Goal: Task Accomplishment & Management: Use online tool/utility

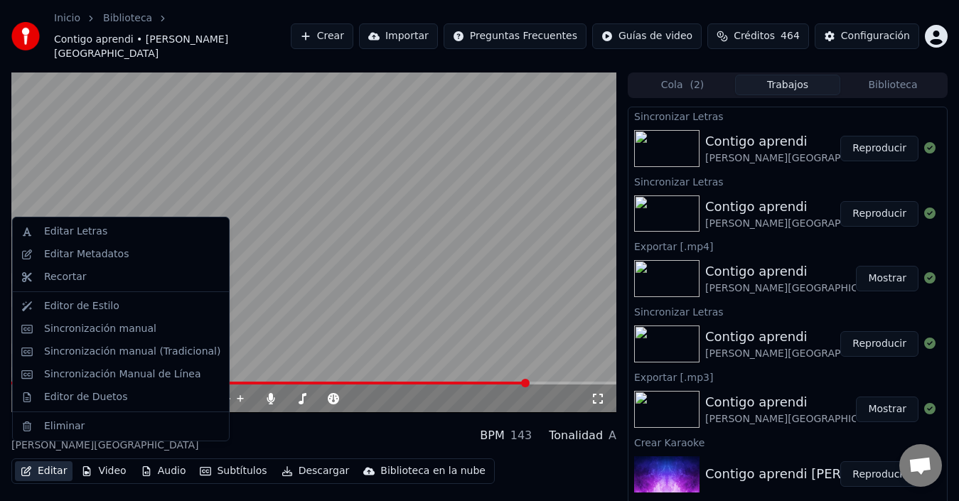
click at [53, 462] on button "Editar" at bounding box center [44, 472] width 58 height 20
click at [107, 355] on div "Sincronización manual (Tradicional)" at bounding box center [132, 352] width 176 height 14
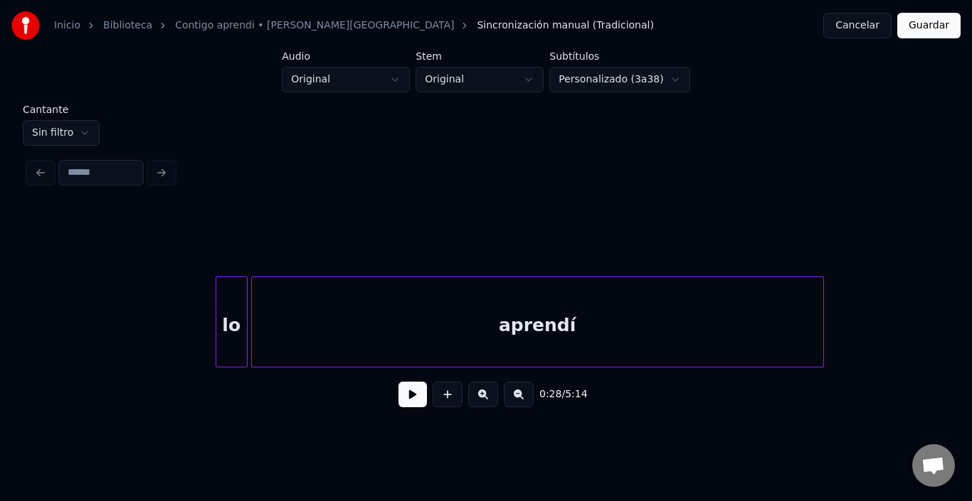
scroll to position [0, 13844]
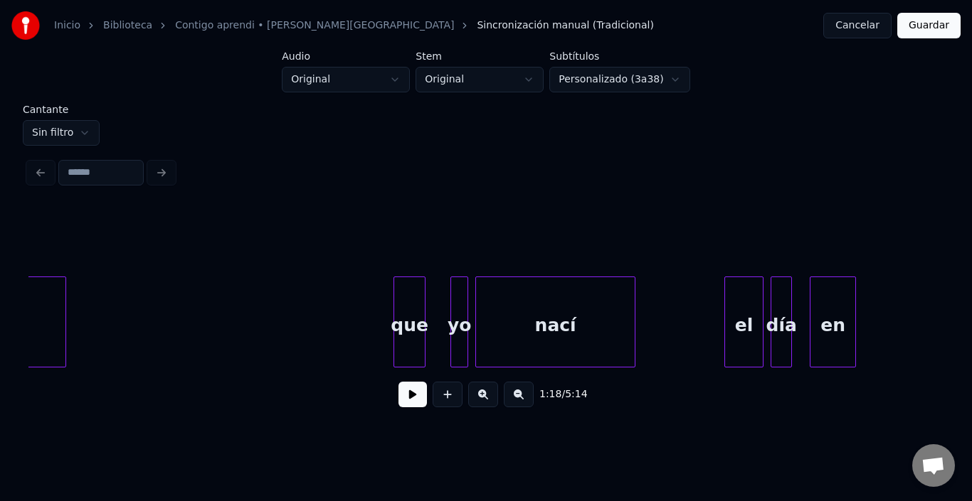
scroll to position [0, 38809]
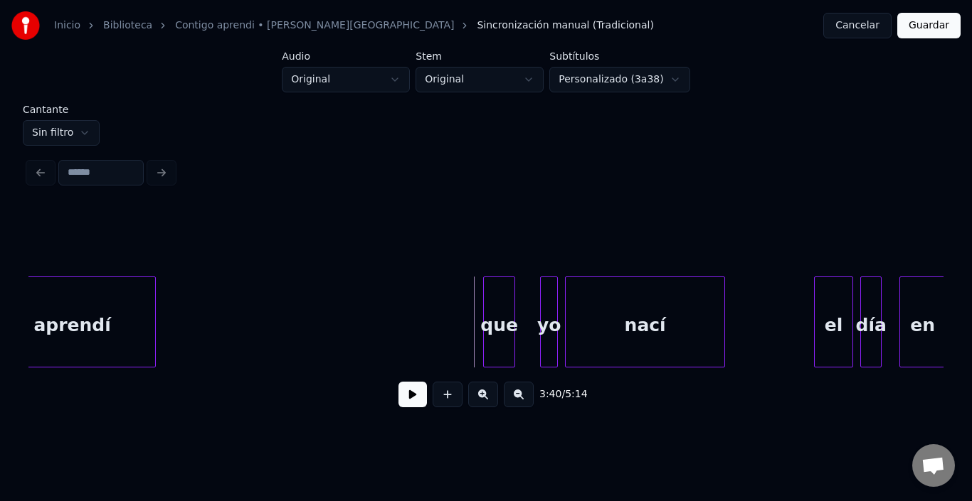
click at [68, 122] on html "Inicio Biblioteca Contigo aprendi • [PERSON_NAME] • Malú Sincronización manual …" at bounding box center [486, 219] width 972 height 439
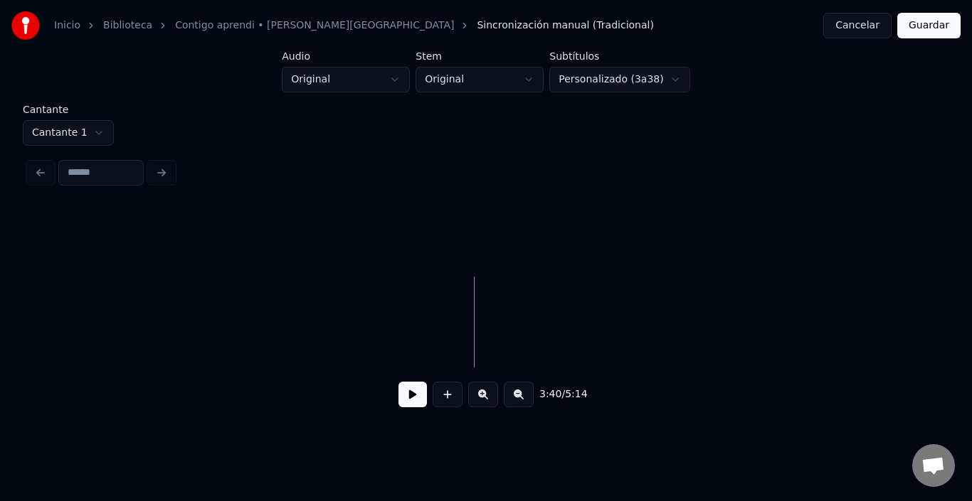
click at [70, 138] on html "Inicio Biblioteca Contigo aprendi • [PERSON_NAME] Sincronización manual (Tradic…" at bounding box center [486, 219] width 972 height 439
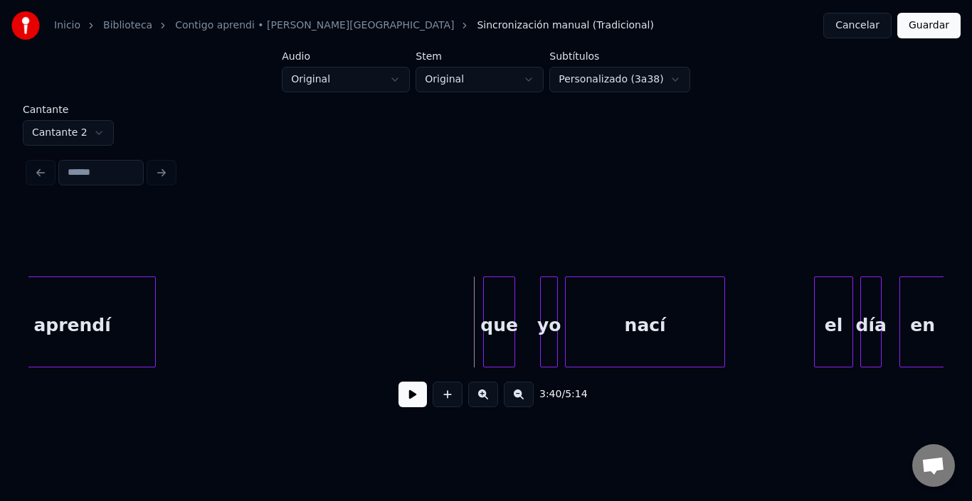
click at [80, 133] on html "Inicio Biblioteca Contigo aprendi • [PERSON_NAME] • Malú Sincronización manual …" at bounding box center [486, 219] width 972 height 439
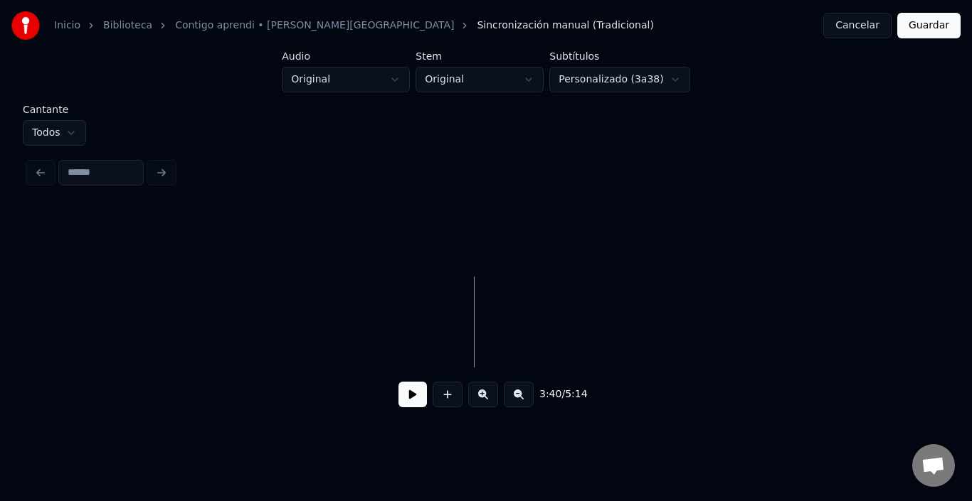
click at [57, 149] on div "Cantante Todos 3:40 / 5:14" at bounding box center [486, 266] width 926 height 323
click at [68, 128] on html "Inicio Biblioteca Contigo aprendi • [PERSON_NAME] • Malú Sincronización manual …" at bounding box center [486, 219] width 972 height 439
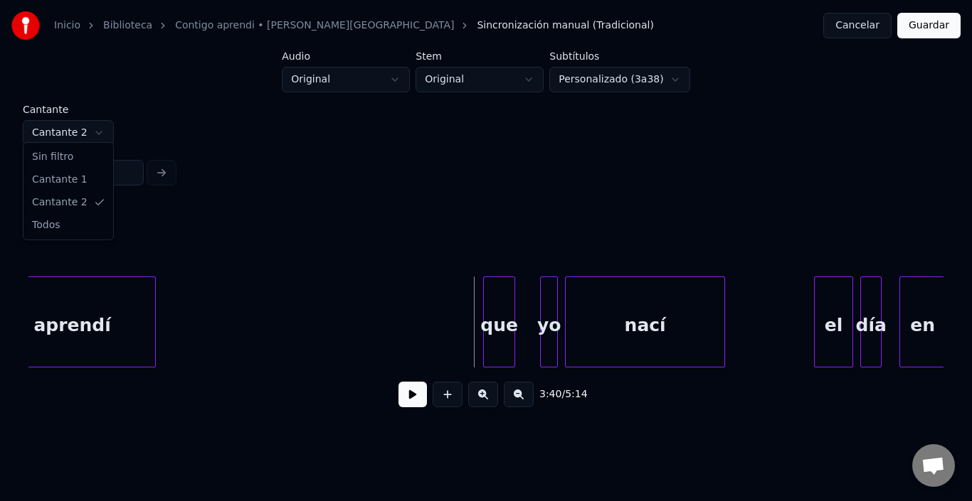
click at [59, 135] on html "Inicio Biblioteca Contigo aprendi • [PERSON_NAME] • Malú Sincronización manual …" at bounding box center [486, 219] width 972 height 439
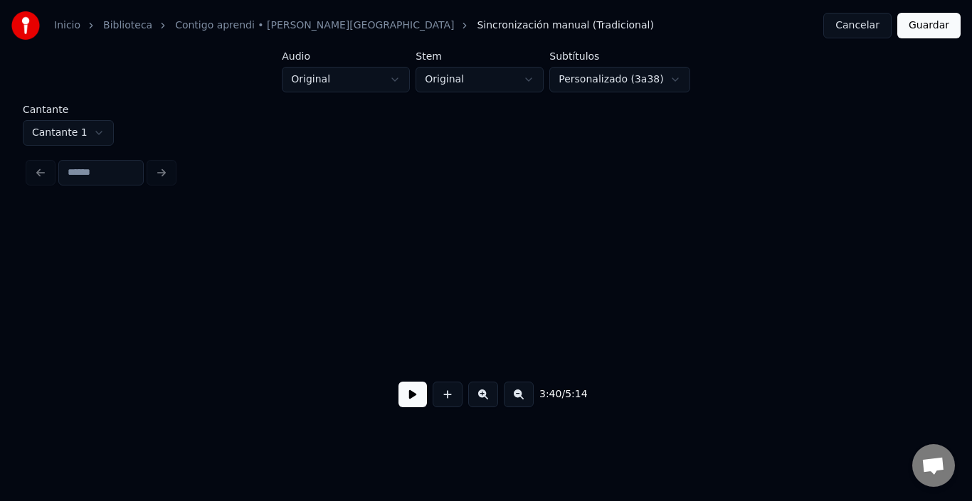
scroll to position [0, 34808]
click at [868, 20] on button "Cancelar" at bounding box center [857, 26] width 68 height 26
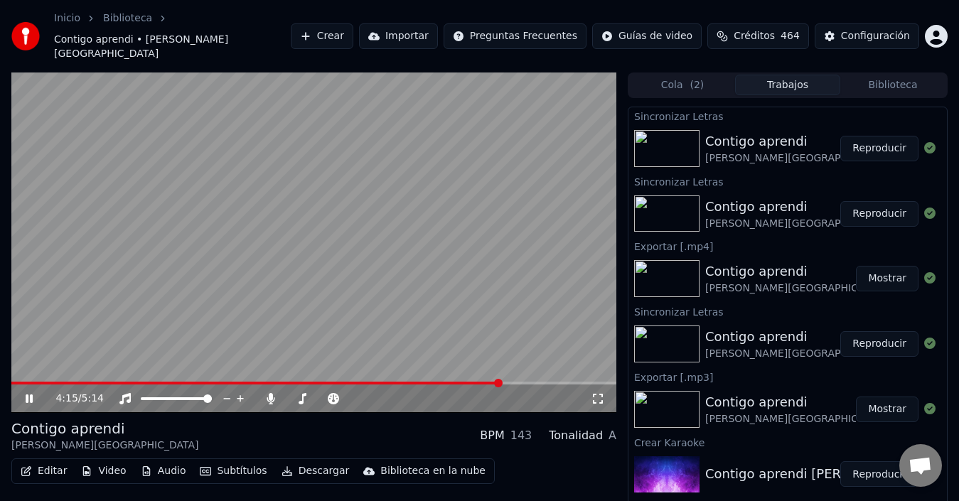
click at [502, 379] on span at bounding box center [498, 383] width 9 height 9
click at [356, 346] on video at bounding box center [313, 243] width 605 height 341
click at [299, 281] on video at bounding box center [313, 243] width 605 height 341
click at [346, 274] on video at bounding box center [313, 243] width 605 height 341
click at [457, 382] on span at bounding box center [234, 383] width 446 height 3
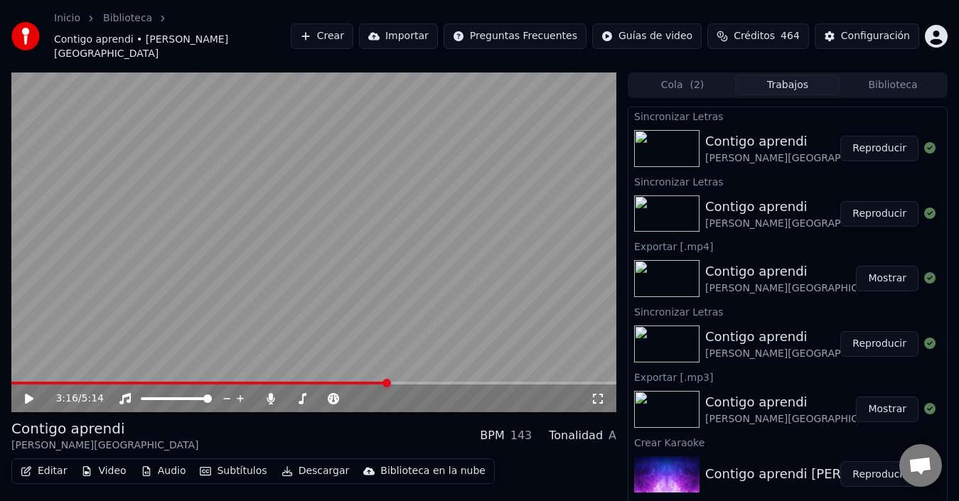
click at [388, 382] on span at bounding box center [199, 383] width 377 height 3
click at [398, 385] on div "3:16 / 5:14" at bounding box center [313, 399] width 605 height 28
click at [353, 382] on span at bounding box center [182, 383] width 342 height 3
click at [27, 393] on icon at bounding box center [39, 398] width 33 height 11
drag, startPoint x: 396, startPoint y: 361, endPoint x: 407, endPoint y: 364, distance: 11.0
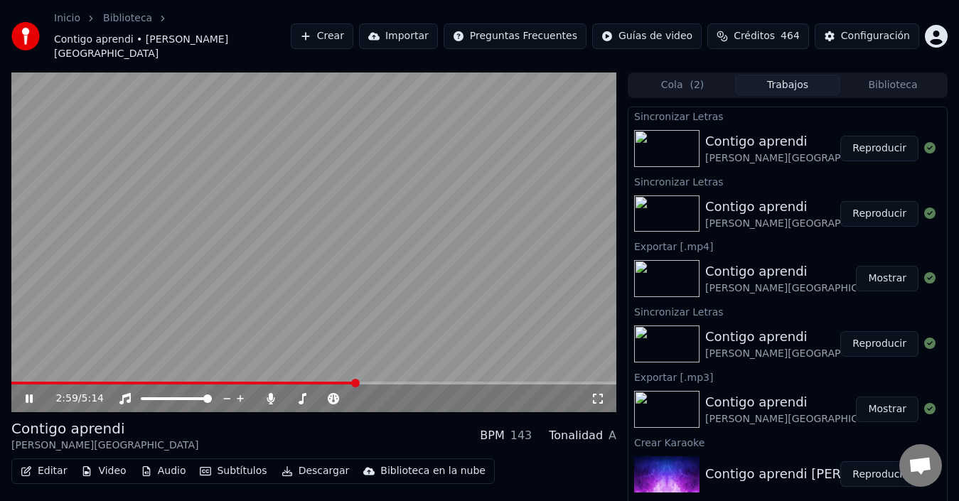
click at [407, 364] on video at bounding box center [313, 243] width 605 height 341
click at [413, 382] on span at bounding box center [313, 383] width 605 height 3
click at [311, 294] on video at bounding box center [313, 243] width 605 height 341
click at [432, 382] on span at bounding box center [313, 383] width 605 height 3
click at [457, 365] on video at bounding box center [313, 243] width 605 height 341
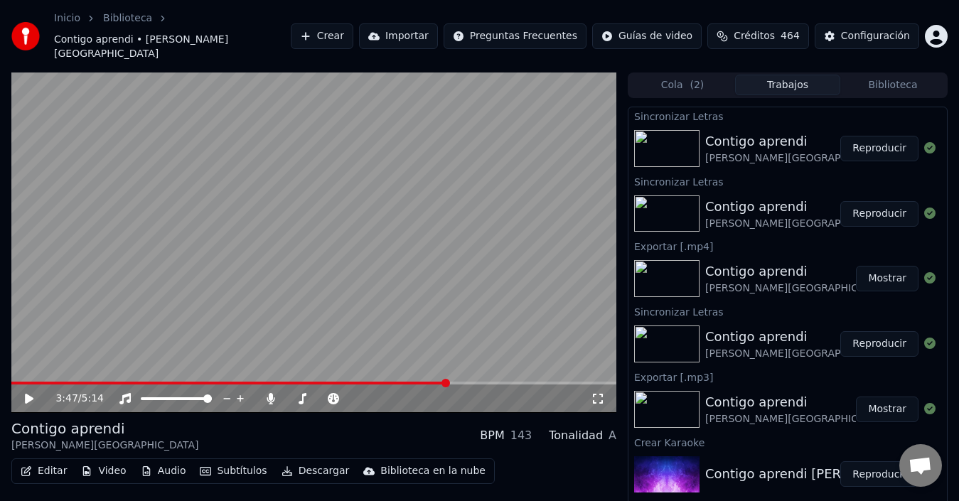
click at [447, 382] on span at bounding box center [313, 383] width 605 height 3
click at [373, 255] on video at bounding box center [313, 243] width 605 height 341
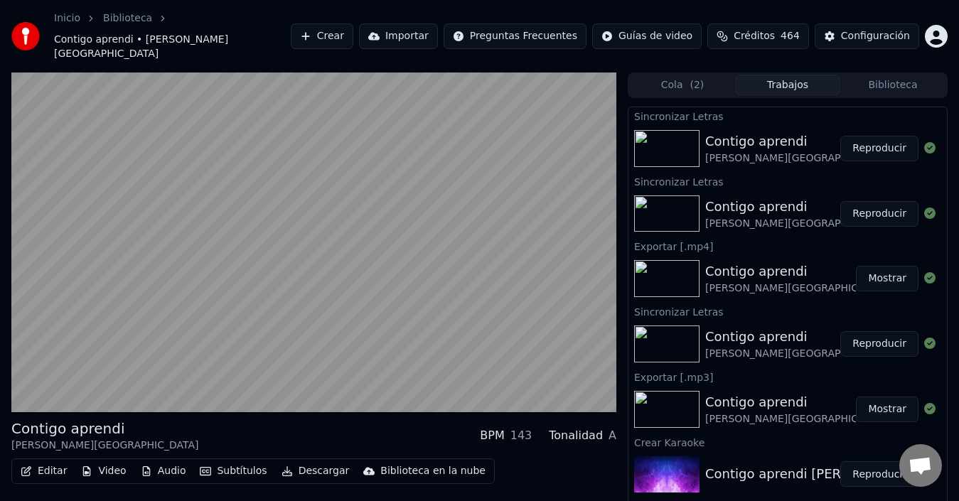
click at [373, 255] on video at bounding box center [313, 243] width 605 height 341
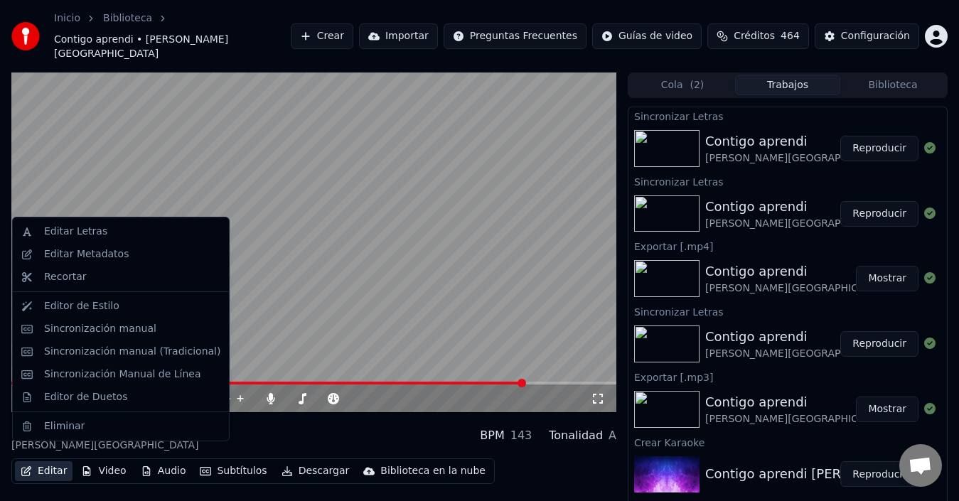
click at [63, 462] on button "Editar" at bounding box center [44, 472] width 58 height 20
click at [65, 341] on div "Sincronización manual (Tradicional)" at bounding box center [121, 352] width 211 height 23
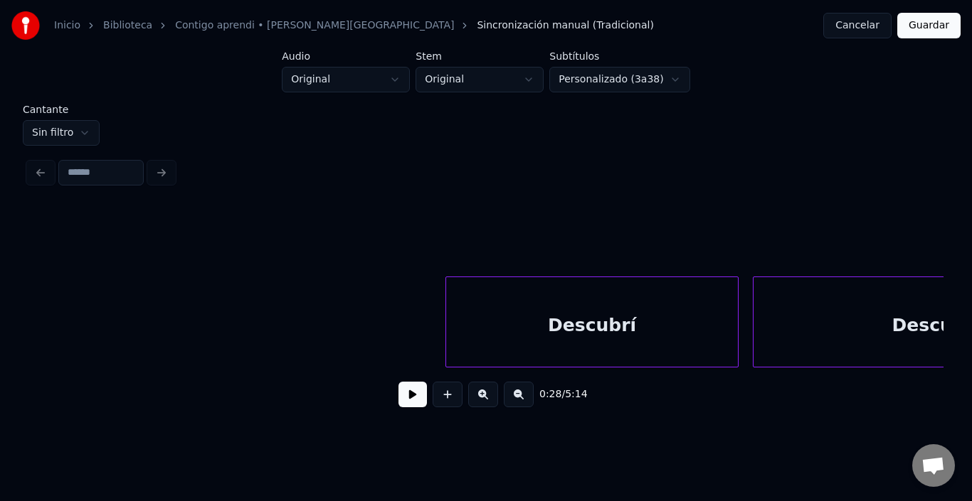
scroll to position [0, 41849]
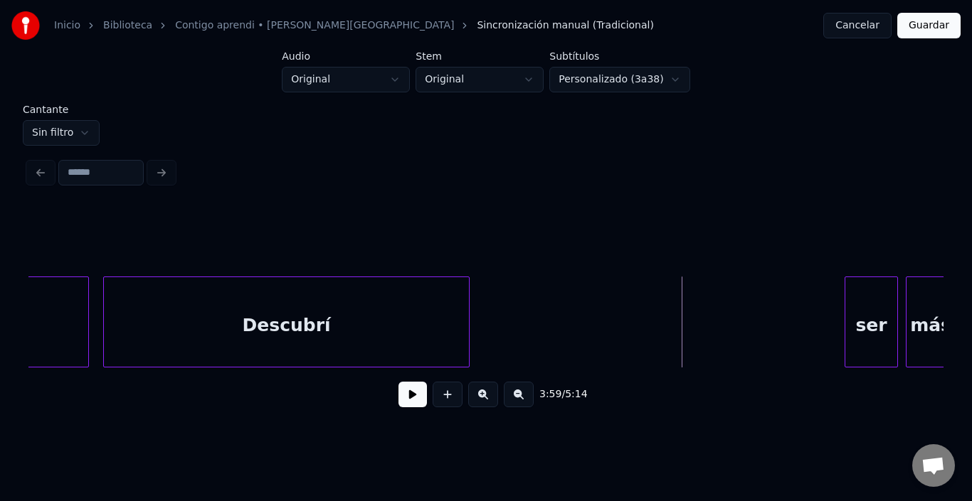
click at [407, 400] on button at bounding box center [412, 395] width 28 height 26
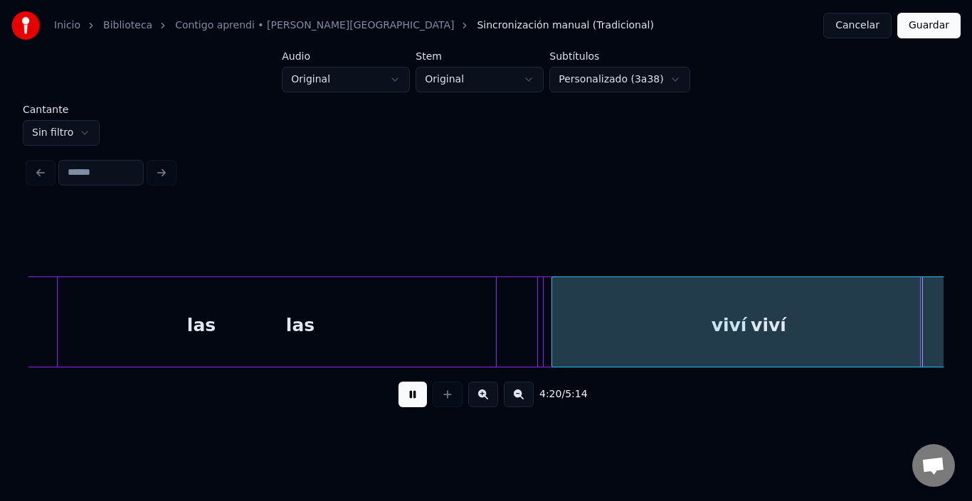
scroll to position [0, 46429]
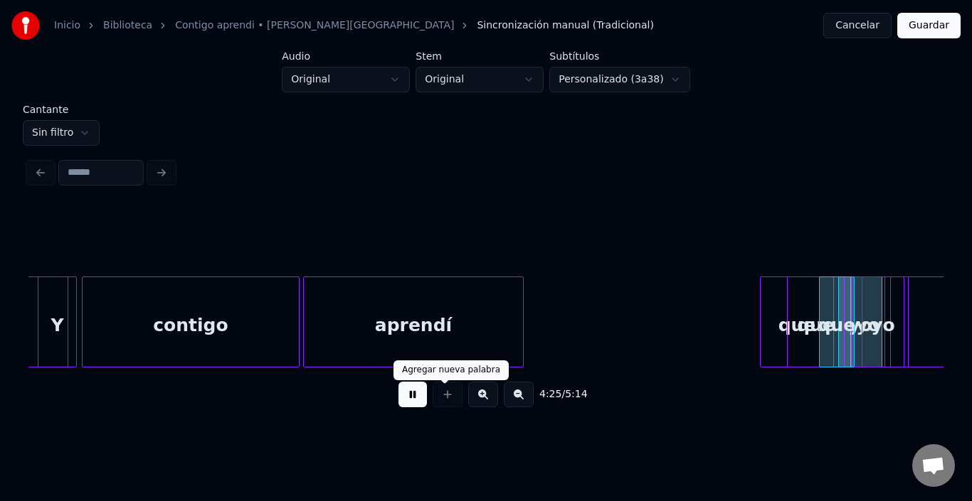
click at [410, 397] on button at bounding box center [412, 395] width 28 height 26
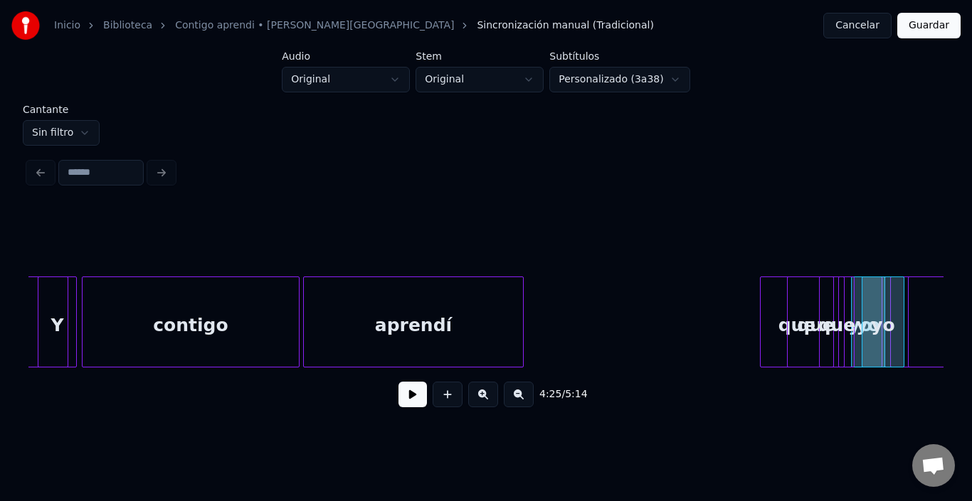
click at [83, 117] on html "Inicio Biblioteca Contigo aprendi • [PERSON_NAME] • Malú Sincronización manual …" at bounding box center [486, 219] width 972 height 439
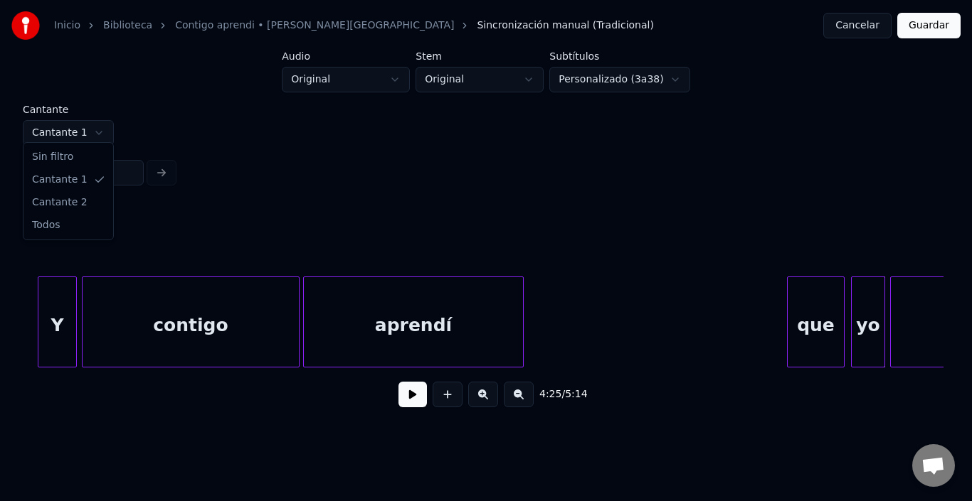
click at [66, 134] on html "Inicio Biblioteca Contigo aprendi • [PERSON_NAME] • Malú Sincronización manual …" at bounding box center [486, 219] width 972 height 439
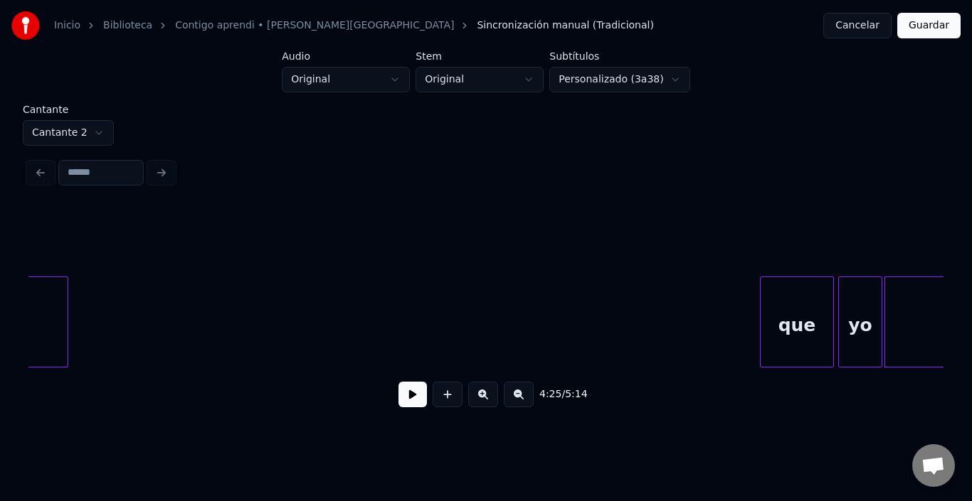
click at [80, 119] on html "Inicio Biblioteca Contigo aprendi • [PERSON_NAME] • Malú Sincronización manual …" at bounding box center [486, 219] width 972 height 439
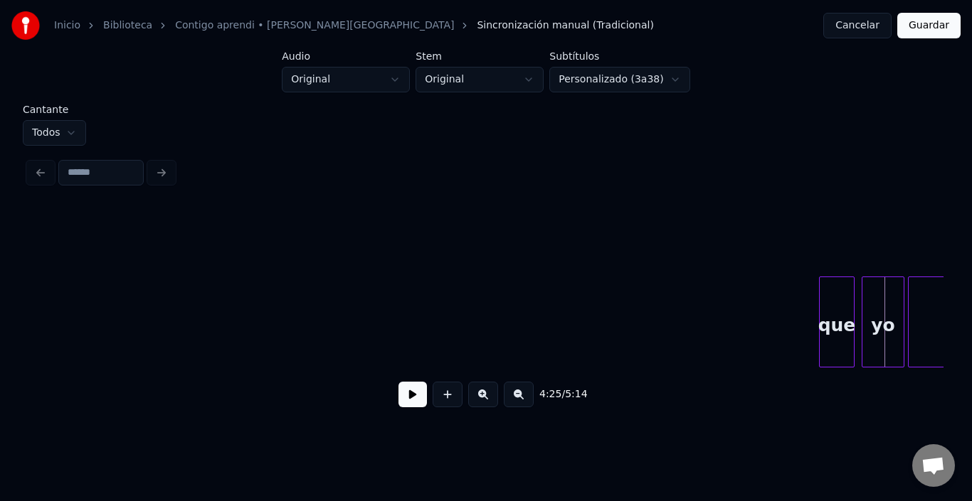
click at [407, 398] on button at bounding box center [412, 395] width 28 height 26
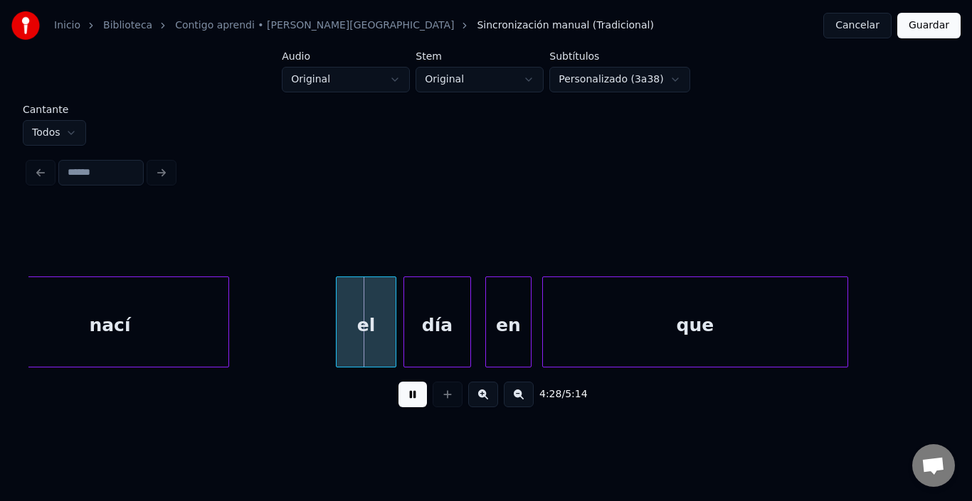
click at [407, 398] on button at bounding box center [412, 395] width 28 height 26
click at [352, 319] on div "el" at bounding box center [352, 325] width 59 height 97
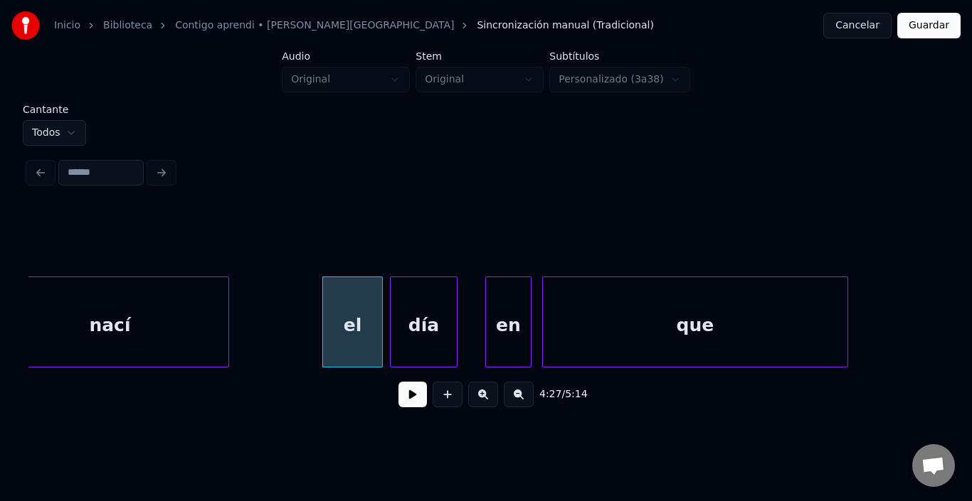
click at [413, 313] on div "día" at bounding box center [423, 325] width 66 height 97
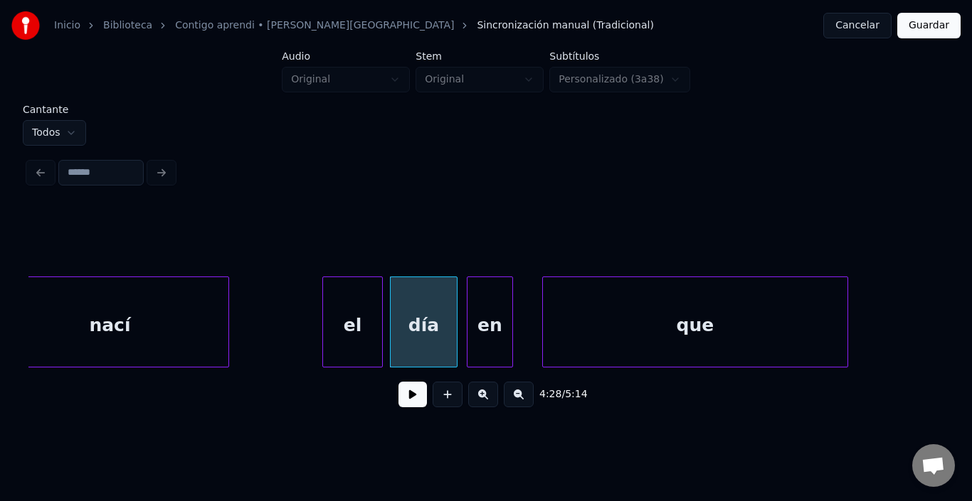
click at [486, 316] on div "en" at bounding box center [489, 325] width 45 height 97
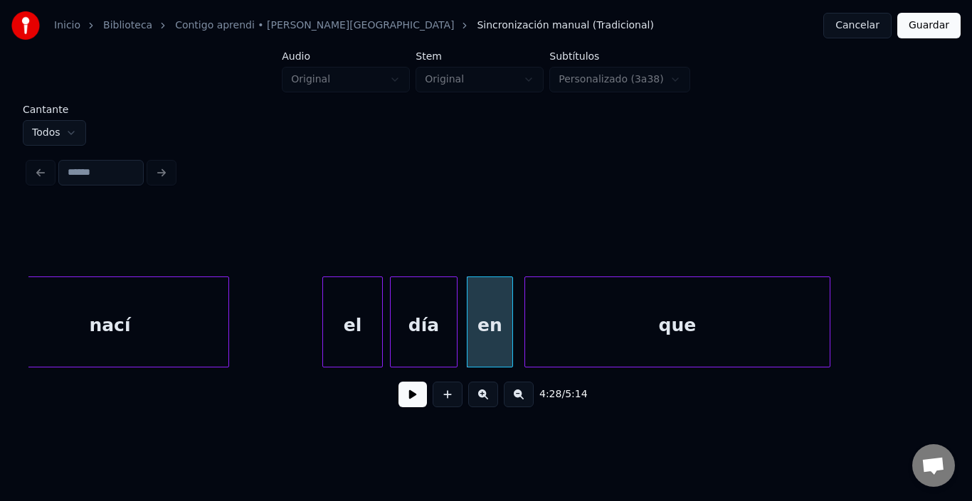
click at [578, 312] on div "que" at bounding box center [677, 325] width 304 height 97
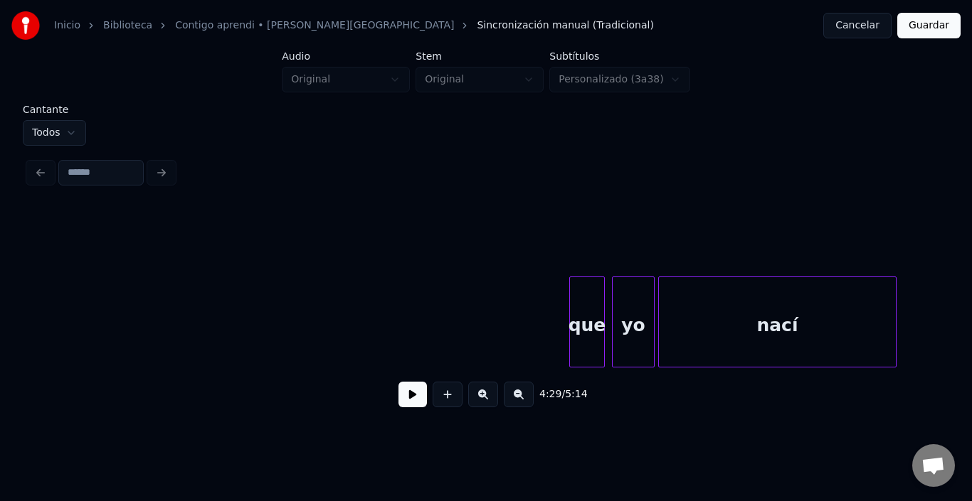
scroll to position [0, 46455]
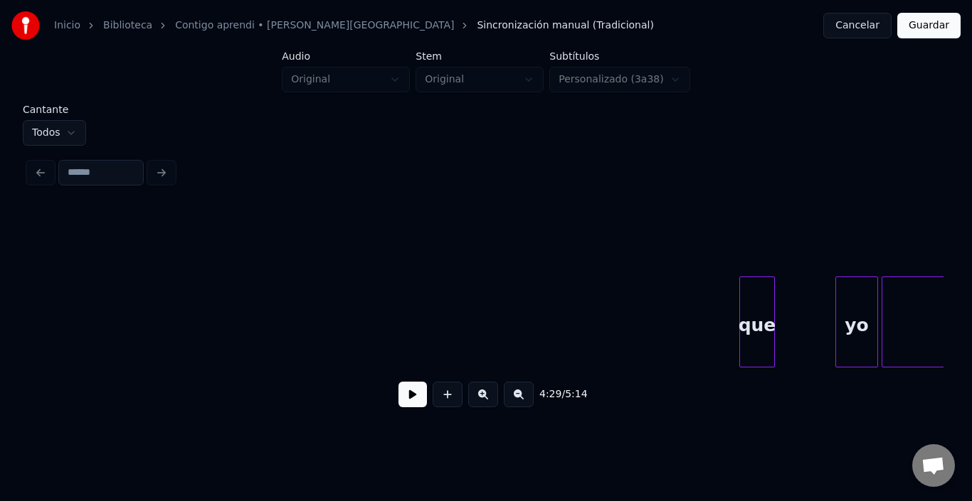
click at [748, 322] on div "que" at bounding box center [757, 325] width 34 height 97
click at [398, 408] on button at bounding box center [412, 395] width 28 height 26
click at [402, 405] on button at bounding box center [412, 395] width 28 height 26
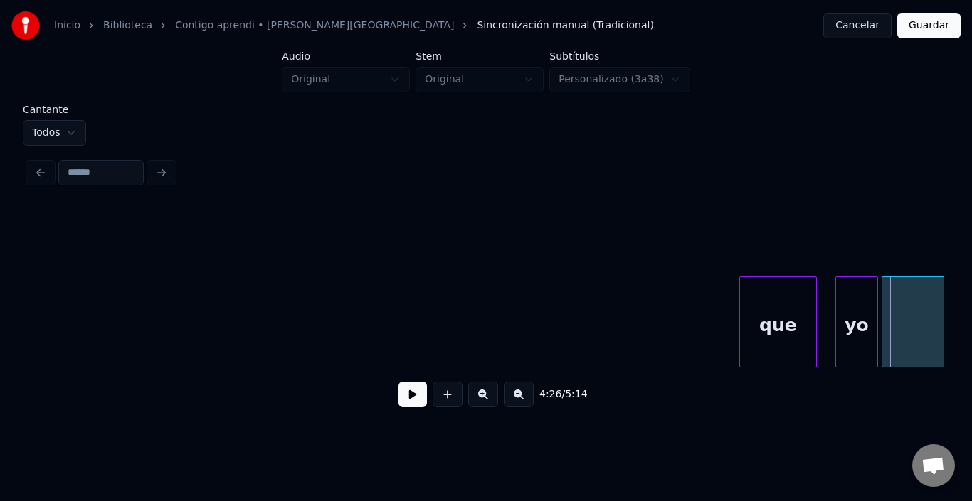
click at [812, 313] on div at bounding box center [814, 322] width 4 height 90
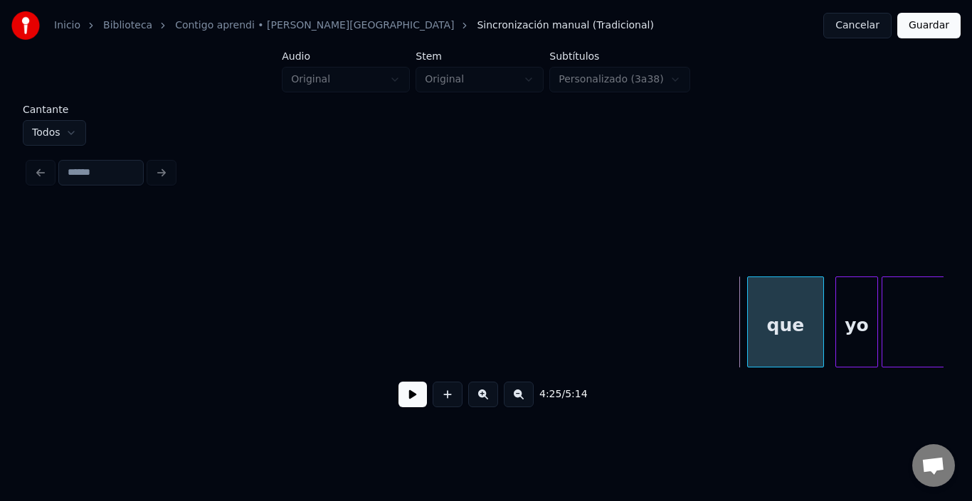
click at [800, 318] on div "que" at bounding box center [785, 325] width 75 height 97
click at [782, 319] on div at bounding box center [780, 322] width 4 height 90
click at [834, 317] on div at bounding box center [833, 322] width 4 height 90
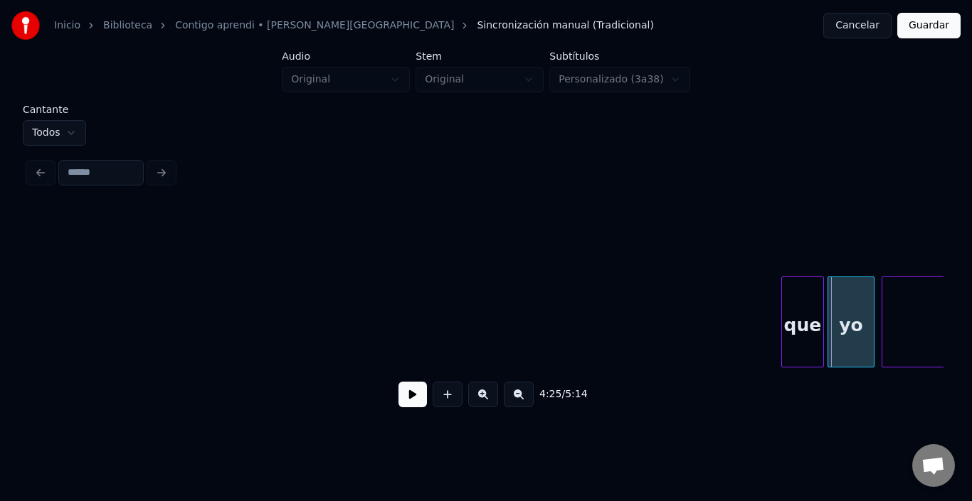
click at [845, 317] on div "yo" at bounding box center [851, 325] width 46 height 97
click at [863, 320] on div at bounding box center [863, 322] width 4 height 90
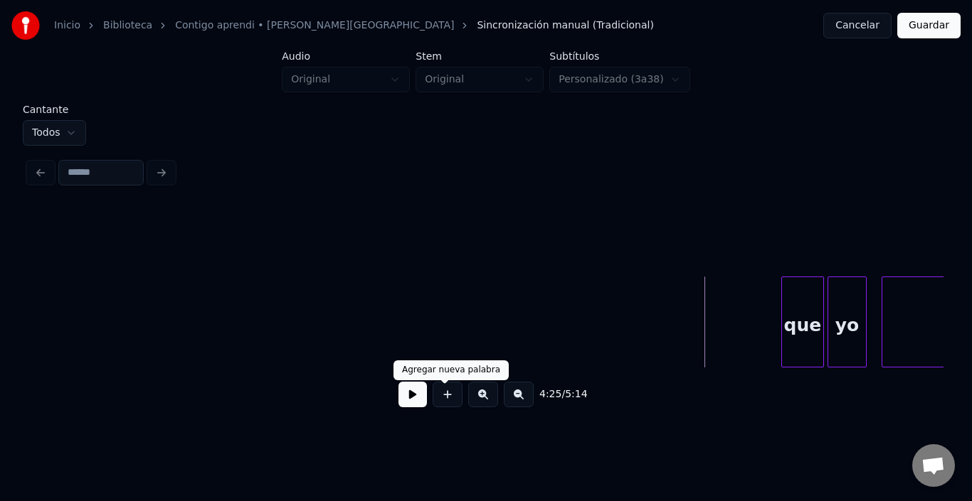
click at [405, 400] on button at bounding box center [412, 395] width 28 height 26
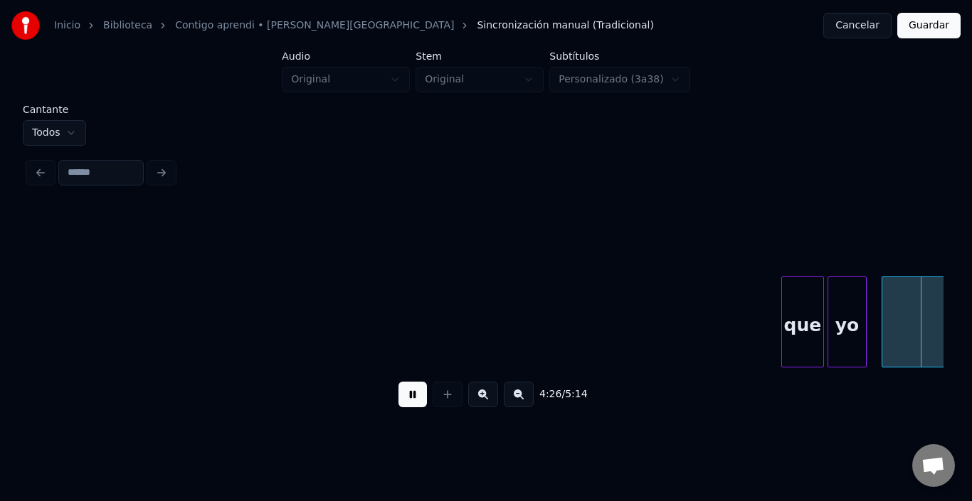
scroll to position [0, 47370]
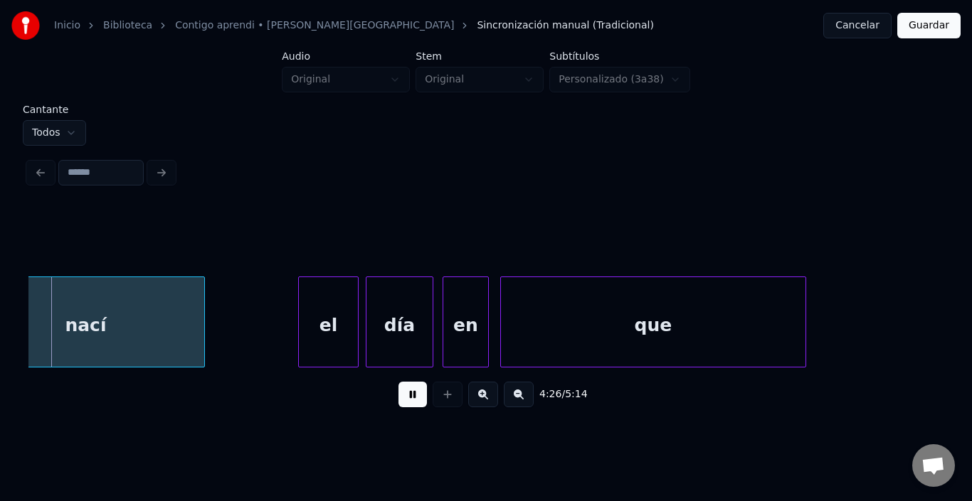
click at [405, 400] on button at bounding box center [412, 395] width 28 height 26
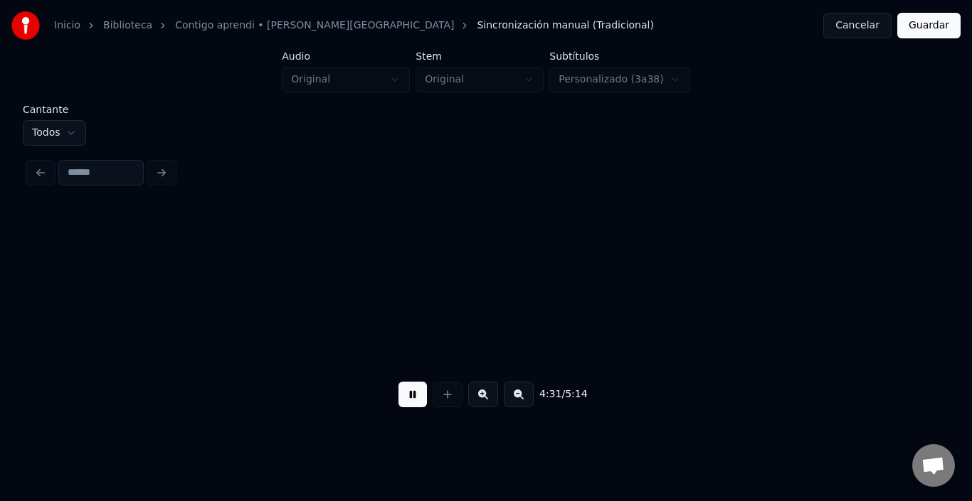
scroll to position [0, 48284]
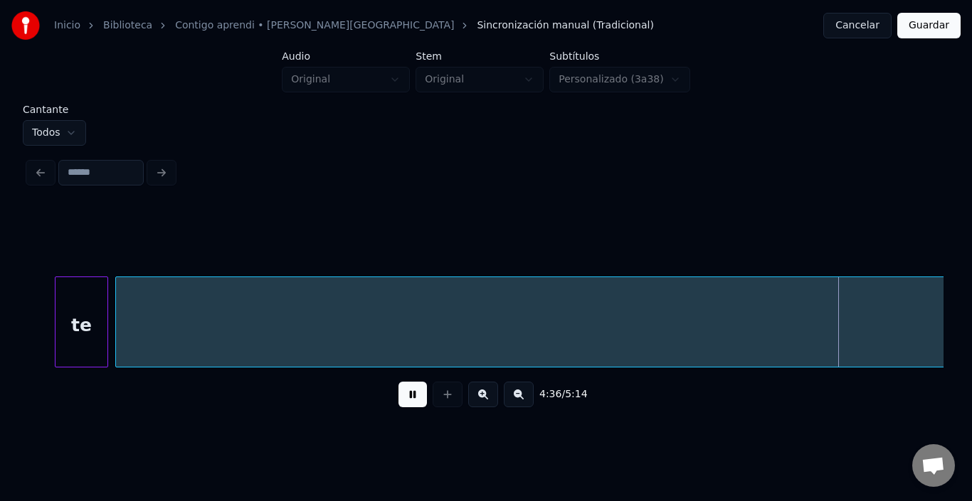
click at [405, 400] on button at bounding box center [412, 395] width 28 height 26
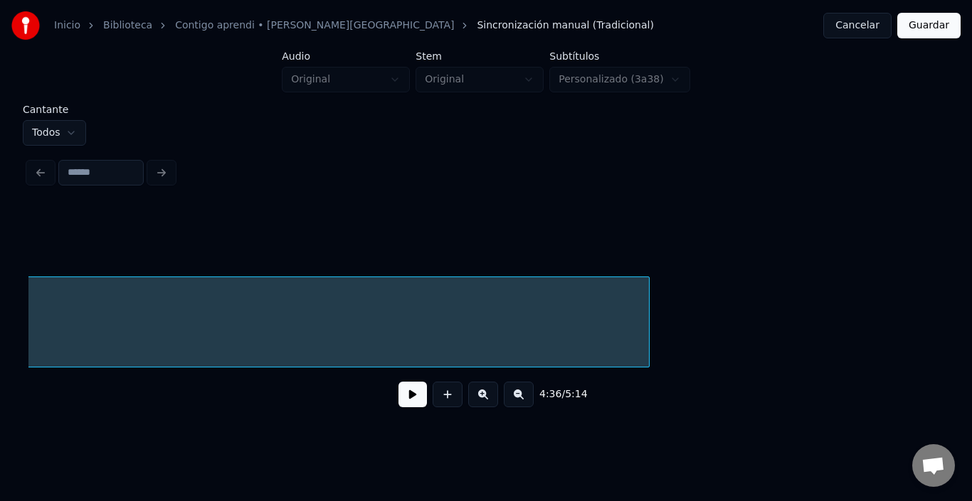
scroll to position [0, 50191]
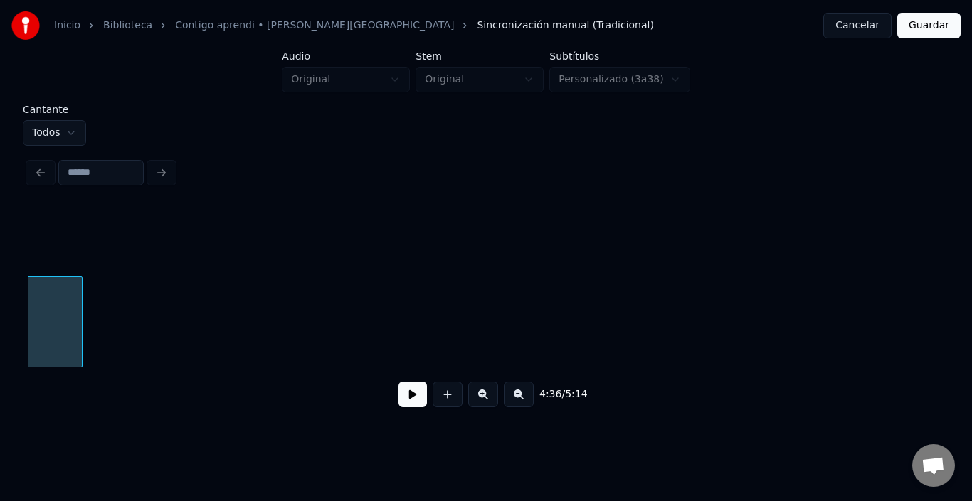
click at [81, 341] on div at bounding box center [80, 322] width 4 height 90
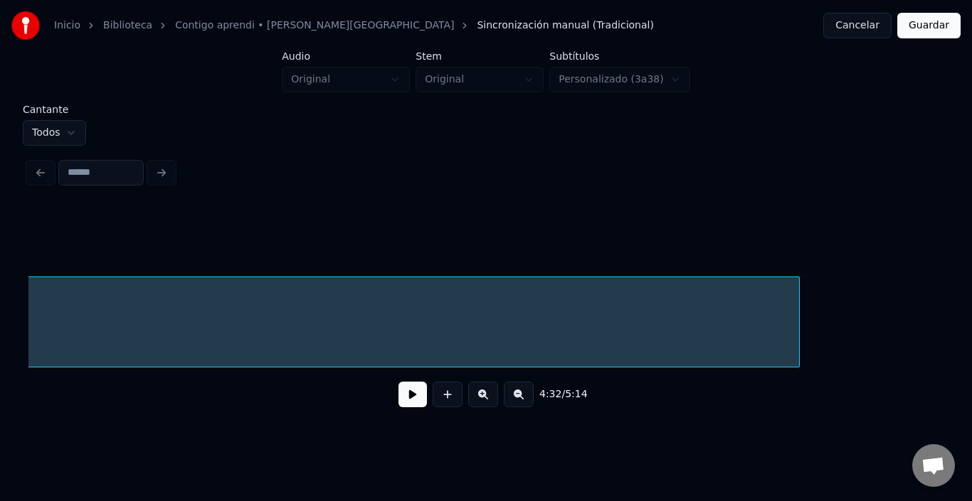
scroll to position [0, 49403]
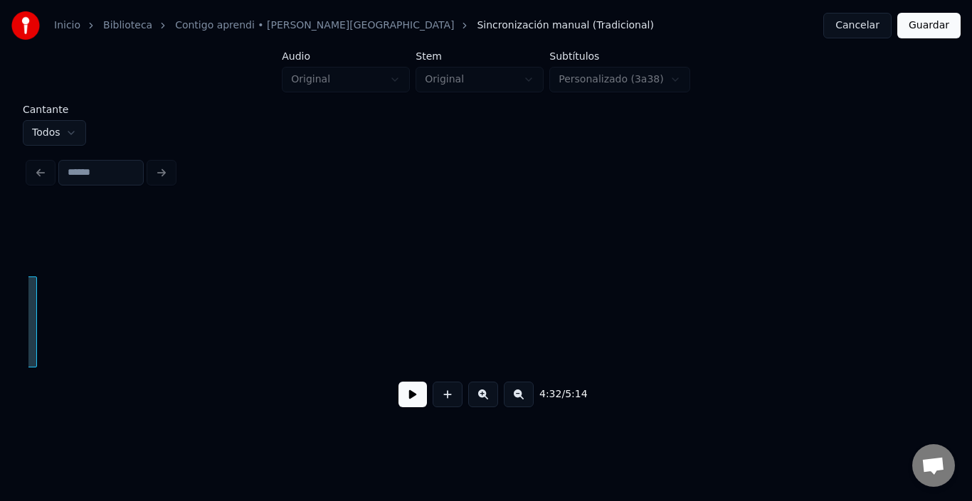
click at [33, 346] on div at bounding box center [34, 322] width 4 height 90
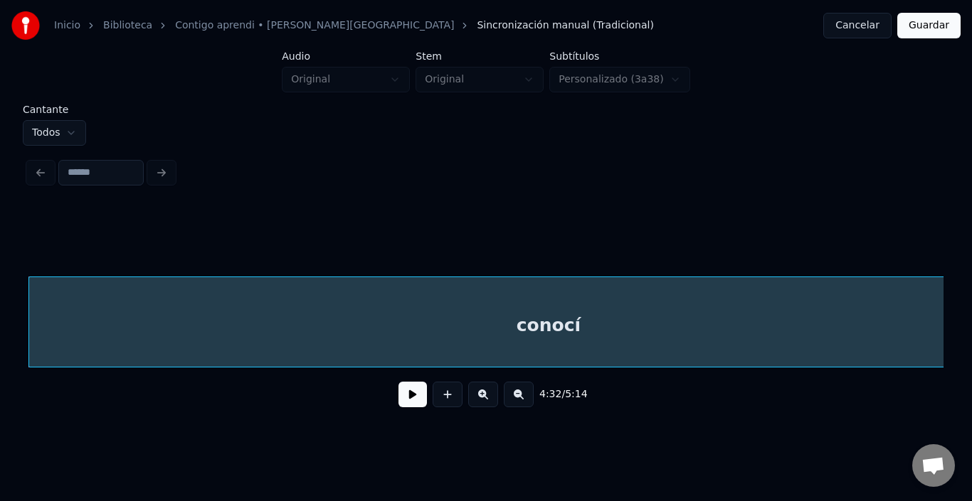
click at [935, 375] on div "4:32 / 5:14" at bounding box center [485, 395] width 915 height 54
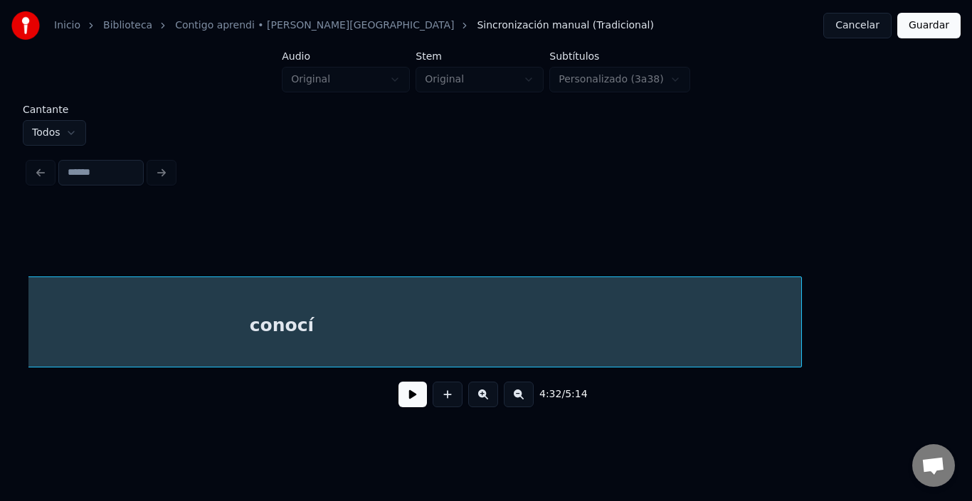
scroll to position [0, 48713]
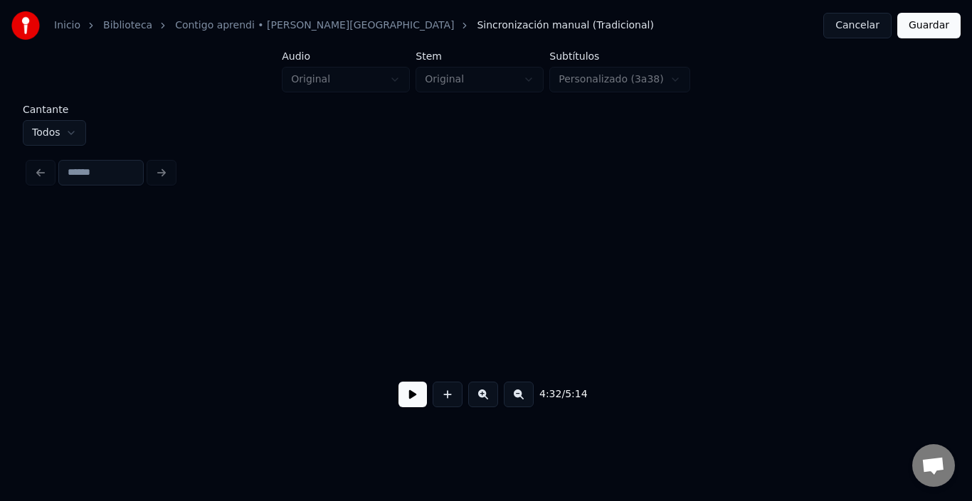
click at [0, 336] on div "Inicio Biblioteca Contigo aprendi • [PERSON_NAME] • Malú Sincronización manual …" at bounding box center [486, 208] width 972 height 416
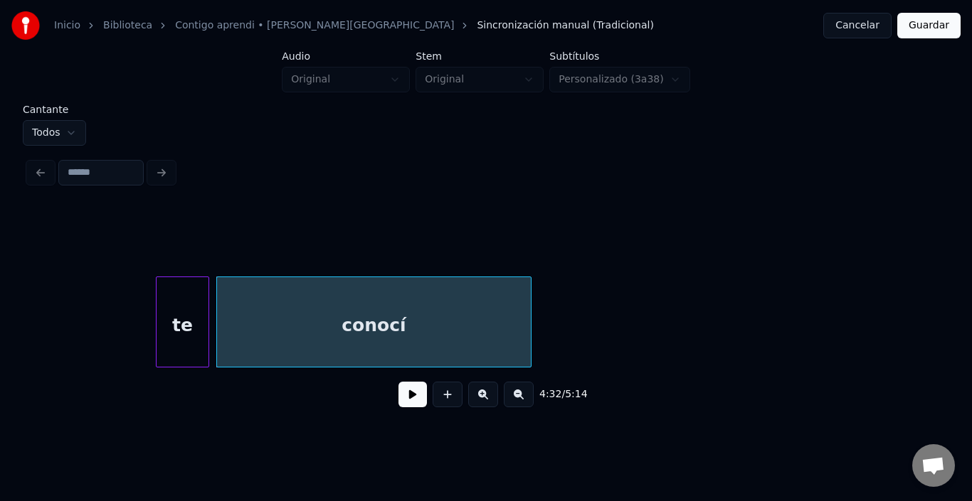
scroll to position [0, 48144]
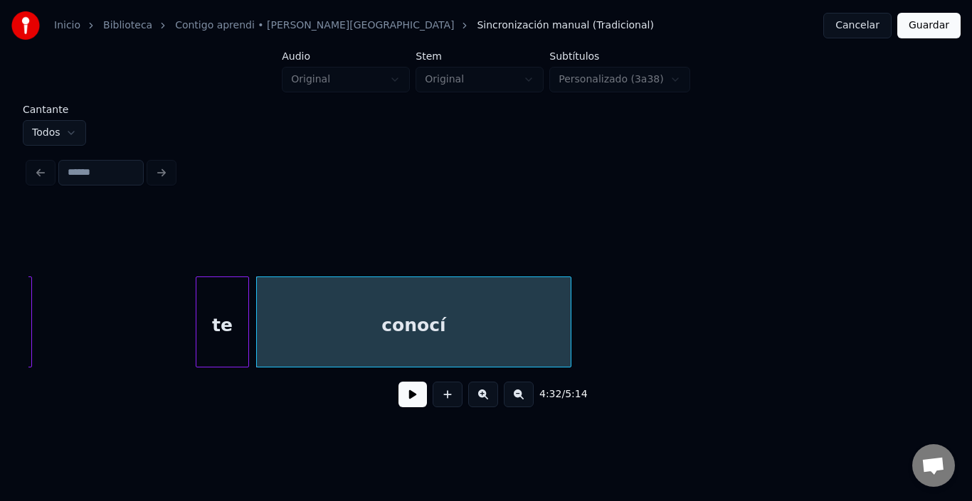
click at [336, 321] on div "conocí" at bounding box center [414, 325] width 314 height 97
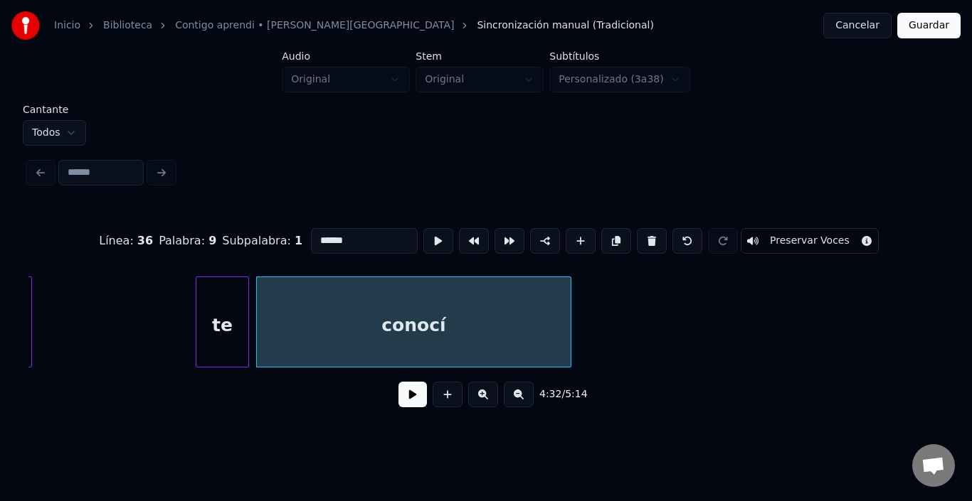
click at [211, 320] on div "te" at bounding box center [222, 325] width 52 height 97
type input "**"
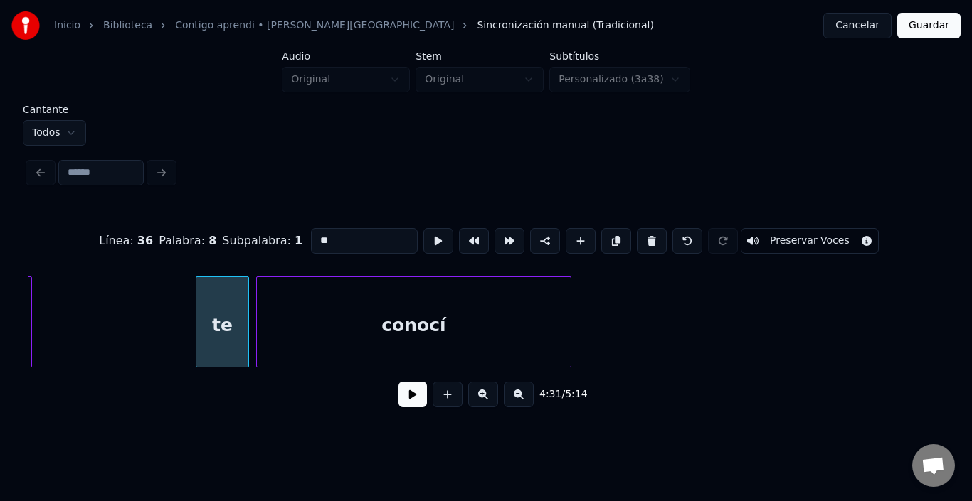
click at [399, 395] on button at bounding box center [412, 395] width 28 height 26
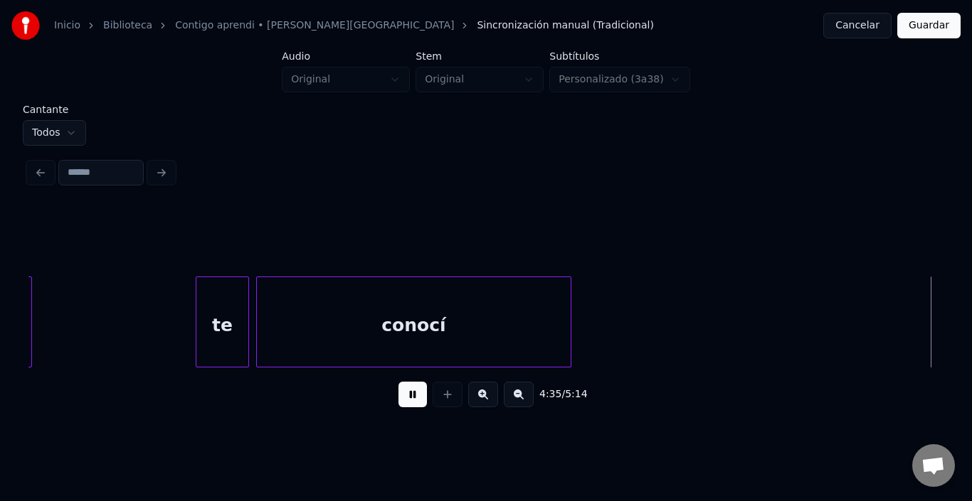
scroll to position [0, 49060]
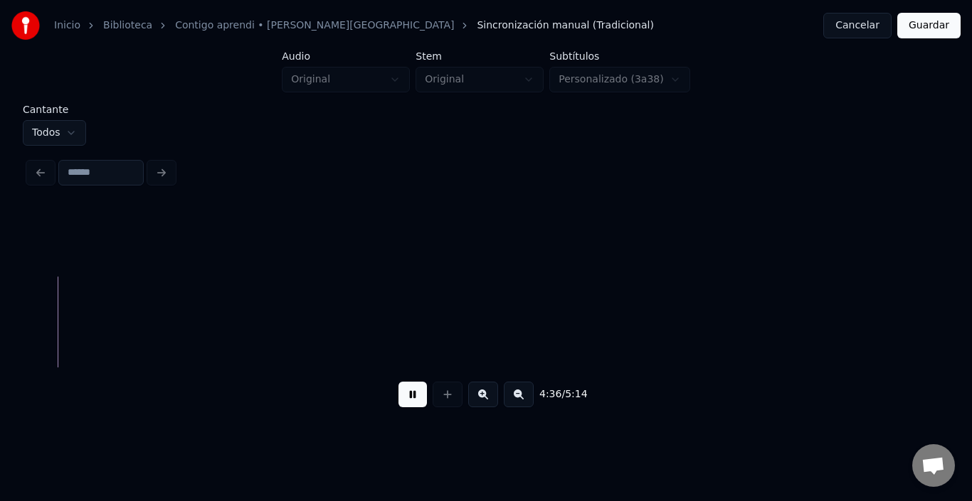
click at [399, 395] on button at bounding box center [412, 395] width 28 height 26
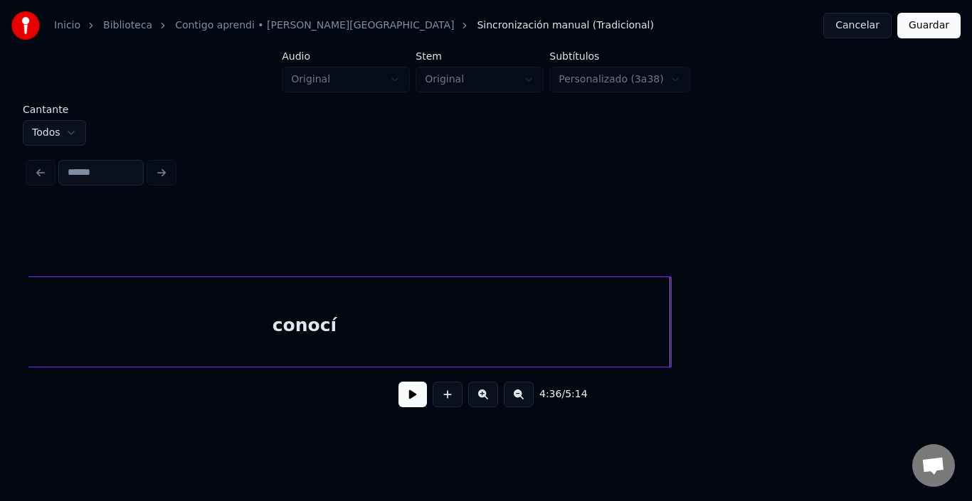
click at [668, 334] on div at bounding box center [668, 322] width 4 height 90
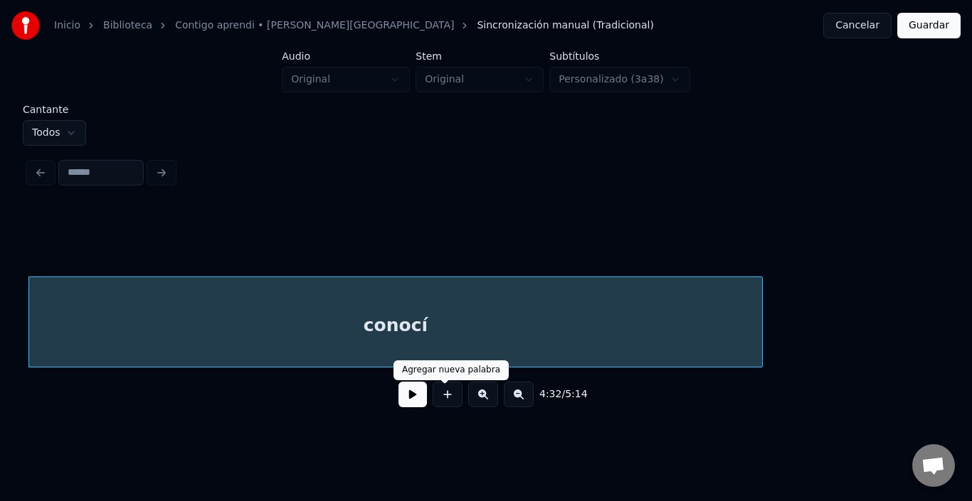
click at [418, 400] on button at bounding box center [412, 395] width 28 height 26
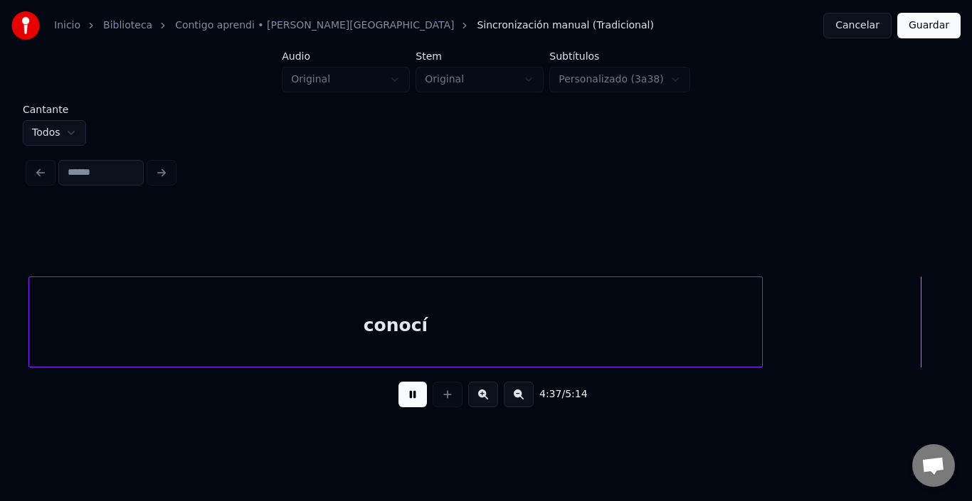
scroll to position [0, 49286]
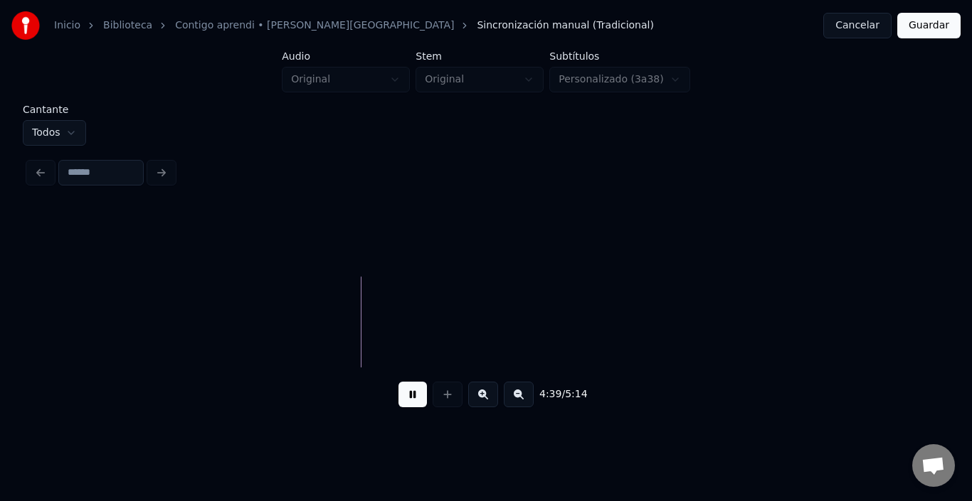
click at [418, 400] on button at bounding box center [412, 395] width 28 height 26
click at [44, 125] on html "Inicio Biblioteca Contigo aprendi • [PERSON_NAME] • Malú Sincronización manual …" at bounding box center [486, 219] width 972 height 439
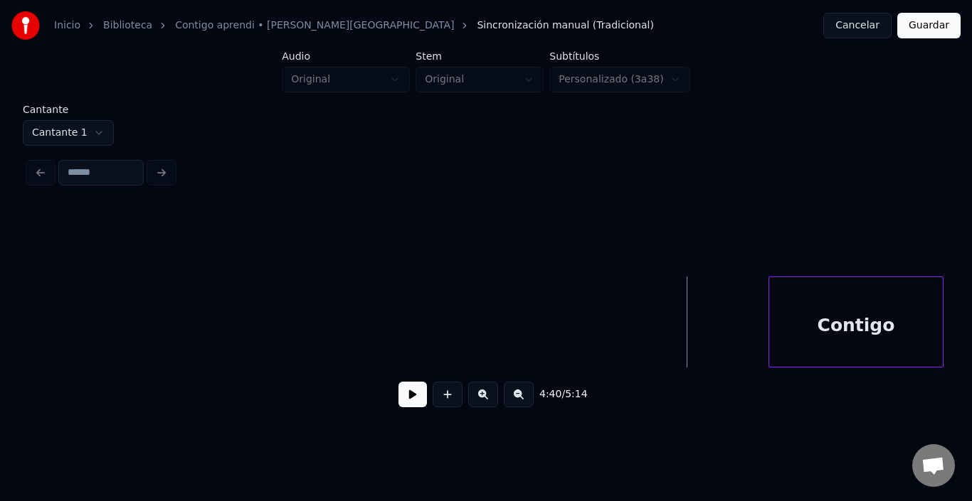
click at [398, 397] on button at bounding box center [412, 395] width 28 height 26
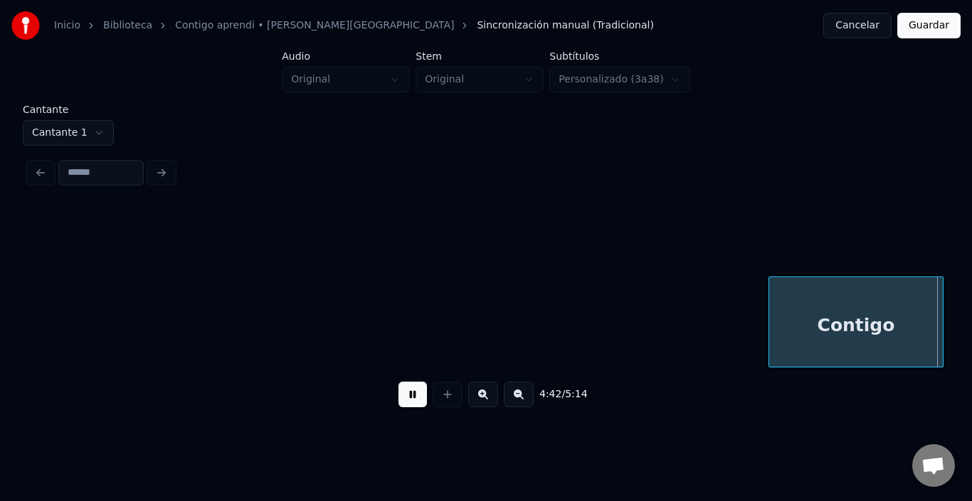
scroll to position [0, 50201]
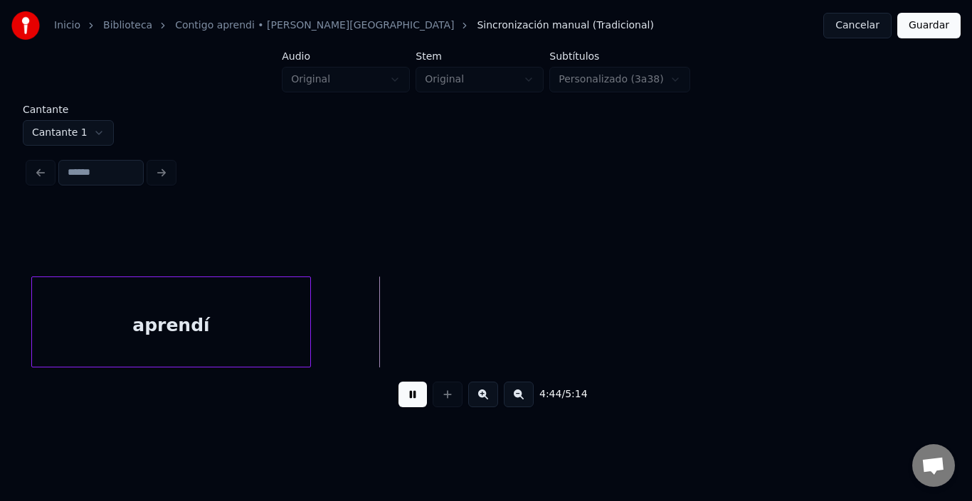
click at [398, 397] on button at bounding box center [412, 395] width 28 height 26
click at [76, 132] on html "Inicio Biblioteca Contigo aprendi • [PERSON_NAME] Sincronización manual (Tradic…" at bounding box center [486, 219] width 972 height 439
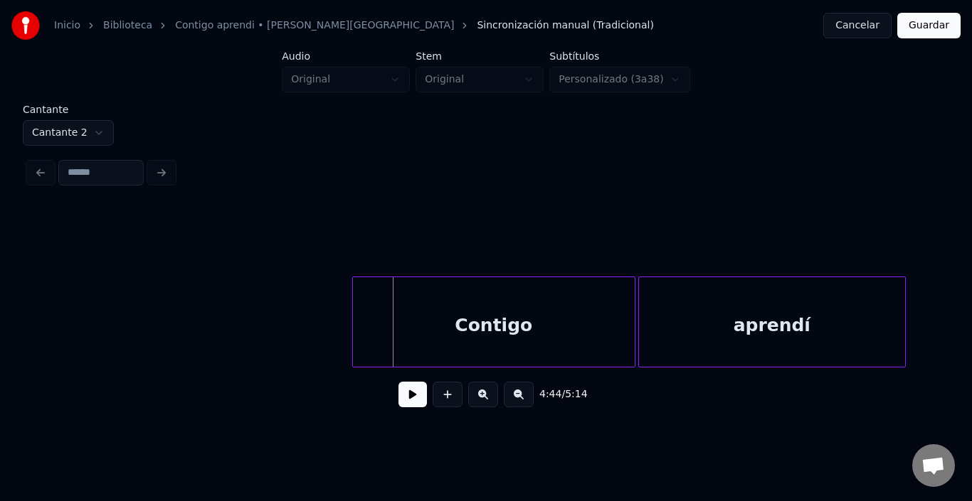
click at [405, 394] on button at bounding box center [412, 395] width 28 height 26
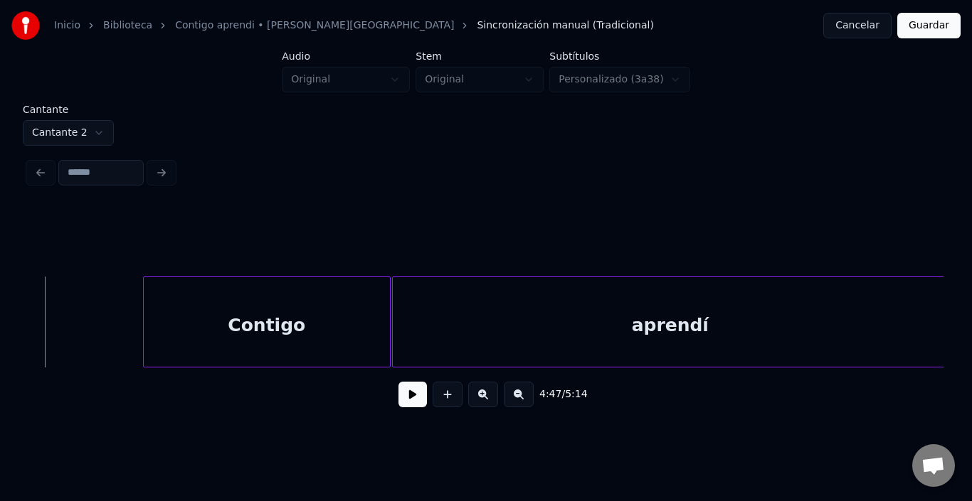
click at [65, 122] on html "Inicio Biblioteca Contigo aprendi • [PERSON_NAME] • Malú Sincronización manual …" at bounding box center [486, 219] width 972 height 439
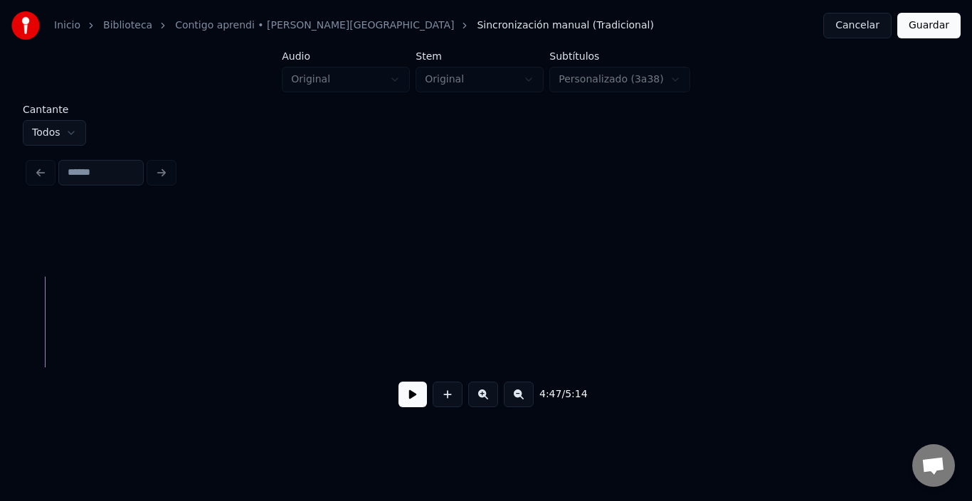
click at [65, 129] on html "Inicio Biblioteca Contigo aprendi • [PERSON_NAME] • Malú Sincronización manual …" at bounding box center [486, 219] width 972 height 439
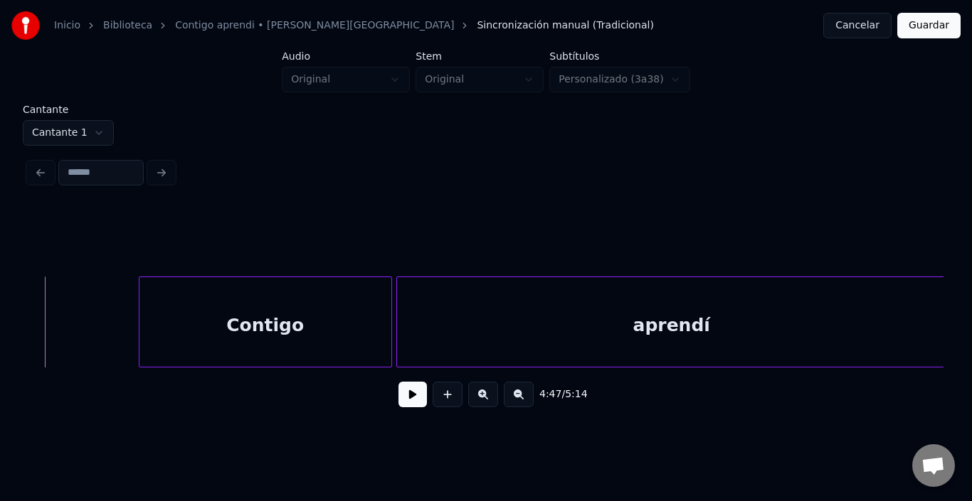
click at [225, 307] on div "Contigo" at bounding box center [265, 325] width 252 height 97
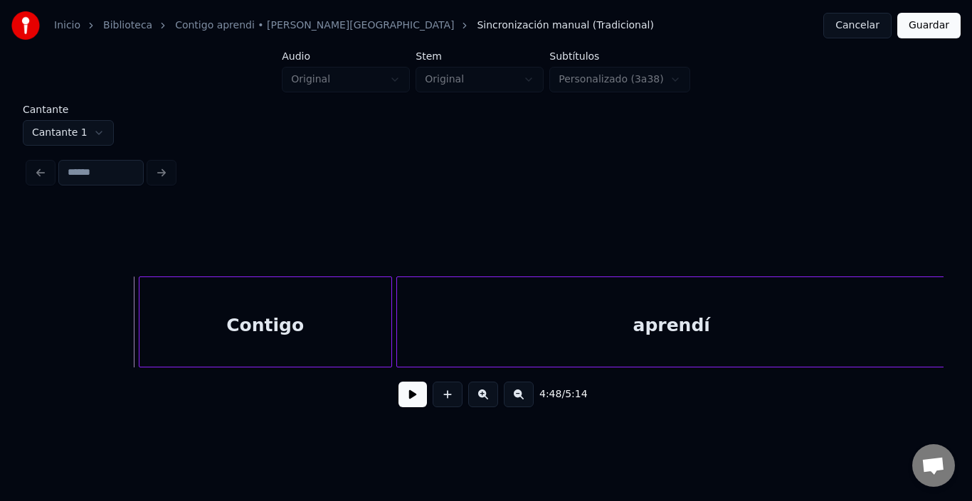
click at [238, 311] on div "Contigo" at bounding box center [265, 325] width 252 height 97
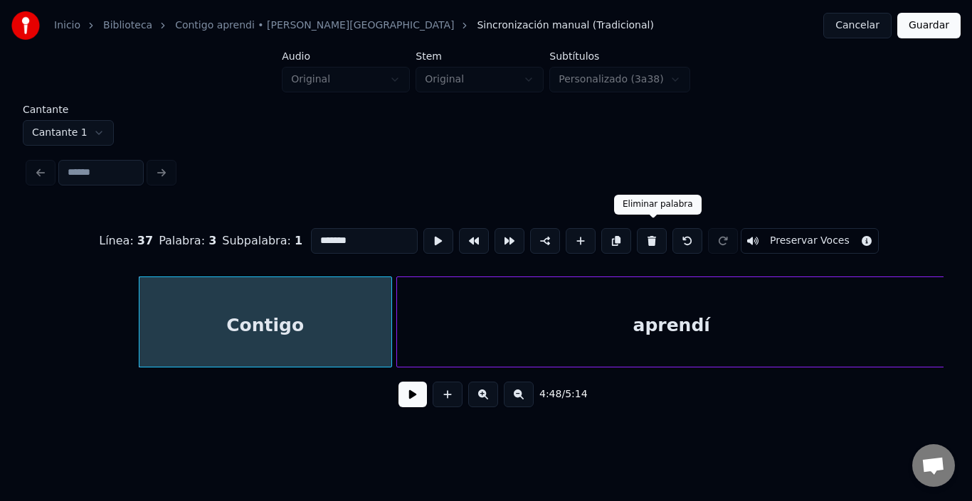
click at [649, 228] on button at bounding box center [652, 241] width 30 height 26
type input "*******"
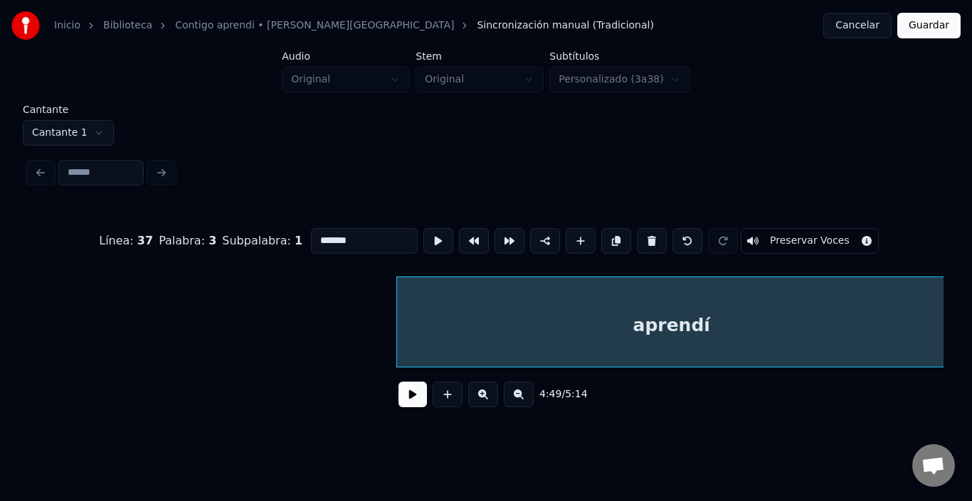
click at [568, 270] on div "Línea : 37 Palabra : 3 Subpalabra : 1 ******* Preservar Voces" at bounding box center [485, 241] width 915 height 71
click at [645, 232] on button at bounding box center [652, 241] width 30 height 26
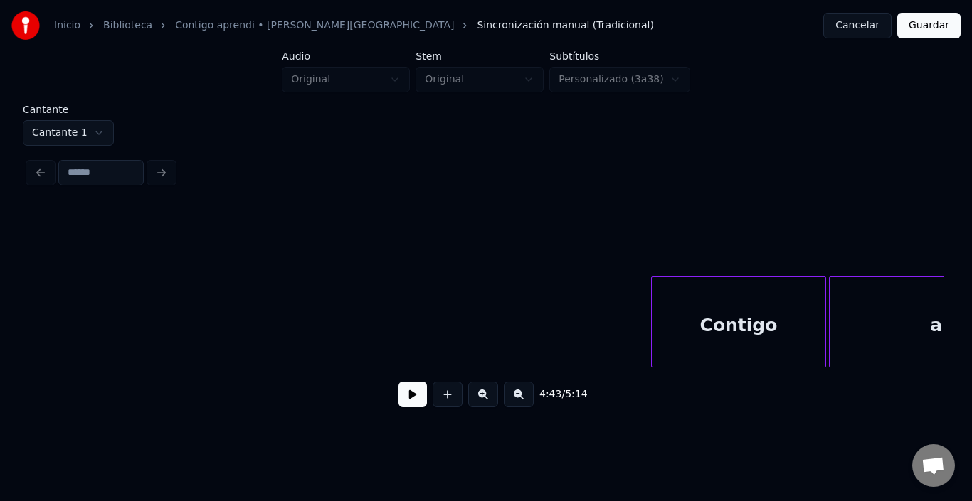
click at [398, 390] on button at bounding box center [412, 395] width 28 height 26
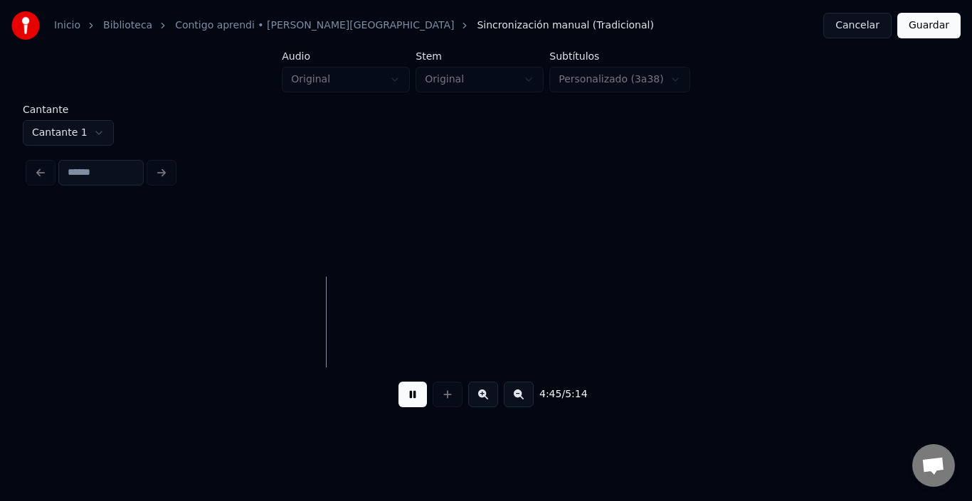
click at [398, 390] on button at bounding box center [412, 395] width 28 height 26
click at [83, 123] on html "Inicio Biblioteca Contigo aprendi • [PERSON_NAME] • Malú Sincronización manual …" at bounding box center [486, 219] width 972 height 439
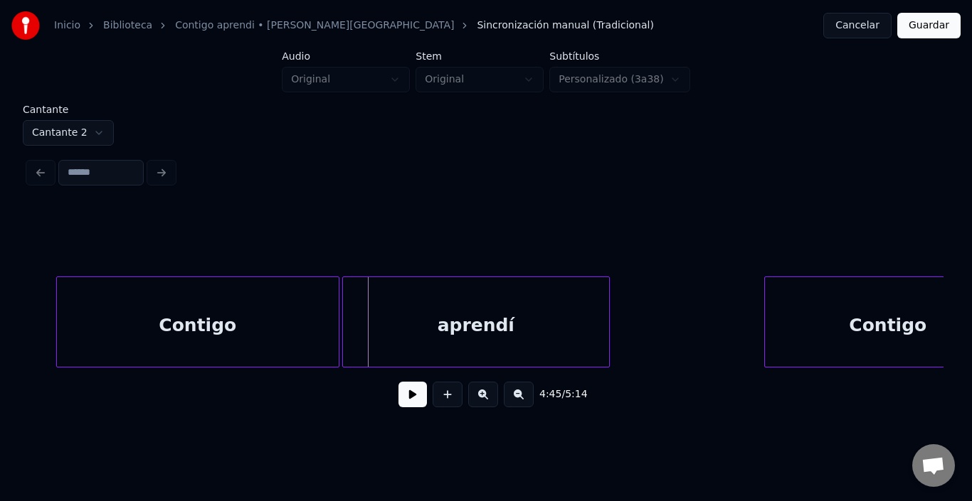
click at [411, 406] on button at bounding box center [412, 395] width 28 height 26
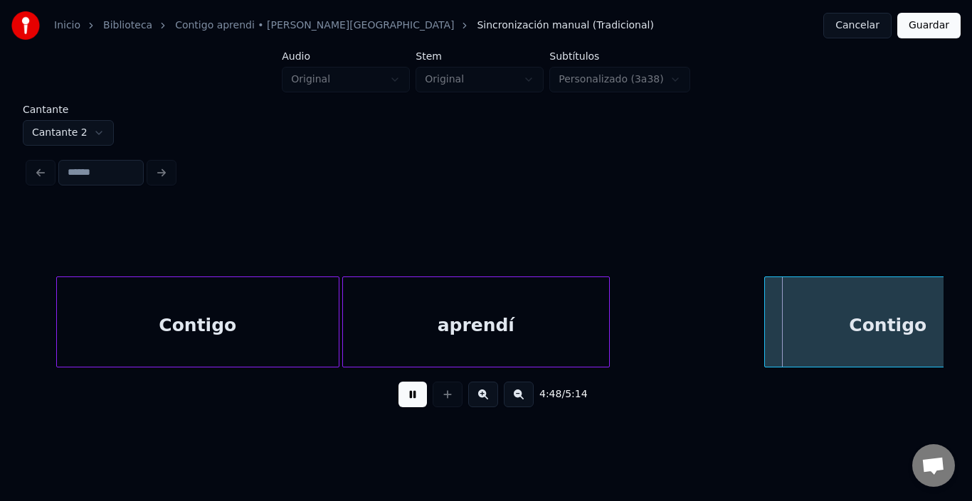
click at [411, 406] on button at bounding box center [412, 395] width 28 height 26
click at [97, 125] on html "Inicio Biblioteca Contigo aprendi • [PERSON_NAME] • Malú Sincronización manual …" at bounding box center [486, 219] width 972 height 439
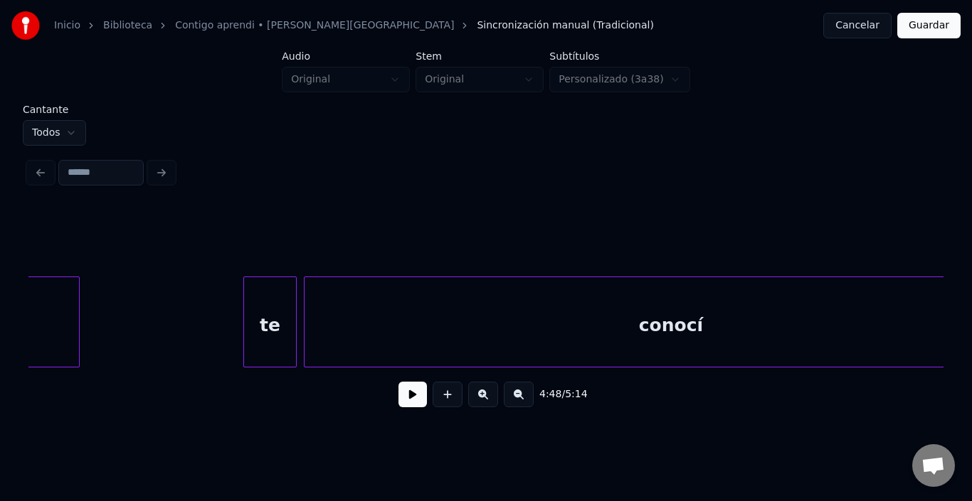
scroll to position [0, 47296]
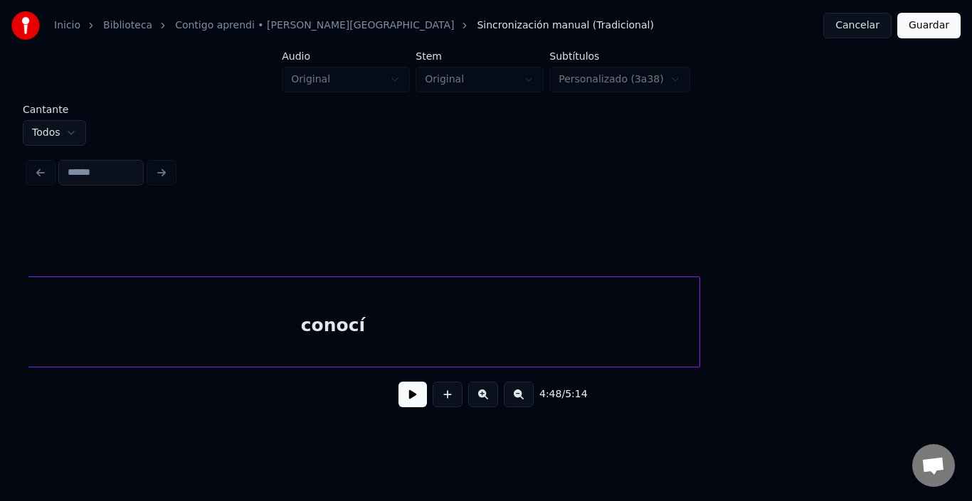
click at [536, 289] on div "conocí" at bounding box center [333, 325] width 733 height 97
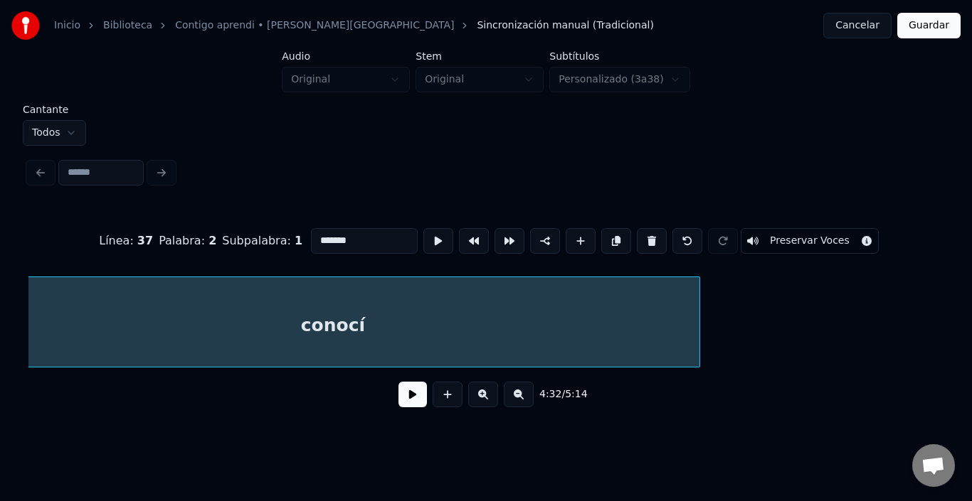
type input "******"
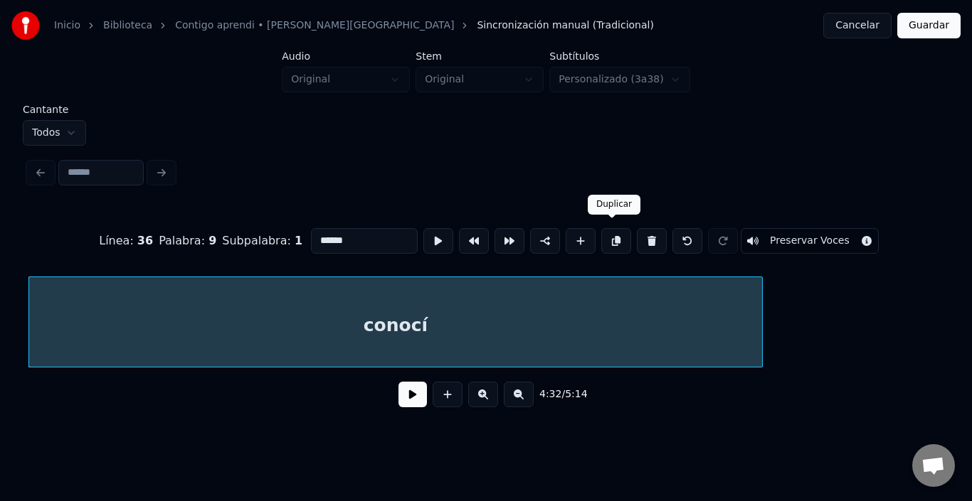
click at [622, 235] on button at bounding box center [616, 241] width 30 height 26
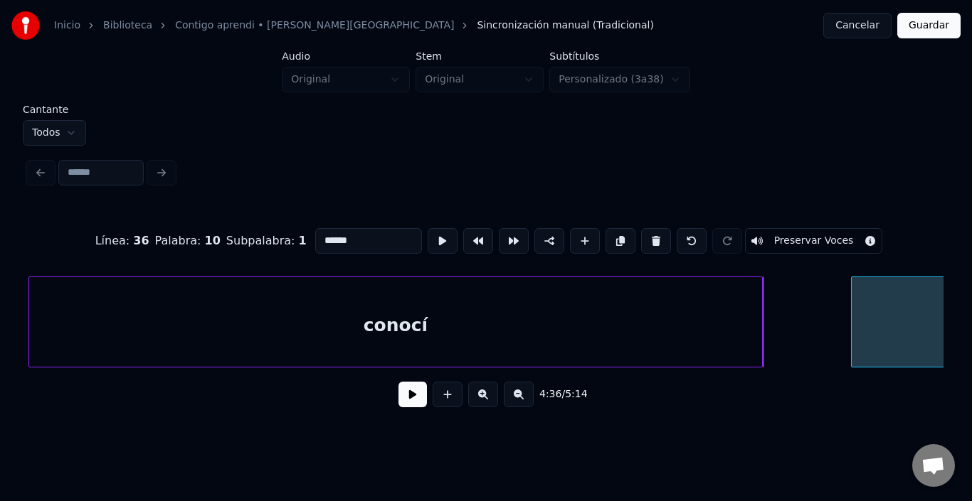
scroll to position [0, 49065]
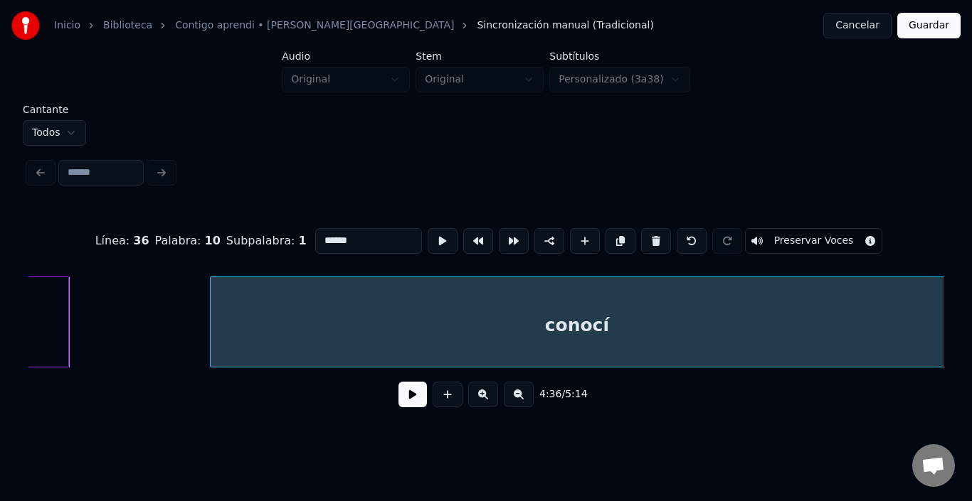
click at [959, 343] on div "Inicio Biblioteca Contigo aprendi • [PERSON_NAME] Sincronización manual (Tradic…" at bounding box center [486, 208] width 972 height 416
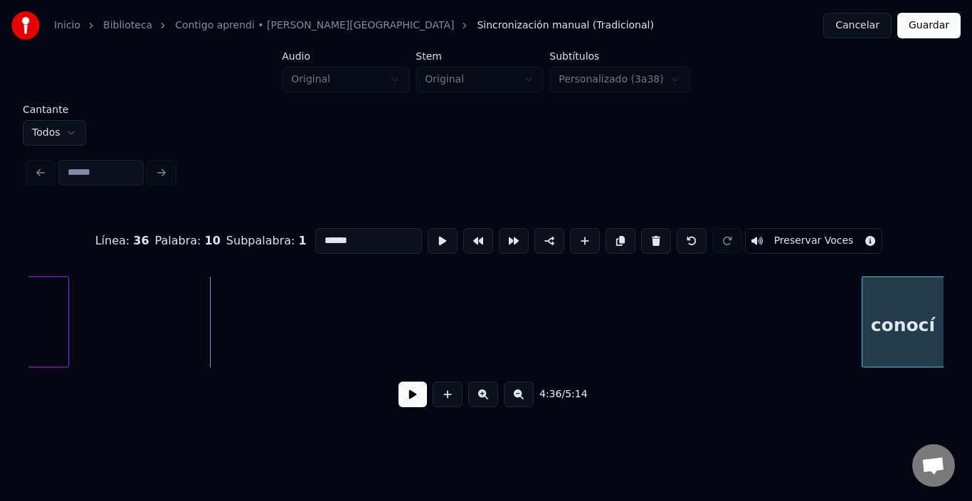
click at [863, 376] on div "Línea : 36 Palabra : 10 Subpalabra : 1 ****** Preservar Voces 4:36 / 5:14" at bounding box center [485, 314] width 915 height 216
click at [946, 366] on div "Cantante Todos Línea : 36 Palabra : 10 Subpalabra : 1 ****** Preservar Voces 4:…" at bounding box center [486, 266] width 926 height 323
click at [947, 363] on div "Cantante Todos Línea : 36 Palabra : 10 Subpalabra : 1 ****** Preservar Voces 4:…" at bounding box center [486, 266] width 926 height 323
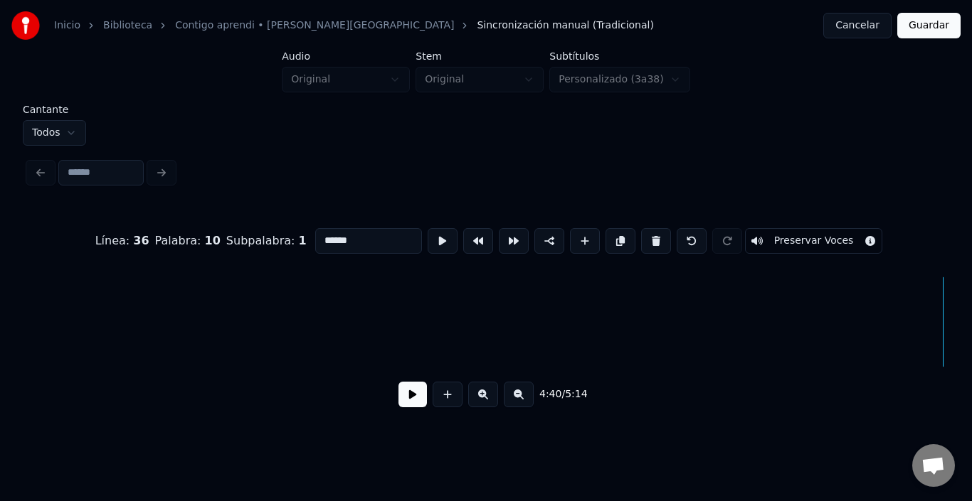
scroll to position [0, 49981]
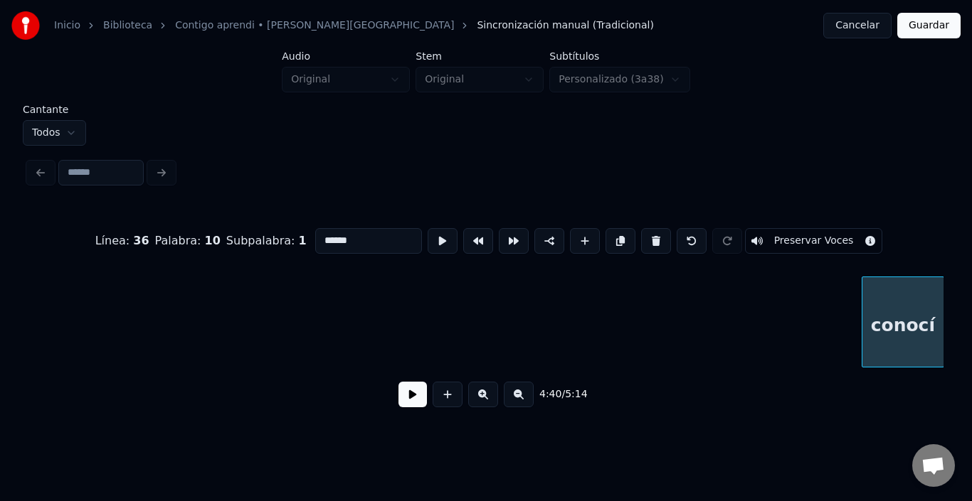
click at [959, 378] on div "Inicio Biblioteca Contigo aprendi • [PERSON_NAME] Sincronización manual (Tradic…" at bounding box center [486, 208] width 972 height 416
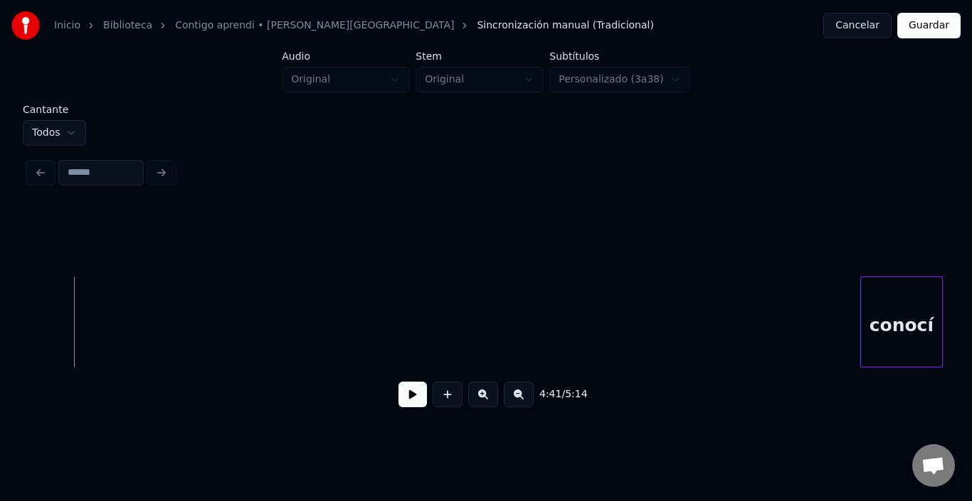
click at [405, 393] on button at bounding box center [412, 395] width 28 height 26
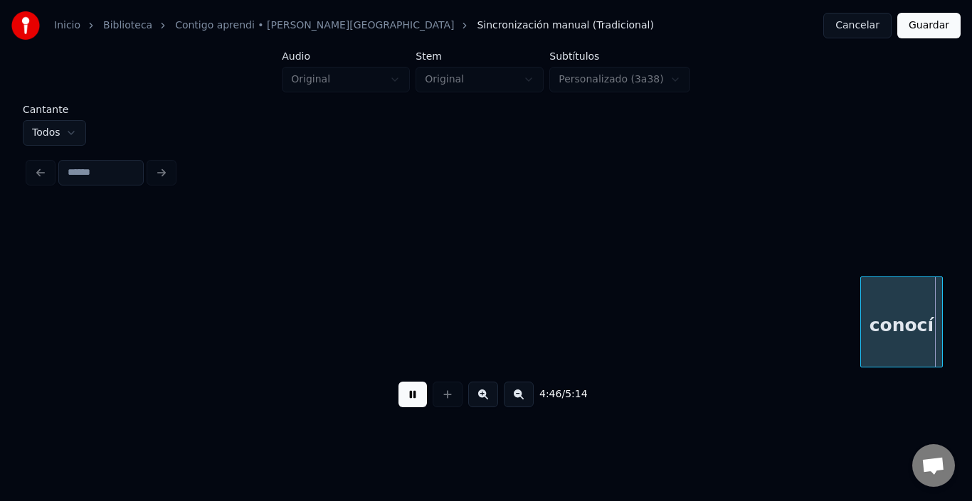
scroll to position [0, 50898]
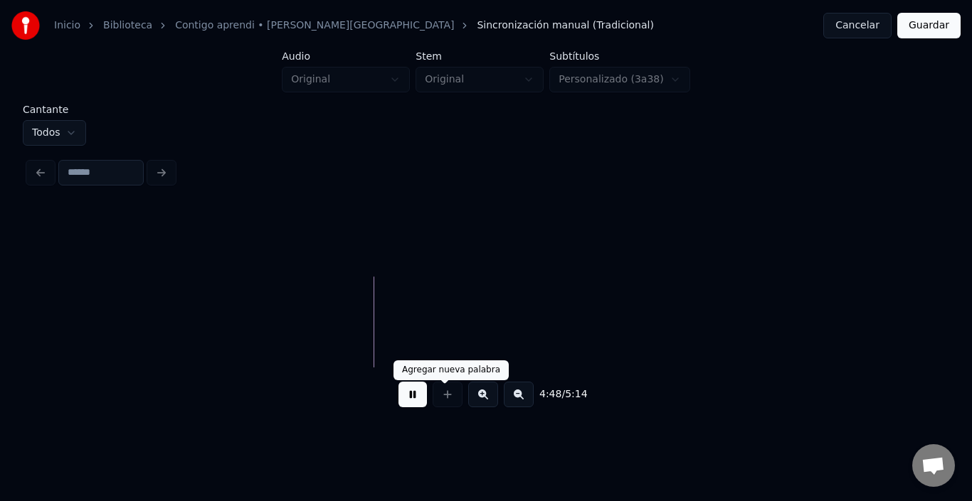
click at [401, 398] on button at bounding box center [412, 395] width 28 height 26
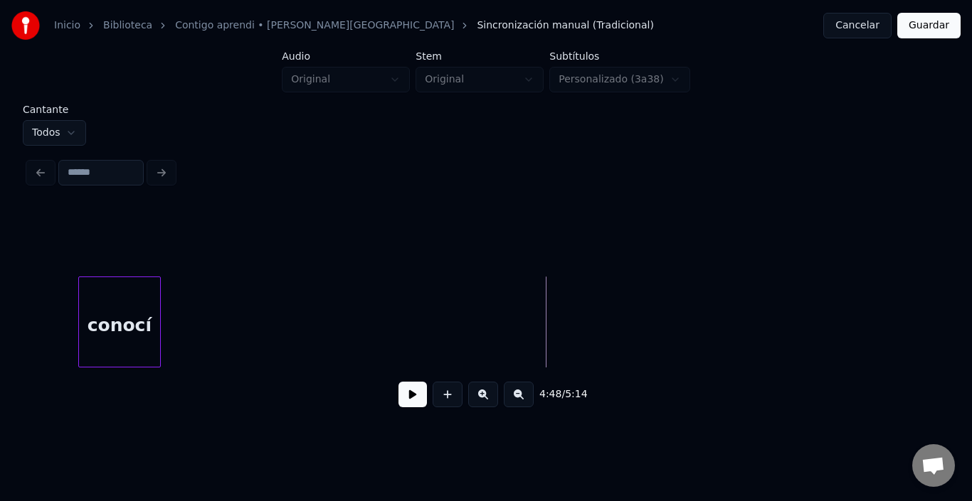
scroll to position [0, 50698]
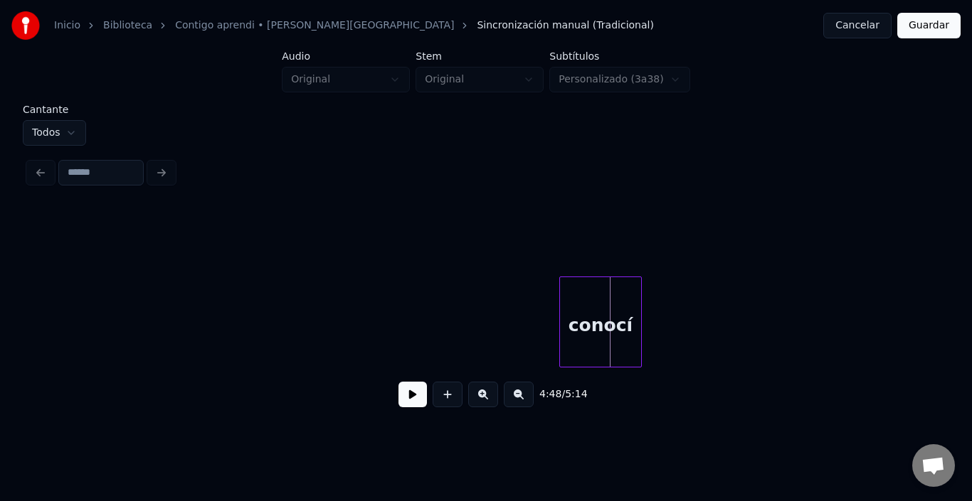
click at [583, 359] on div "conocí" at bounding box center [600, 325] width 81 height 97
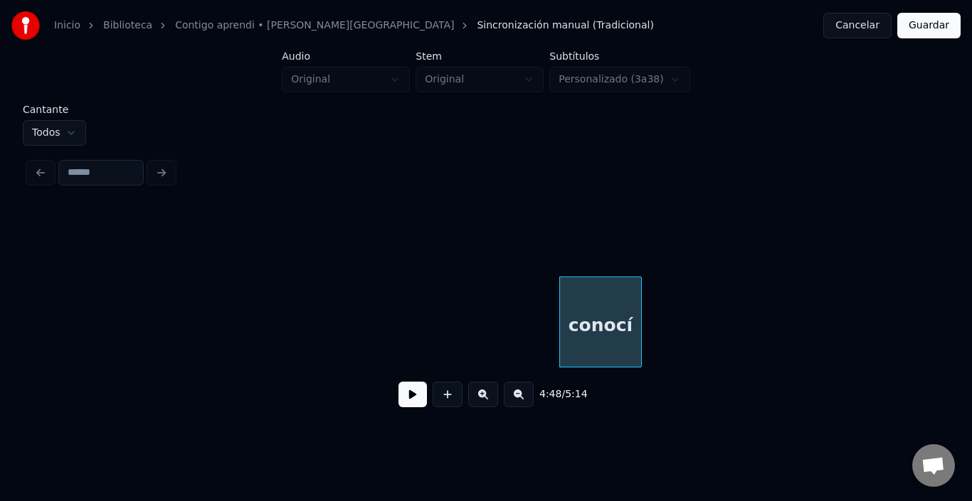
click at [580, 356] on div "conocí" at bounding box center [600, 325] width 81 height 97
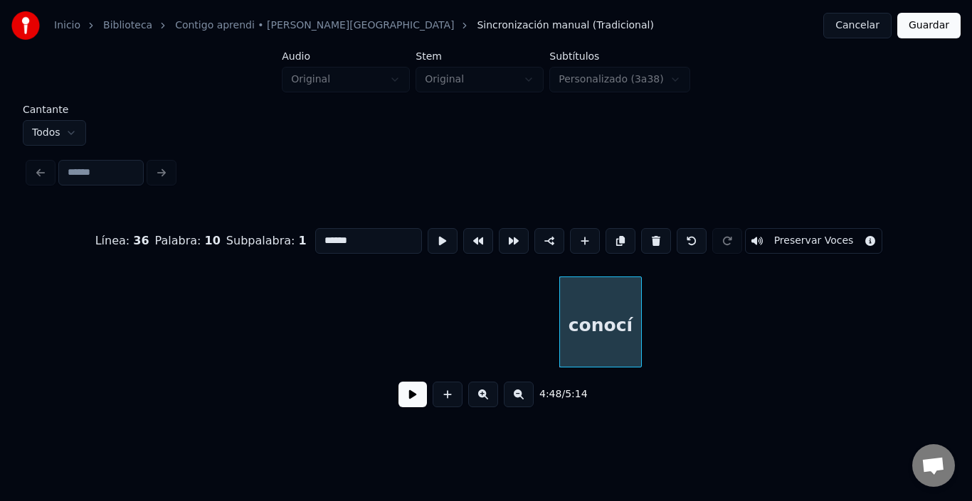
click at [361, 230] on input "******" at bounding box center [368, 241] width 107 height 26
type input "*"
click at [632, 345] on div "Contigo" at bounding box center [600, 325] width 81 height 97
type input "*******"
click at [398, 399] on button at bounding box center [412, 395] width 28 height 26
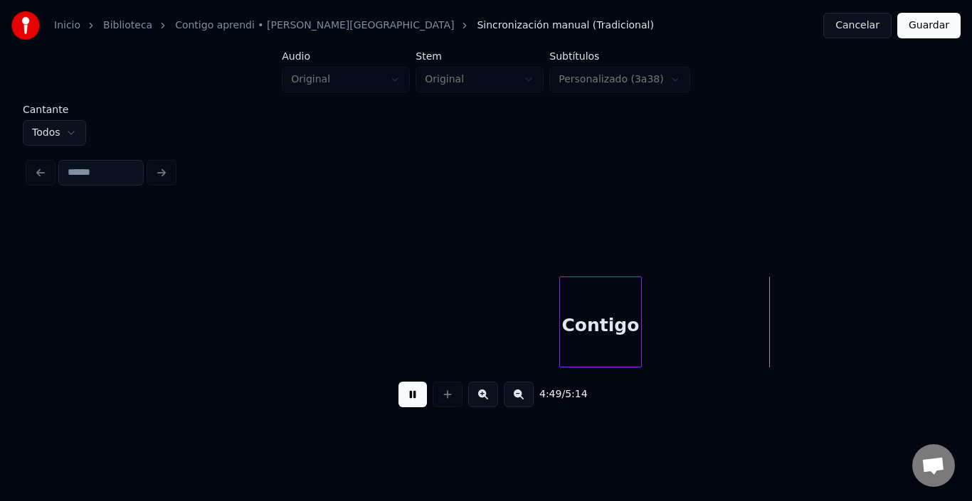
click at [398, 399] on button at bounding box center [412, 395] width 28 height 26
click at [599, 326] on div "Contigo" at bounding box center [600, 325] width 81 height 97
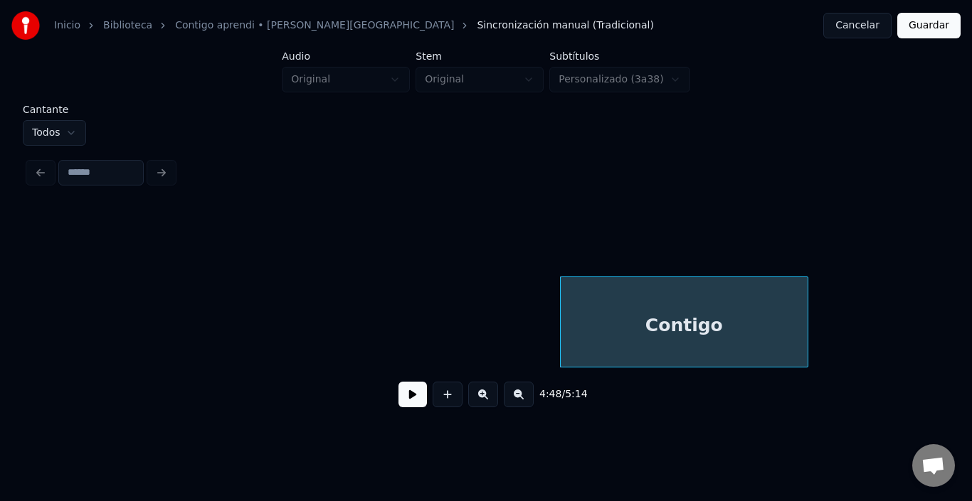
click at [806, 307] on div at bounding box center [805, 322] width 4 height 90
click at [759, 306] on div "Contigo" at bounding box center [683, 325] width 247 height 97
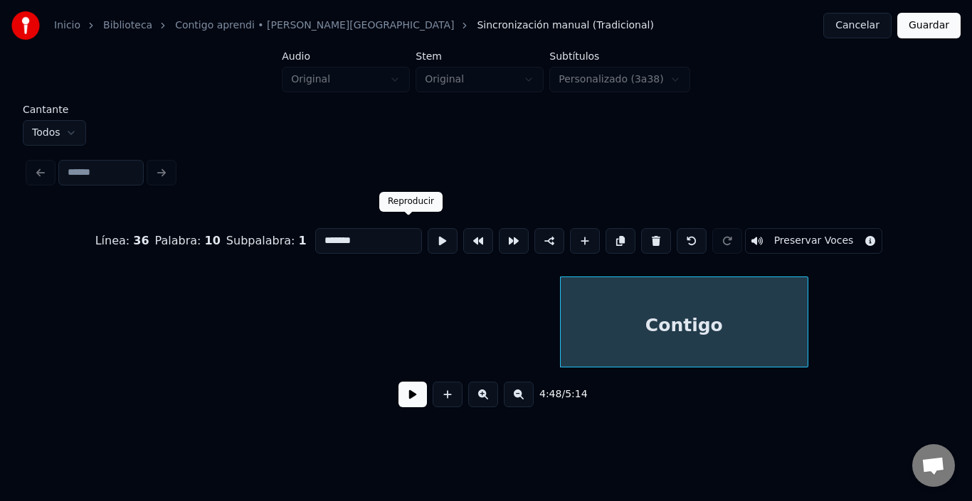
click at [427, 228] on button at bounding box center [442, 241] width 30 height 26
click at [806, 323] on div "Contigo" at bounding box center [684, 322] width 248 height 91
click at [798, 322] on div at bounding box center [798, 322] width 4 height 90
click at [721, 329] on div "Contigo" at bounding box center [680, 325] width 240 height 97
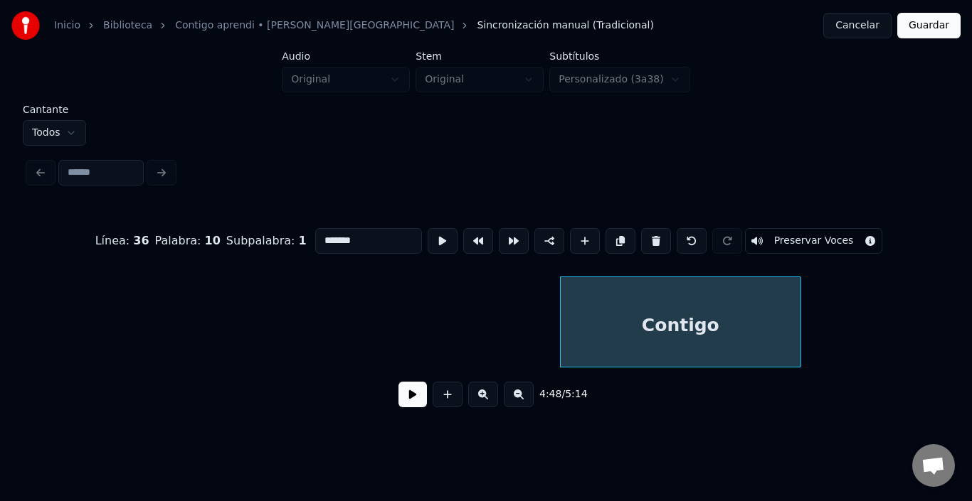
click at [721, 329] on div "Contigo" at bounding box center [680, 325] width 240 height 97
click at [623, 231] on button at bounding box center [620, 241] width 30 height 26
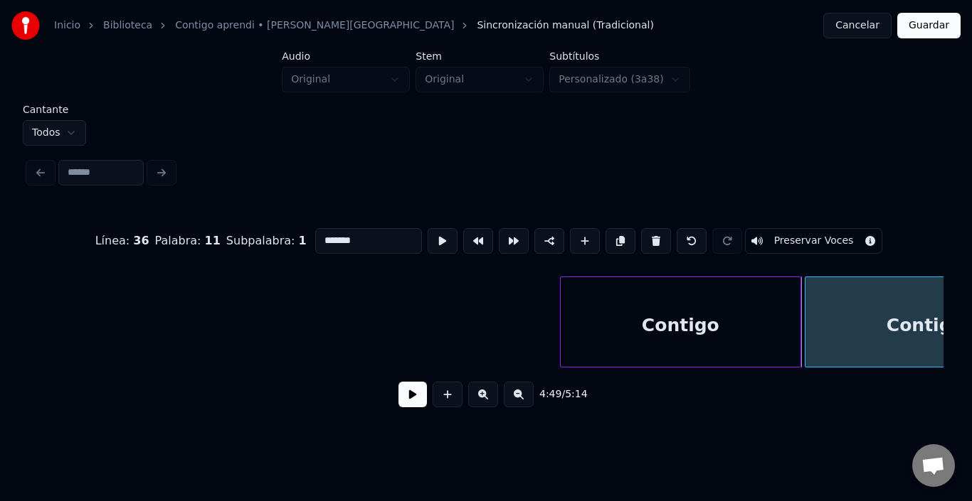
scroll to position [0, 50805]
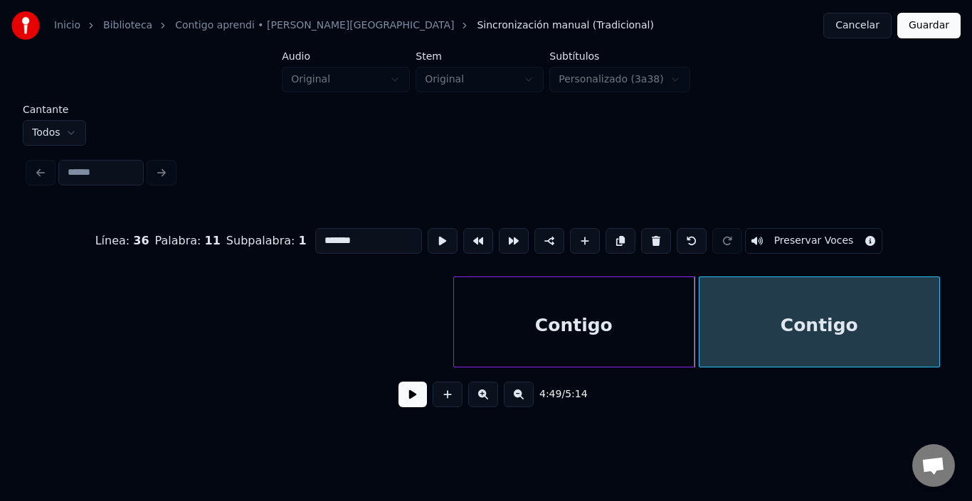
click at [872, 347] on div "Contigo" at bounding box center [819, 325] width 240 height 97
click at [856, 340] on div "Contigo" at bounding box center [819, 325] width 240 height 97
click at [363, 241] on input "*******" at bounding box center [368, 241] width 107 height 26
drag, startPoint x: 937, startPoint y: 374, endPoint x: 942, endPoint y: 366, distance: 9.9
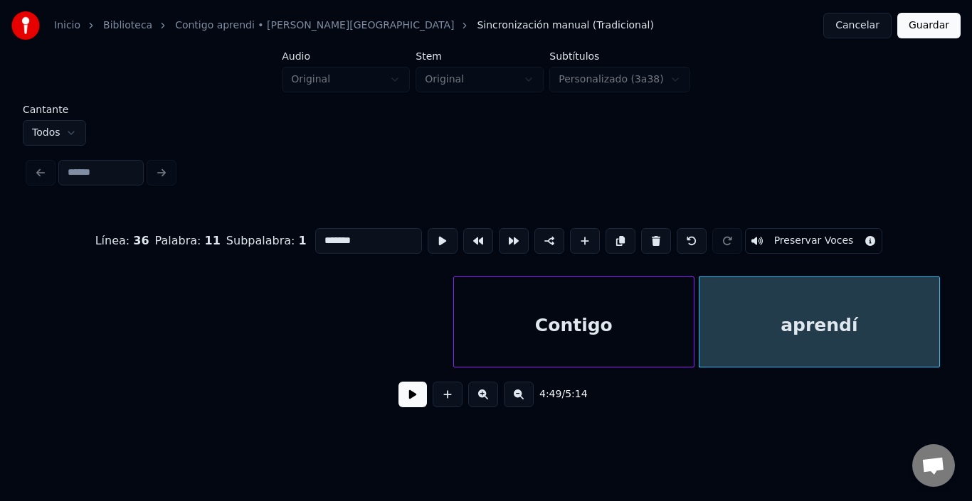
click at [937, 373] on div "4:49 / 5:14" at bounding box center [485, 395] width 915 height 54
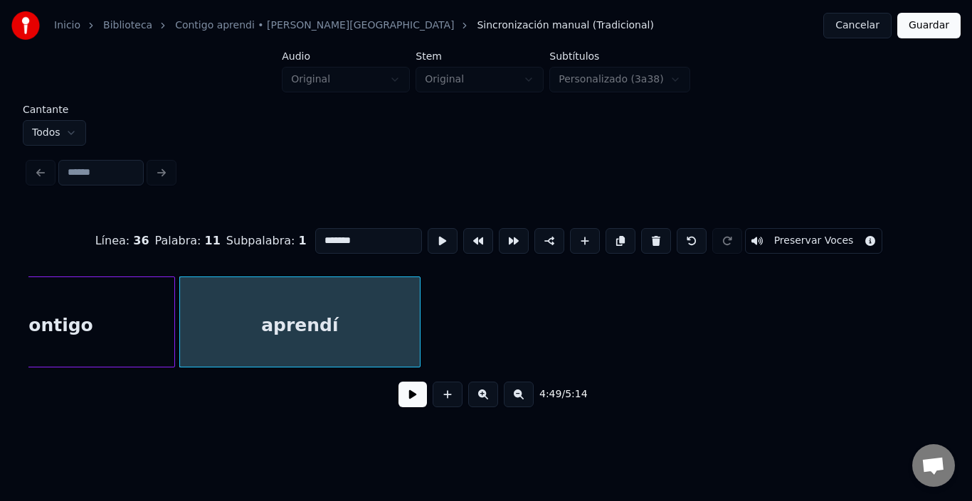
scroll to position [0, 51431]
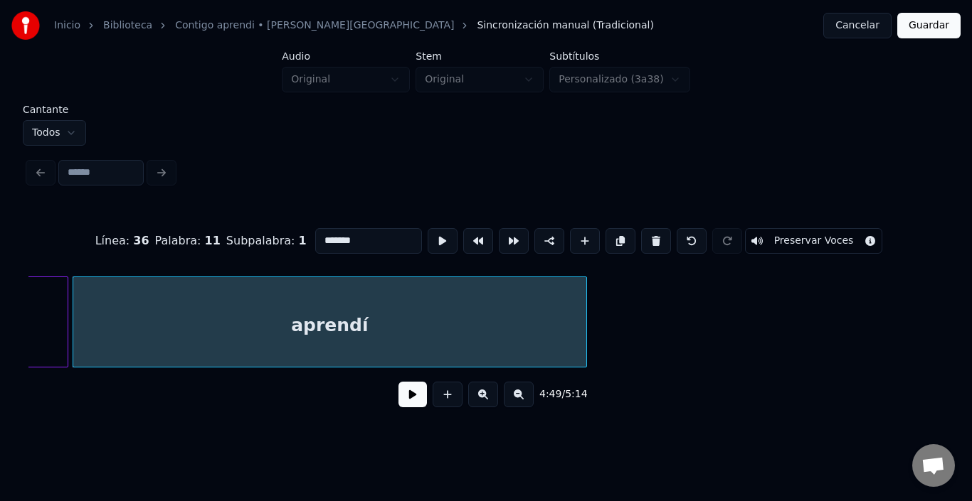
click at [584, 329] on div at bounding box center [584, 322] width 4 height 90
click at [427, 240] on button at bounding box center [442, 241] width 30 height 26
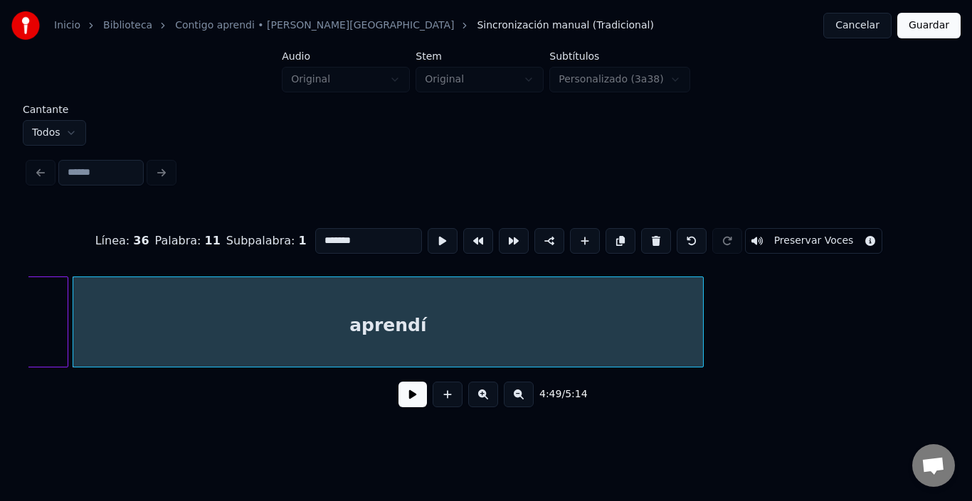
click at [703, 326] on div at bounding box center [700, 322] width 4 height 90
click at [427, 242] on button at bounding box center [442, 241] width 30 height 26
click at [55, 119] on html "Inicio Biblioteca Contigo aprendi • [PERSON_NAME] Sincronización manual (Tradic…" at bounding box center [486, 219] width 972 height 439
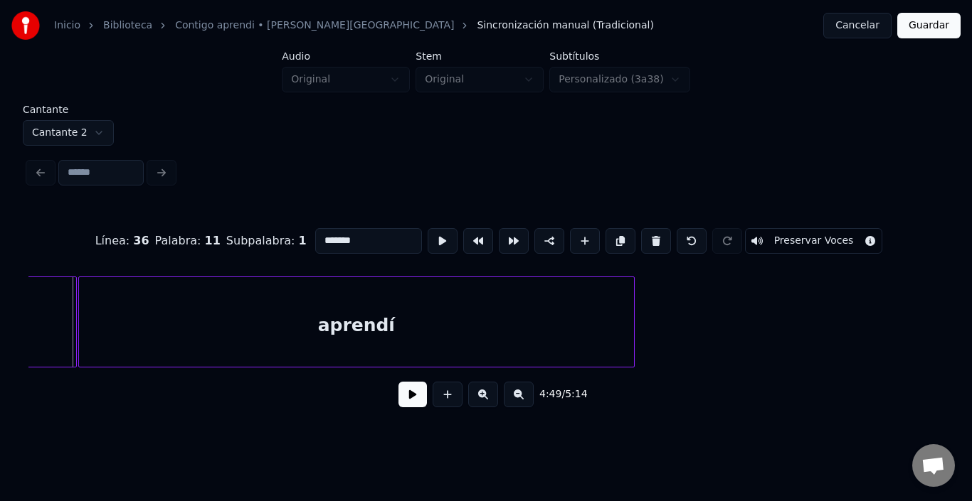
click at [243, 343] on div "aprendí" at bounding box center [356, 325] width 555 height 97
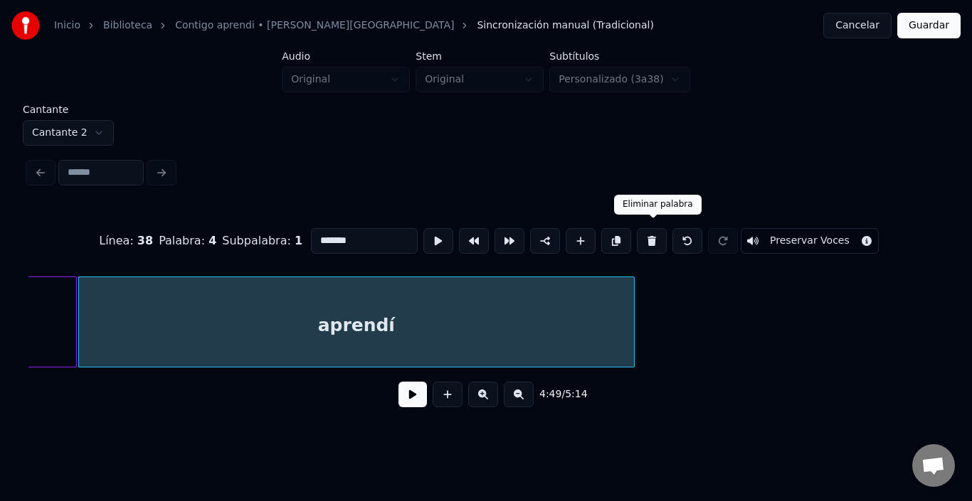
click at [654, 230] on button at bounding box center [652, 241] width 30 height 26
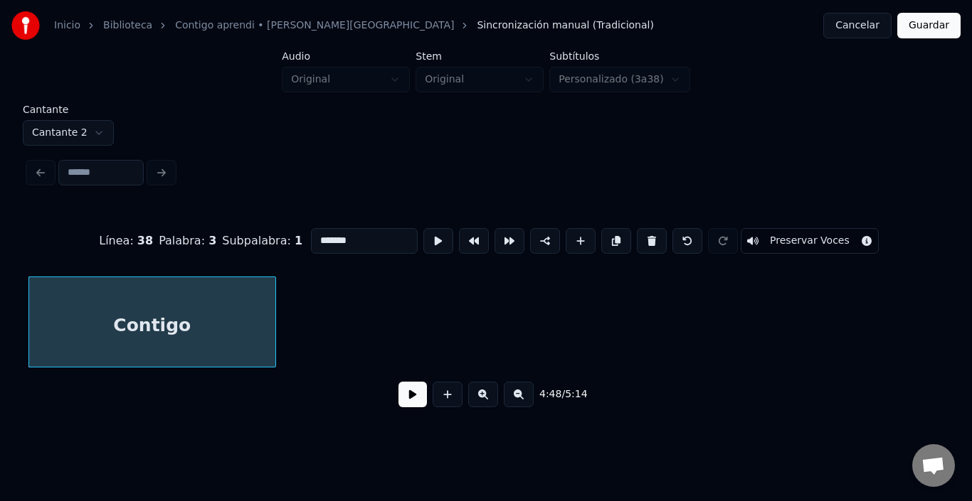
click at [248, 319] on div "Contigo" at bounding box center [152, 325] width 246 height 97
click at [423, 232] on button at bounding box center [438, 241] width 30 height 26
click at [423, 234] on button at bounding box center [438, 241] width 30 height 26
click at [223, 304] on div "Contigo" at bounding box center [152, 325] width 246 height 97
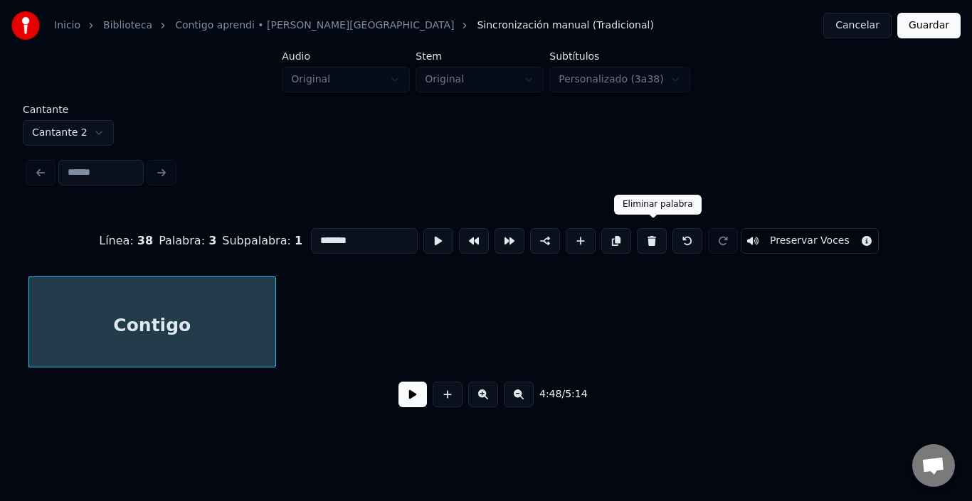
click at [659, 232] on button at bounding box center [652, 241] width 30 height 26
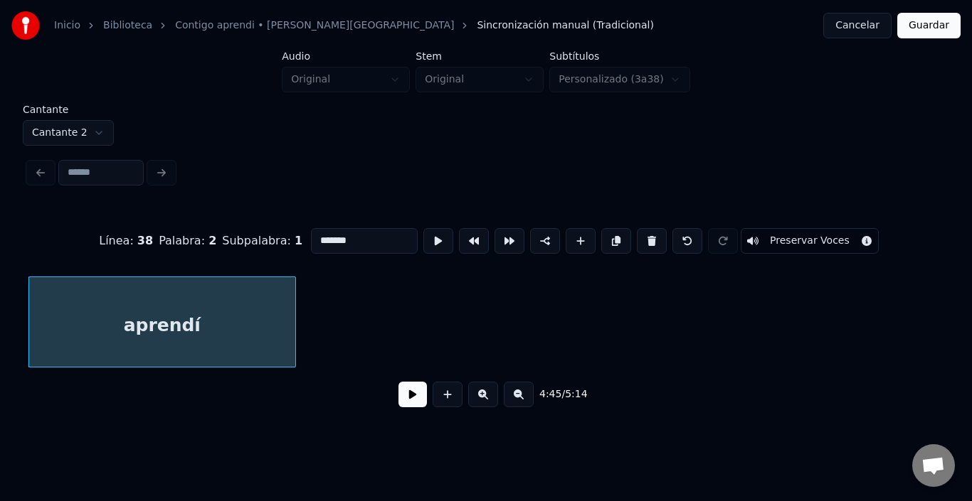
click at [423, 234] on button at bounding box center [438, 241] width 30 height 26
click at [80, 137] on html "Inicio Biblioteca Contigo aprendi • [PERSON_NAME] • Malú Sincronización manual …" at bounding box center [486, 219] width 972 height 439
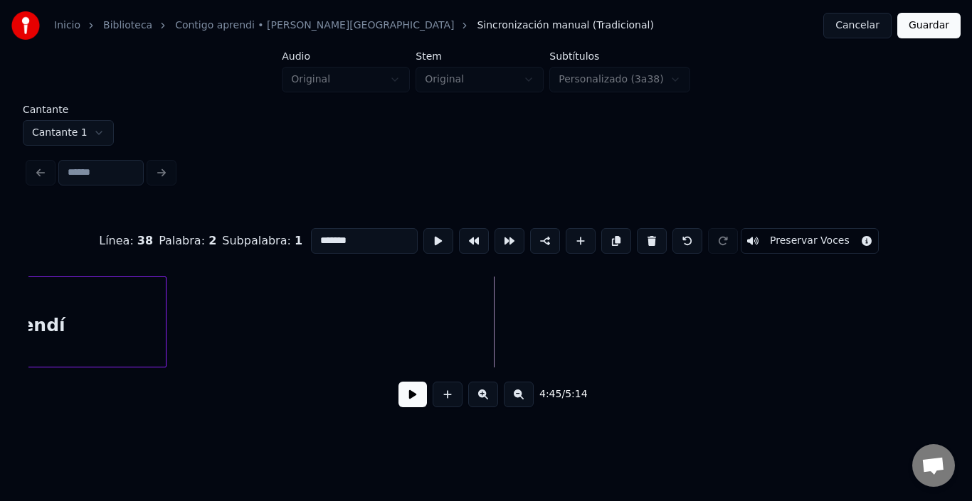
scroll to position [0, 50166]
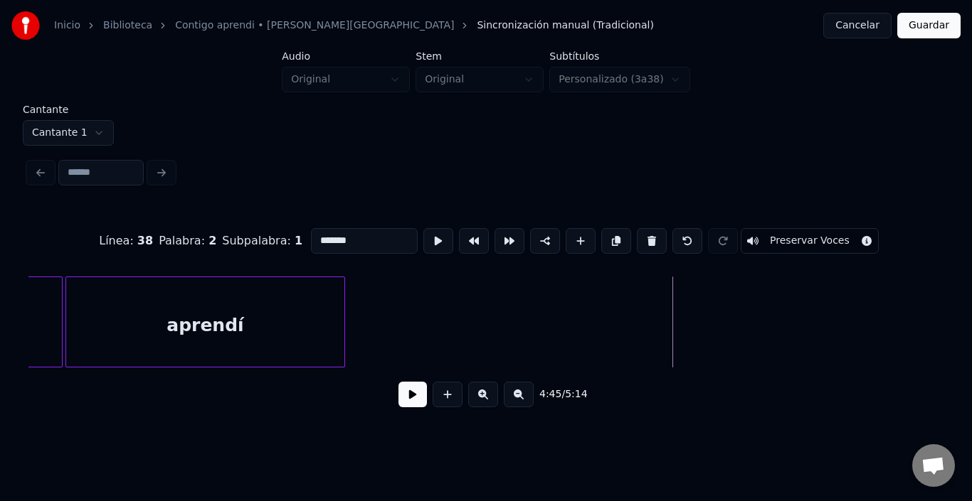
click at [235, 339] on div "aprendí" at bounding box center [205, 325] width 278 height 97
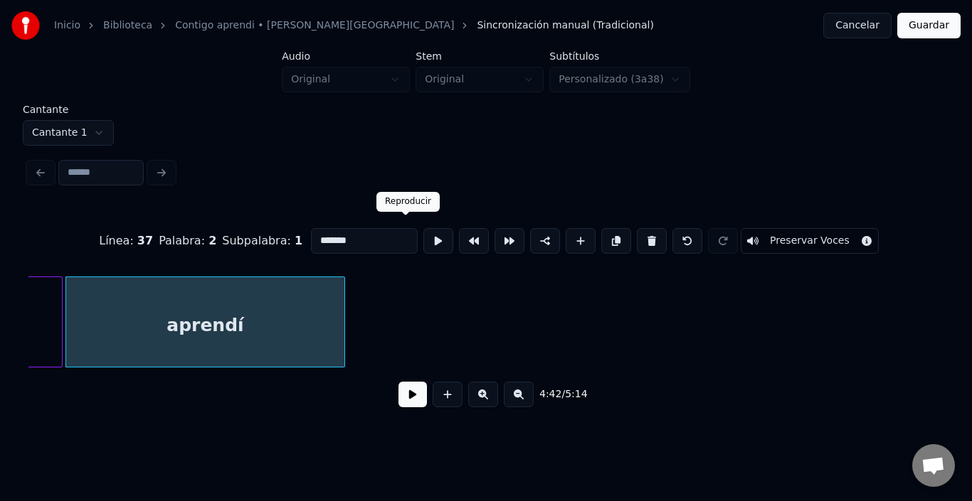
click at [423, 228] on button at bounding box center [438, 241] width 30 height 26
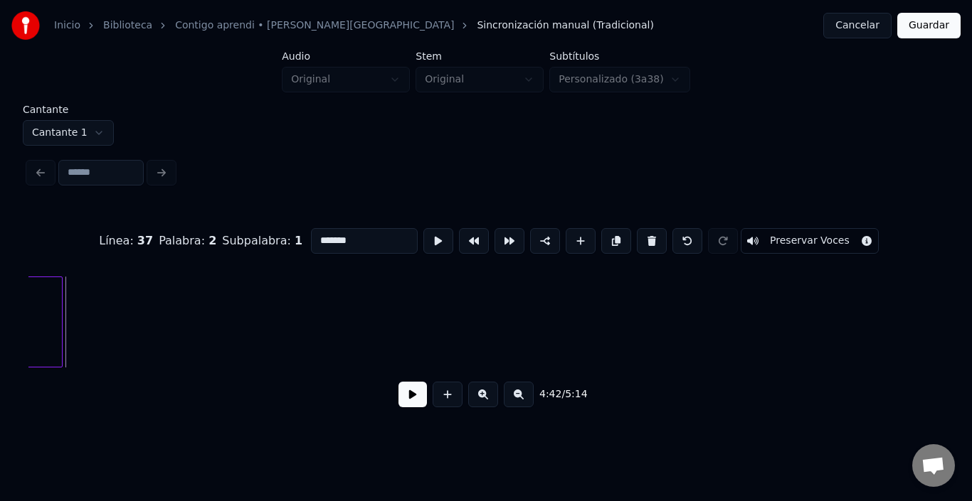
scroll to position [0, 48154]
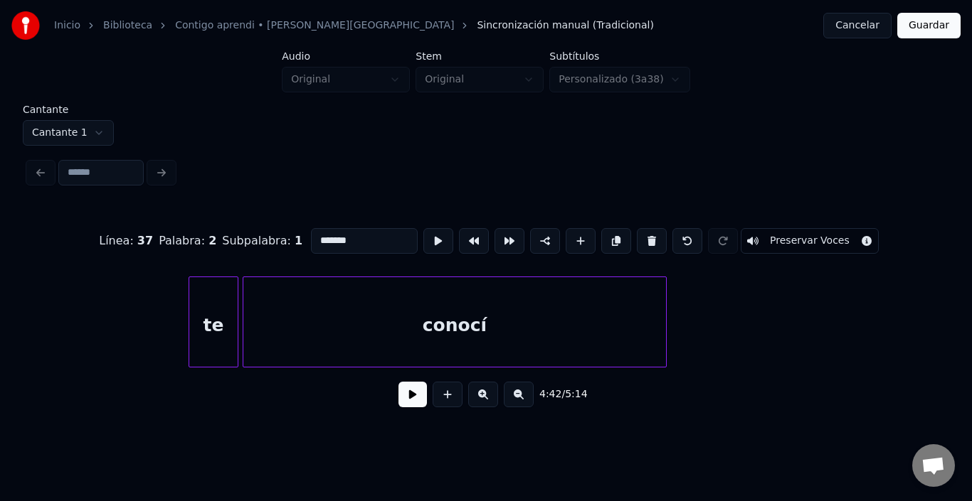
click at [548, 294] on div "conocí" at bounding box center [454, 325] width 422 height 97
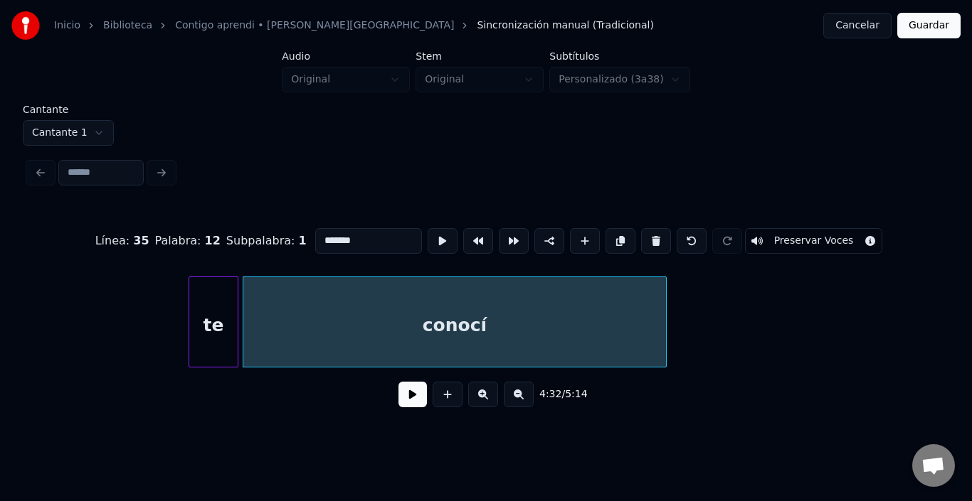
type input "******"
click at [427, 233] on button at bounding box center [442, 241] width 30 height 26
click at [398, 400] on button at bounding box center [412, 395] width 28 height 26
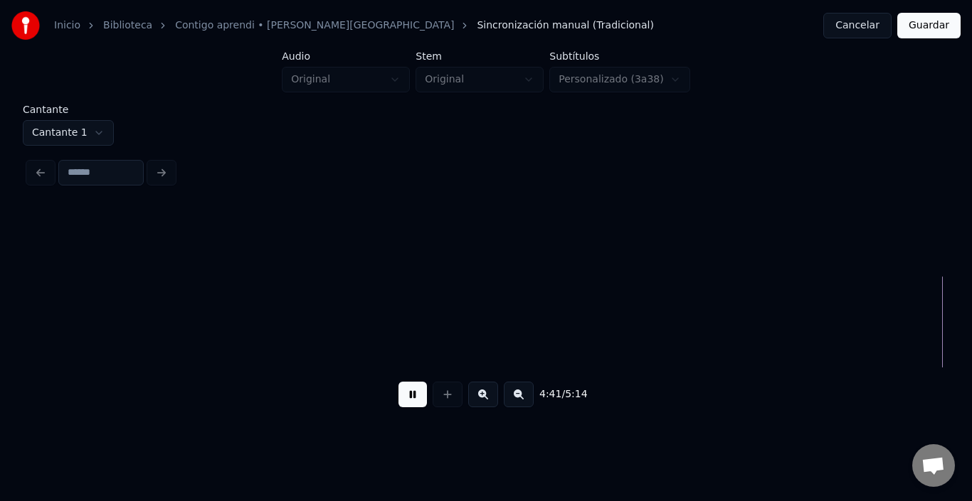
scroll to position [0, 49989]
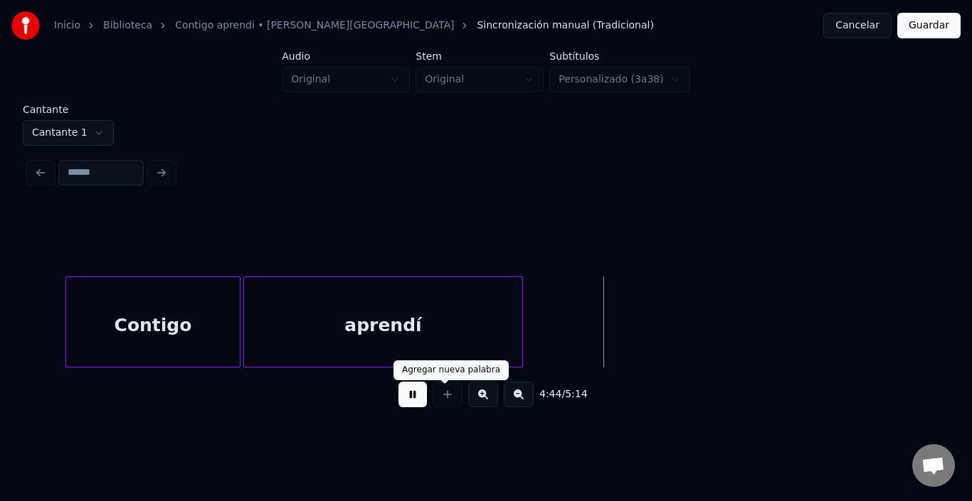
click at [410, 394] on button at bounding box center [412, 395] width 28 height 26
click at [41, 123] on html "Inicio Biblioteca Contigo aprendi • [PERSON_NAME] Sincronización manual (Tradic…" at bounding box center [486, 219] width 972 height 439
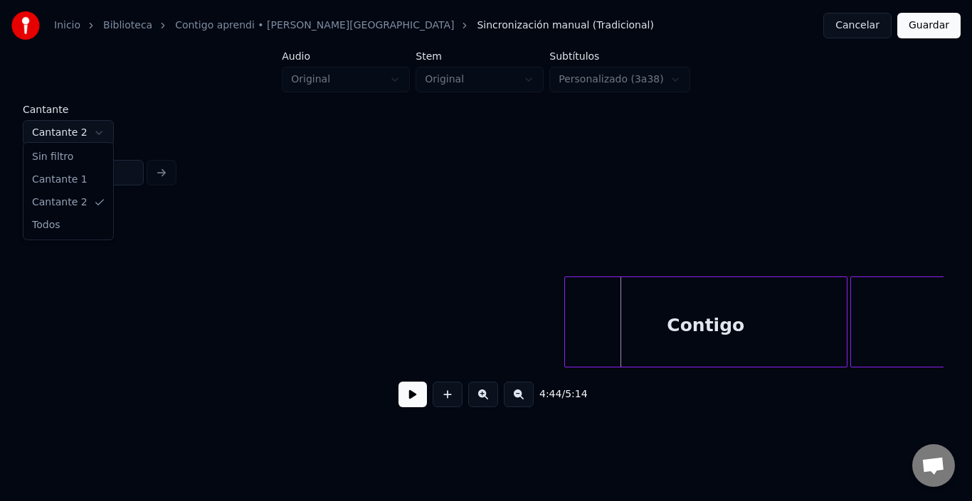
click at [70, 121] on html "Inicio Biblioteca Contigo aprendi • [PERSON_NAME] • Malú Sincronización manual …" at bounding box center [486, 219] width 972 height 439
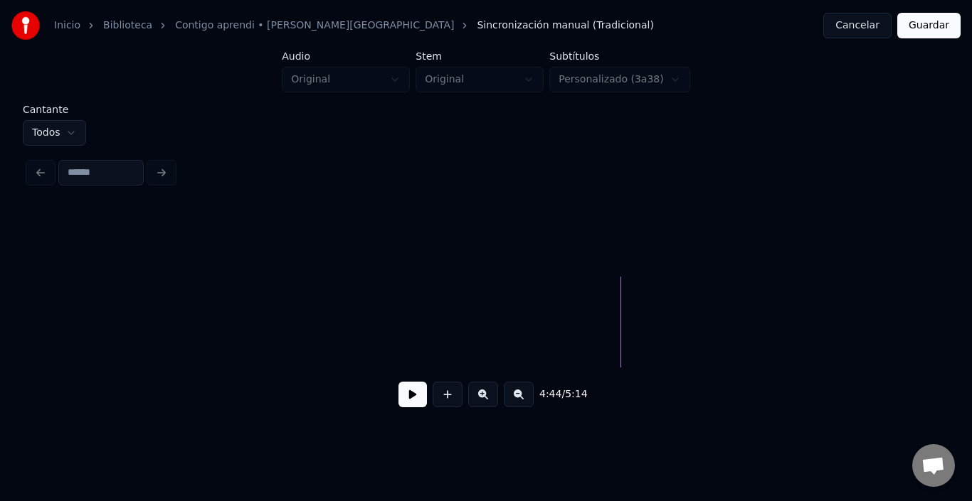
click at [927, 25] on button "Guardar" at bounding box center [928, 26] width 63 height 26
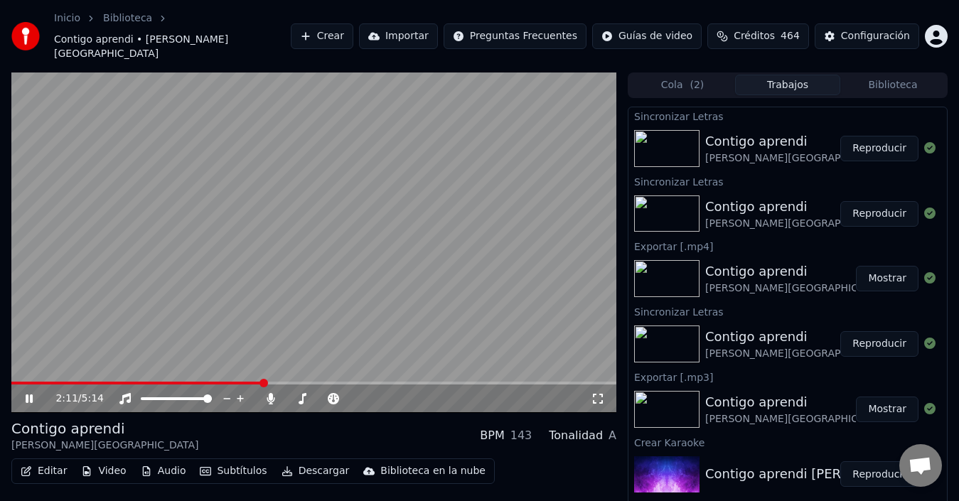
click at [268, 379] on span at bounding box center [264, 383] width 9 height 9
click at [464, 379] on span at bounding box center [463, 383] width 9 height 9
click at [276, 250] on video at bounding box center [313, 243] width 605 height 341
click at [446, 382] on span at bounding box center [261, 383] width 501 height 3
click at [482, 379] on span at bounding box center [480, 383] width 9 height 9
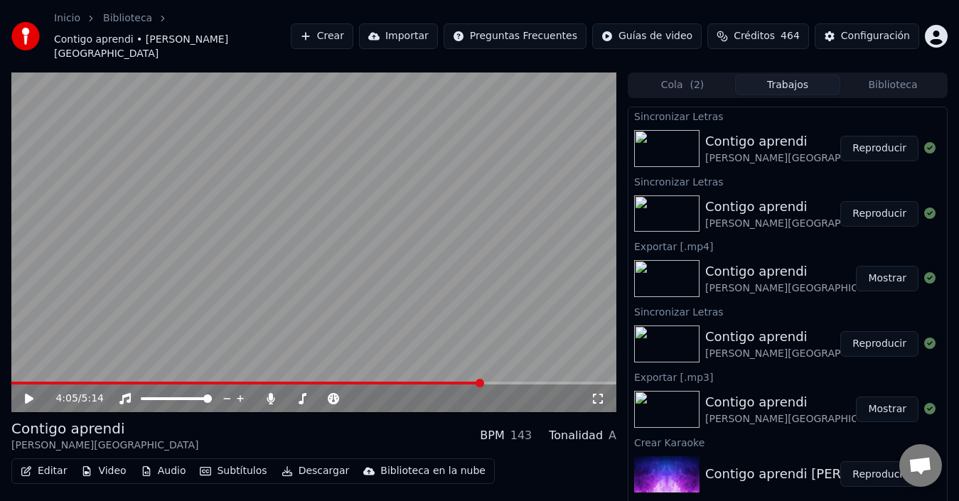
click at [431, 270] on video at bounding box center [313, 243] width 605 height 341
click at [380, 144] on video at bounding box center [313, 243] width 605 height 341
click at [38, 462] on button "Editar" at bounding box center [44, 472] width 58 height 20
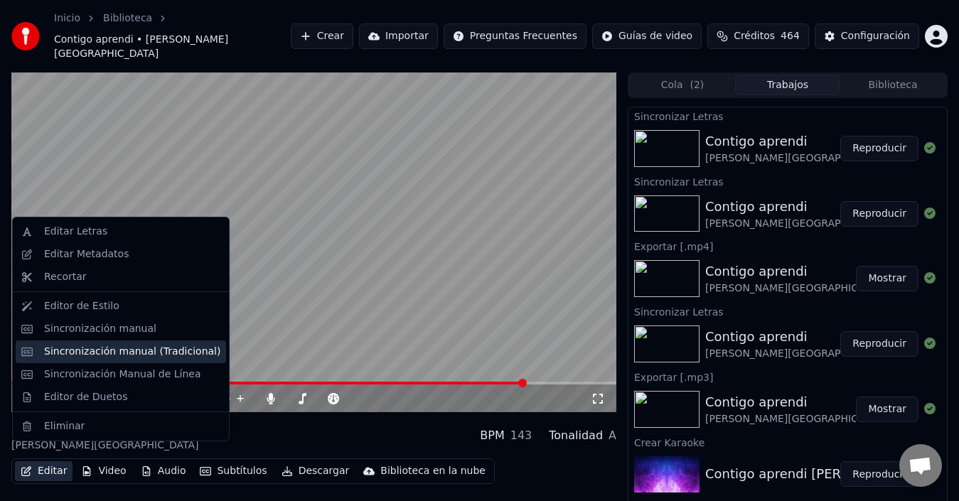
click at [93, 356] on div "Sincronización manual (Tradicional)" at bounding box center [132, 352] width 176 height 14
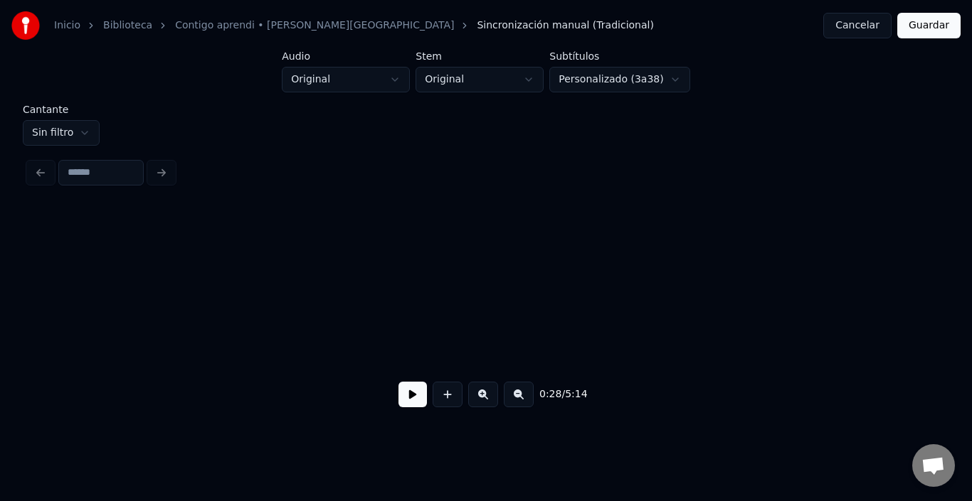
scroll to position [0, 5042]
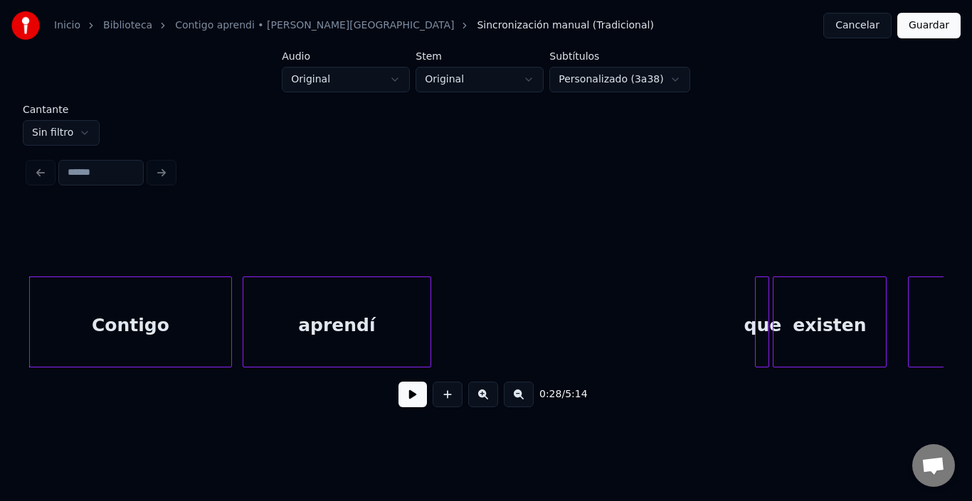
drag, startPoint x: 679, startPoint y: 375, endPoint x: 759, endPoint y: 382, distance: 80.7
click at [759, 382] on div "0:28 / 5:14" at bounding box center [485, 395] width 915 height 54
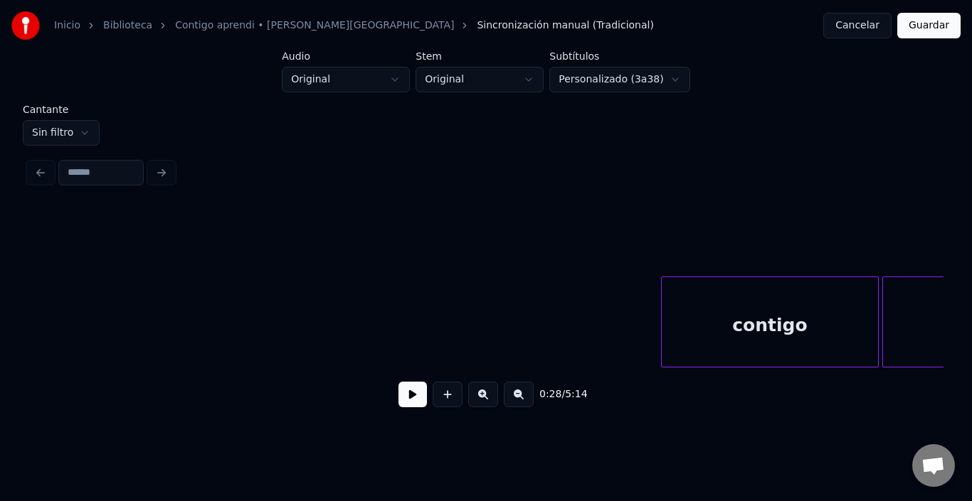
scroll to position [0, 46650]
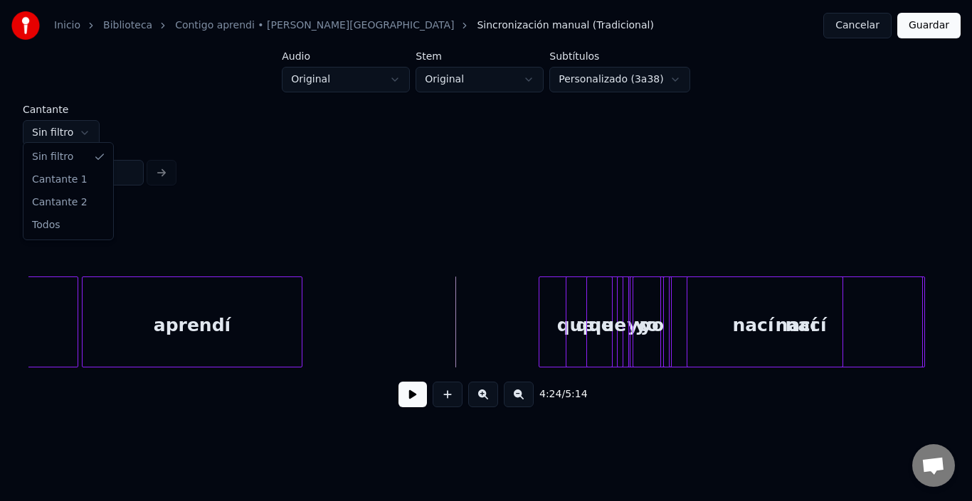
click at [69, 125] on html "Inicio Biblioteca Contigo aprendi • [PERSON_NAME] • Malú Sincronización manual …" at bounding box center [486, 219] width 972 height 439
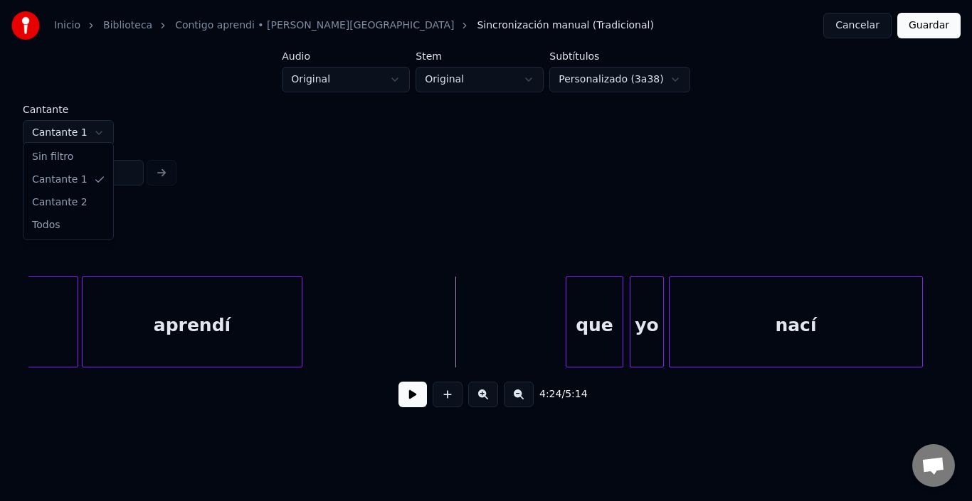
click at [70, 128] on html "Inicio Biblioteca Contigo aprendi • [PERSON_NAME] • Malú Sincronización manual …" at bounding box center [486, 219] width 972 height 439
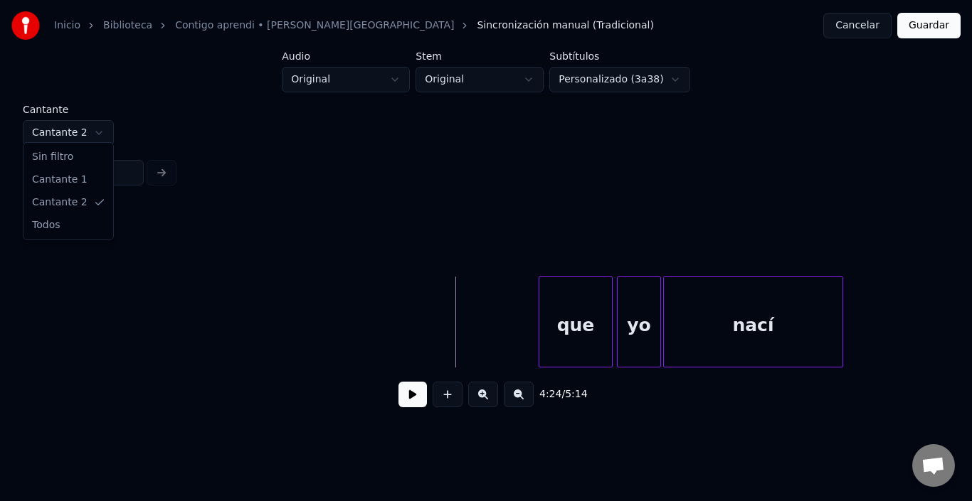
click at [68, 127] on html "Inicio Biblioteca Contigo aprendi • [PERSON_NAME] • Malú Sincronización manual …" at bounding box center [486, 219] width 972 height 439
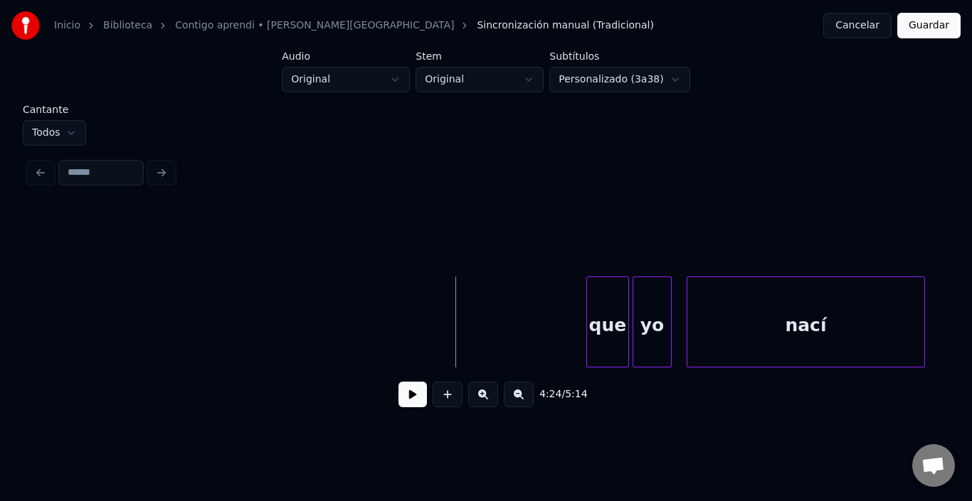
click at [57, 122] on html "Inicio Biblioteca Contigo aprendi • [PERSON_NAME] • Malú Sincronización manual …" at bounding box center [486, 219] width 972 height 439
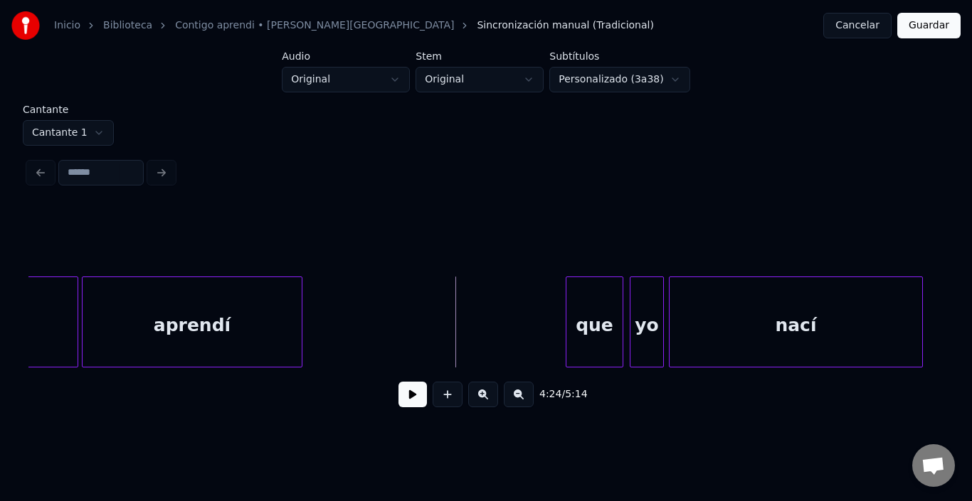
click at [589, 327] on div "que" at bounding box center [594, 325] width 56 height 97
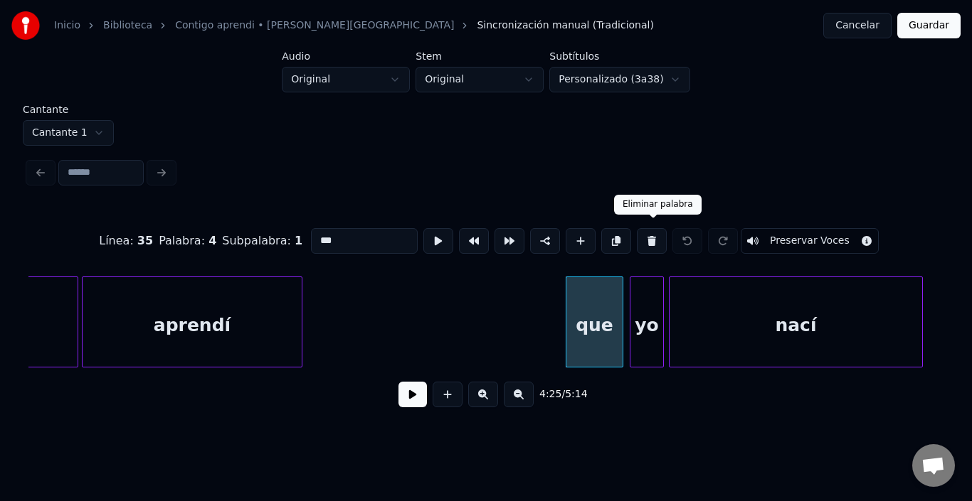
click at [653, 228] on button at bounding box center [652, 241] width 30 height 26
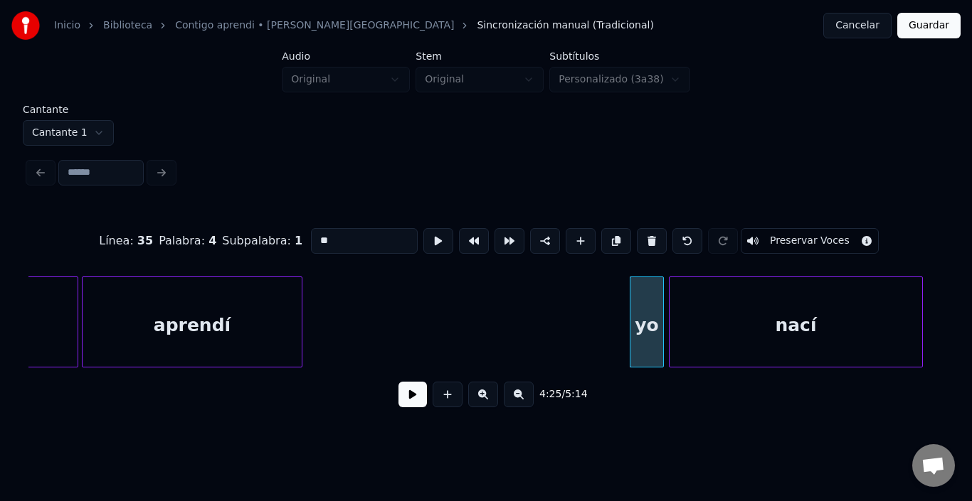
click at [631, 286] on div at bounding box center [632, 322] width 4 height 90
click at [651, 235] on button at bounding box center [652, 241] width 30 height 26
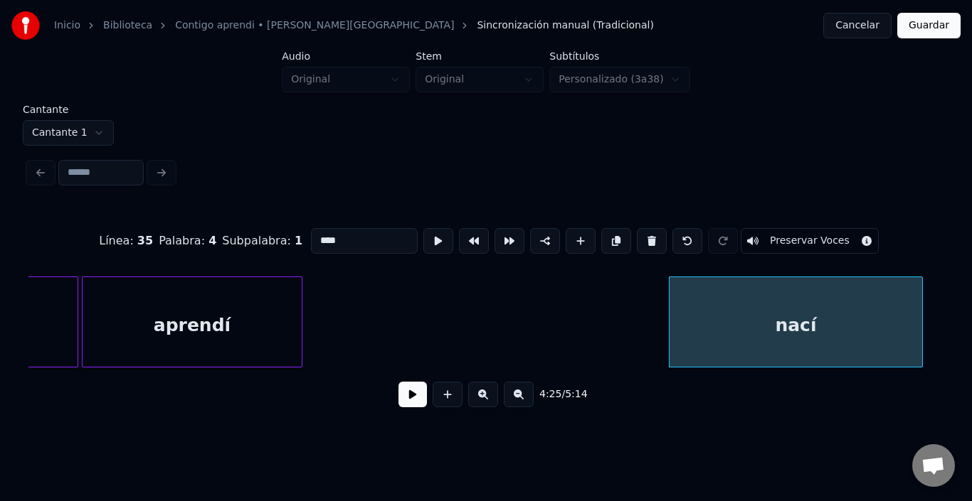
click at [651, 235] on button at bounding box center [652, 241] width 30 height 26
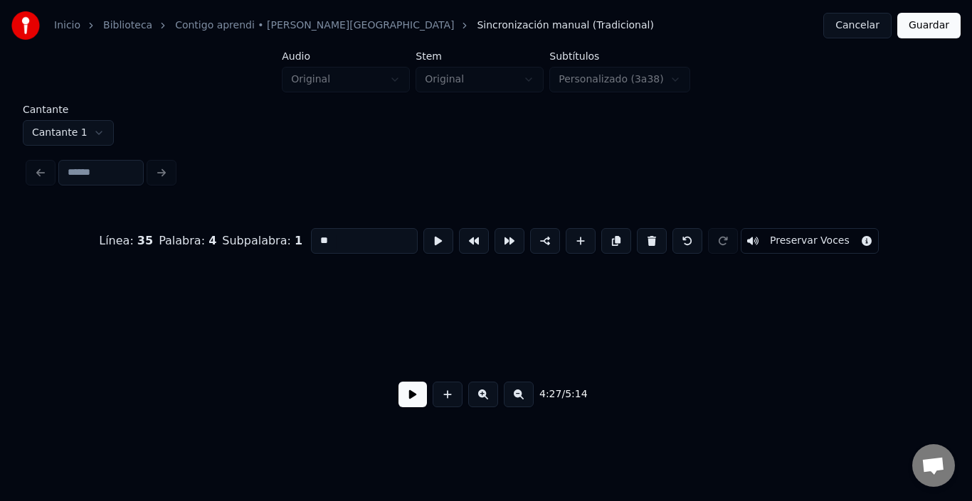
scroll to position [0, 47636]
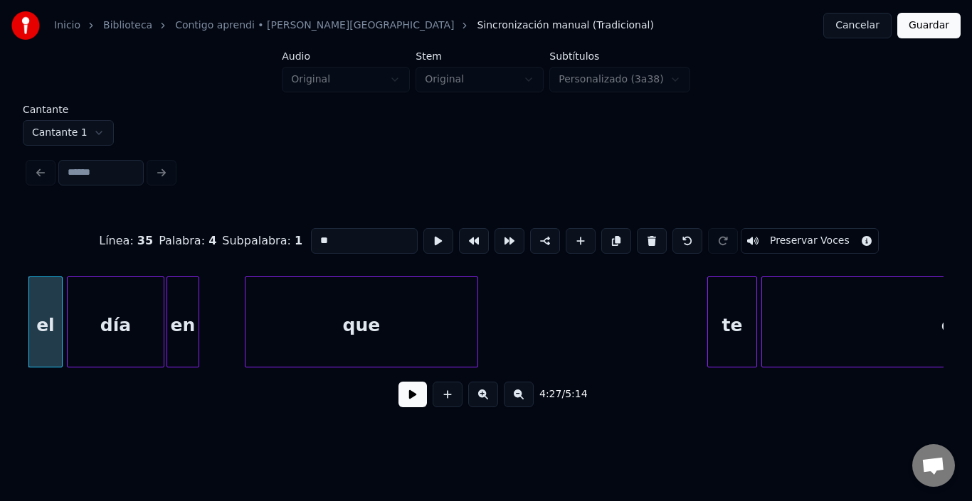
click at [70, 128] on html "Inicio Biblioteca Contigo aprendi • [PERSON_NAME] • Malú Sincronización manual …" at bounding box center [486, 219] width 972 height 439
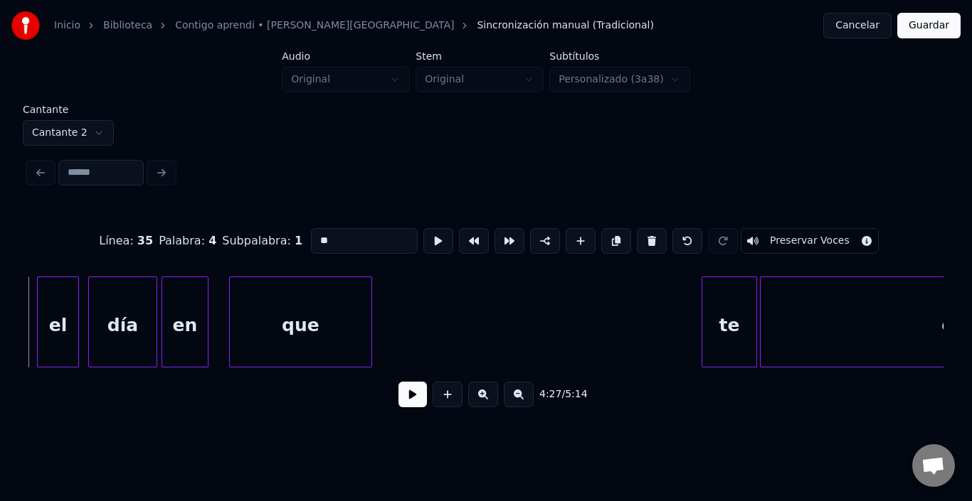
click at [21, 368] on div "Inicio Biblioteca Contigo aprendi • [PERSON_NAME] • Malú Sincronización manual …" at bounding box center [486, 208] width 972 height 416
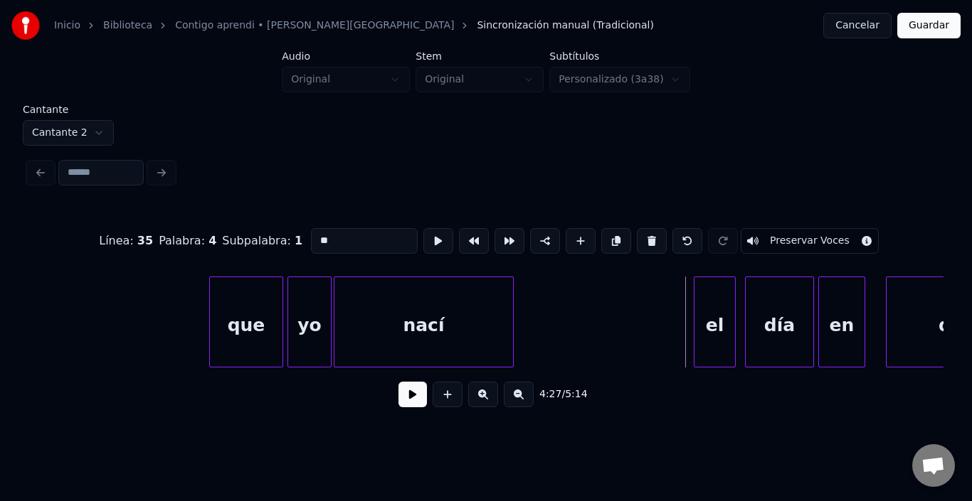
scroll to position [0, 46896]
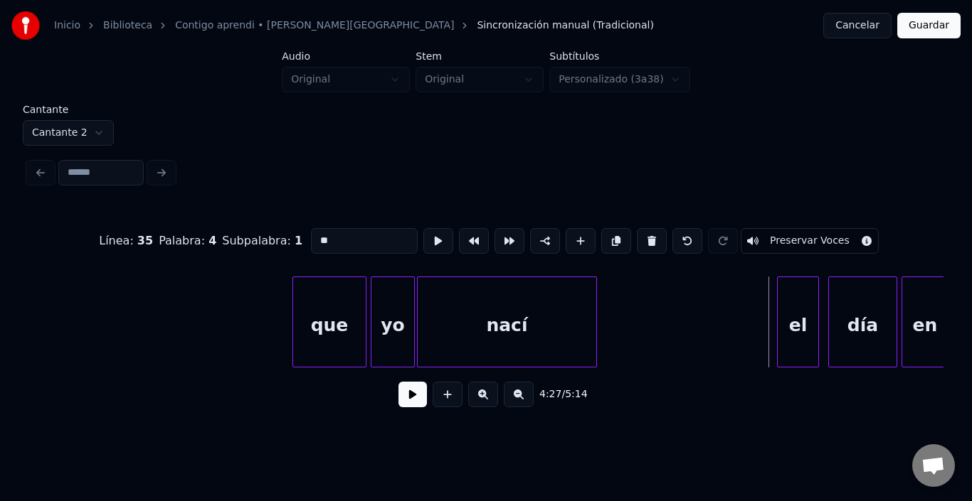
click at [321, 307] on div "que" at bounding box center [329, 325] width 73 height 97
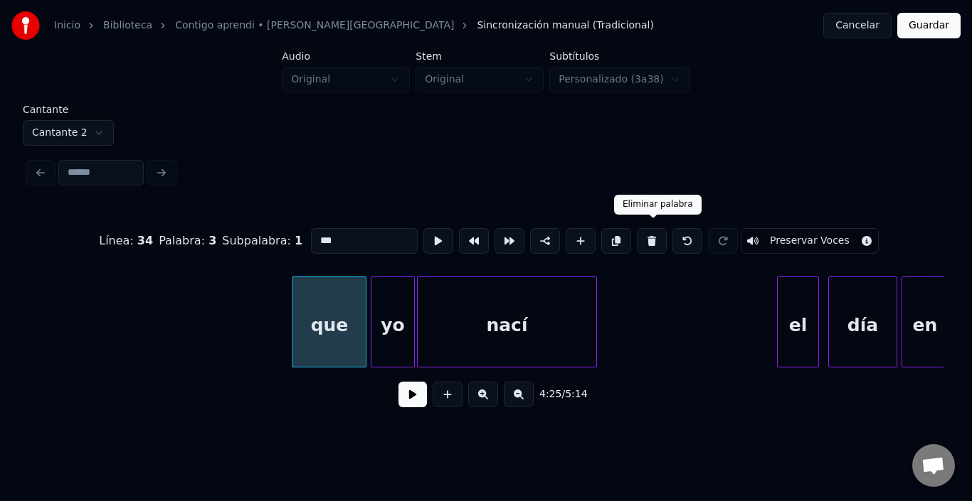
click at [661, 239] on button at bounding box center [652, 241] width 30 height 26
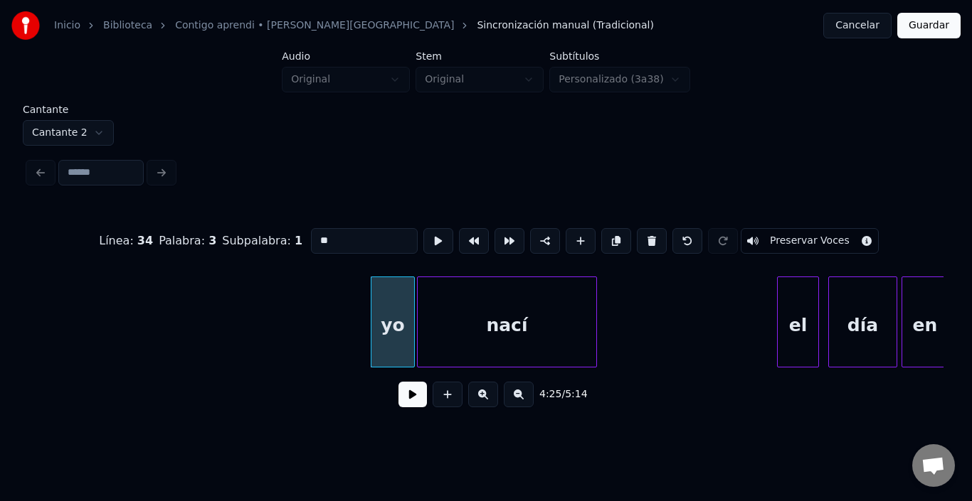
click at [661, 239] on button at bounding box center [652, 241] width 30 height 26
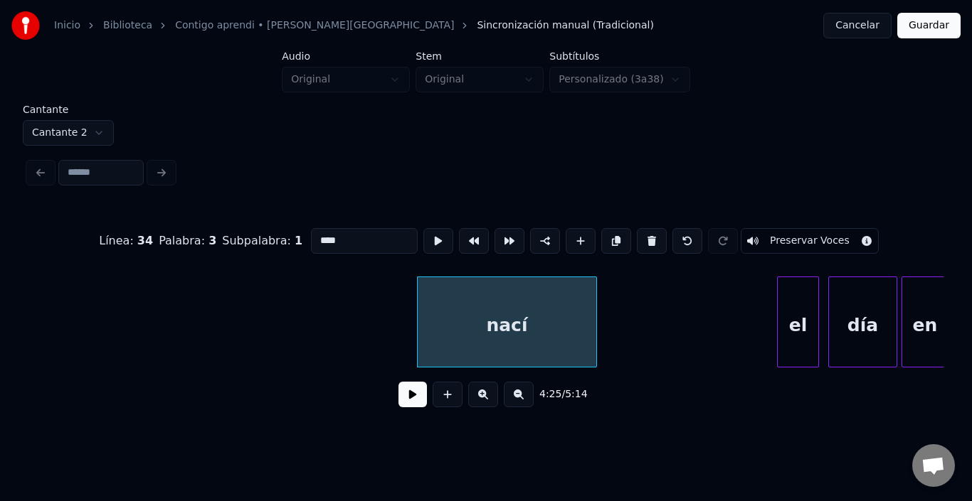
click at [661, 239] on button at bounding box center [652, 241] width 30 height 26
type input "**"
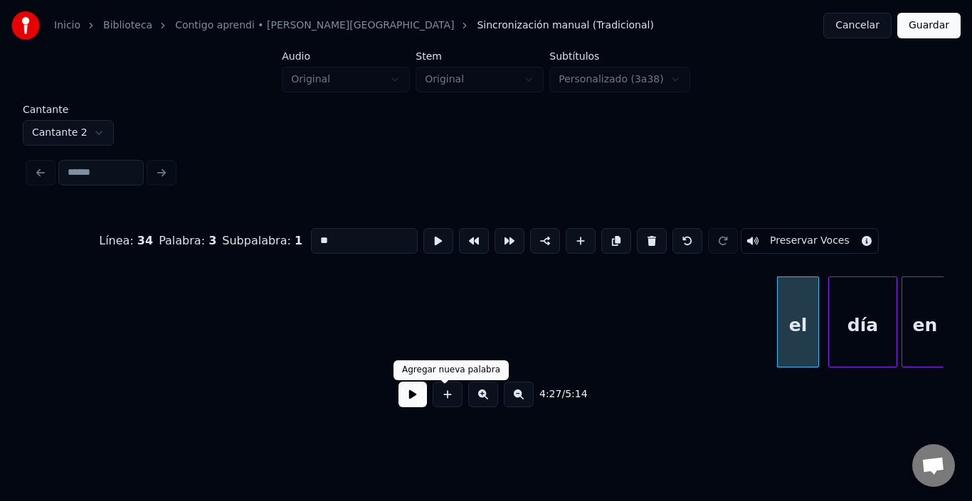
click at [410, 406] on button at bounding box center [412, 395] width 28 height 26
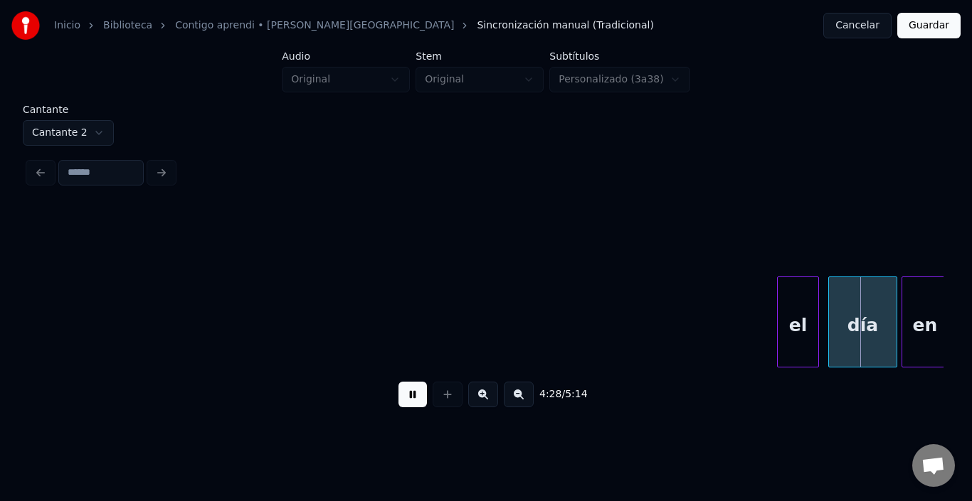
click at [410, 406] on button at bounding box center [412, 395] width 28 height 26
click at [50, 124] on html "Inicio Biblioteca Contigo aprendi • [PERSON_NAME] • Malú Sincronización manual …" at bounding box center [486, 219] width 972 height 439
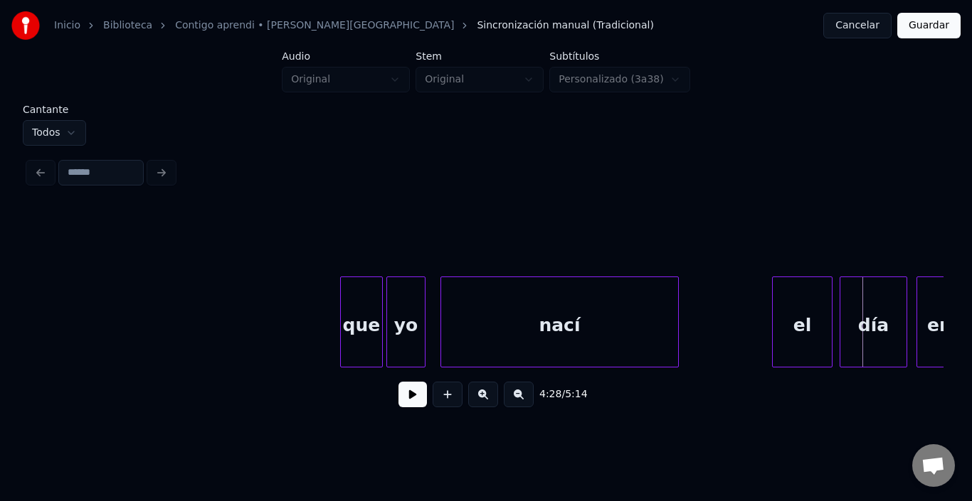
click at [65, 105] on label "Cantante" at bounding box center [54, 110] width 63 height 10
click at [59, 125] on html "Inicio Biblioteca Contigo aprendi • [PERSON_NAME] • Malú Sincronización manual …" at bounding box center [486, 219] width 972 height 439
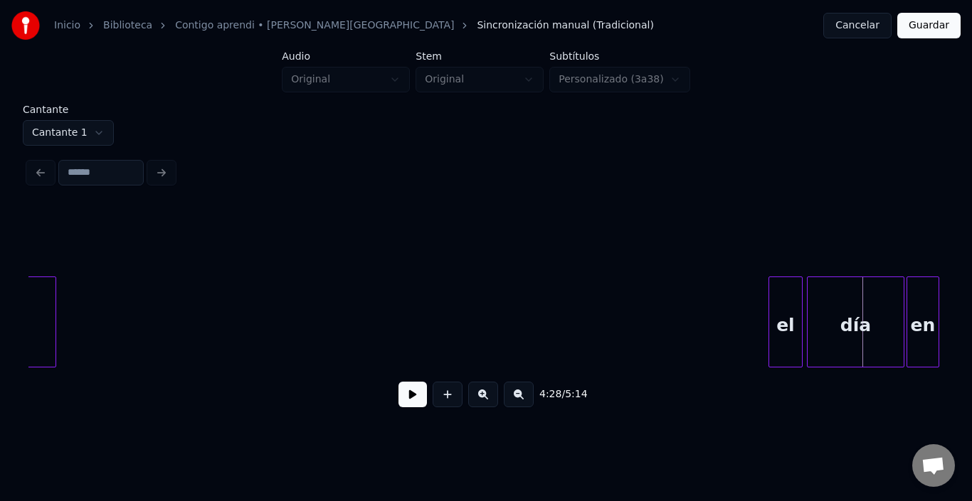
click at [777, 322] on div "el" at bounding box center [785, 325] width 33 height 97
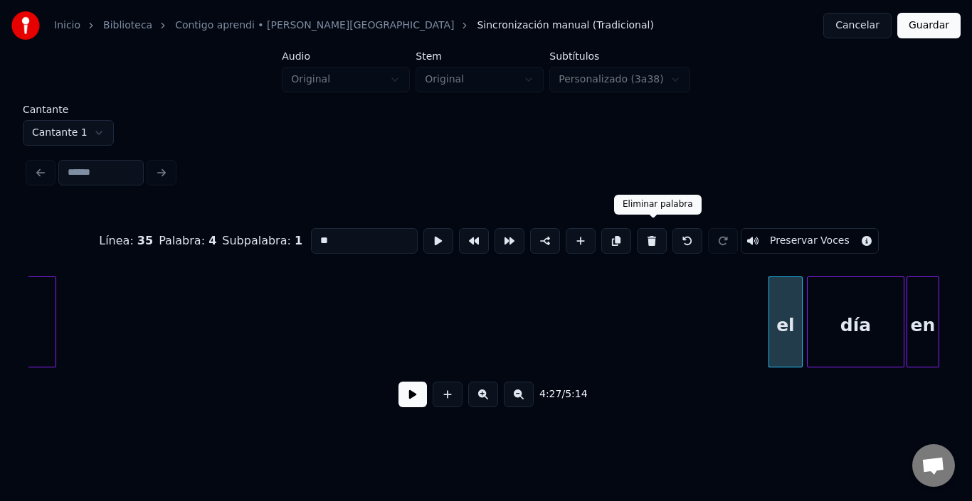
click at [663, 230] on button at bounding box center [652, 241] width 30 height 26
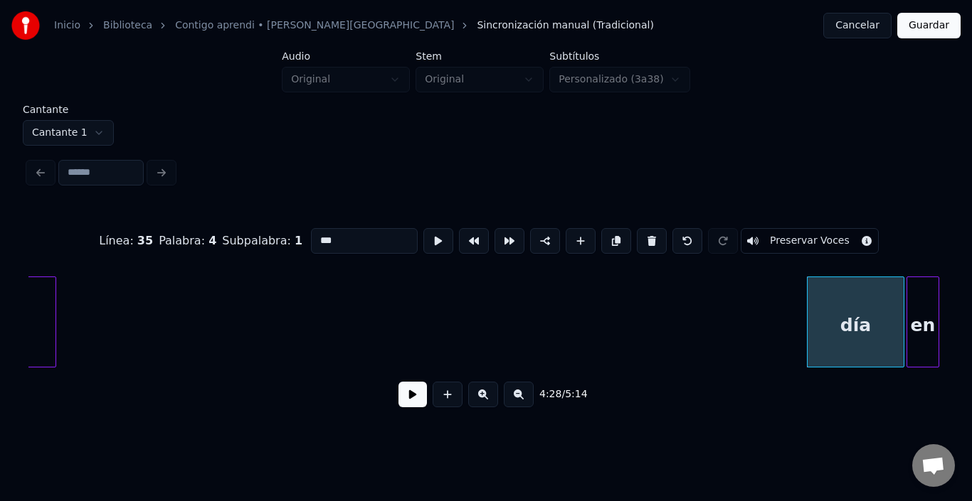
click at [656, 229] on button at bounding box center [652, 241] width 30 height 26
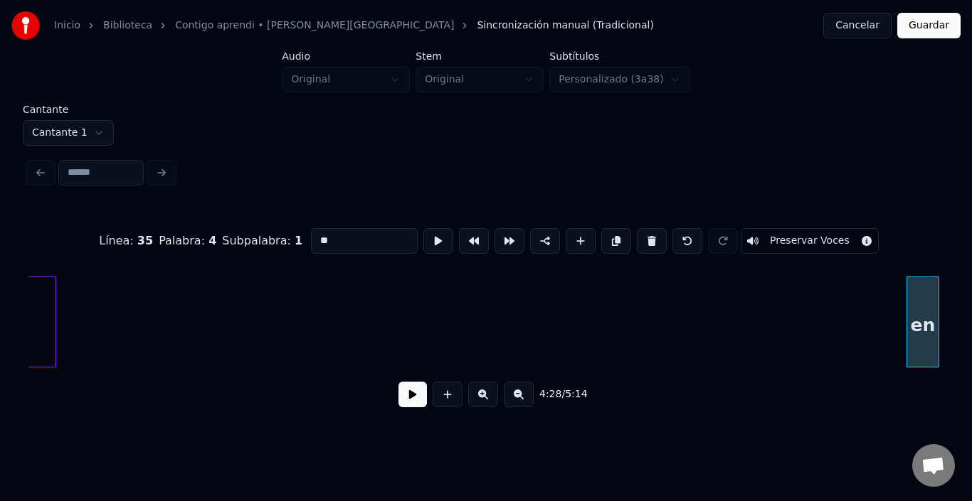
click at [655, 229] on button at bounding box center [652, 241] width 30 height 26
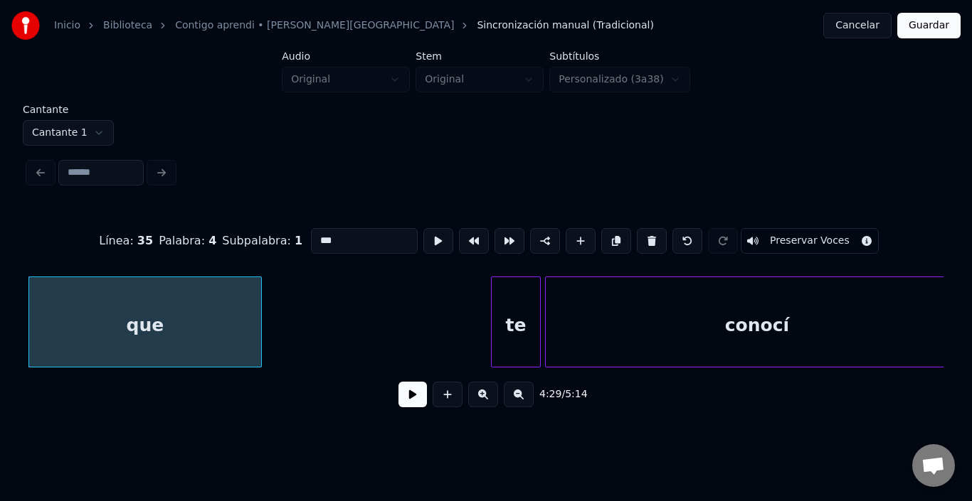
click at [655, 229] on button at bounding box center [652, 241] width 30 height 26
type input "**"
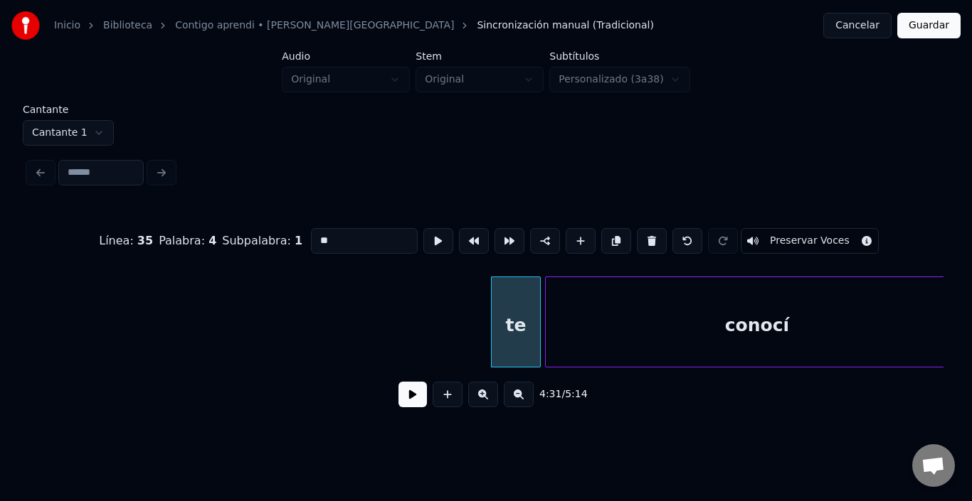
click at [404, 400] on button at bounding box center [412, 395] width 28 height 26
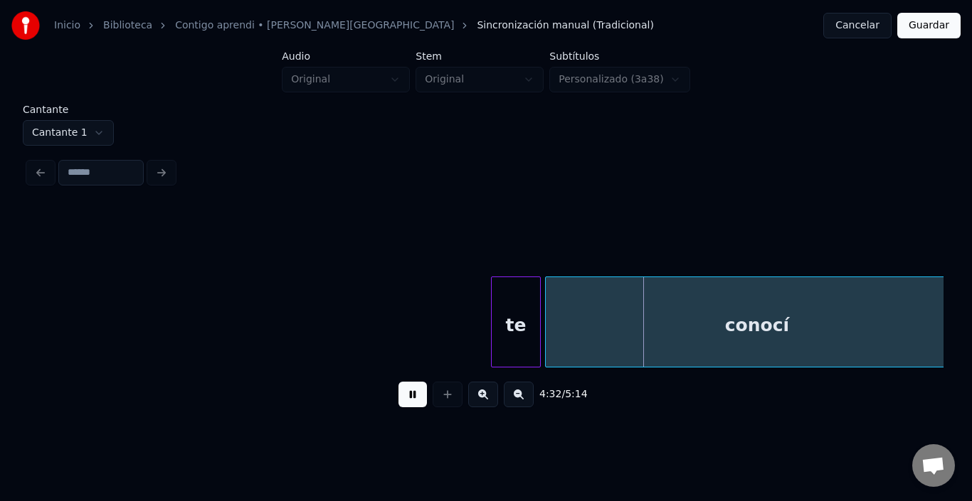
click at [404, 400] on button at bounding box center [412, 395] width 28 height 26
click at [59, 130] on html "Inicio Biblioteca Contigo aprendi • [PERSON_NAME] Sincronización manual (Tradic…" at bounding box center [486, 219] width 972 height 439
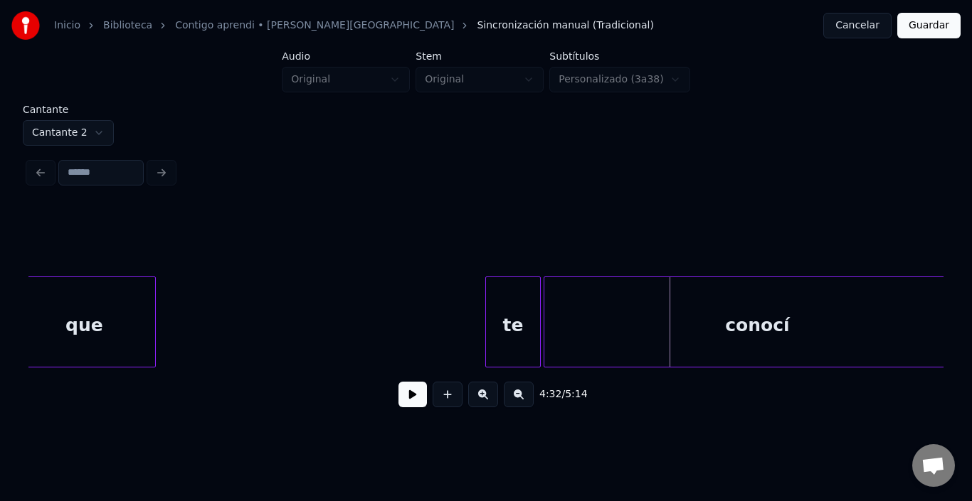
click at [92, 134] on html "Inicio Biblioteca Contigo aprendi • [PERSON_NAME] • Malú Sincronización manual …" at bounding box center [486, 219] width 972 height 439
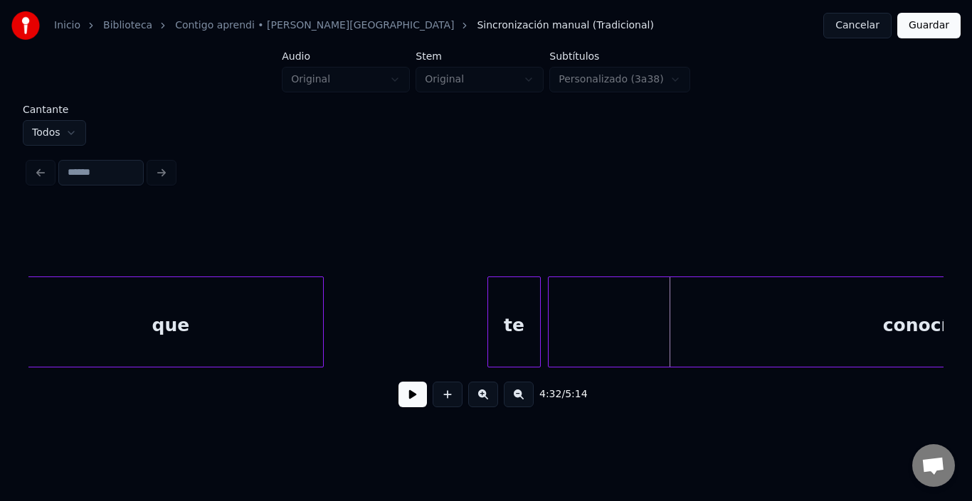
click at [79, 122] on html "Inicio Biblioteca Contigo aprendi • [PERSON_NAME] • Malú Sincronización manual …" at bounding box center [486, 219] width 972 height 439
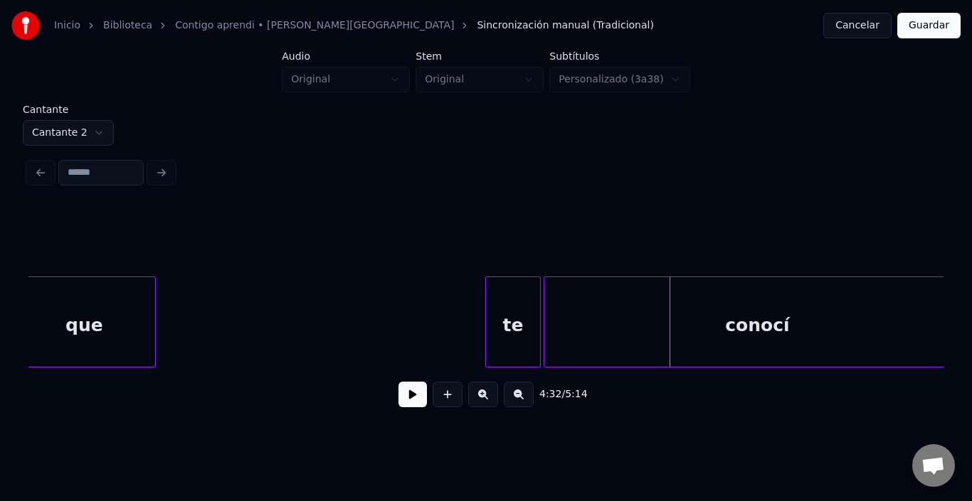
click at [618, 320] on div "conocí" at bounding box center [757, 325] width 426 height 97
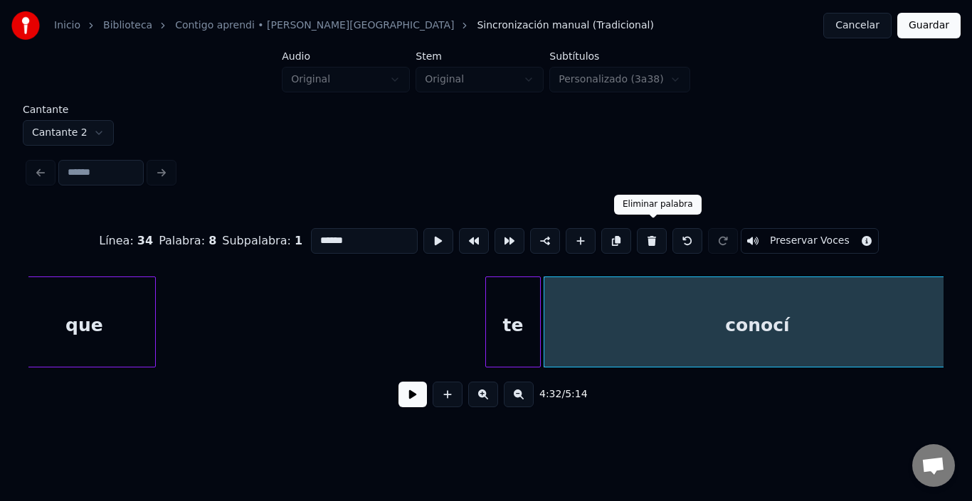
click at [659, 231] on button at bounding box center [652, 241] width 30 height 26
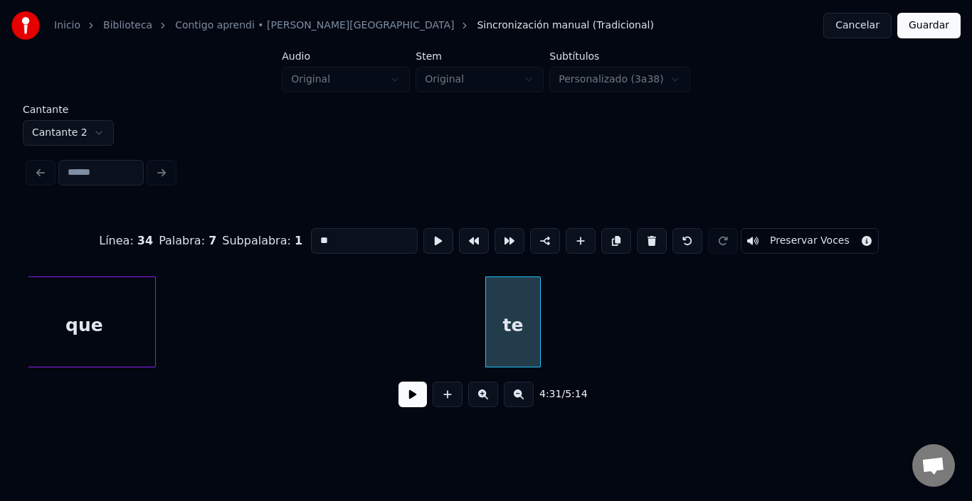
click at [532, 318] on div "te" at bounding box center [513, 325] width 54 height 97
click at [658, 231] on button at bounding box center [652, 241] width 30 height 26
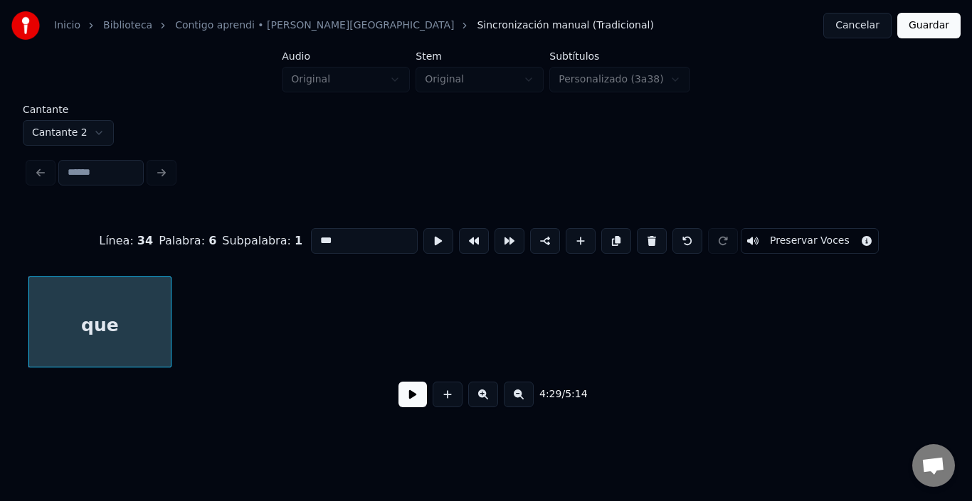
click at [99, 348] on div "que" at bounding box center [100, 325] width 142 height 97
click at [659, 232] on button at bounding box center [652, 241] width 30 height 26
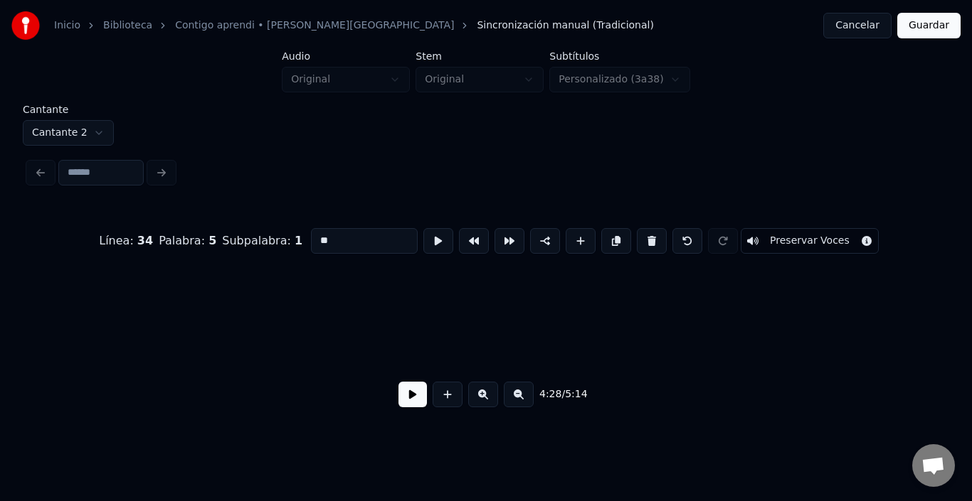
scroll to position [0, 47769]
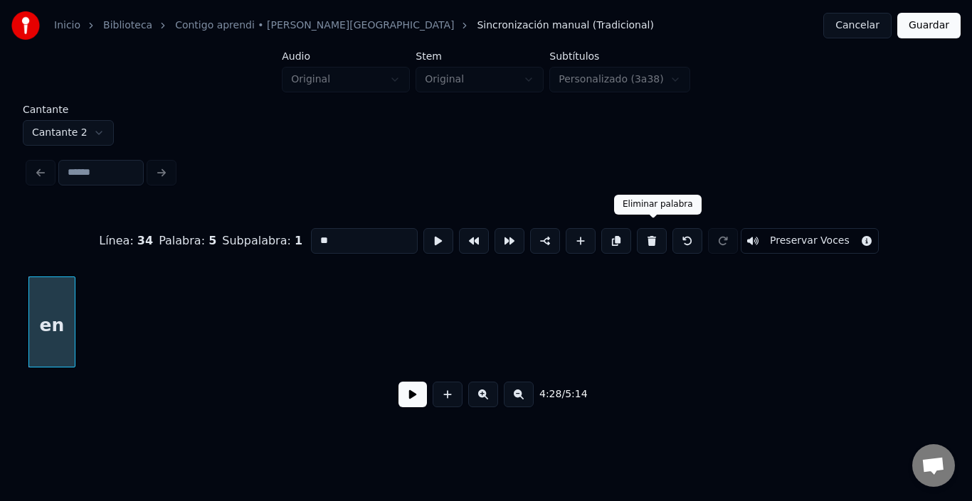
click at [661, 234] on button at bounding box center [652, 241] width 30 height 26
click at [659, 233] on button at bounding box center [652, 241] width 30 height 26
type input "****"
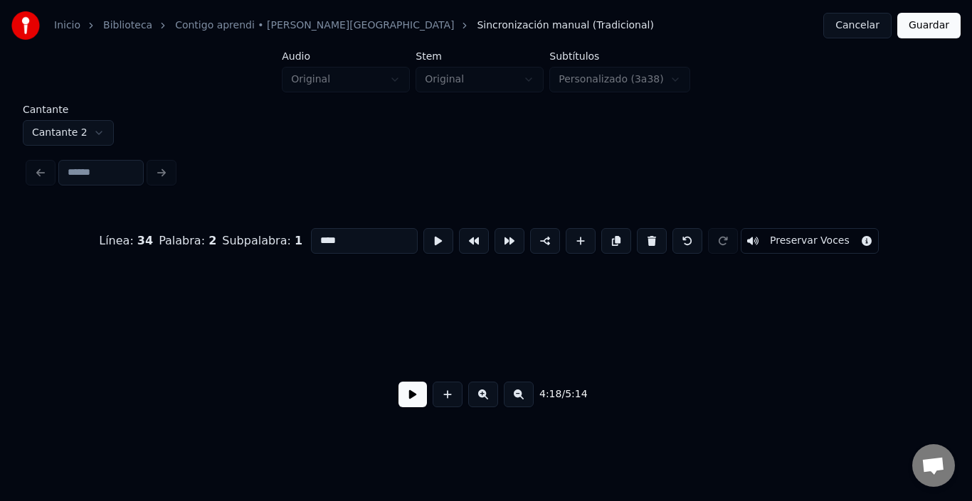
scroll to position [0, 46035]
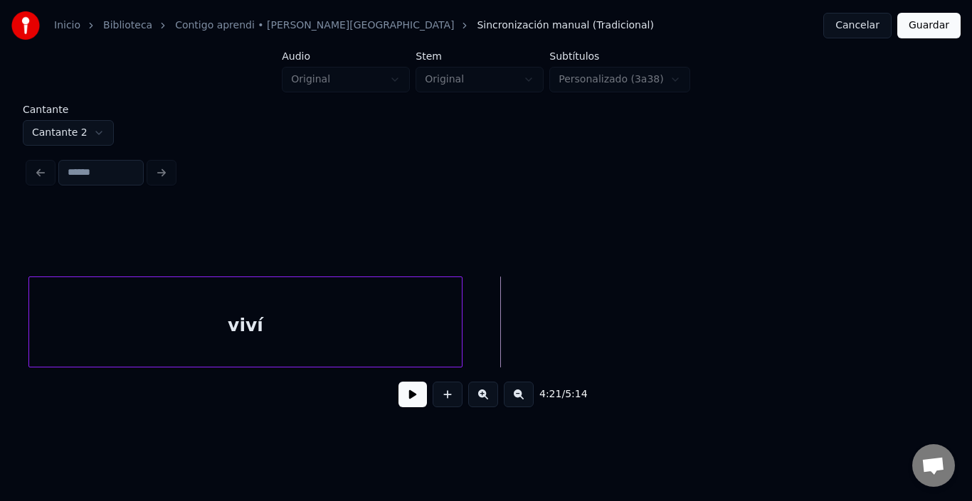
click at [404, 395] on button at bounding box center [412, 395] width 28 height 26
click at [74, 124] on html "Inicio Biblioteca Contigo aprendi • [PERSON_NAME] • Malú Sincronización manual …" at bounding box center [486, 219] width 972 height 439
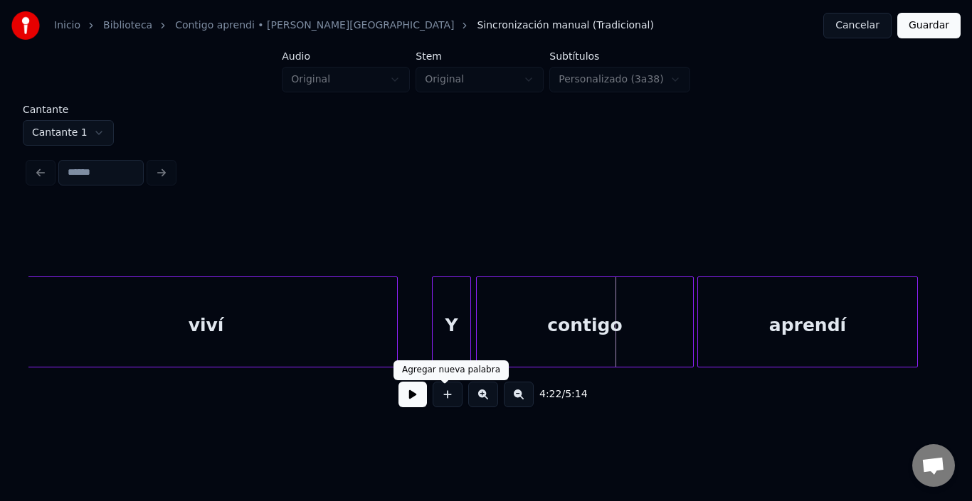
click at [399, 395] on button at bounding box center [412, 395] width 28 height 26
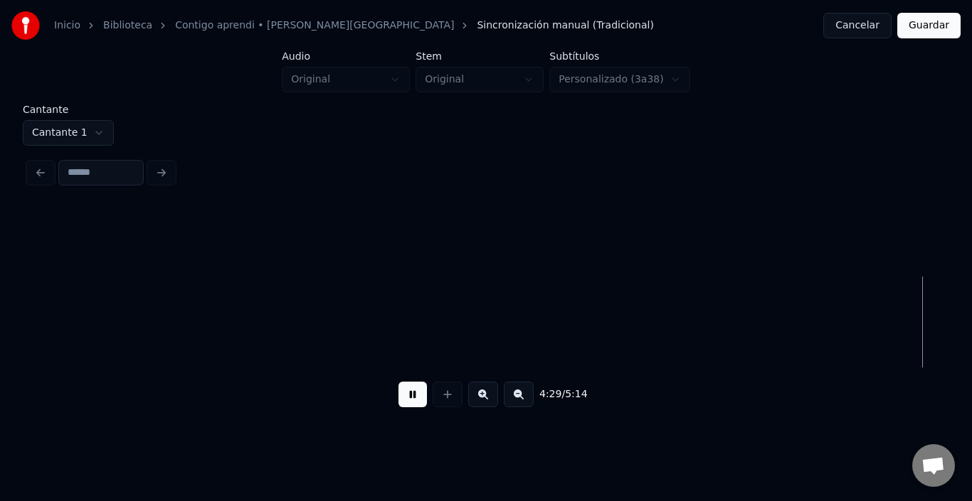
scroll to position [0, 47866]
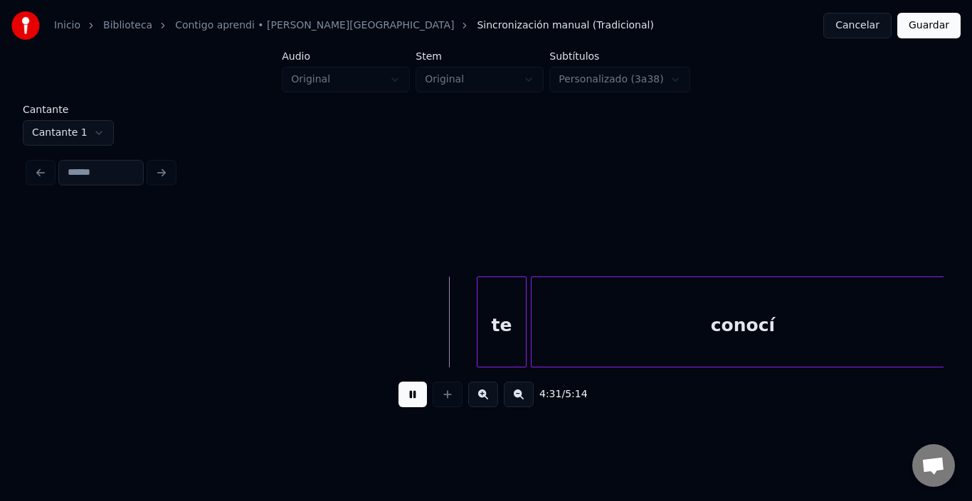
click at [399, 395] on button at bounding box center [412, 395] width 28 height 26
click at [510, 304] on div "te" at bounding box center [501, 325] width 48 height 97
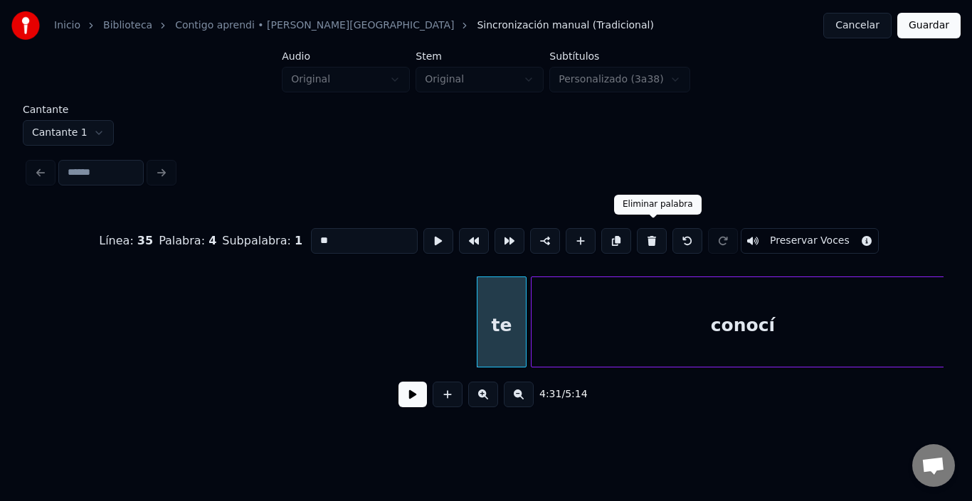
click at [659, 242] on button at bounding box center [652, 241] width 30 height 26
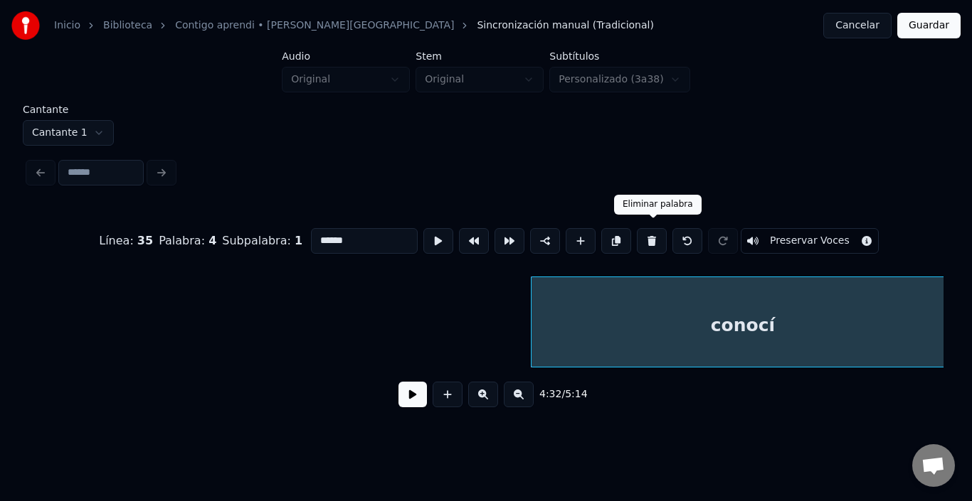
click at [656, 235] on button at bounding box center [652, 241] width 30 height 26
type input "*******"
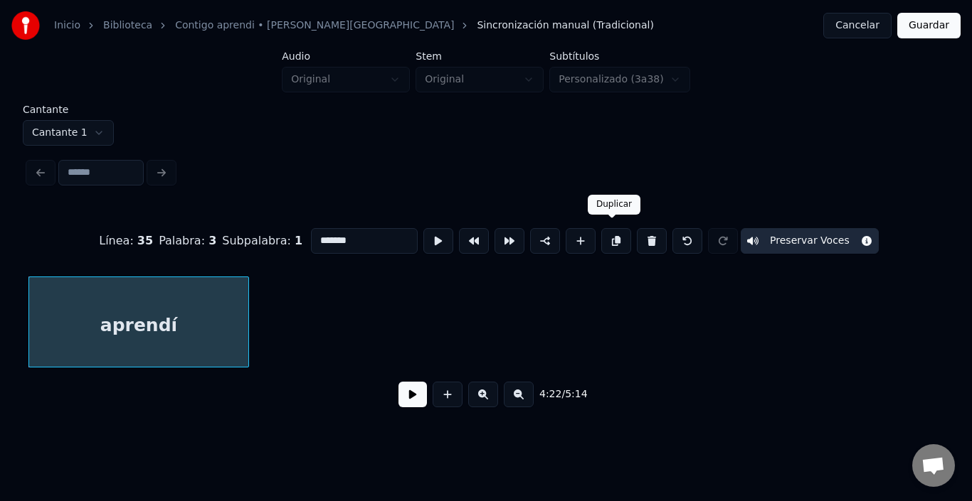
click at [621, 233] on button at bounding box center [616, 241] width 30 height 26
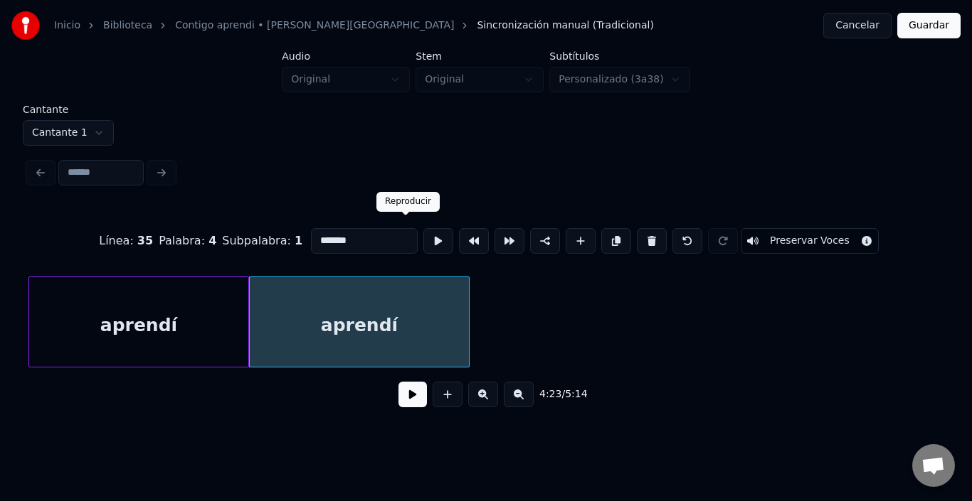
click at [423, 237] on button at bounding box center [438, 241] width 30 height 26
click at [83, 319] on div "aprendí" at bounding box center [138, 325] width 219 height 97
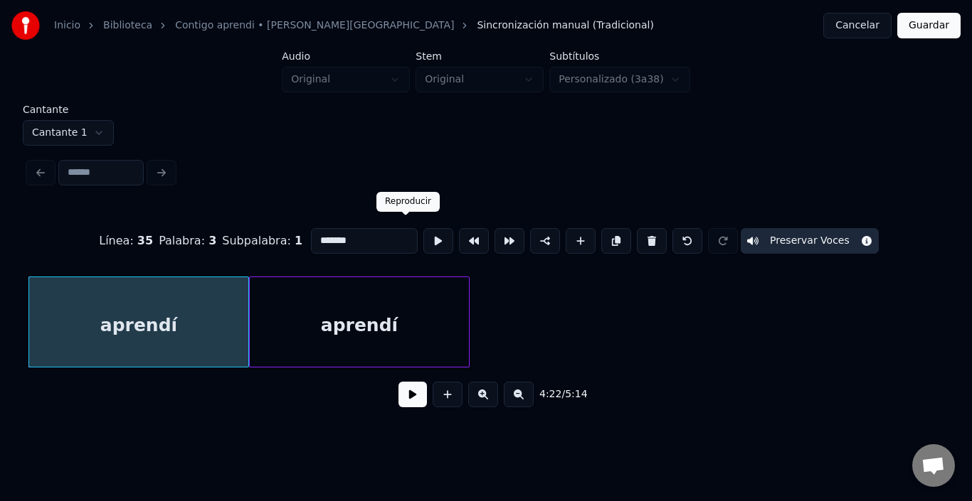
click at [459, 228] on button at bounding box center [474, 241] width 30 height 26
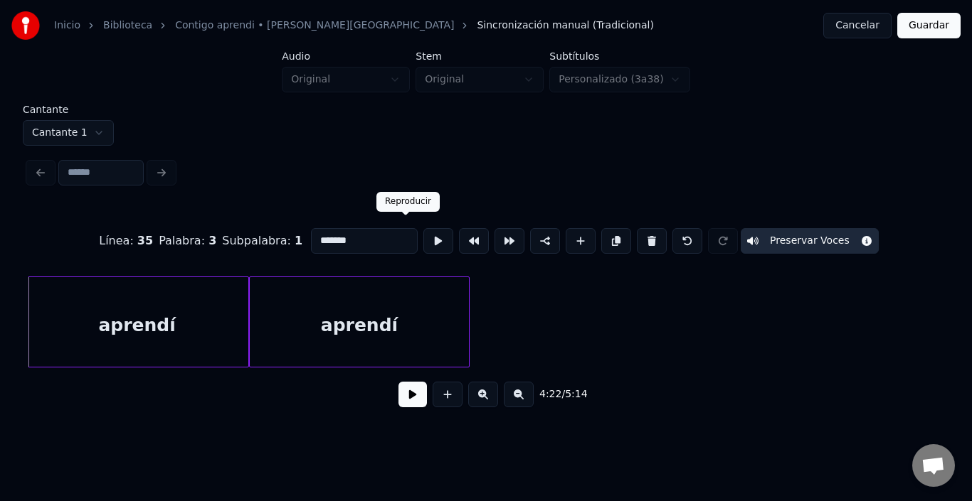
click at [423, 228] on button at bounding box center [438, 241] width 30 height 26
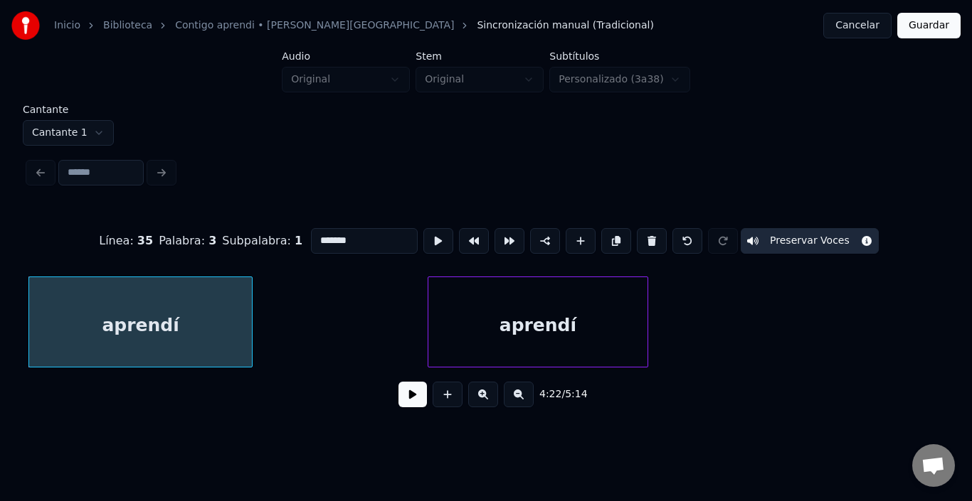
click at [540, 325] on div "aprendí" at bounding box center [537, 325] width 219 height 97
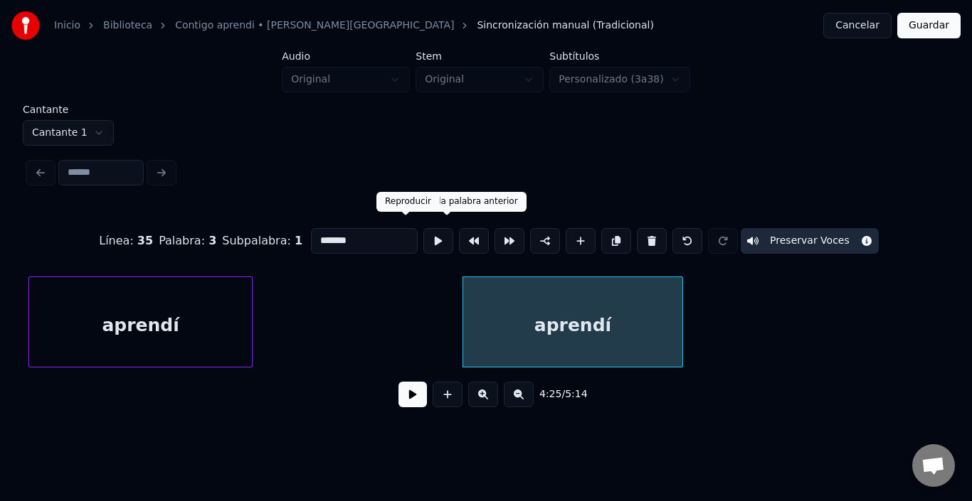
click at [423, 238] on button at bounding box center [438, 241] width 30 height 26
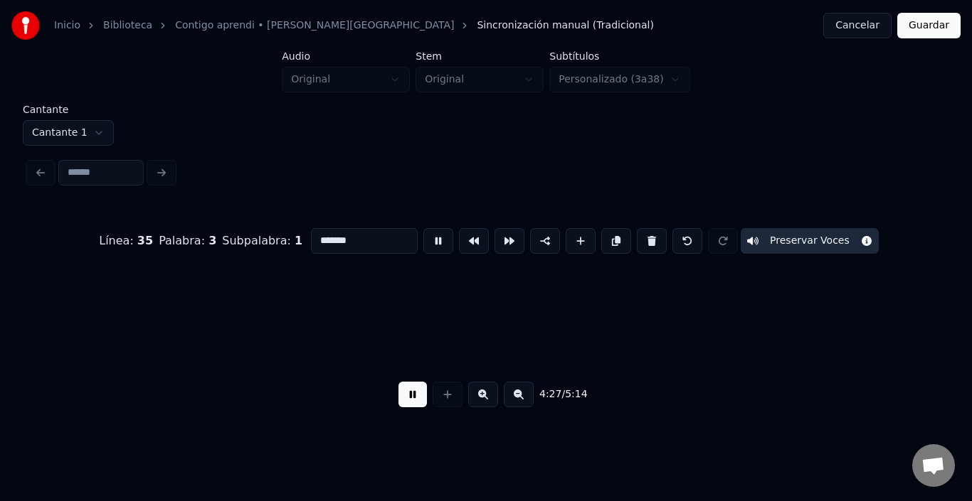
scroll to position [0, 47616]
click at [423, 238] on button at bounding box center [438, 241] width 30 height 26
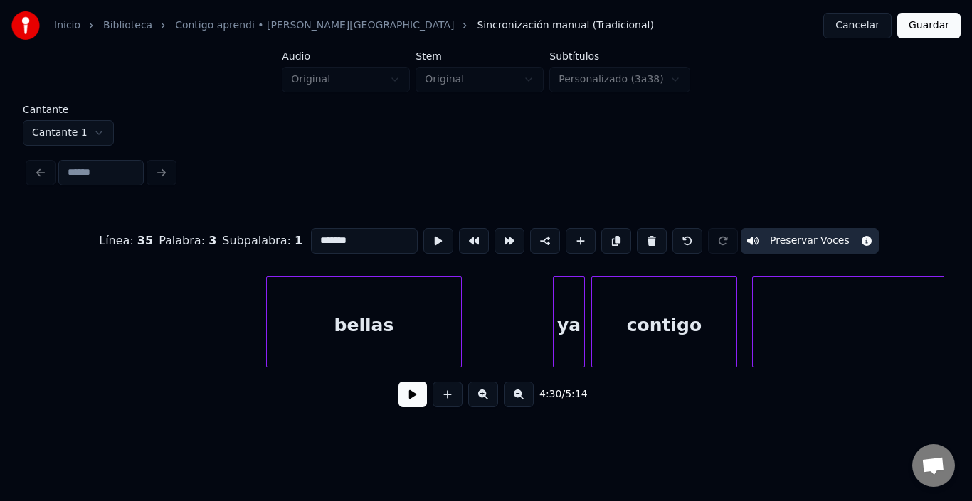
scroll to position [0, 44979]
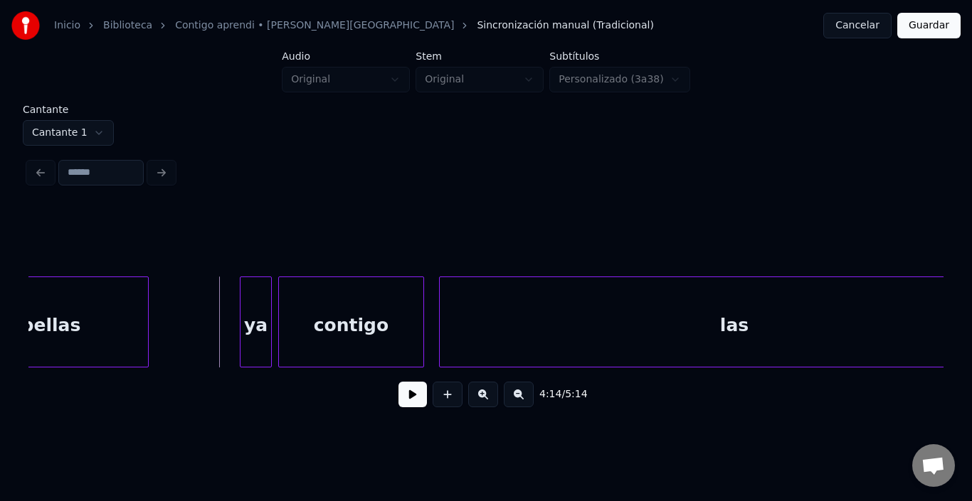
click at [398, 404] on button at bounding box center [412, 395] width 28 height 26
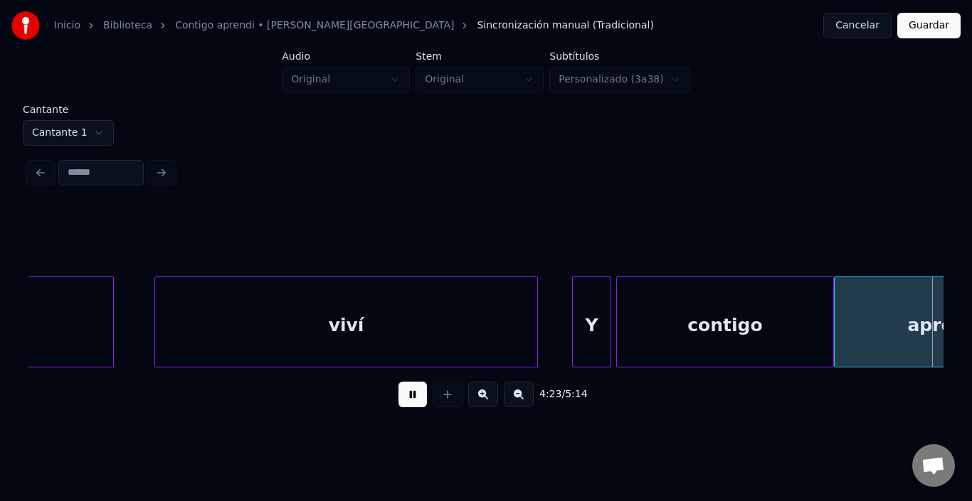
scroll to position [0, 46809]
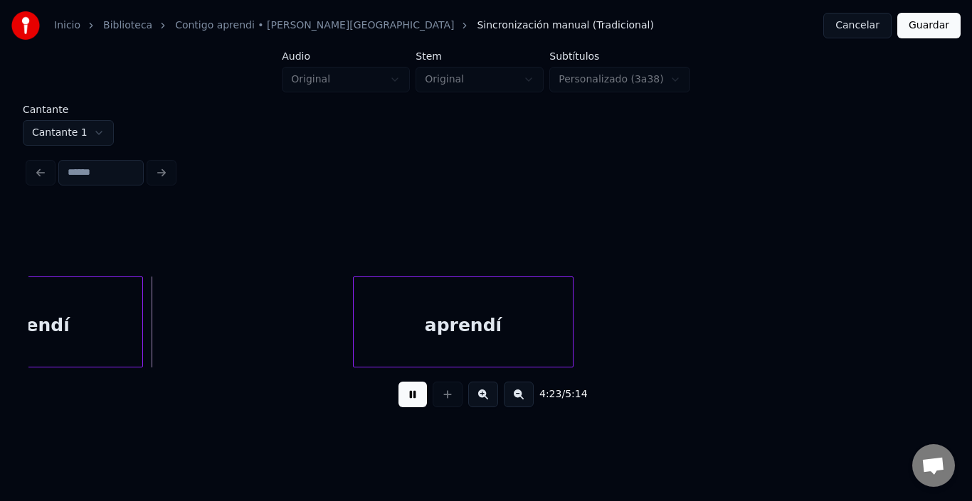
click at [398, 398] on button at bounding box center [412, 395] width 28 height 26
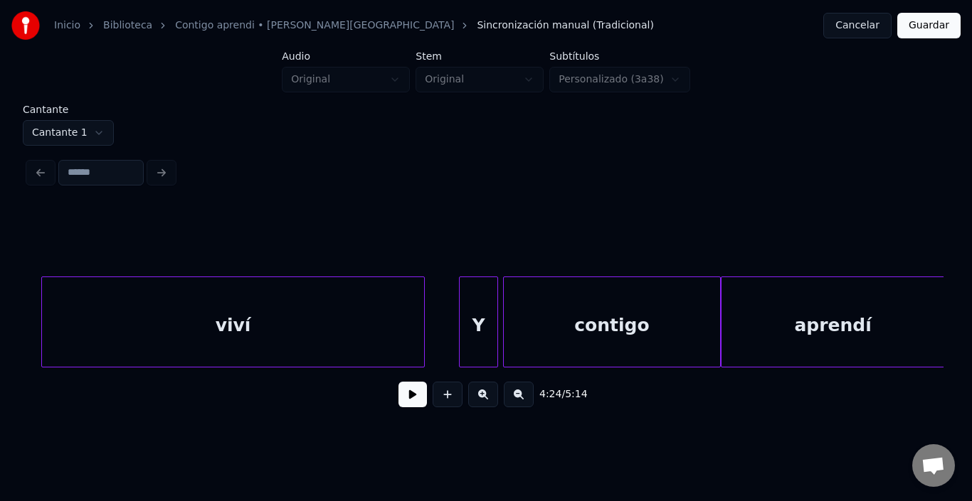
scroll to position [0, 45918]
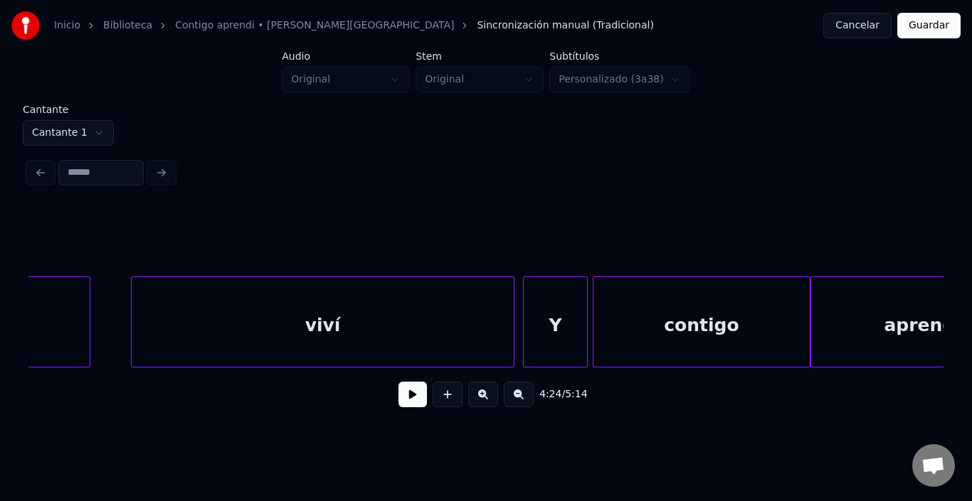
click at [525, 338] on div at bounding box center [525, 322] width 4 height 90
click at [540, 335] on div "Y" at bounding box center [552, 325] width 63 height 97
click at [405, 400] on button at bounding box center [412, 395] width 28 height 26
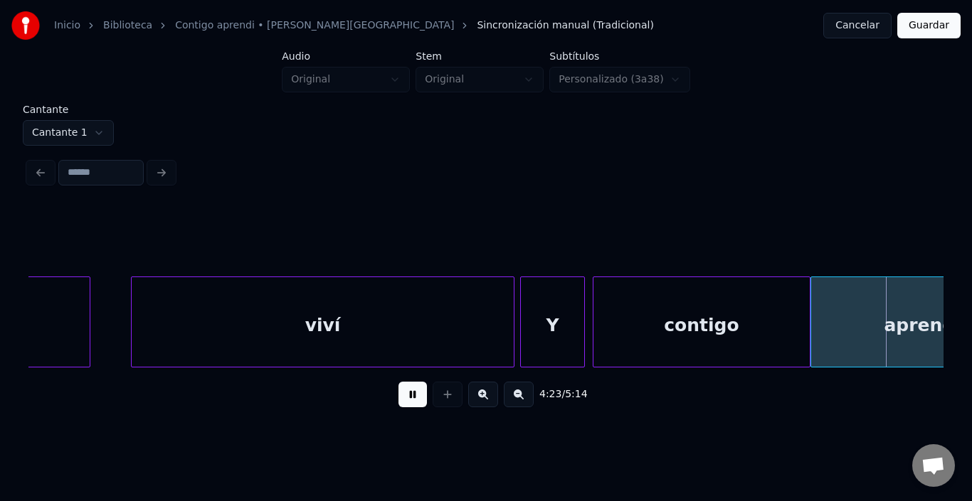
click at [405, 400] on button at bounding box center [412, 395] width 28 height 26
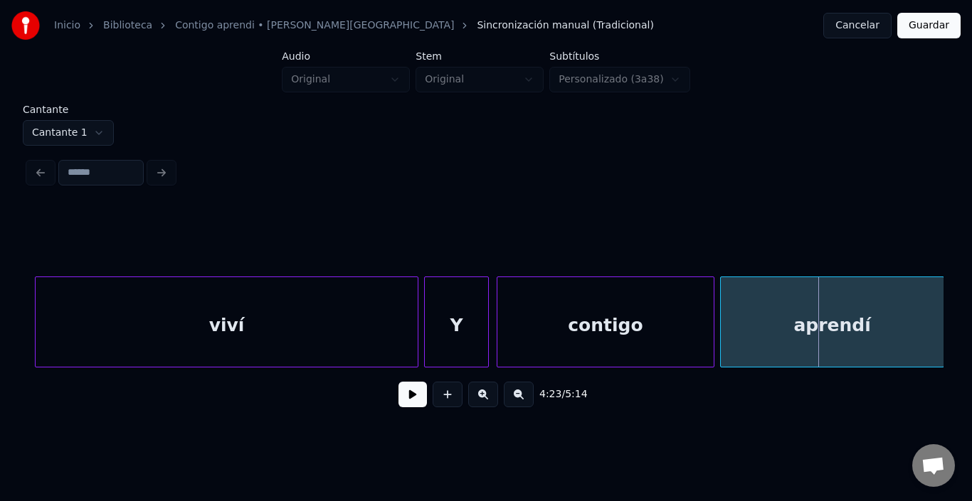
click at [846, 326] on div "aprendí" at bounding box center [831, 325] width 223 height 97
click at [404, 403] on button at bounding box center [412, 395] width 28 height 26
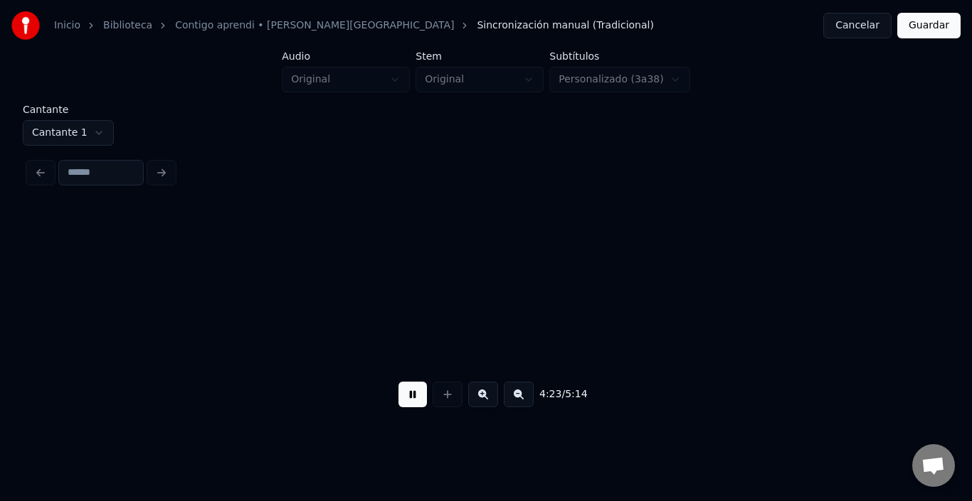
scroll to position [0, 46931]
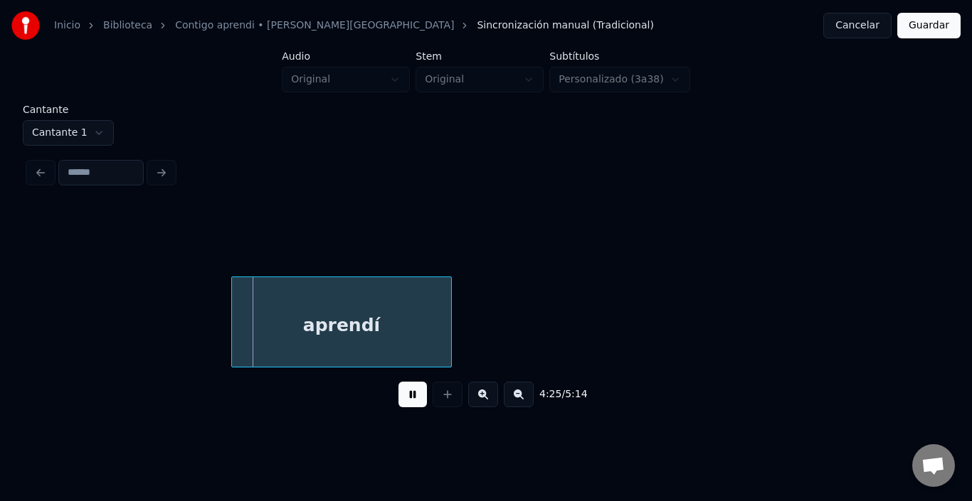
click at [404, 403] on button at bounding box center [412, 395] width 28 height 26
click at [326, 293] on div "aprendí" at bounding box center [341, 325] width 219 height 97
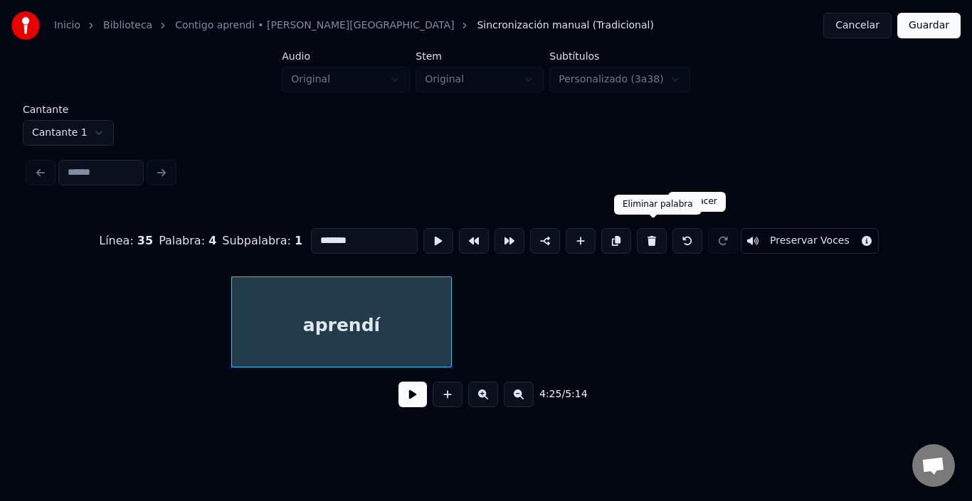
click at [666, 235] on button at bounding box center [652, 241] width 30 height 26
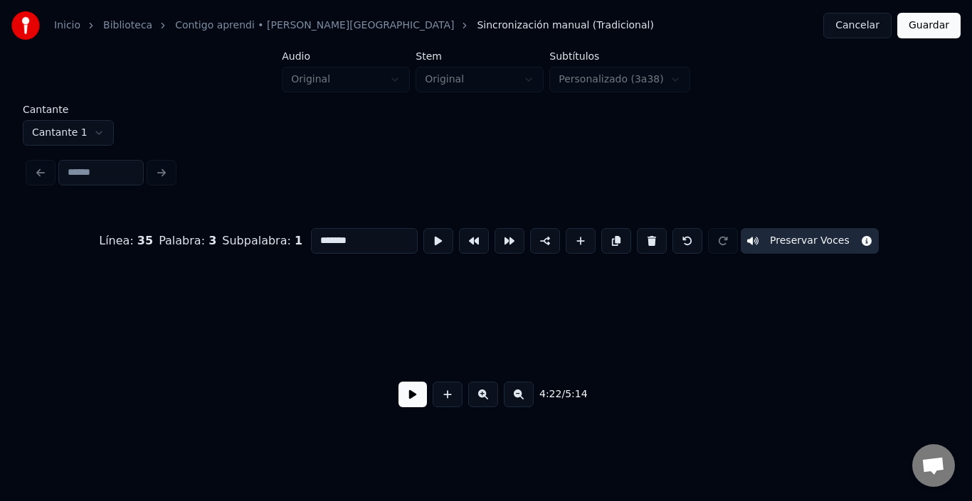
scroll to position [0, 46705]
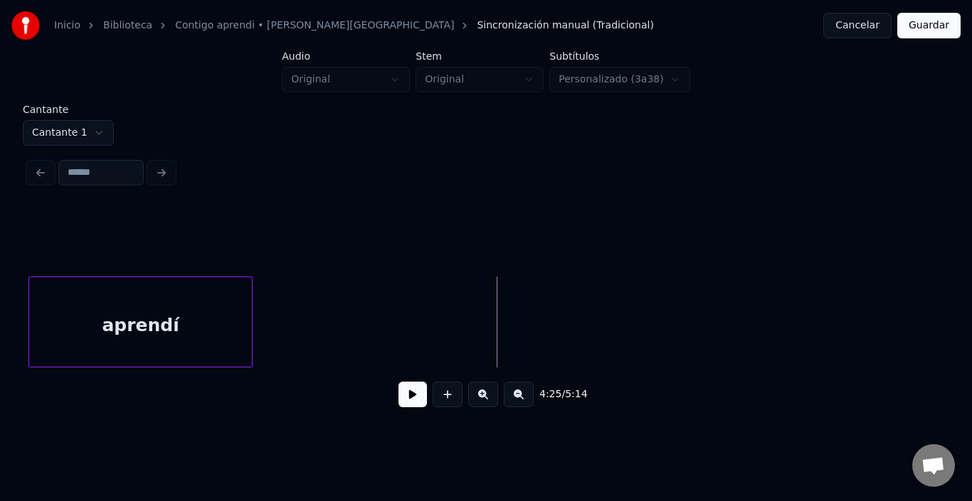
click at [75, 132] on html "Inicio Biblioteca Contigo aprendi • [PERSON_NAME] Sincronización manual (Tradic…" at bounding box center [486, 219] width 972 height 439
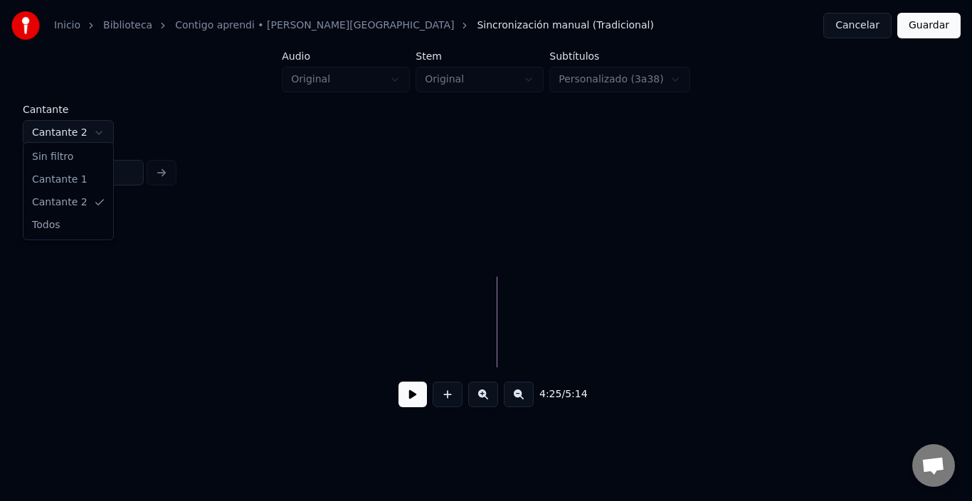
click at [69, 129] on html "Inicio Biblioteca Contigo aprendi • [PERSON_NAME] • Malú Sincronización manual …" at bounding box center [486, 219] width 972 height 439
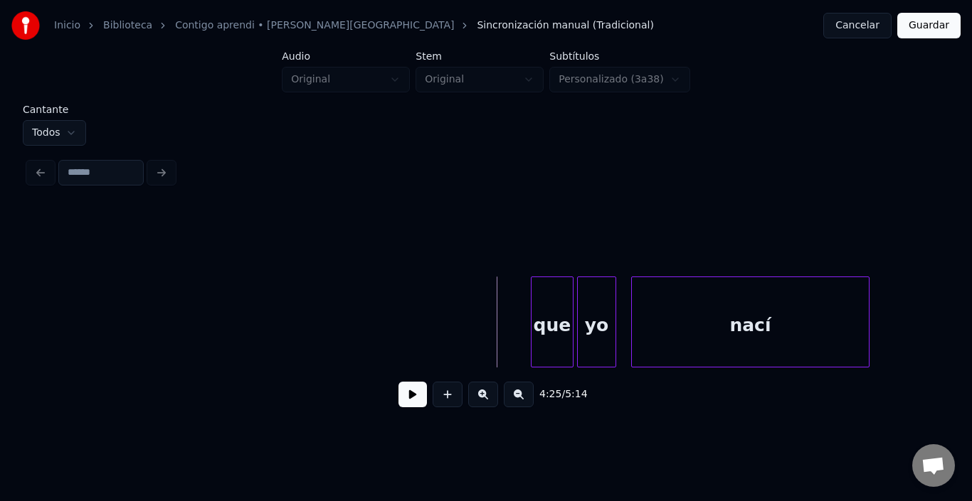
click at [910, 23] on button "Guardar" at bounding box center [928, 26] width 63 height 26
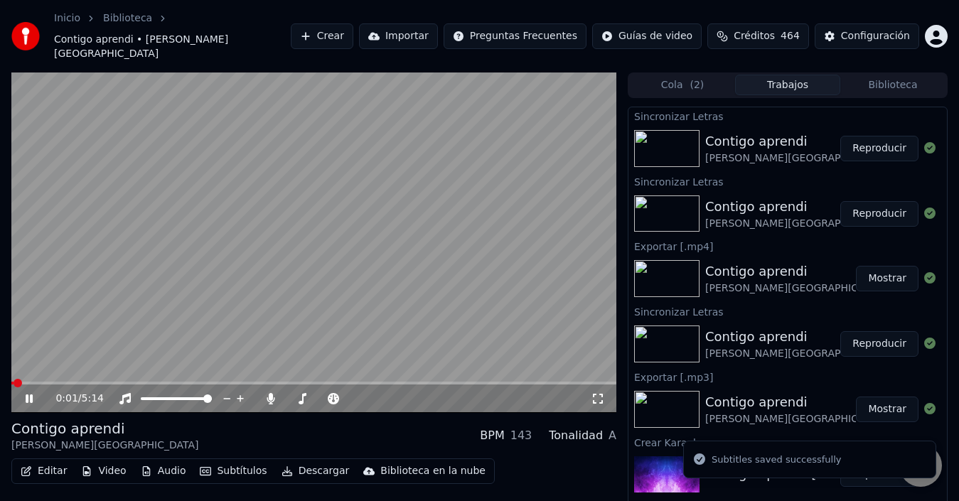
click at [329, 330] on video at bounding box center [313, 243] width 605 height 341
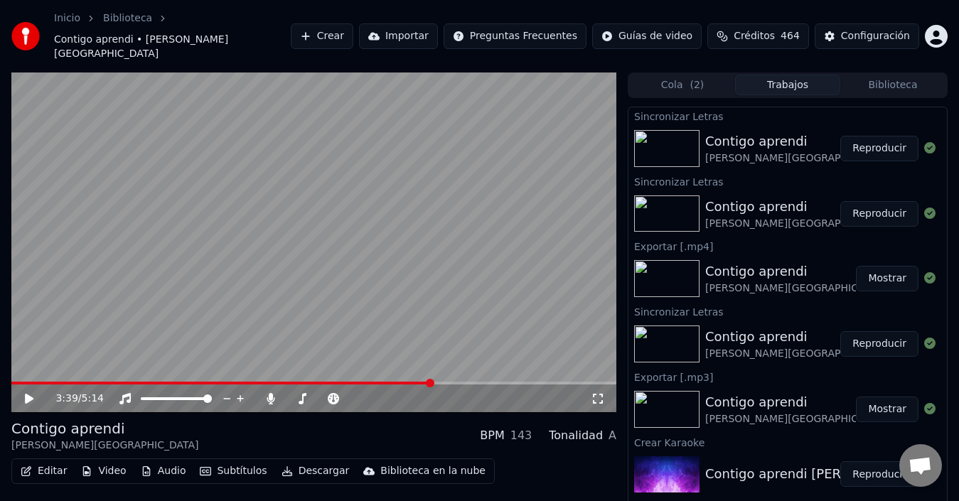
click at [432, 379] on span at bounding box center [430, 383] width 9 height 9
click at [24, 393] on icon at bounding box center [39, 398] width 33 height 11
click at [331, 209] on video at bounding box center [313, 243] width 605 height 341
click at [204, 249] on video at bounding box center [313, 243] width 605 height 341
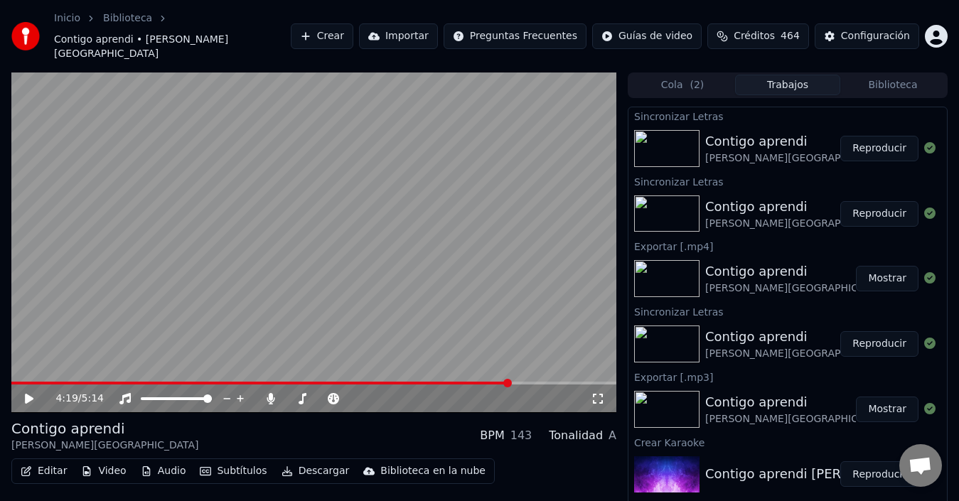
click at [43, 462] on button "Editar" at bounding box center [44, 472] width 58 height 20
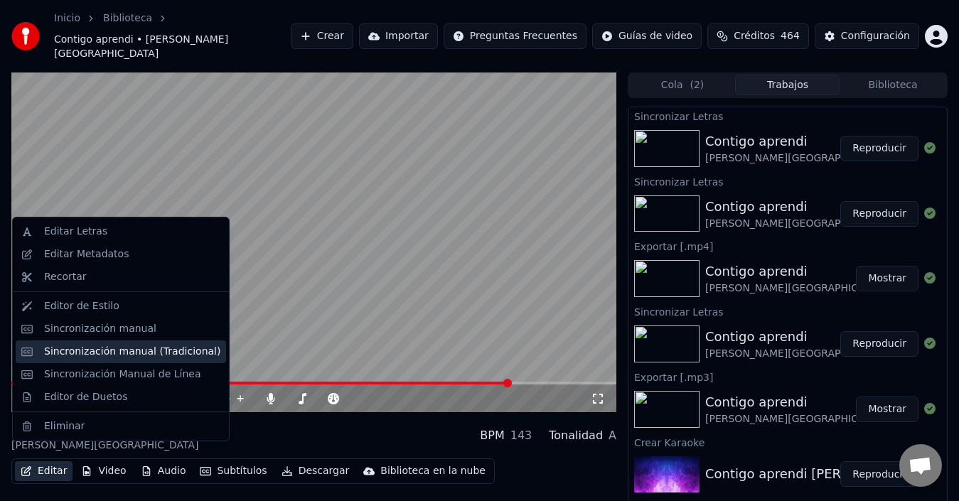
click at [95, 356] on div "Sincronización manual (Tradicional)" at bounding box center [132, 352] width 176 height 14
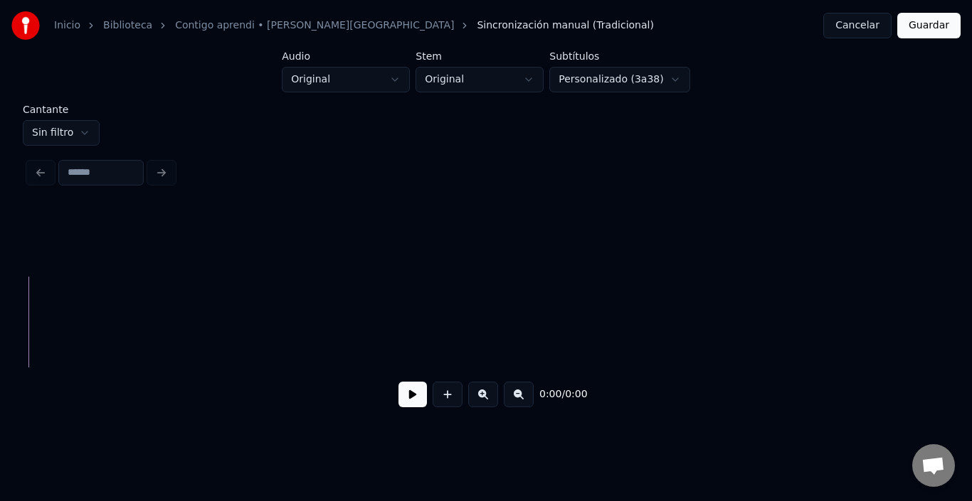
scroll to position [0, 5042]
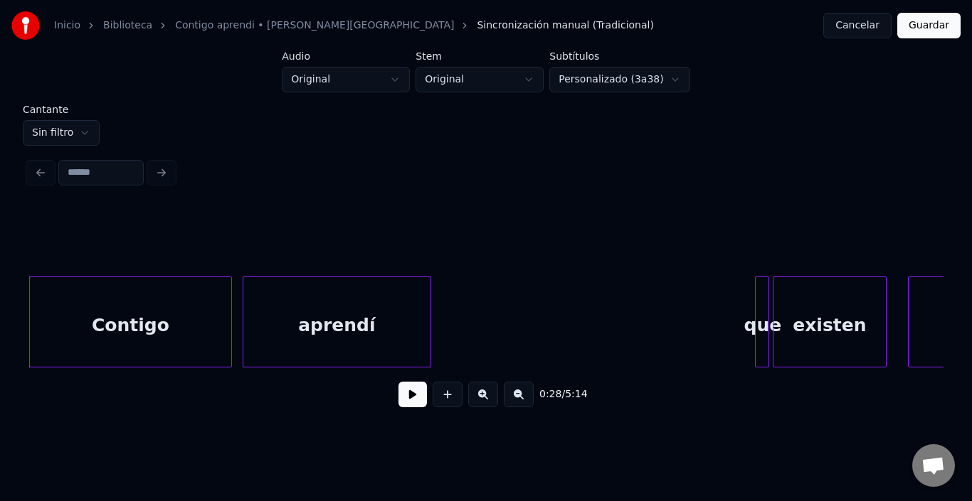
drag, startPoint x: 750, startPoint y: 382, endPoint x: 777, endPoint y: 371, distance: 28.7
click at [765, 378] on div "0:28 / 5:14" at bounding box center [485, 395] width 915 height 54
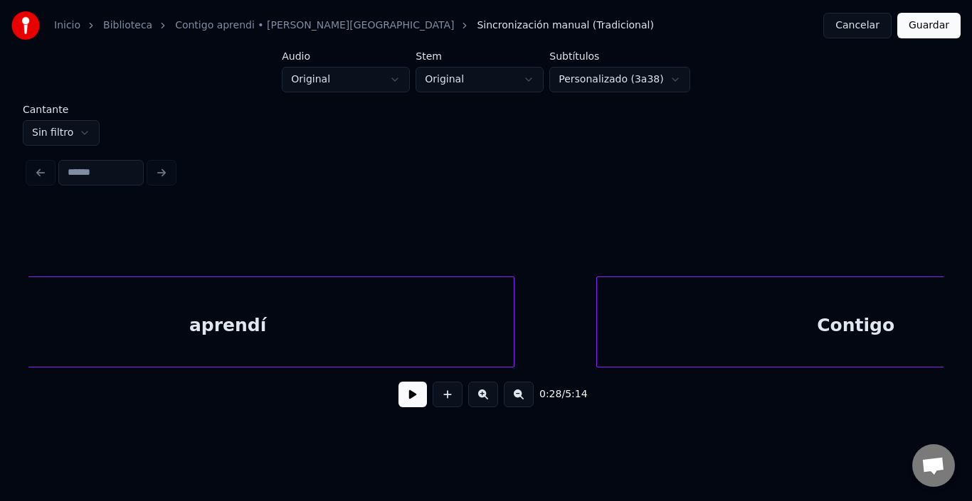
scroll to position [0, 14644]
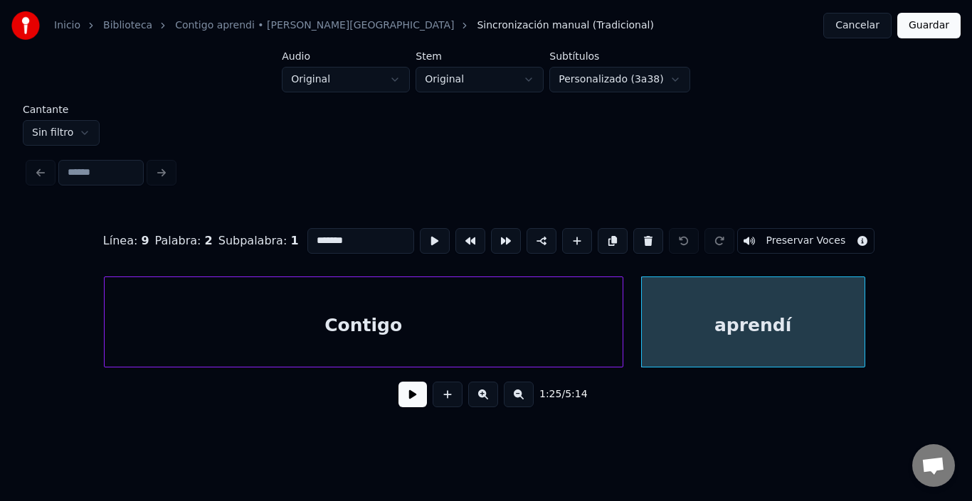
click at [777, 361] on div "aprendí" at bounding box center [753, 325] width 223 height 97
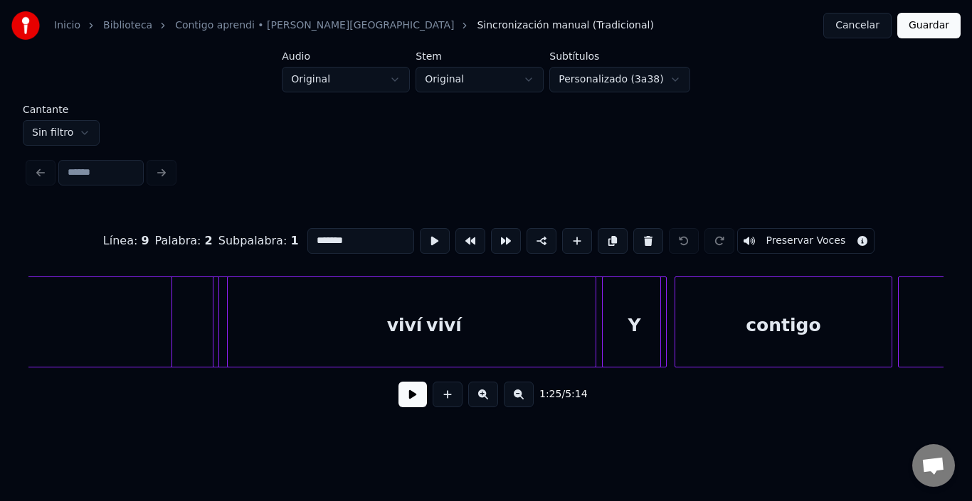
scroll to position [0, 45875]
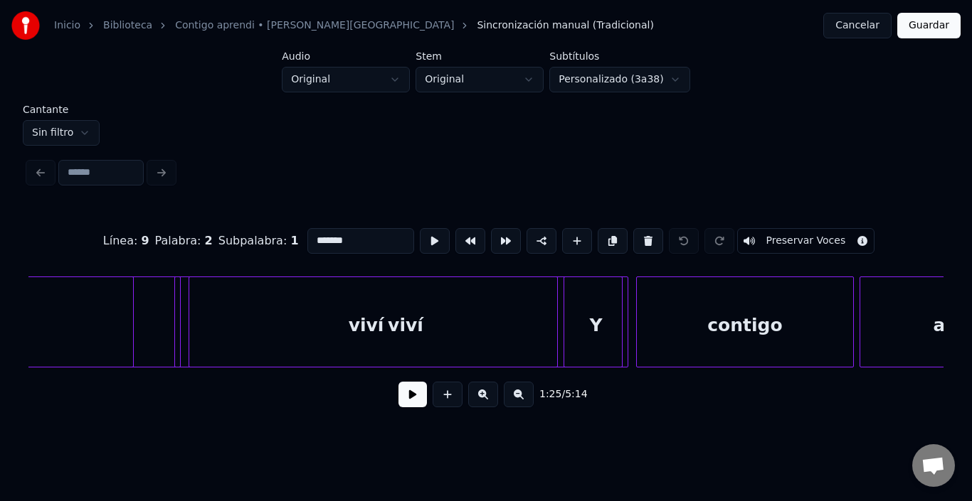
click at [591, 337] on div "Y" at bounding box center [595, 325] width 63 height 97
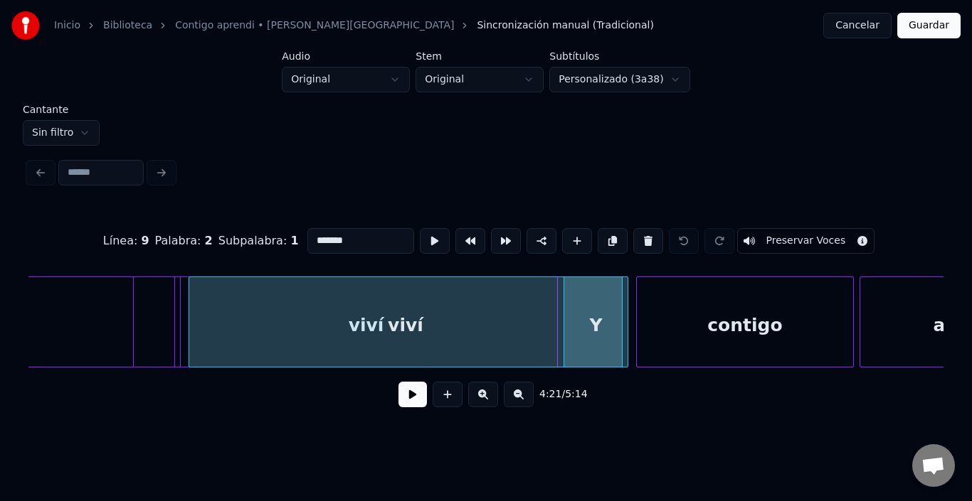
type input "*"
click at [398, 408] on button at bounding box center [412, 395] width 28 height 26
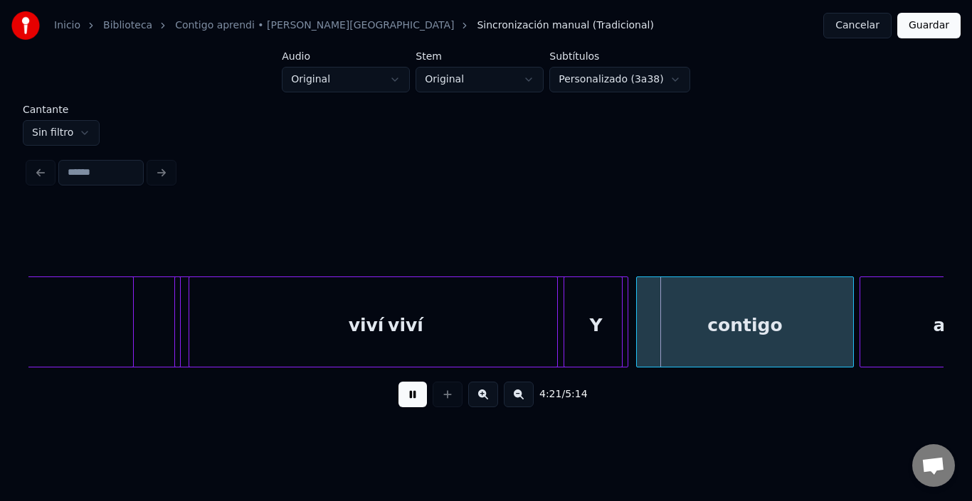
click at [398, 408] on button at bounding box center [412, 395] width 28 height 26
click at [348, 341] on div "viví" at bounding box center [405, 325] width 432 height 97
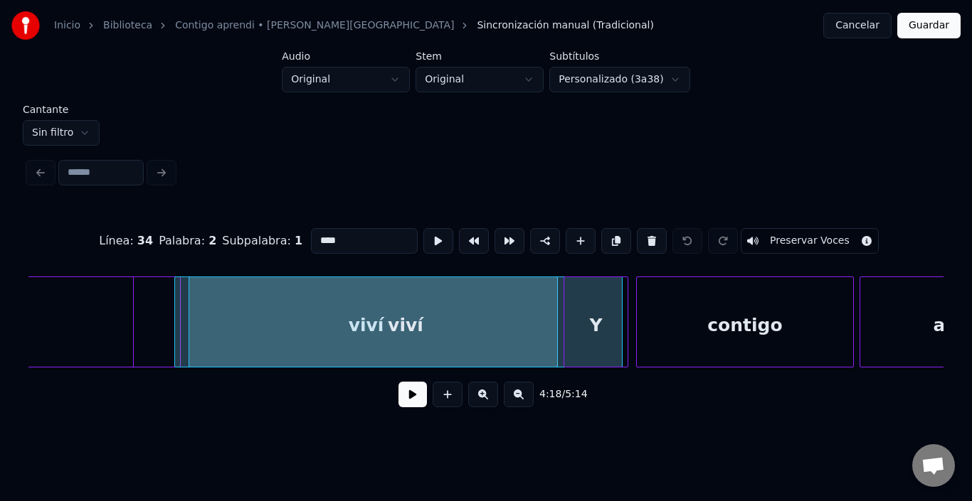
click at [404, 408] on button at bounding box center [412, 395] width 28 height 26
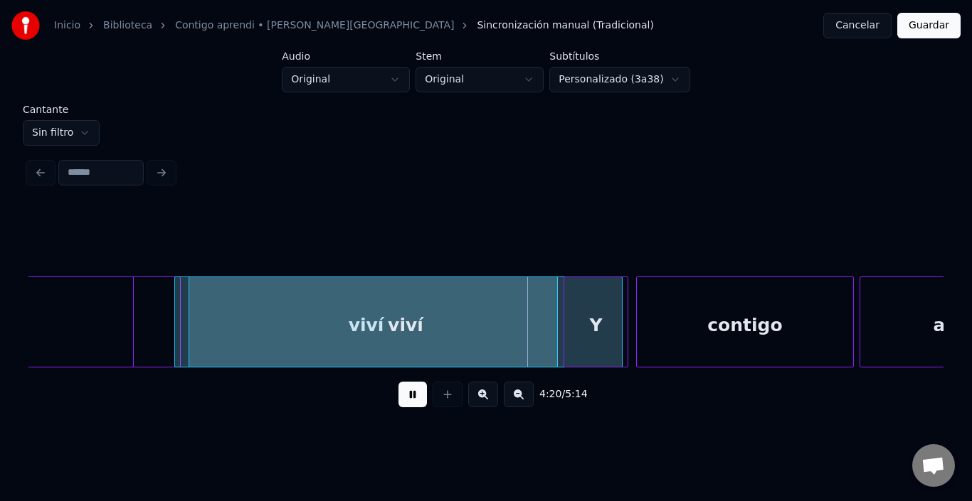
click at [404, 408] on button at bounding box center [412, 395] width 28 height 26
click at [617, 325] on div at bounding box center [619, 322] width 4 height 90
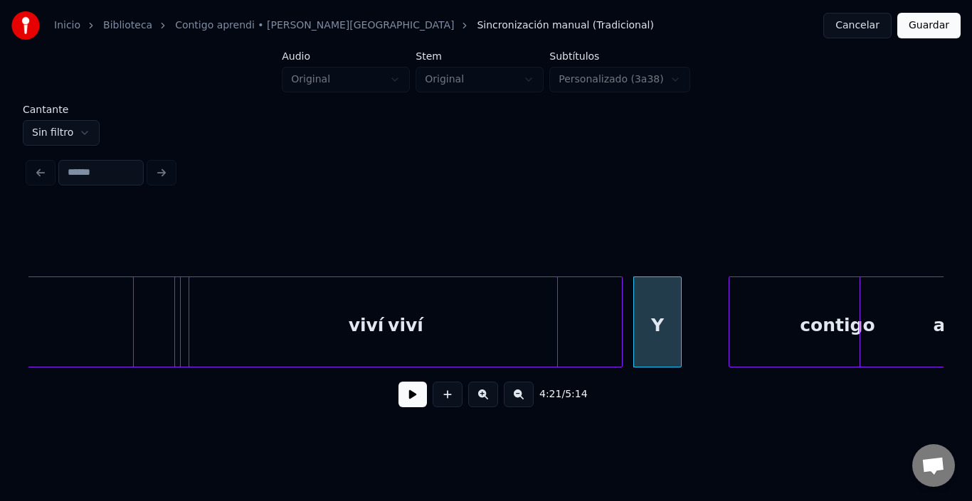
scroll to position [0, 45877]
click at [824, 327] on div "contigo" at bounding box center [830, 325] width 216 height 97
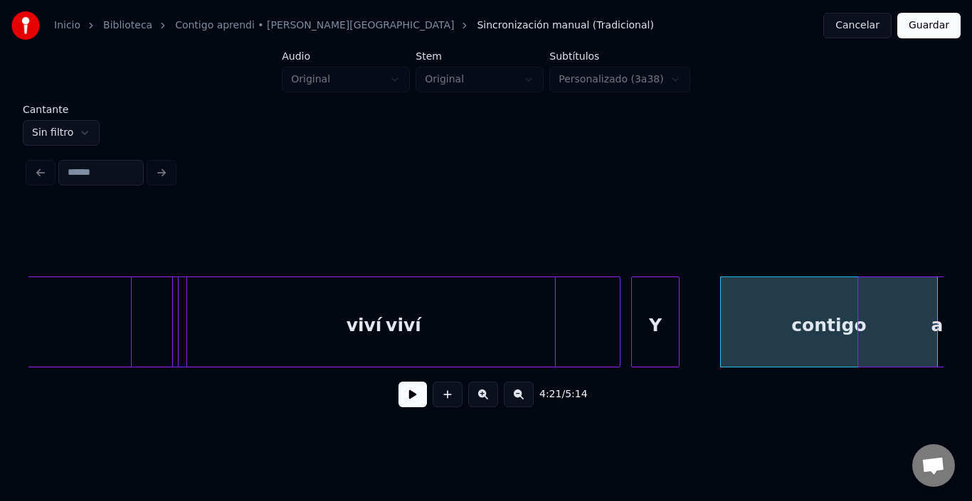
click at [583, 319] on div "viví" at bounding box center [403, 325] width 432 height 97
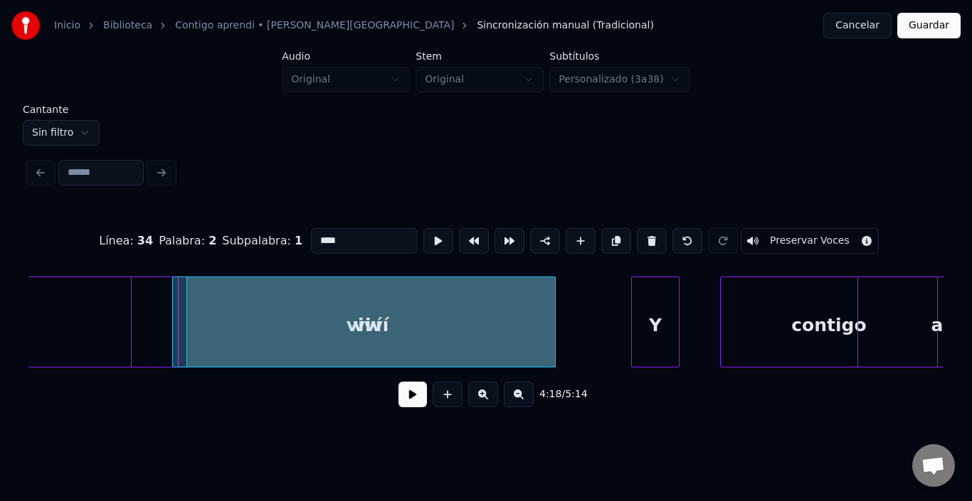
click at [553, 317] on div at bounding box center [553, 322] width 4 height 90
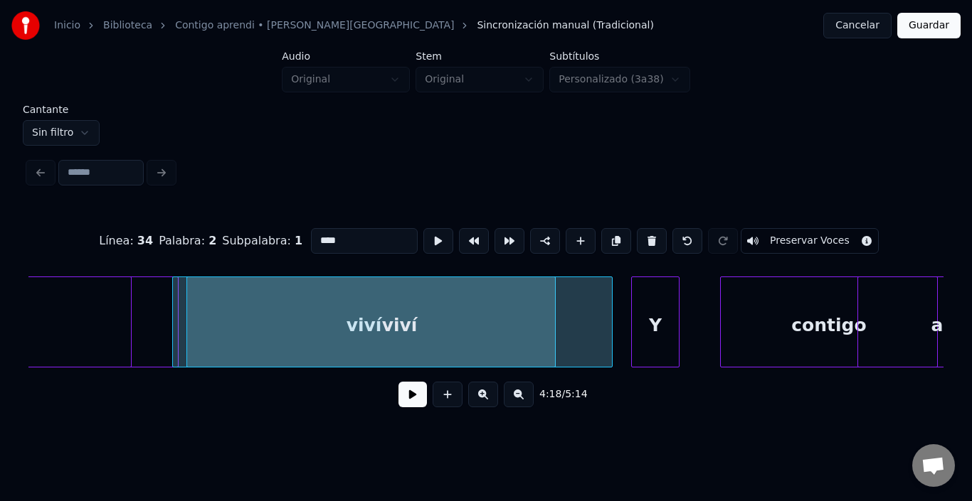
click at [609, 316] on div at bounding box center [609, 322] width 4 height 90
click at [83, 125] on html "Inicio Biblioteca Contigo aprendi • [PERSON_NAME] • Malú Sincronización manual …" at bounding box center [486, 219] width 972 height 439
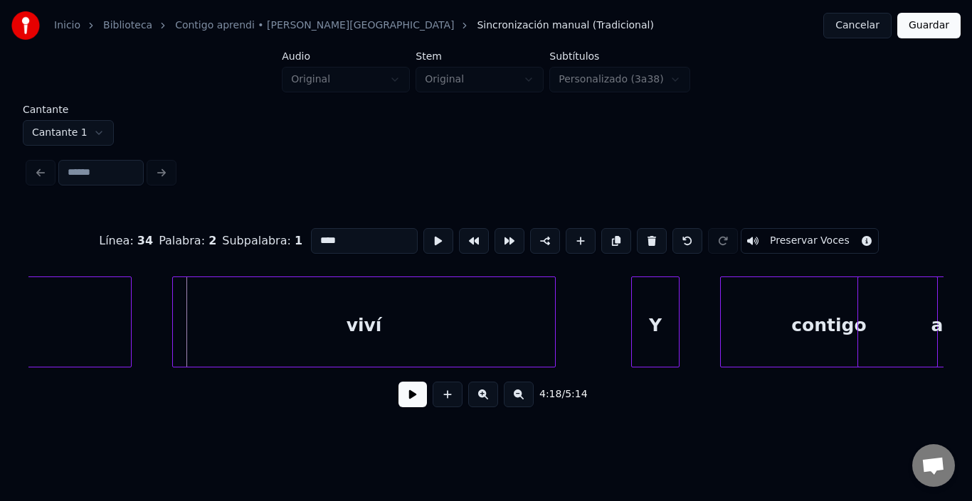
click at [420, 340] on div "viví" at bounding box center [364, 325] width 382 height 97
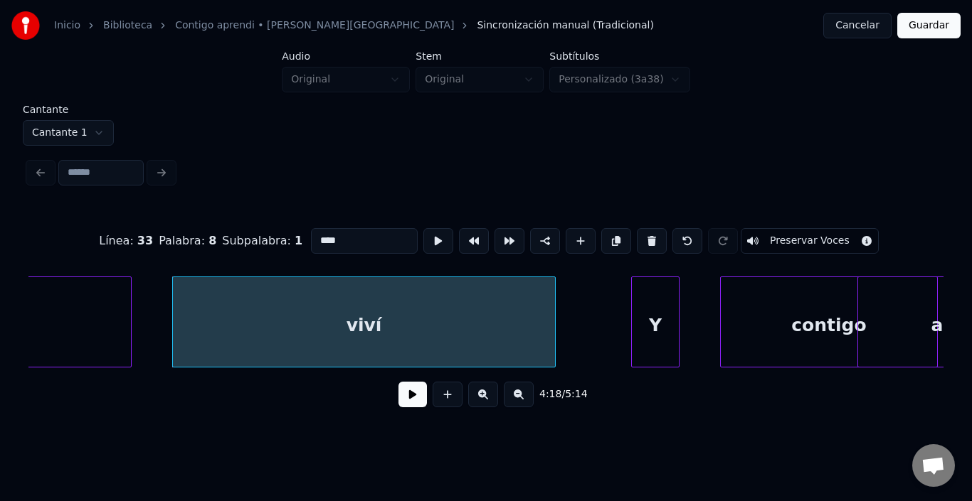
click at [409, 405] on button at bounding box center [412, 395] width 28 height 26
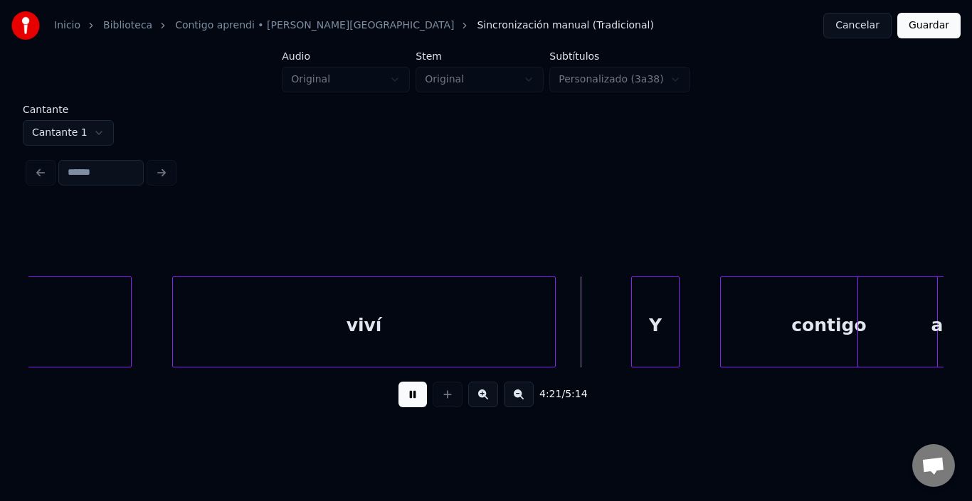
click at [409, 405] on button at bounding box center [412, 395] width 28 height 26
click at [590, 307] on div "Y" at bounding box center [598, 325] width 47 height 97
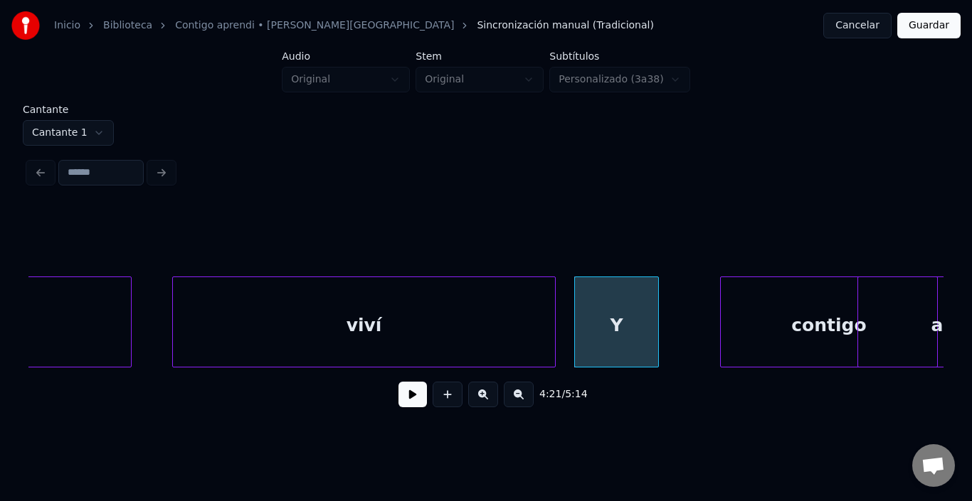
click at [656, 314] on div at bounding box center [656, 322] width 4 height 90
click at [420, 400] on button at bounding box center [412, 395] width 28 height 26
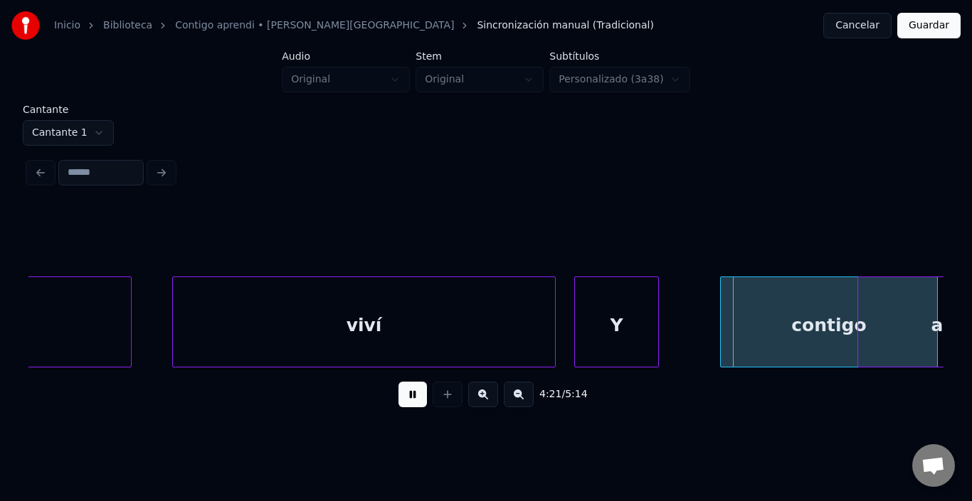
click at [418, 399] on button at bounding box center [412, 395] width 28 height 26
click at [635, 332] on div at bounding box center [634, 322] width 4 height 90
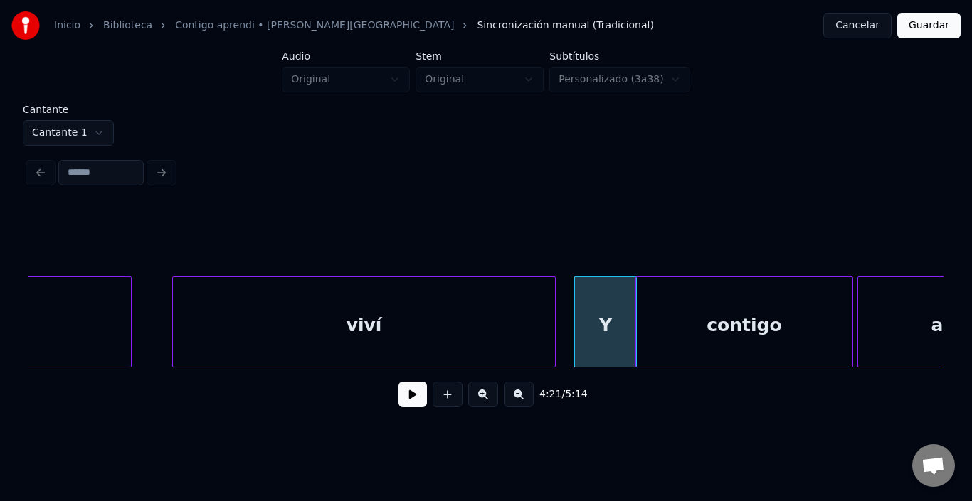
click at [676, 312] on div "contigo" at bounding box center [744, 325] width 216 height 97
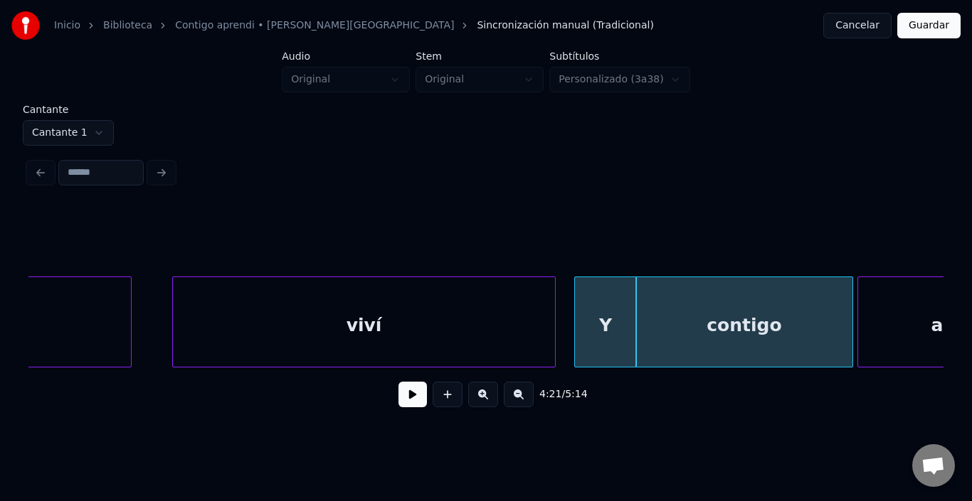
click at [629, 319] on div "Y" at bounding box center [605, 325] width 61 height 97
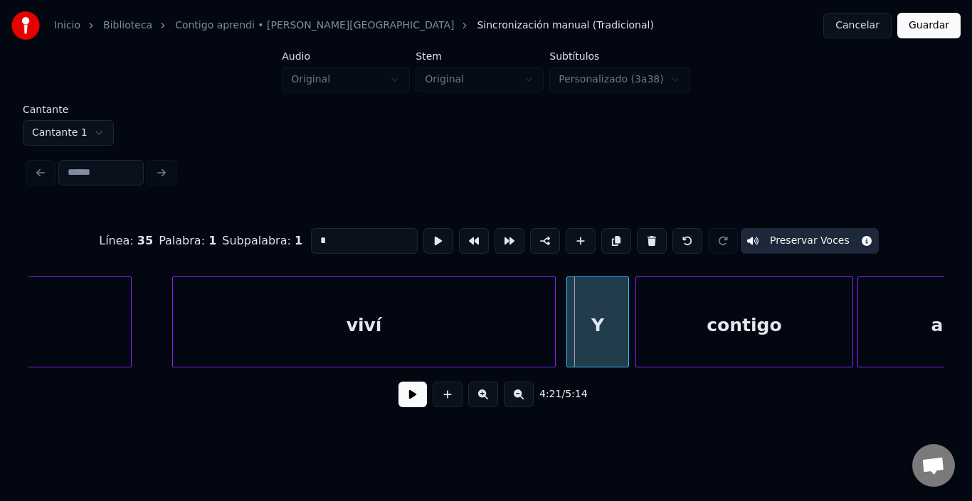
click at [620, 318] on div "Y" at bounding box center [597, 325] width 61 height 97
click at [94, 113] on div "Cantante Cantante 1" at bounding box center [68, 125] width 91 height 41
click at [94, 117] on html "Inicio Biblioteca Contigo aprendi • [PERSON_NAME] • Malú Sincronización manual …" at bounding box center [486, 219] width 972 height 439
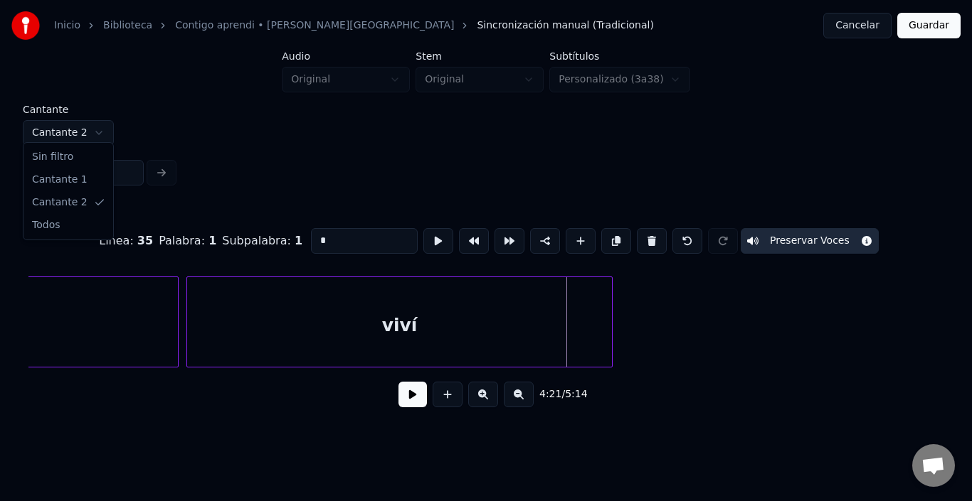
click at [53, 122] on html "Inicio Biblioteca Contigo aprendi • [PERSON_NAME] • Malú Sincronización manual …" at bounding box center [486, 219] width 972 height 439
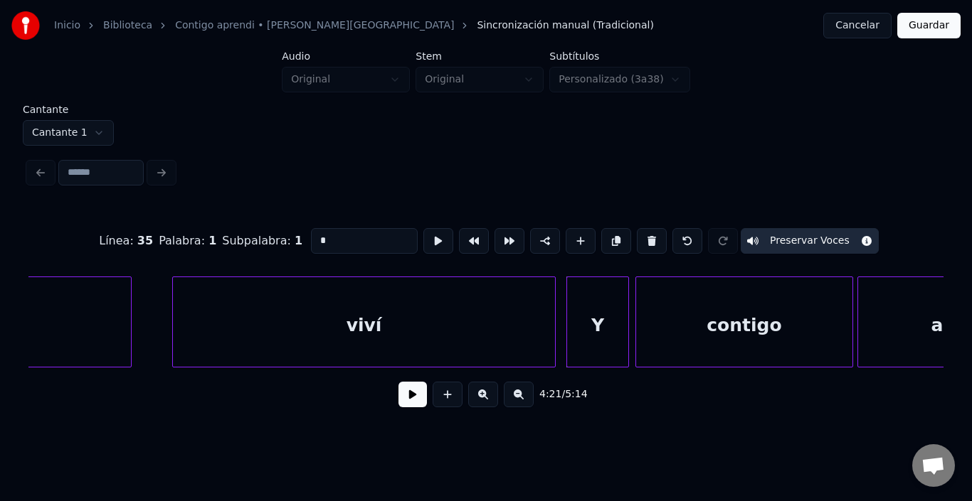
click at [555, 283] on div "viví" at bounding box center [363, 322] width 383 height 91
type input "****"
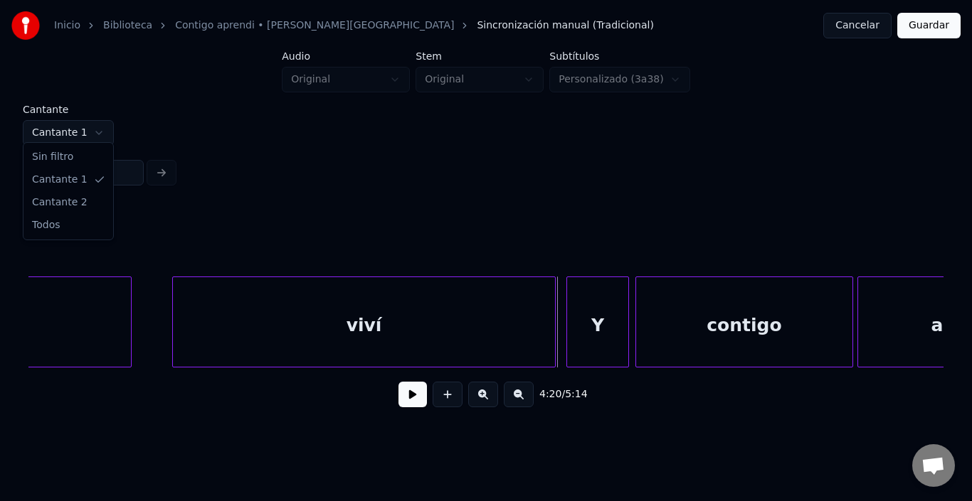
click at [78, 119] on html "Inicio Biblioteca Contigo aprendi • [PERSON_NAME] • Malú Sincronización manual …" at bounding box center [486, 219] width 972 height 439
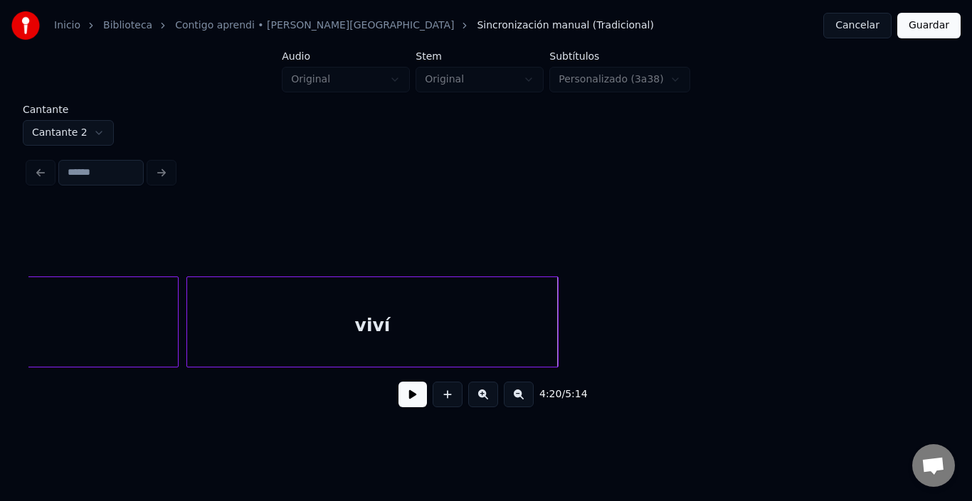
click at [553, 320] on div at bounding box center [555, 322] width 4 height 90
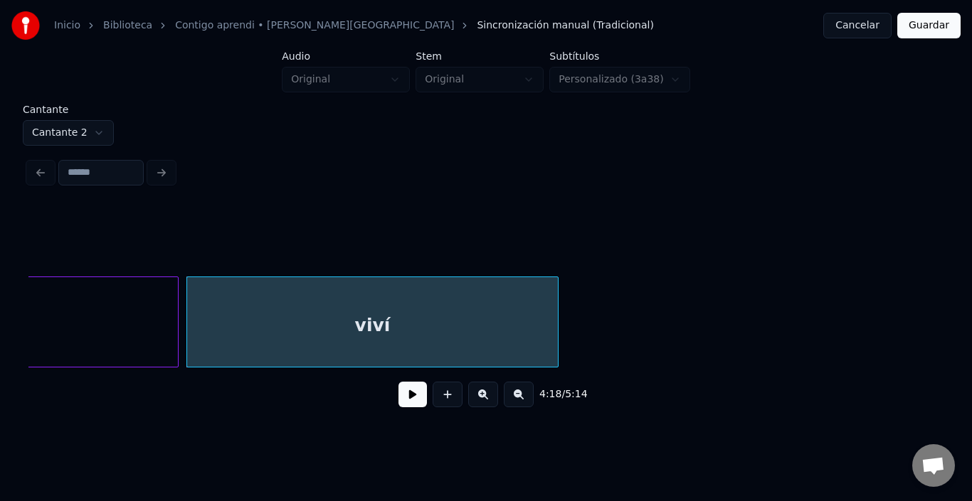
click at [403, 390] on button at bounding box center [412, 395] width 28 height 26
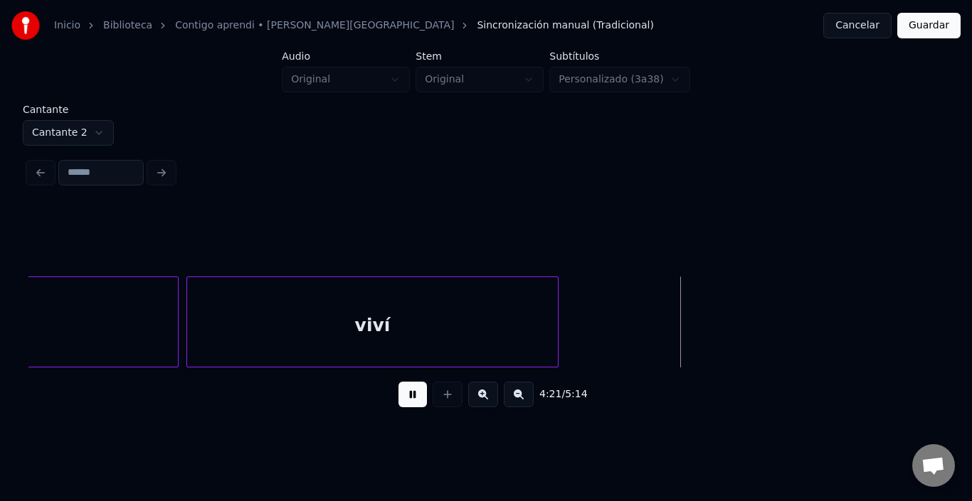
click at [405, 391] on button at bounding box center [412, 395] width 28 height 26
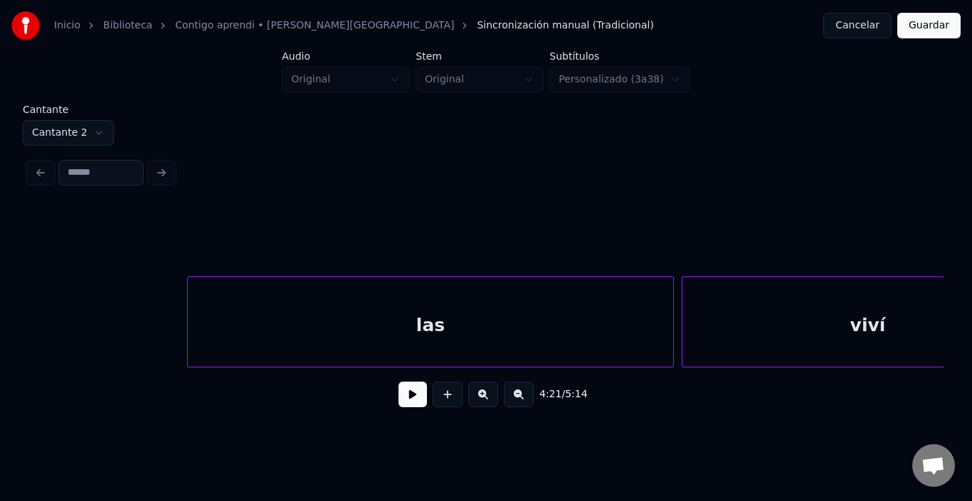
scroll to position [0, 45292]
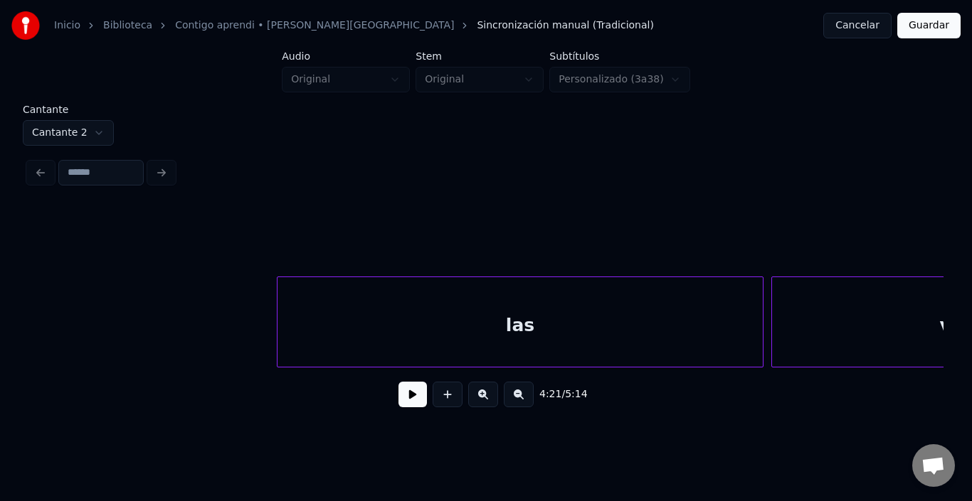
click at [398, 399] on button at bounding box center [412, 395] width 28 height 26
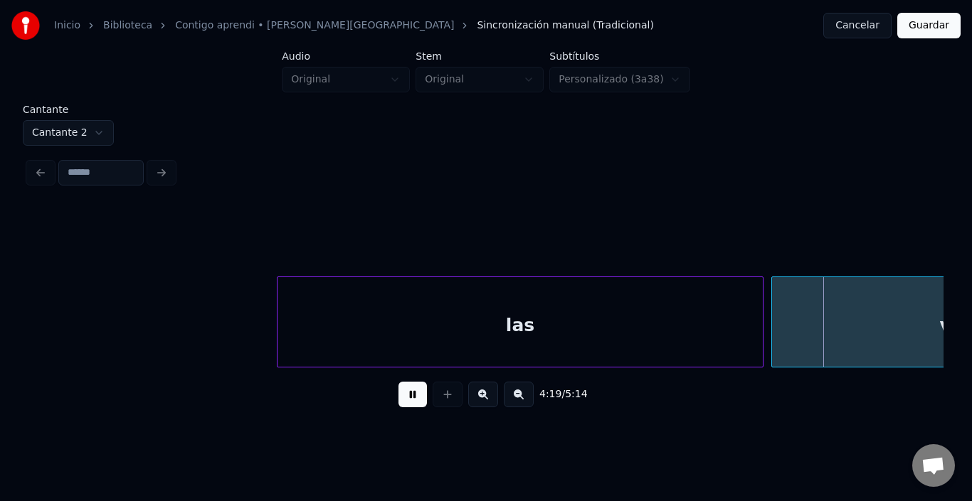
click at [398, 399] on button at bounding box center [412, 395] width 28 height 26
click at [97, 127] on html "Inicio Biblioteca Contigo aprendi • [PERSON_NAME] • Malú Sincronización manual …" at bounding box center [486, 219] width 972 height 439
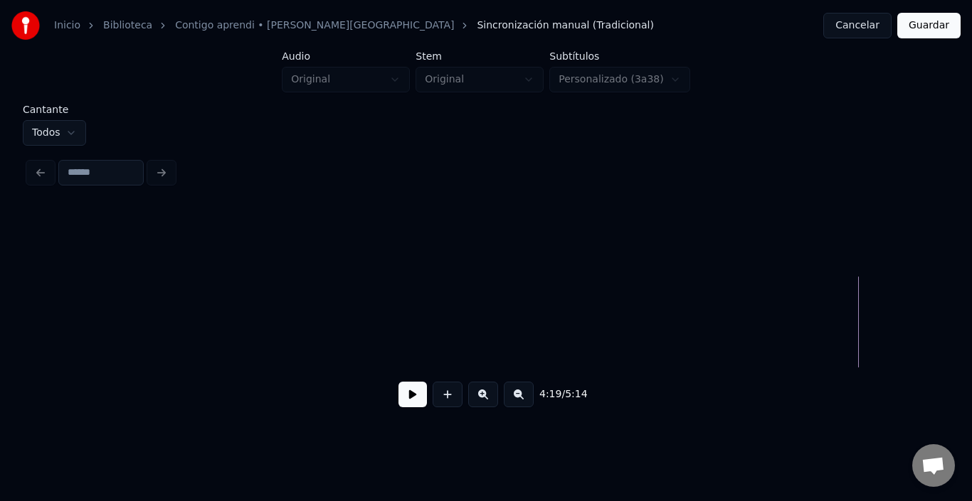
click at [904, 27] on button "Guardar" at bounding box center [928, 26] width 63 height 26
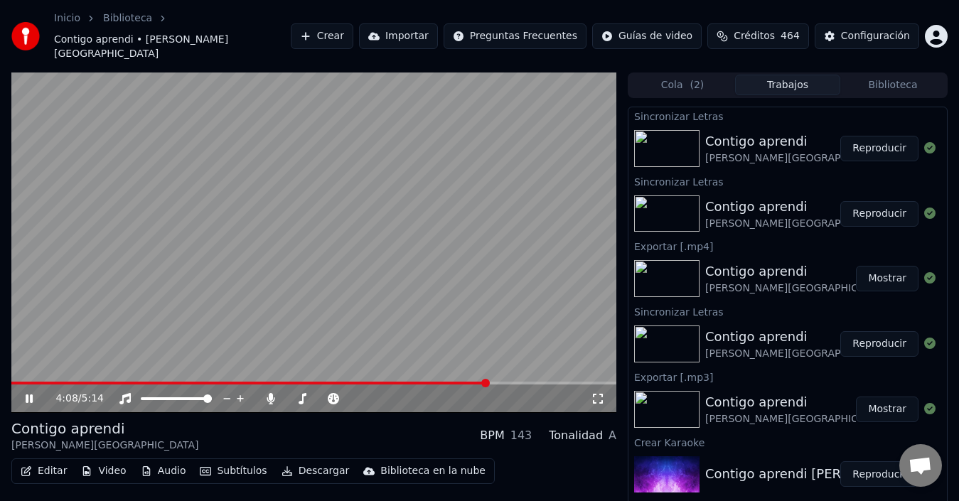
click at [486, 379] on span at bounding box center [486, 383] width 9 height 9
click at [187, 262] on video at bounding box center [313, 243] width 605 height 341
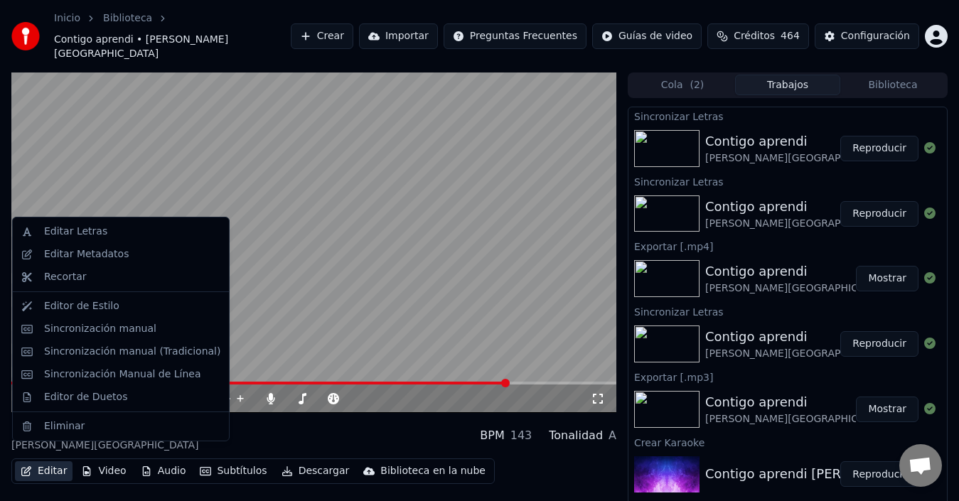
click at [48, 462] on button "Editar" at bounding box center [44, 472] width 58 height 20
click at [64, 346] on div "Sincronización manual (Tradicional)" at bounding box center [132, 352] width 176 height 14
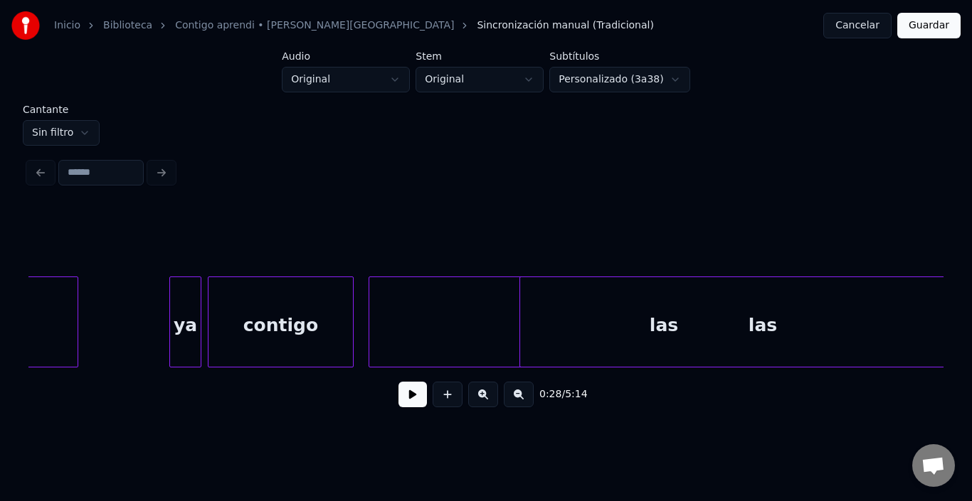
scroll to position [0, 45850]
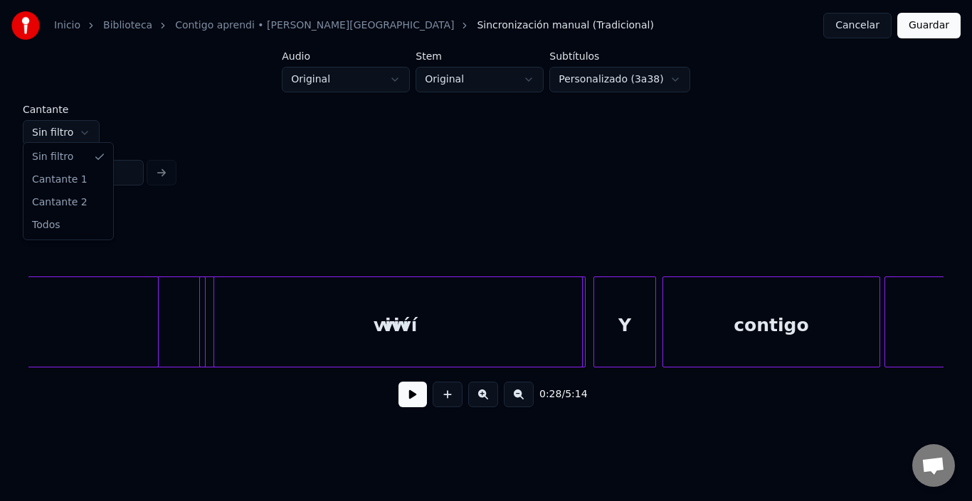
click at [63, 120] on html "Inicio Biblioteca Contigo aprendi • [PERSON_NAME] • Malú Sincronización manual …" at bounding box center [486, 219] width 972 height 439
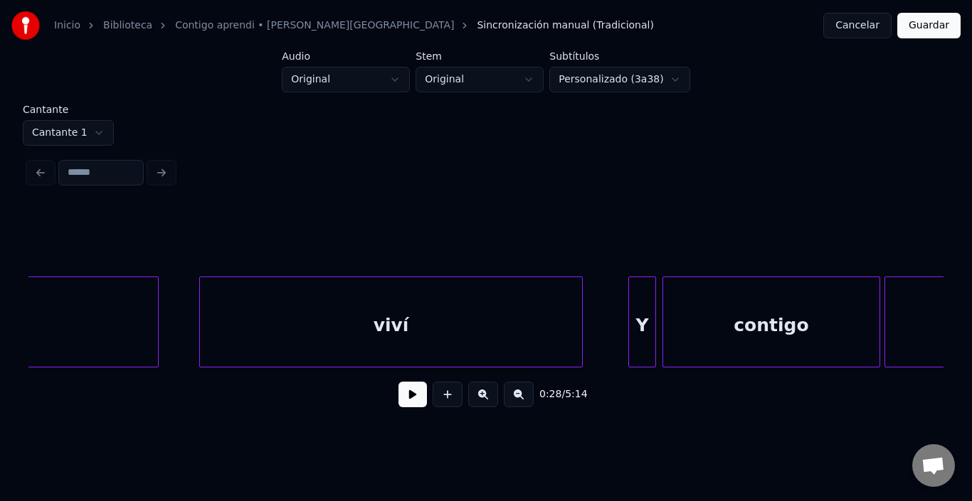
click at [629, 321] on div at bounding box center [631, 322] width 4 height 90
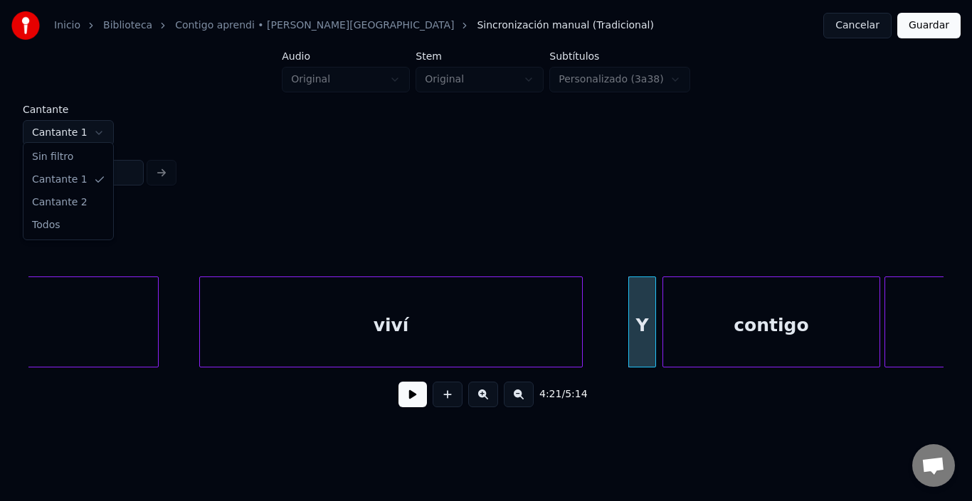
click at [74, 129] on html "Inicio Biblioteca Contigo aprendi • [PERSON_NAME] • Malú Sincronización manual …" at bounding box center [486, 219] width 972 height 439
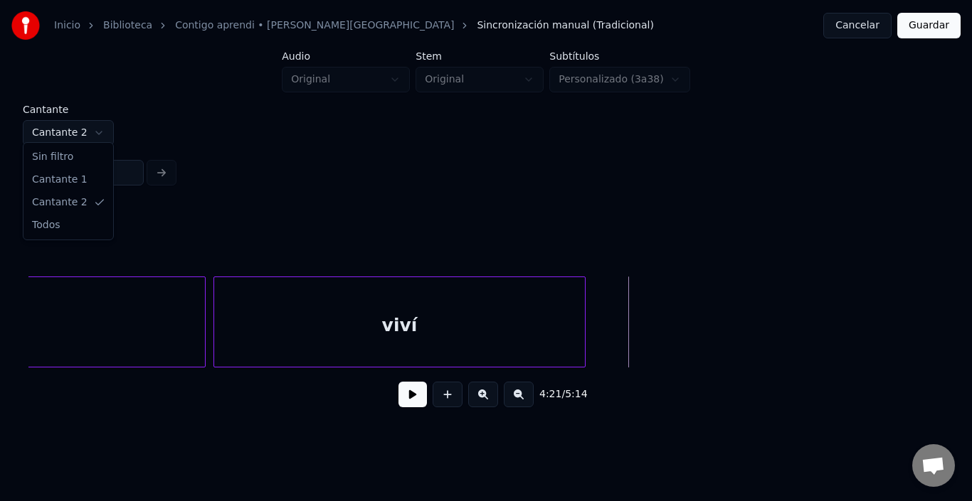
click at [80, 126] on html "Inicio Biblioteca Contigo aprendi • [PERSON_NAME] • Malú Sincronización manual …" at bounding box center [486, 219] width 972 height 439
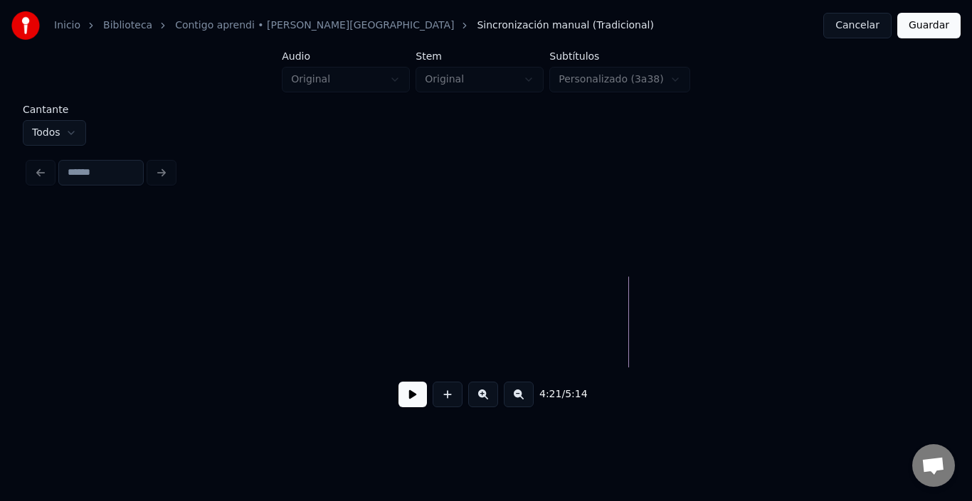
drag, startPoint x: 293, startPoint y: 272, endPoint x: 303, endPoint y: 273, distance: 10.0
click at [39, 120] on html "Inicio Biblioteca Contigo aprendi • [PERSON_NAME] • Malú Sincronización manual …" at bounding box center [486, 219] width 972 height 439
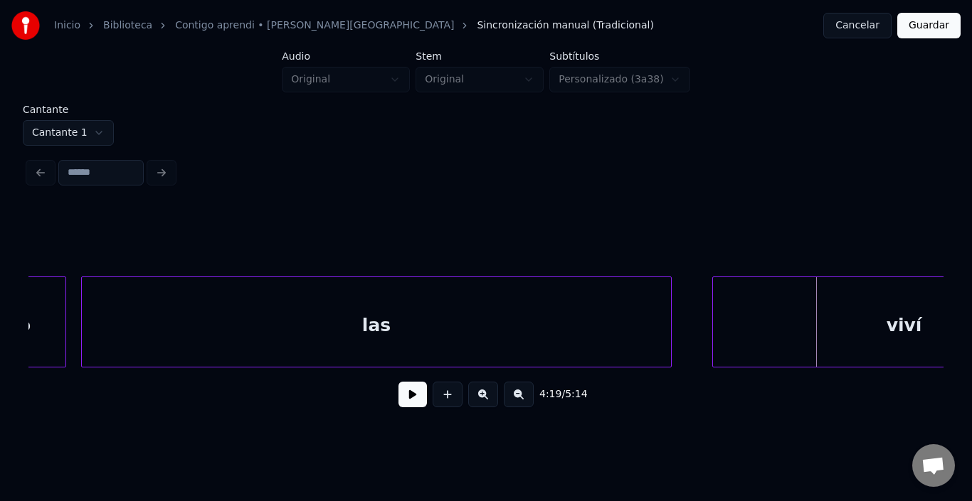
scroll to position [0, 45740]
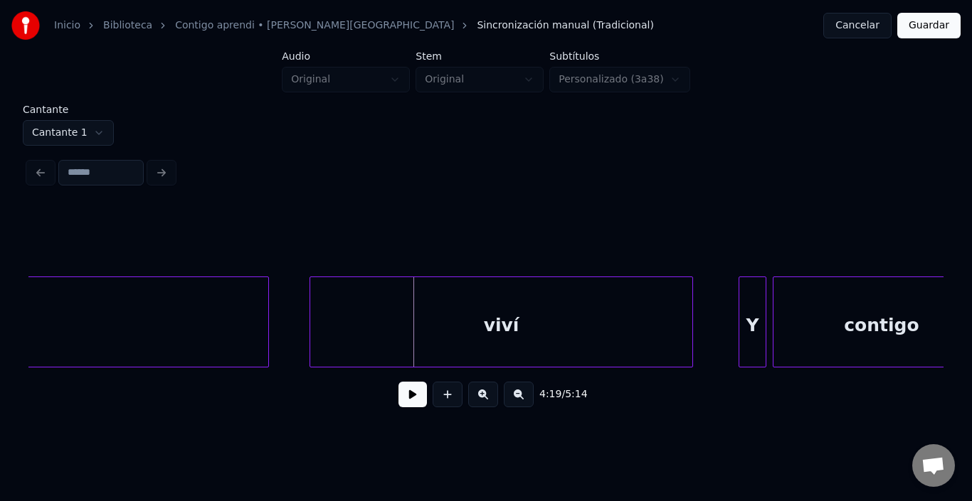
click at [909, 16] on button "Guardar" at bounding box center [928, 26] width 63 height 26
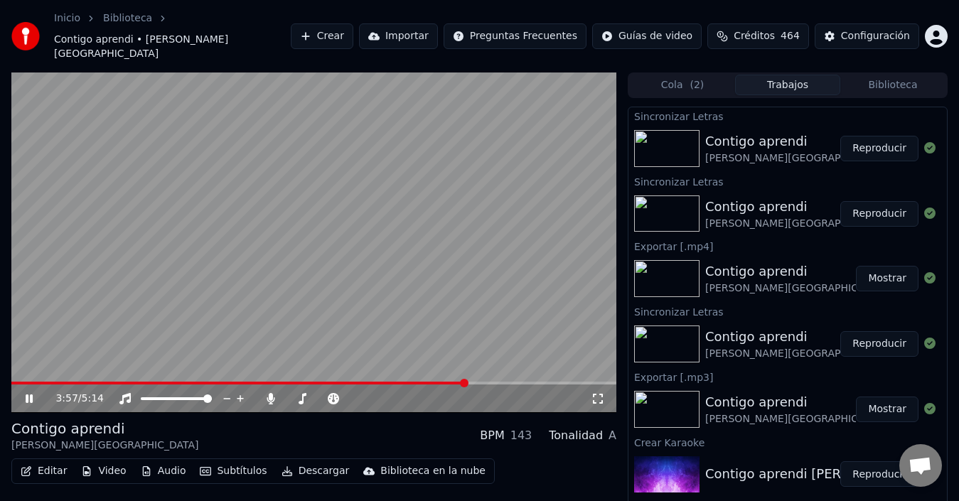
click at [467, 379] on span at bounding box center [464, 383] width 9 height 9
click at [347, 269] on video at bounding box center [313, 243] width 605 height 341
click at [338, 276] on video at bounding box center [313, 243] width 605 height 341
click at [366, 320] on video at bounding box center [313, 243] width 605 height 341
click at [315, 263] on video at bounding box center [313, 243] width 605 height 341
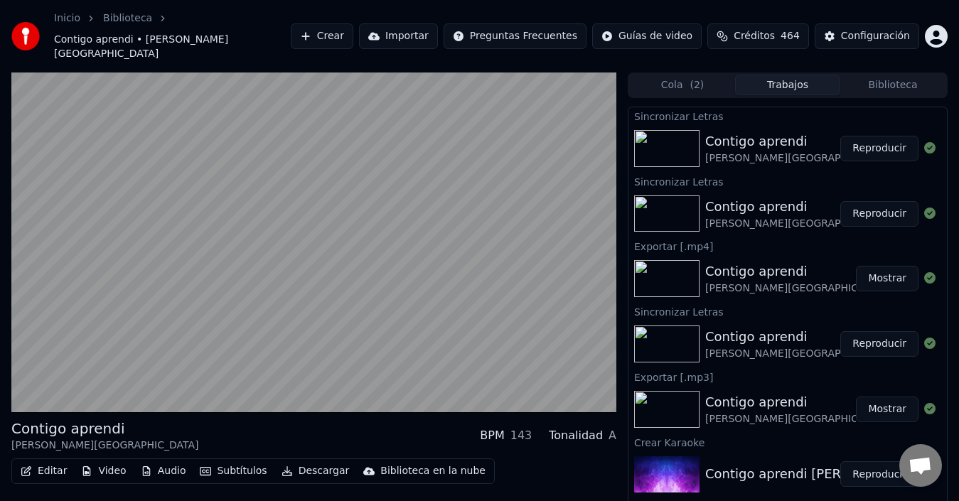
click at [310, 263] on video at bounding box center [313, 243] width 605 height 341
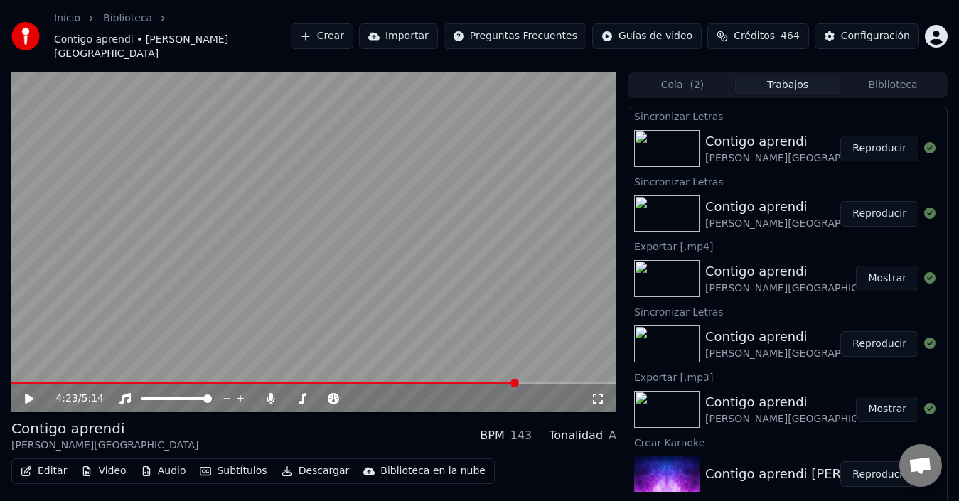
click at [500, 382] on span at bounding box center [264, 383] width 506 height 3
click at [420, 240] on video at bounding box center [313, 243] width 605 height 341
click at [383, 236] on video at bounding box center [313, 243] width 605 height 341
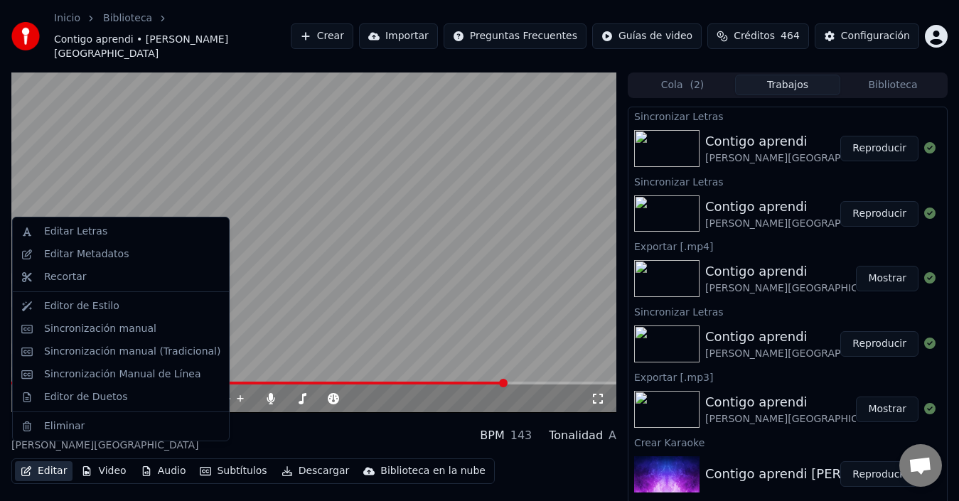
click at [56, 462] on button "Editar" at bounding box center [44, 472] width 58 height 20
click at [115, 346] on div "Sincronización manual (Tradicional)" at bounding box center [132, 352] width 176 height 14
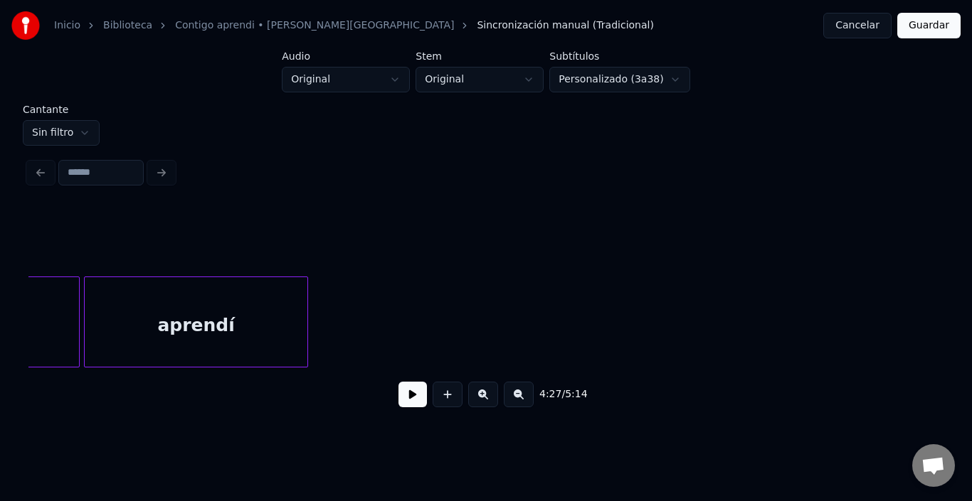
scroll to position [0, 45850]
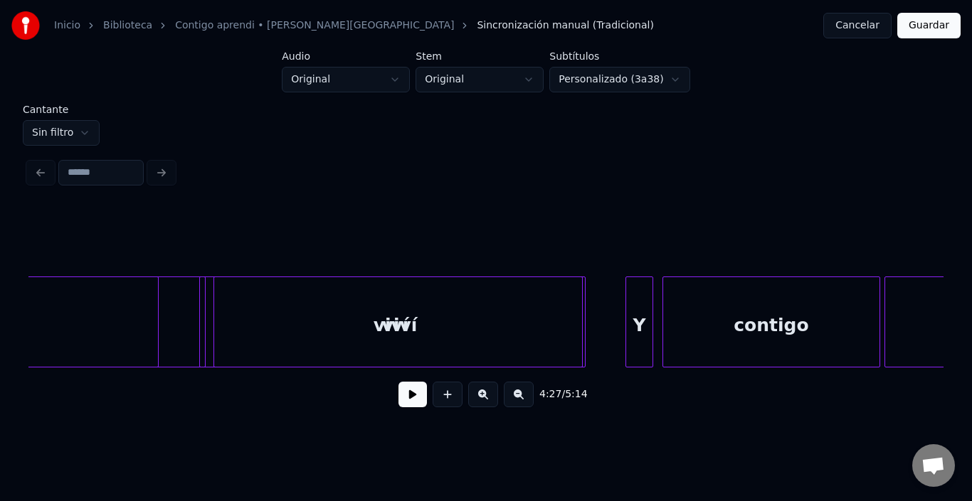
click at [642, 312] on div "Y" at bounding box center [639, 325] width 26 height 97
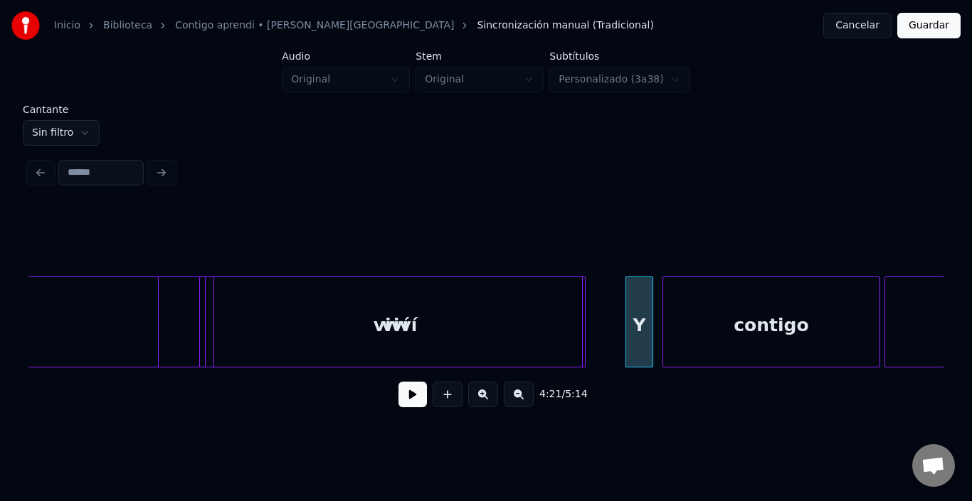
click at [87, 123] on html "Inicio Biblioteca Contigo aprendi • [PERSON_NAME] • Malú Sincronización manual …" at bounding box center [486, 219] width 972 height 439
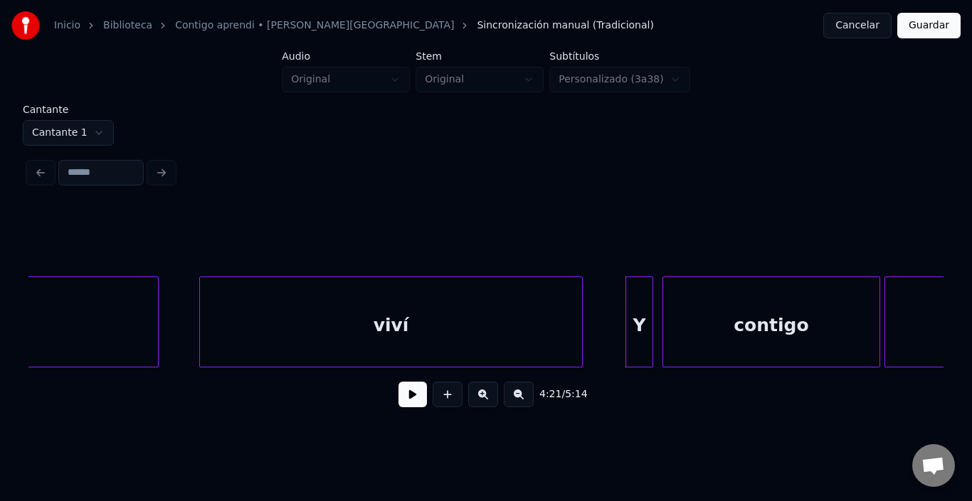
click at [944, 361] on div "Cantante Cantante 1 4:21 / 5:14" at bounding box center [486, 266] width 926 height 323
click at [943, 363] on div "Cantante Cantante 1 4:21 / 5:14" at bounding box center [486, 266] width 926 height 323
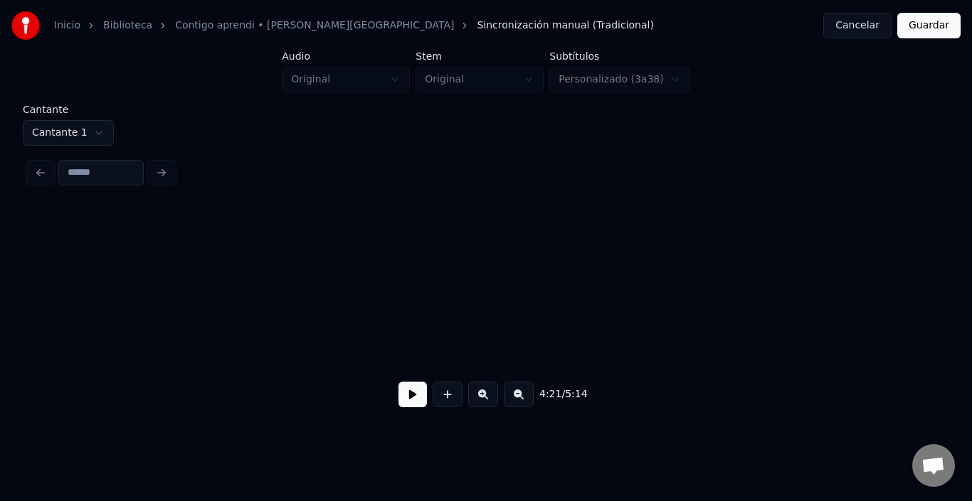
scroll to position [0, 47728]
click at [80, 138] on html "Inicio Biblioteca Contigo aprendi • [PERSON_NAME] • Malú Sincronización manual …" at bounding box center [486, 219] width 972 height 439
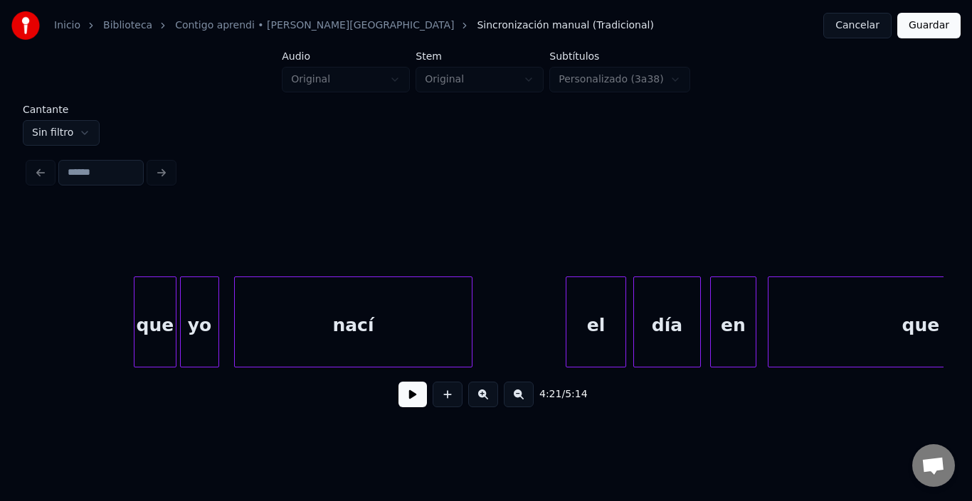
scroll to position [0, 47102]
click at [398, 396] on button at bounding box center [412, 395] width 28 height 26
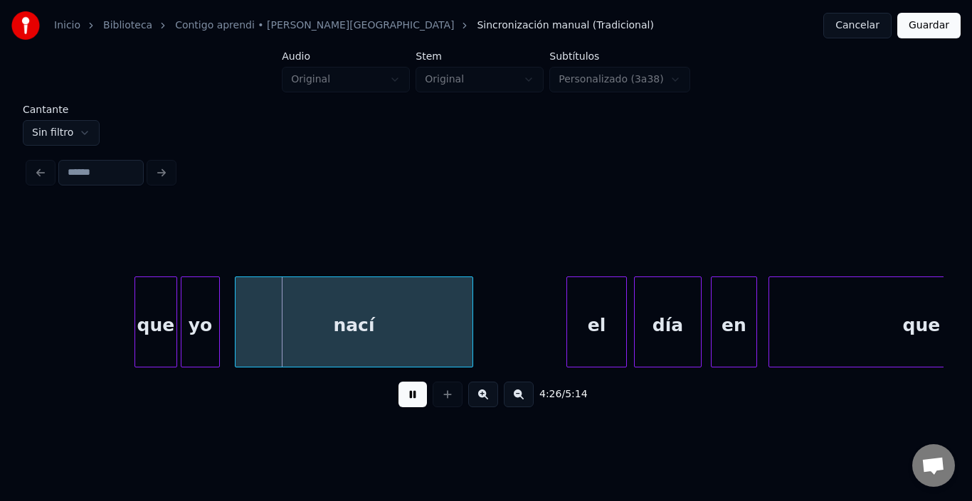
click at [398, 396] on button at bounding box center [412, 395] width 28 height 26
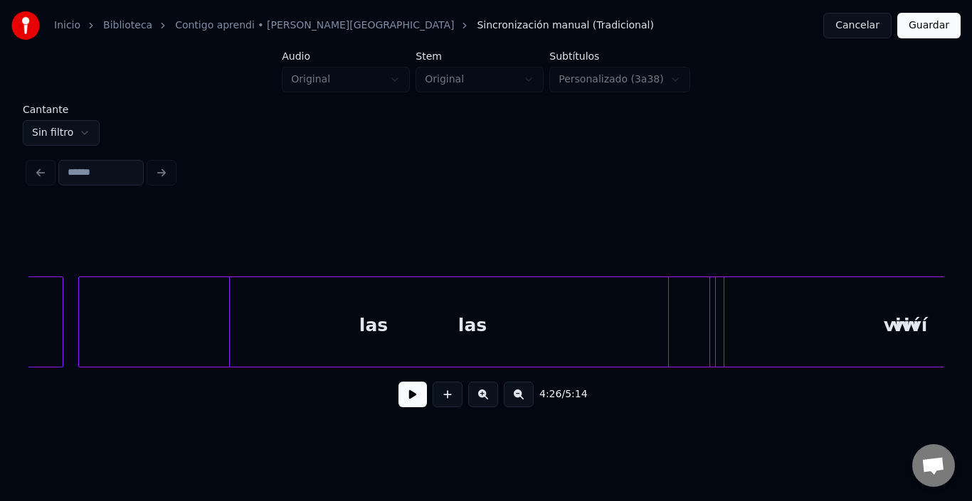
scroll to position [0, 45338]
click at [405, 405] on button at bounding box center [412, 395] width 28 height 26
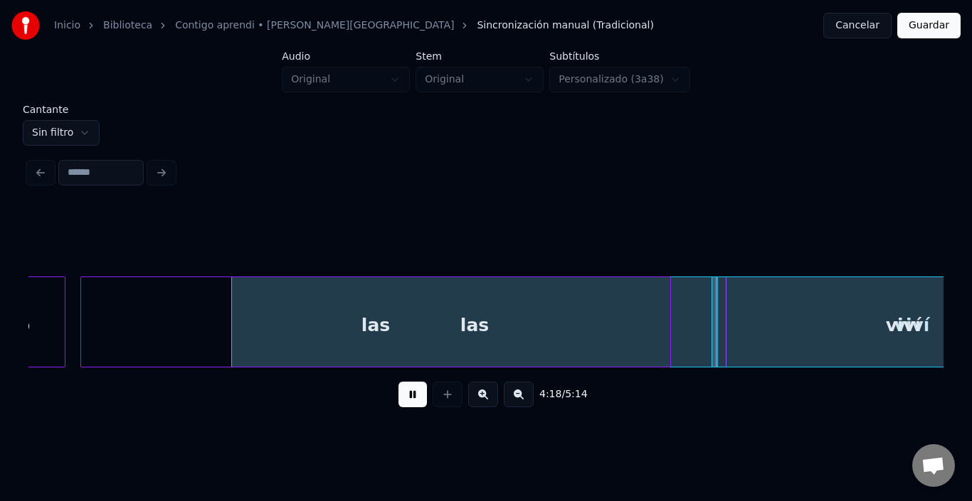
click at [401, 403] on button at bounding box center [412, 395] width 28 height 26
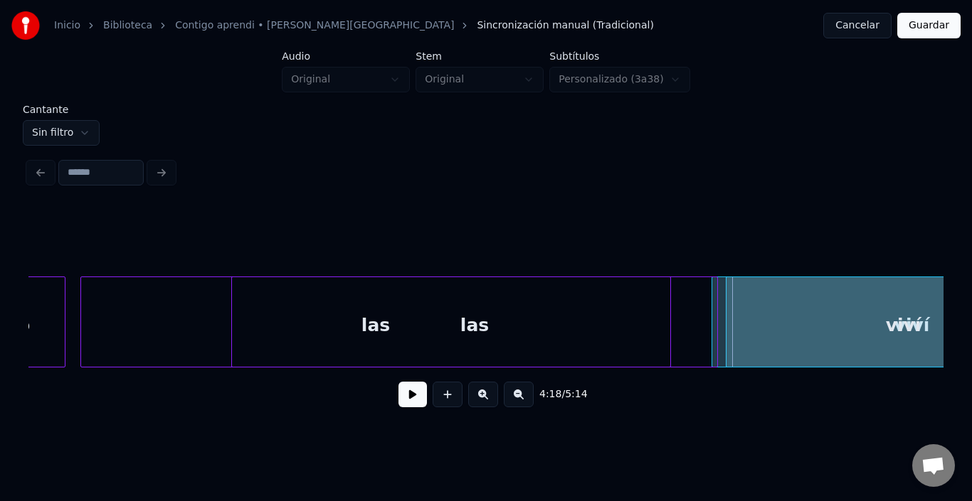
click at [687, 301] on div "las" at bounding box center [474, 325] width 485 height 97
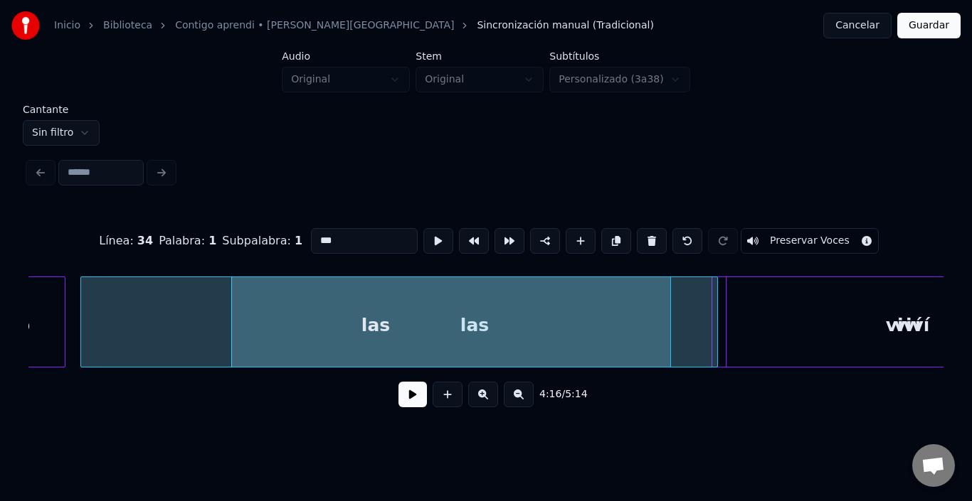
click at [719, 305] on div "viví" at bounding box center [903, 325] width 382 height 97
type input "****"
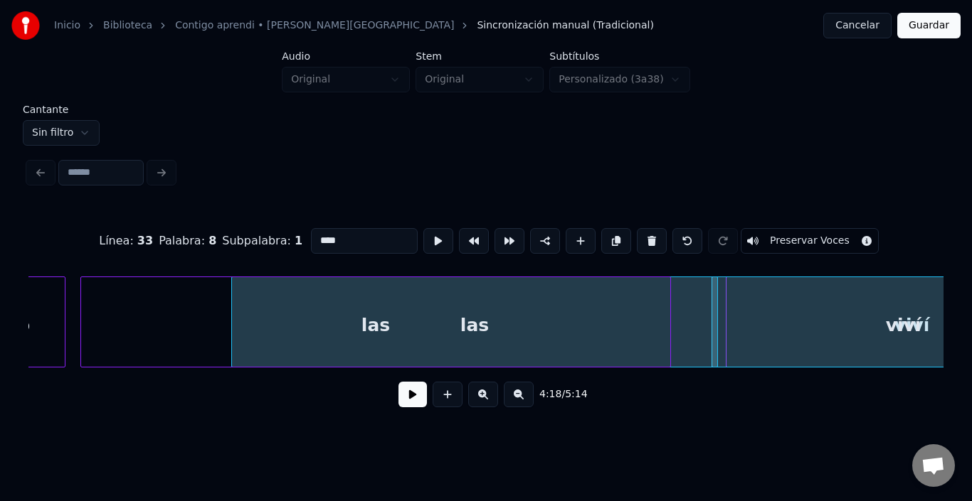
click at [754, 305] on div "viví" at bounding box center [903, 325] width 382 height 97
click at [408, 402] on button at bounding box center [412, 395] width 28 height 26
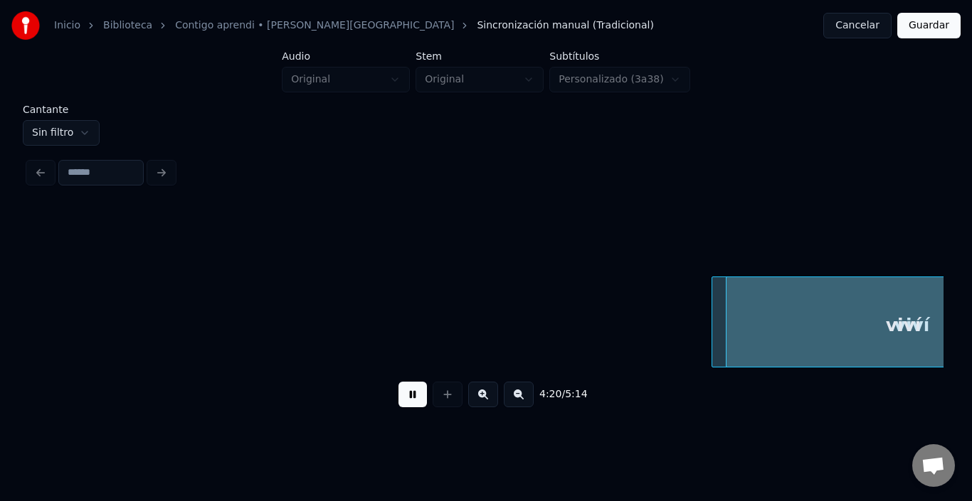
scroll to position [0, 46255]
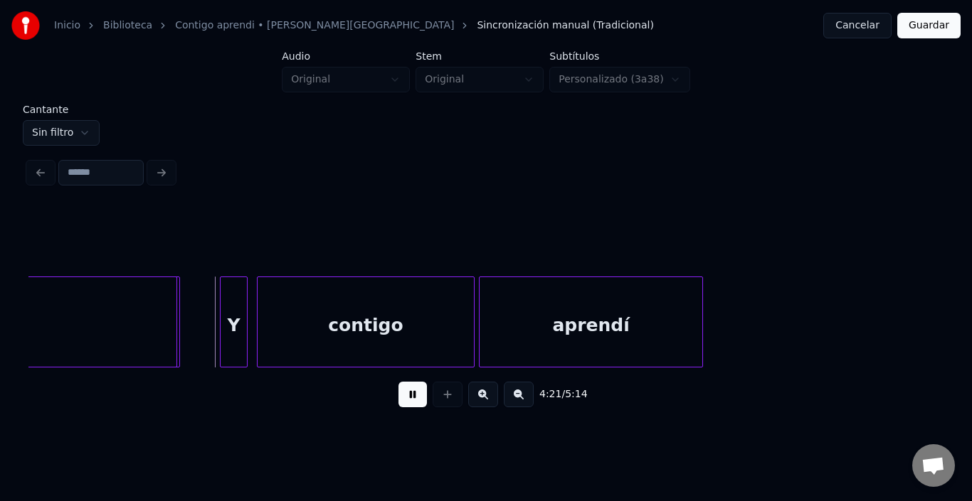
click at [408, 402] on button at bounding box center [412, 395] width 28 height 26
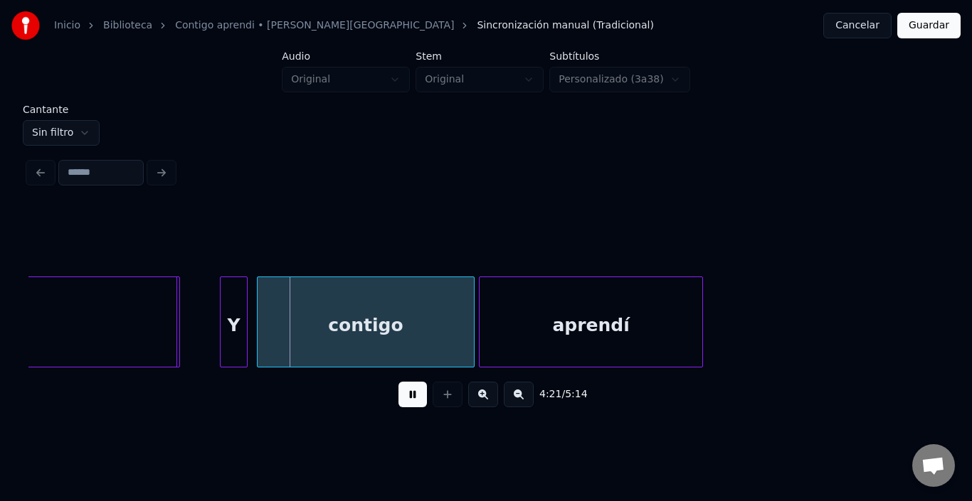
click at [408, 402] on button at bounding box center [412, 395] width 28 height 26
click at [569, 334] on div "aprendí" at bounding box center [590, 325] width 223 height 97
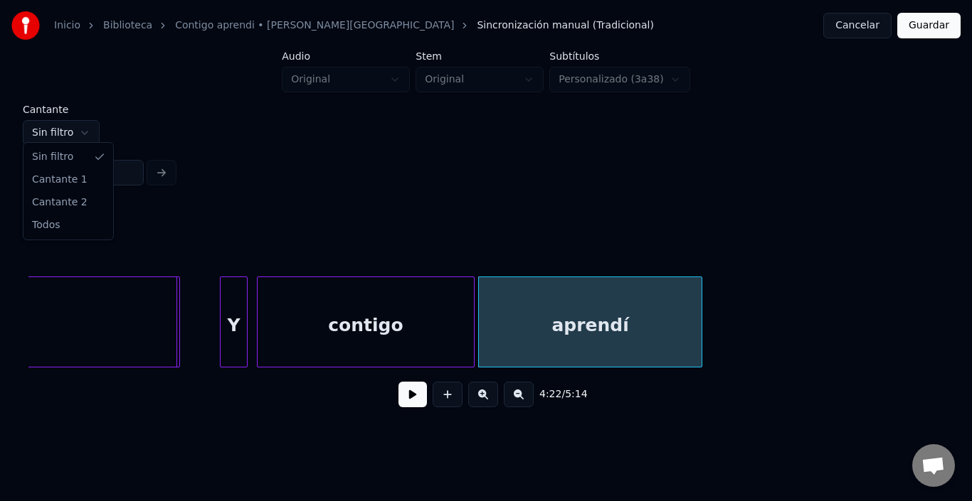
click at [63, 115] on html "Inicio Biblioteca Contigo aprendi • [PERSON_NAME] • Malú Sincronización manual …" at bounding box center [486, 219] width 972 height 439
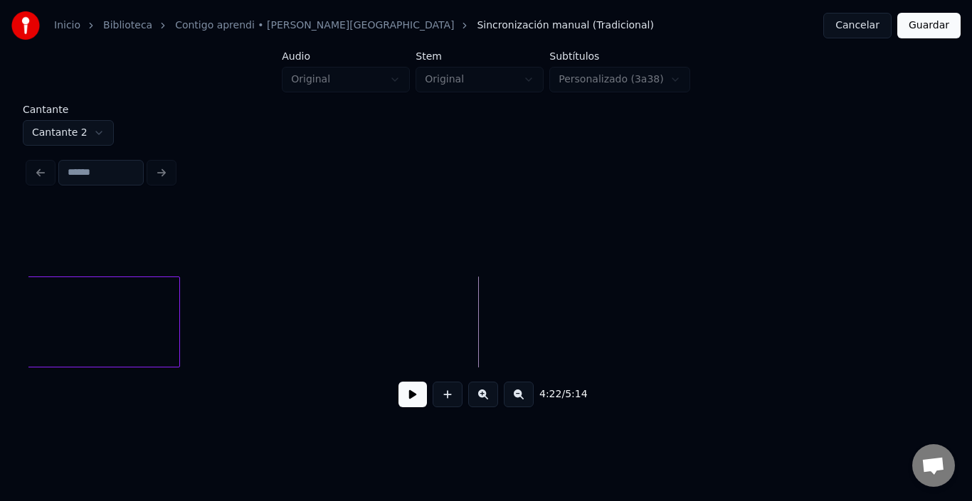
click at [68, 132] on html "Inicio Biblioteca Contigo aprendi • [PERSON_NAME] • Malú Sincronización manual …" at bounding box center [486, 219] width 972 height 439
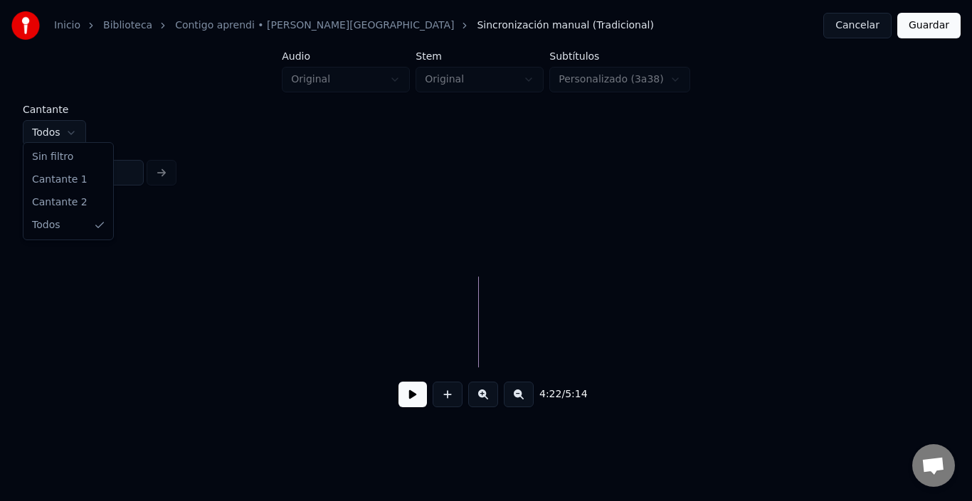
click at [67, 121] on html "Inicio Biblioteca Contigo aprendi • [PERSON_NAME] • Malú Sincronización manual …" at bounding box center [486, 219] width 972 height 439
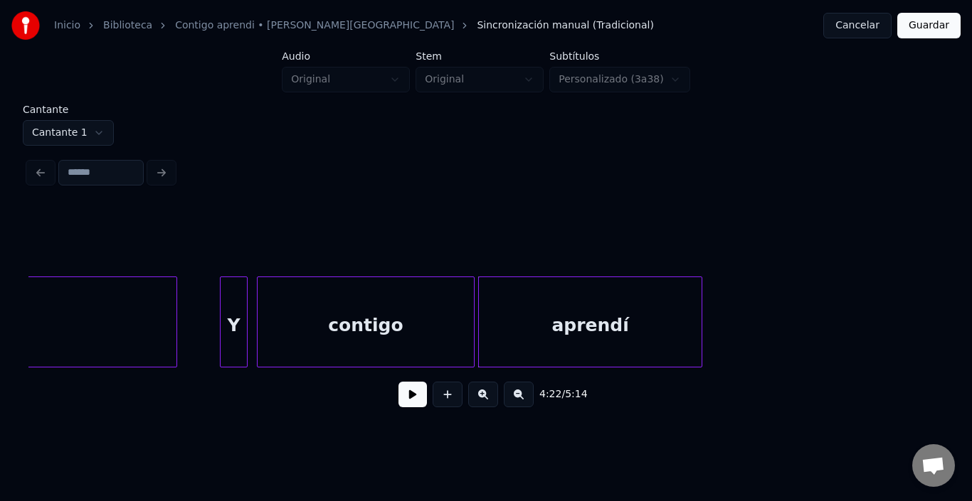
click at [73, 131] on html "Inicio Biblioteca Contigo aprendi • [PERSON_NAME] Sincronización manual (Tradic…" at bounding box center [486, 219] width 972 height 439
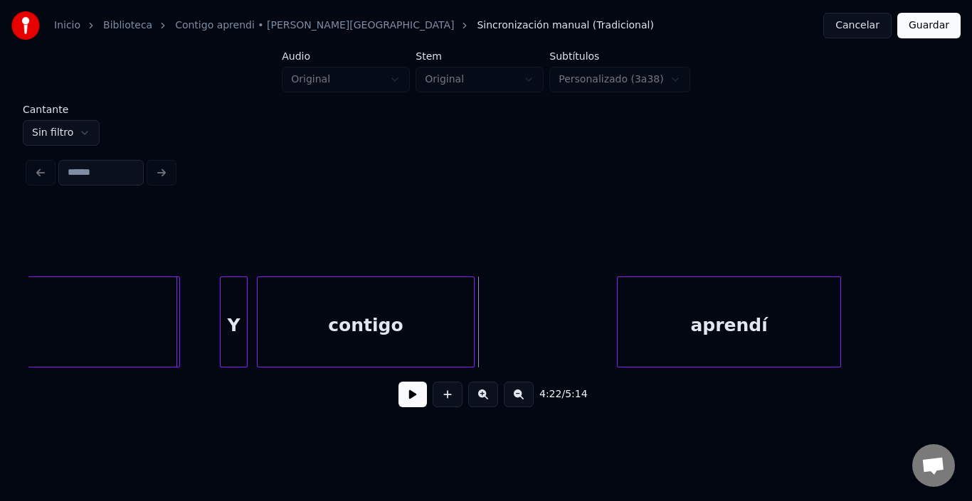
click at [726, 307] on div "aprendí" at bounding box center [728, 325] width 223 height 97
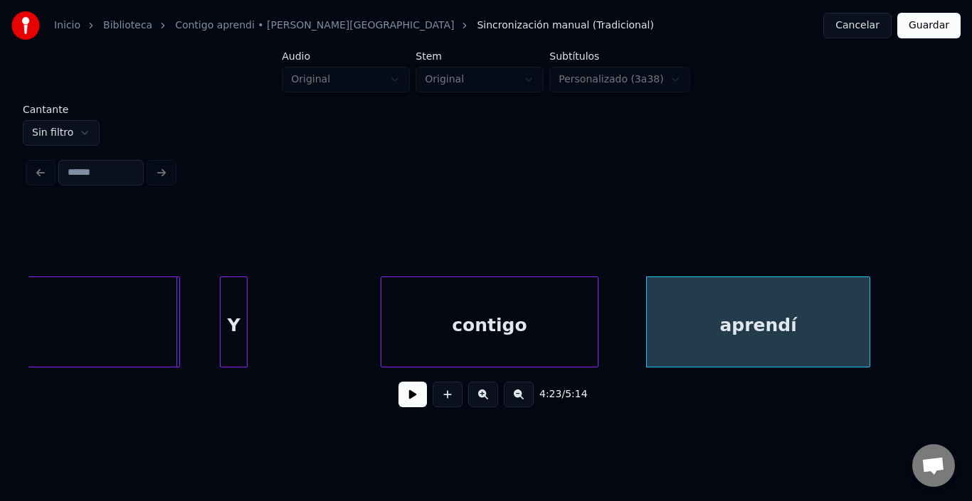
click at [514, 323] on div "contigo" at bounding box center [489, 325] width 216 height 97
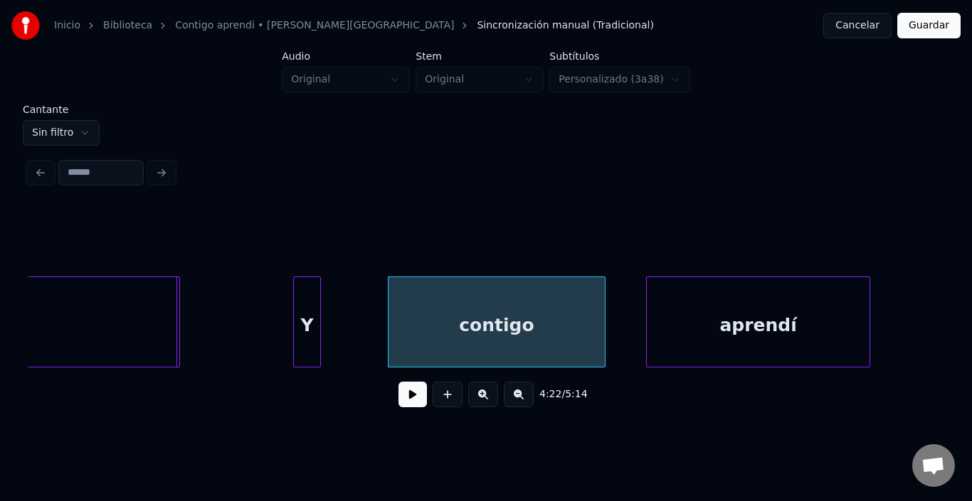
click at [320, 317] on div "Y" at bounding box center [307, 325] width 26 height 97
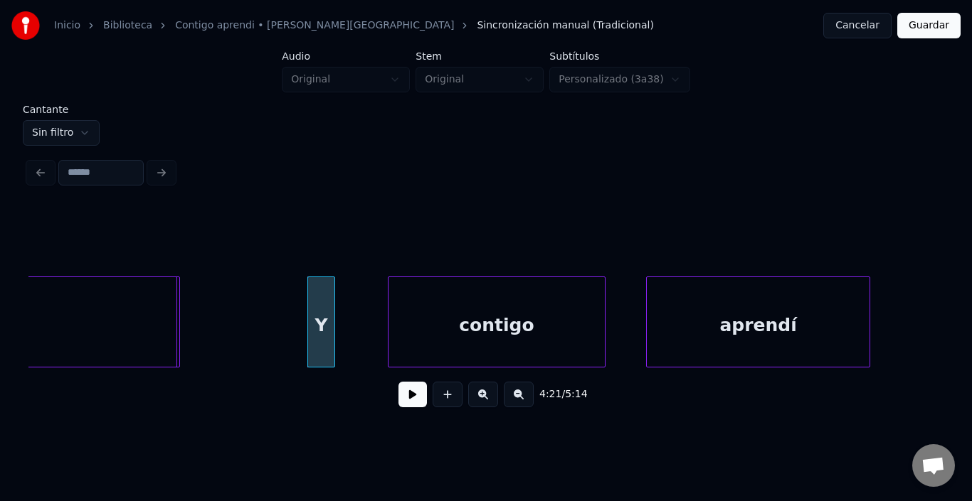
click at [920, 26] on button "Guardar" at bounding box center [928, 26] width 63 height 26
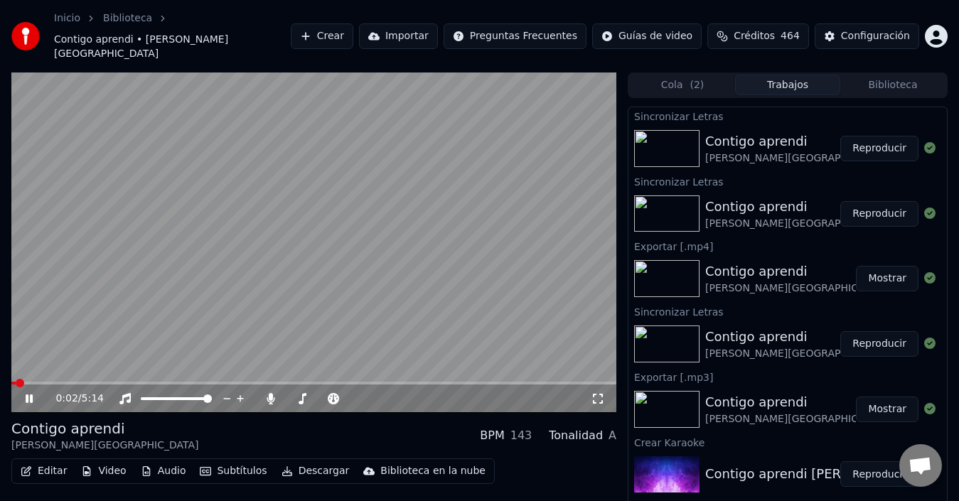
drag, startPoint x: 39, startPoint y: 363, endPoint x: 190, endPoint y: 369, distance: 150.9
click at [190, 369] on div "0:02 / 5:14" at bounding box center [313, 243] width 605 height 341
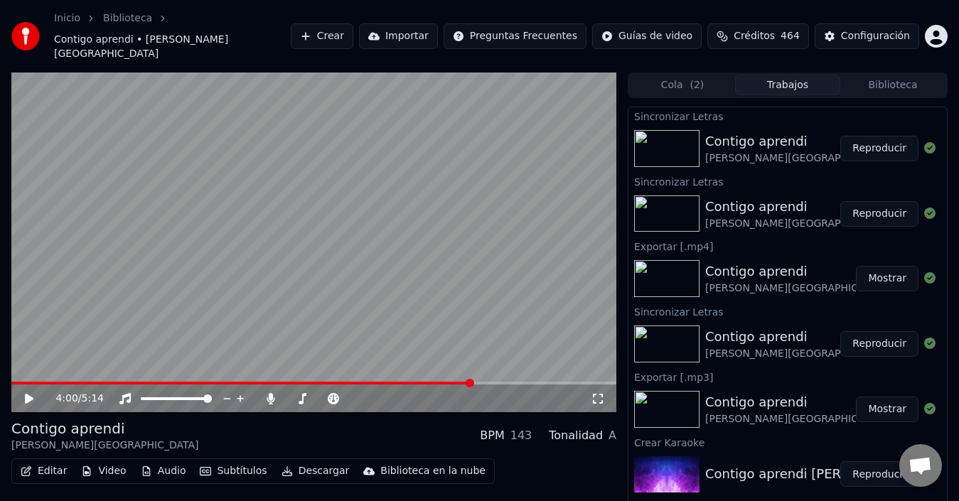
click at [472, 379] on span at bounding box center [470, 383] width 9 height 9
click at [353, 217] on video at bounding box center [313, 243] width 605 height 341
click at [243, 147] on video at bounding box center [313, 243] width 605 height 341
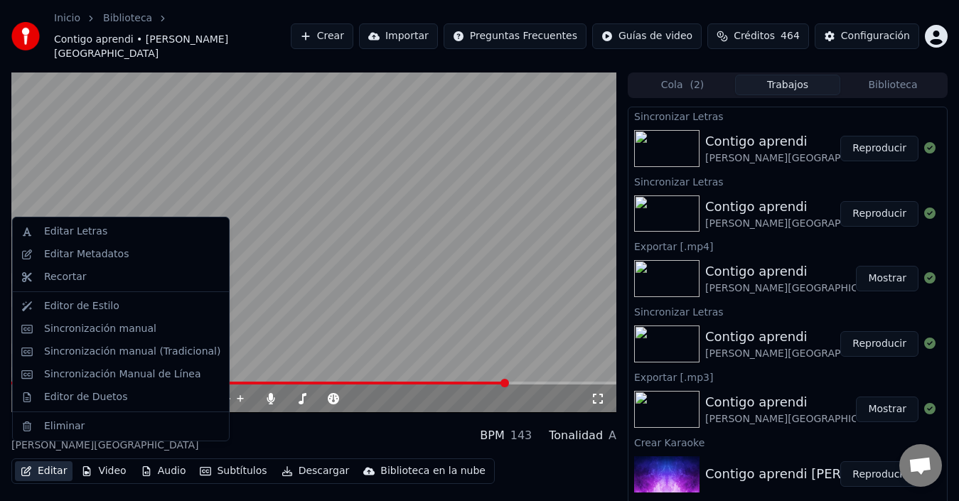
click at [55, 462] on button "Editar" at bounding box center [44, 472] width 58 height 20
click at [95, 351] on div "Sincronización manual (Tradicional)" at bounding box center [132, 352] width 176 height 14
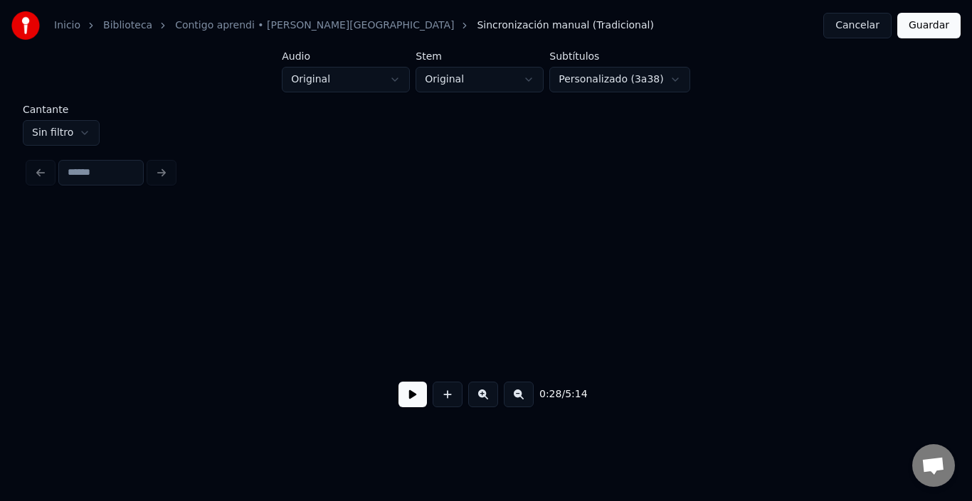
scroll to position [0, 5042]
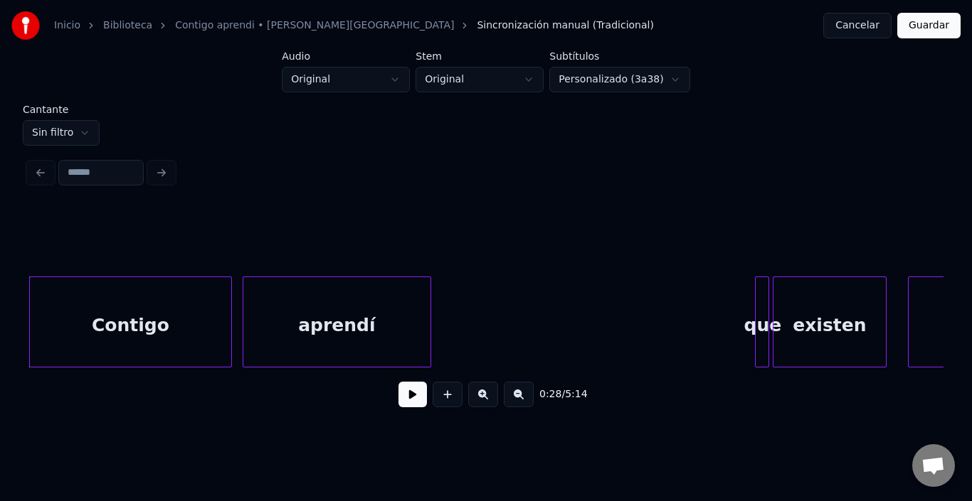
click at [853, 360] on div "existen" at bounding box center [829, 325] width 112 height 97
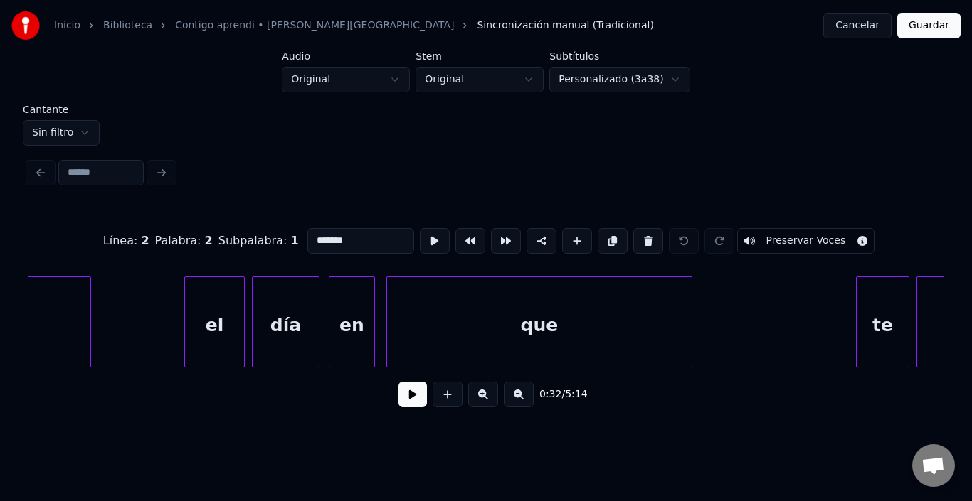
scroll to position [0, 47394]
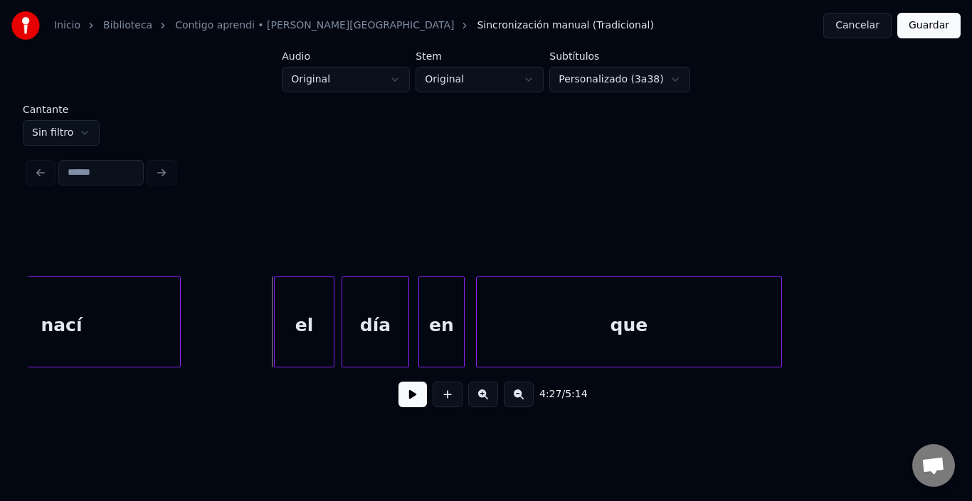
click at [401, 405] on button at bounding box center [412, 395] width 28 height 26
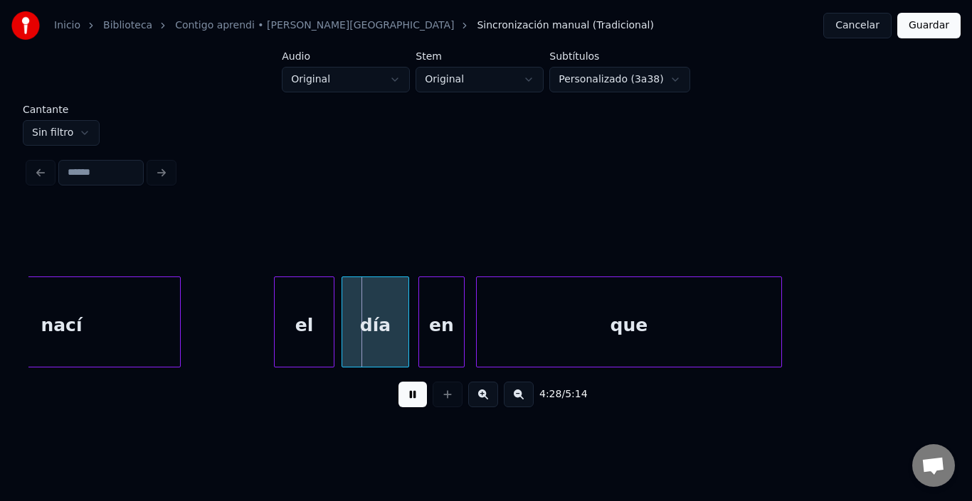
click at [401, 405] on button at bounding box center [412, 395] width 28 height 26
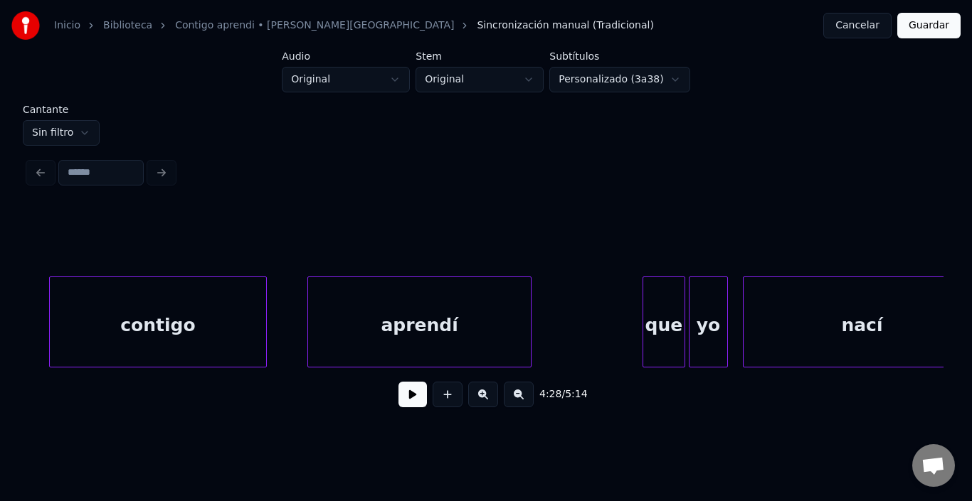
scroll to position [0, 45794]
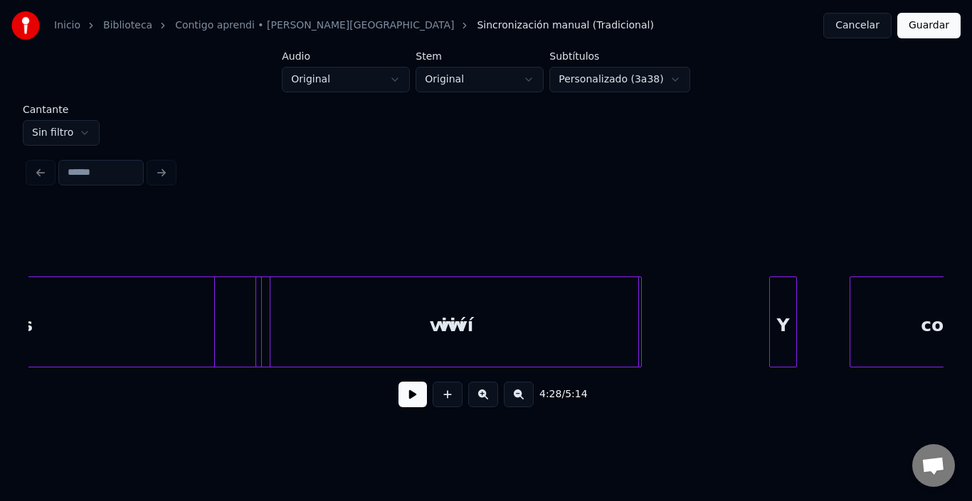
click at [117, 322] on div "las" at bounding box center [18, 325] width 485 height 97
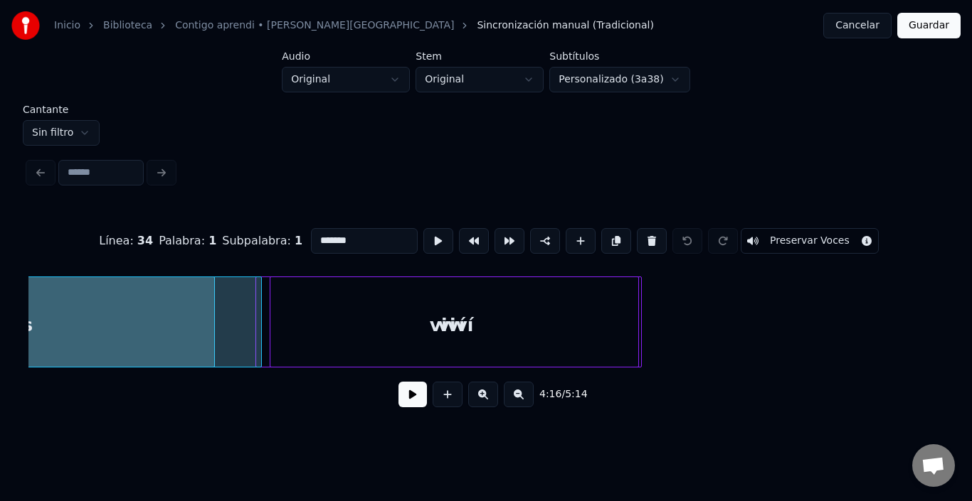
type input "***"
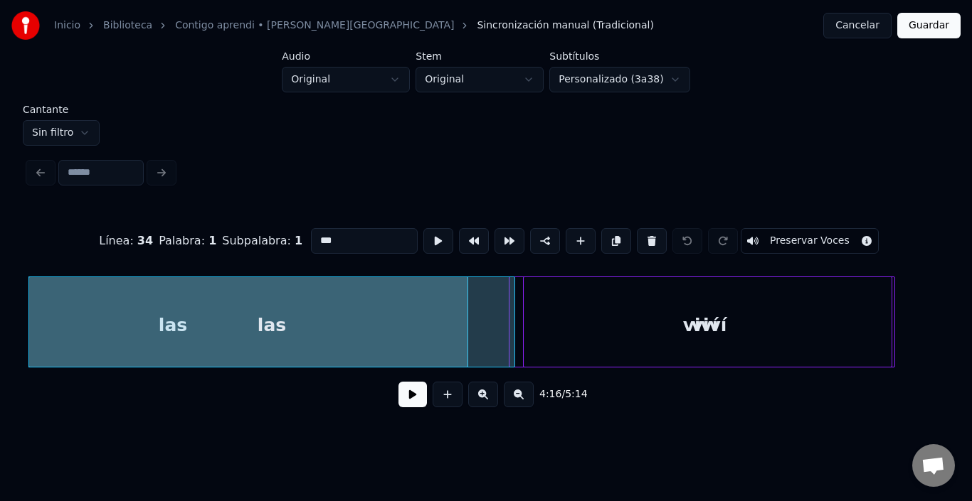
click at [398, 398] on button at bounding box center [412, 395] width 28 height 26
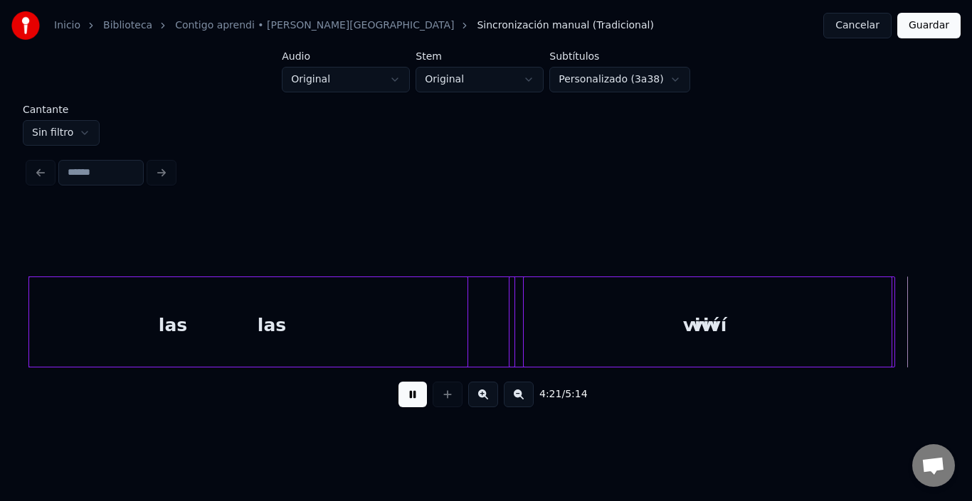
click at [398, 398] on button at bounding box center [412, 395] width 28 height 26
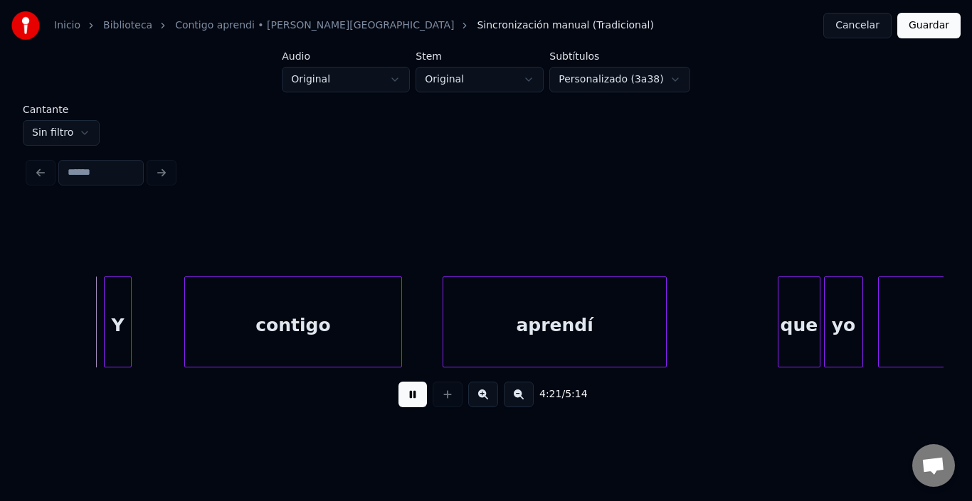
click at [398, 398] on button at bounding box center [412, 395] width 28 height 26
click at [119, 314] on div "Y" at bounding box center [118, 325] width 26 height 97
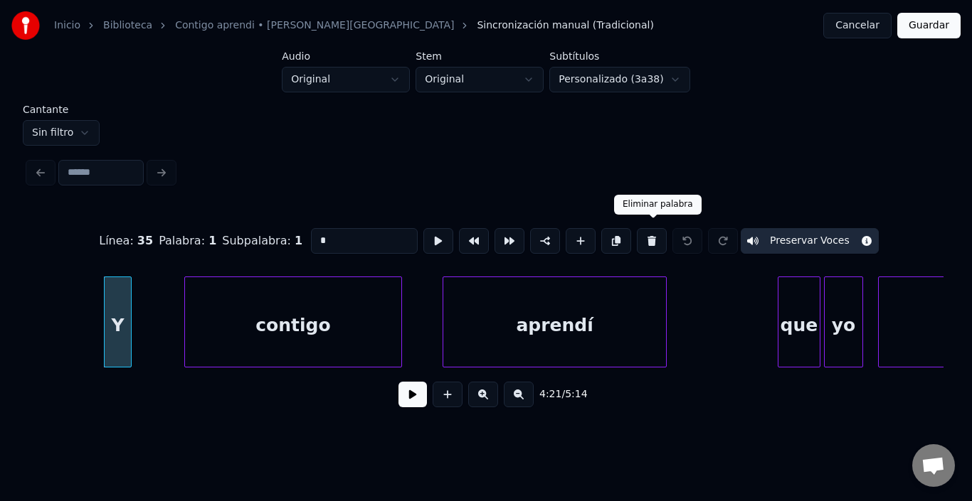
click at [657, 236] on button at bounding box center [652, 241] width 30 height 26
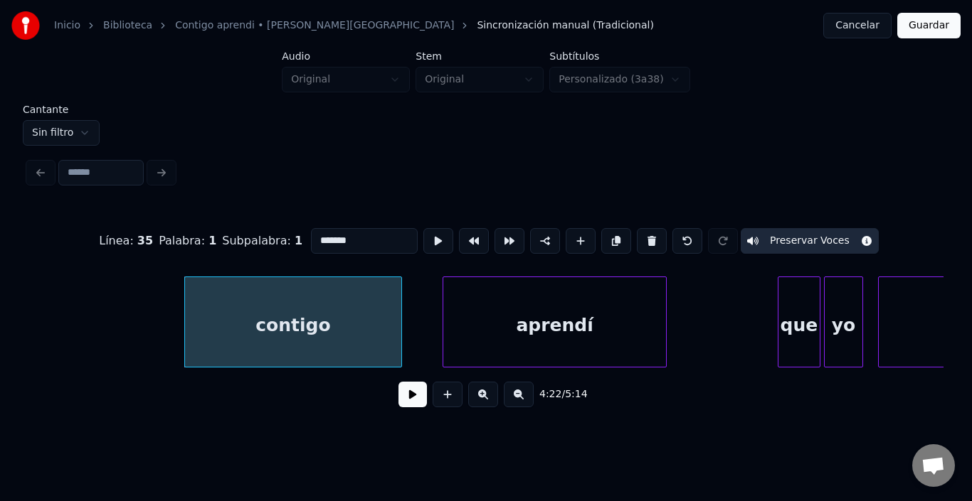
click at [308, 328] on div "contigo" at bounding box center [293, 325] width 216 height 97
click at [650, 228] on button at bounding box center [652, 241] width 30 height 26
type input "****"
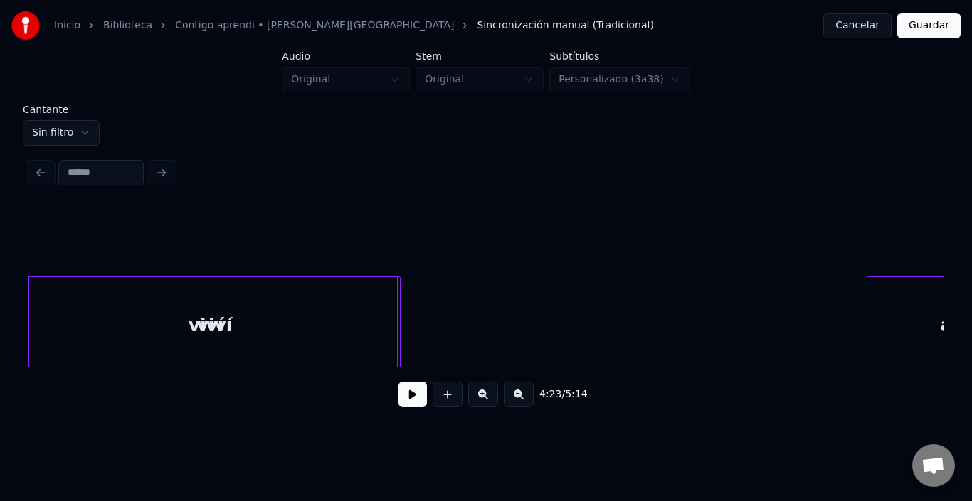
click at [876, 302] on div "aprendí" at bounding box center [978, 325] width 223 height 97
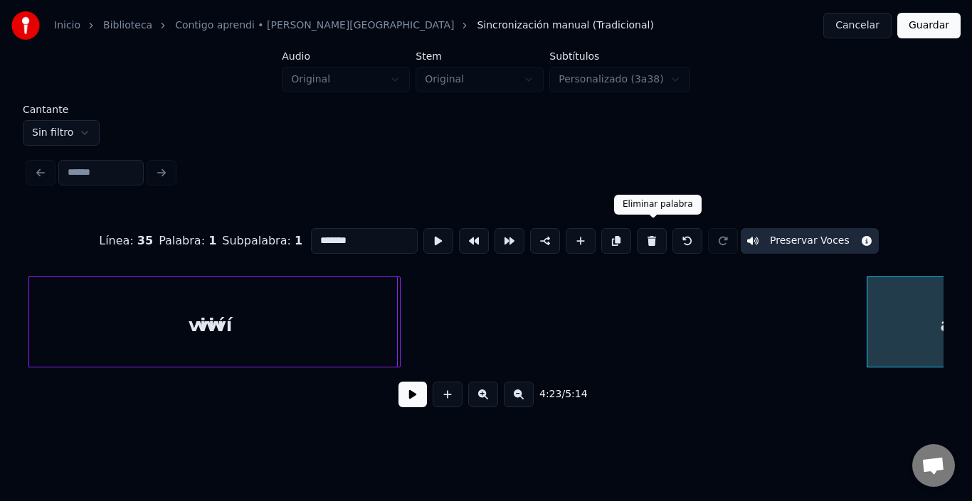
click at [666, 235] on button at bounding box center [652, 241] width 30 height 26
type input "***"
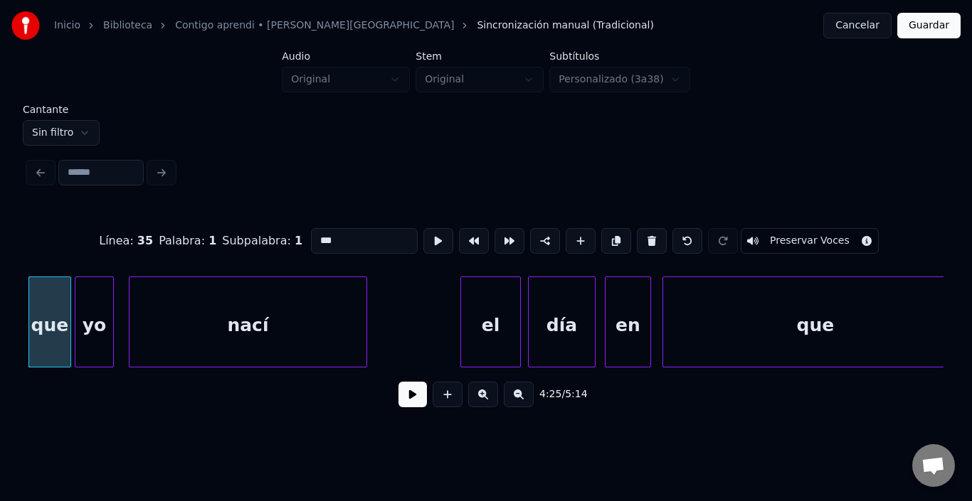
click at [945, 34] on button "Guardar" at bounding box center [928, 26] width 63 height 26
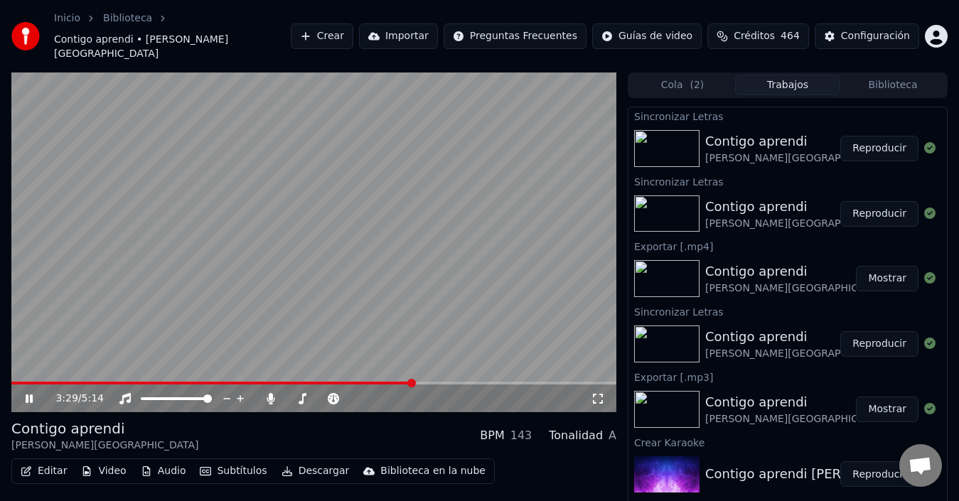
click at [413, 379] on span at bounding box center [412, 383] width 9 height 9
click at [457, 379] on span at bounding box center [455, 383] width 9 height 9
click at [462, 379] on span at bounding box center [457, 383] width 9 height 9
click at [471, 379] on span at bounding box center [468, 383] width 9 height 9
click at [501, 379] on span at bounding box center [498, 383] width 9 height 9
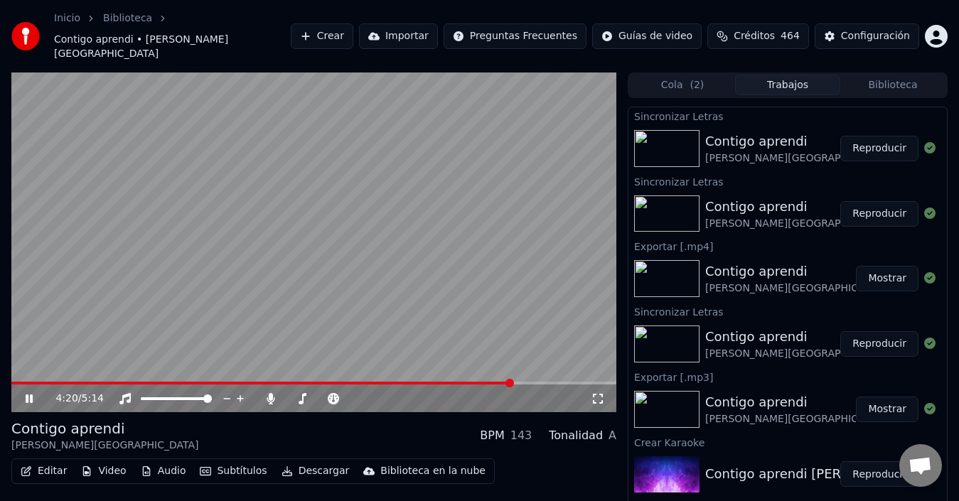
click at [288, 237] on video at bounding box center [313, 243] width 605 height 341
click at [353, 309] on video at bounding box center [313, 243] width 605 height 341
click at [501, 366] on video at bounding box center [313, 243] width 605 height 341
click at [488, 382] on span at bounding box center [249, 383] width 477 height 3
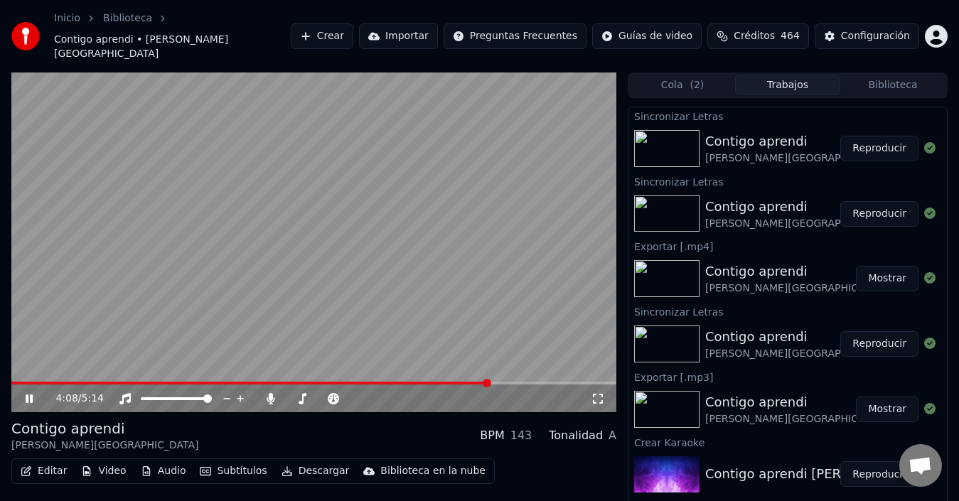
click at [212, 317] on video at bounding box center [313, 243] width 605 height 341
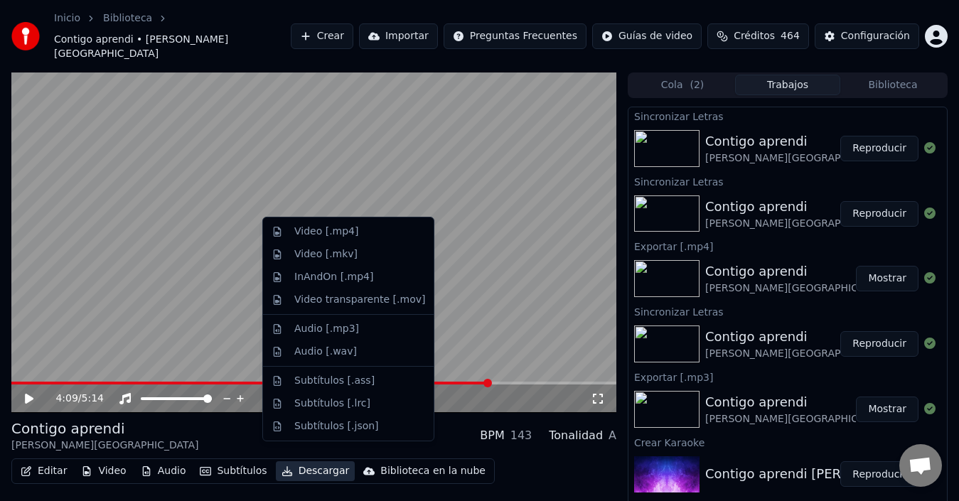
click at [292, 463] on button "Descargar" at bounding box center [316, 472] width 80 height 20
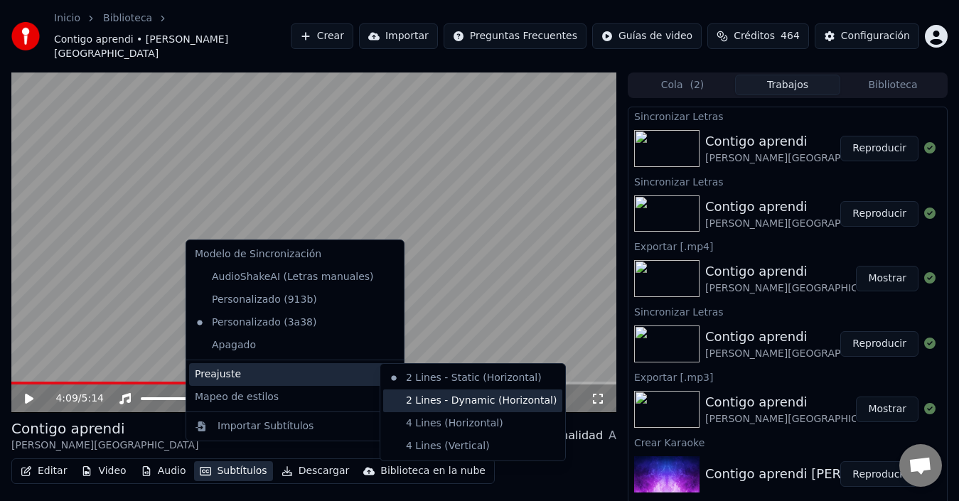
click at [434, 400] on div "2 Lines - Dynamic (Horizontal)" at bounding box center [472, 401] width 179 height 23
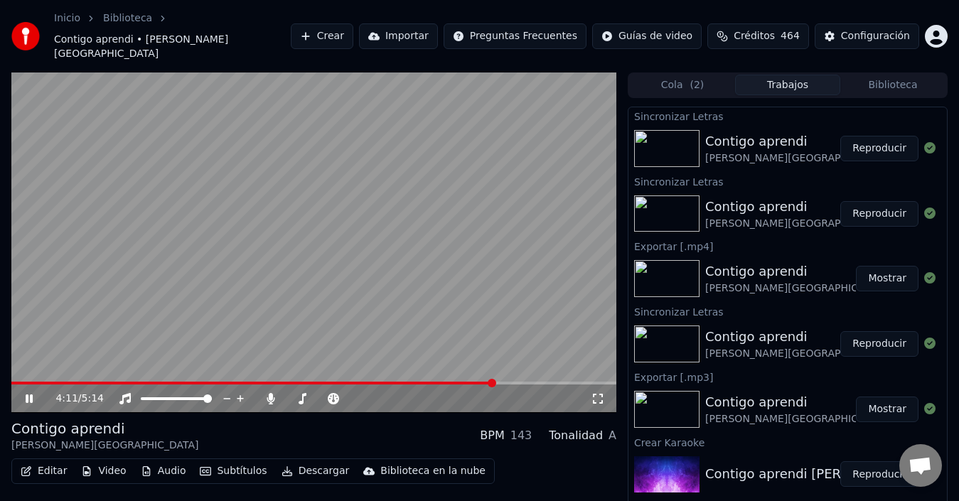
click at [448, 366] on video at bounding box center [313, 243] width 605 height 341
click at [447, 382] on span at bounding box center [253, 383] width 484 height 3
click at [371, 257] on video at bounding box center [313, 243] width 605 height 341
click at [312, 277] on video at bounding box center [313, 243] width 605 height 341
click at [383, 363] on video at bounding box center [313, 243] width 605 height 341
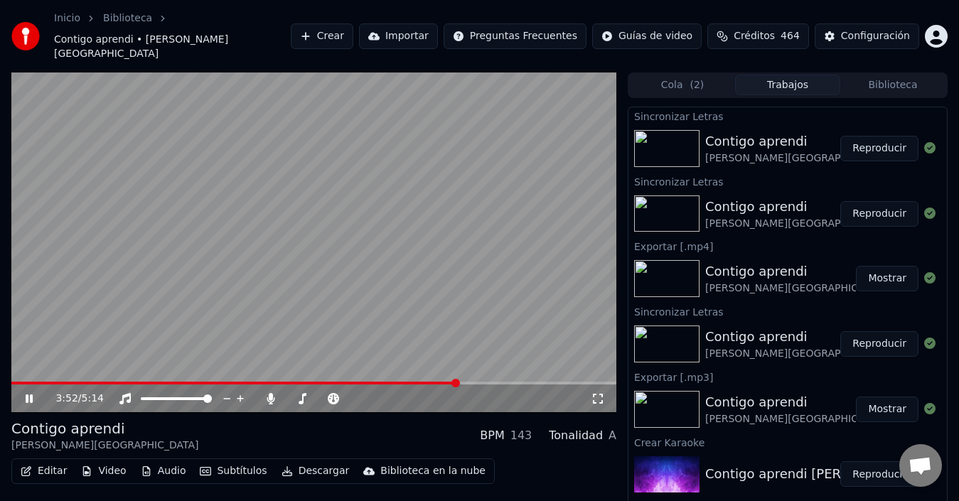
click at [380, 382] on span at bounding box center [234, 383] width 447 height 3
click at [418, 363] on video at bounding box center [313, 243] width 605 height 341
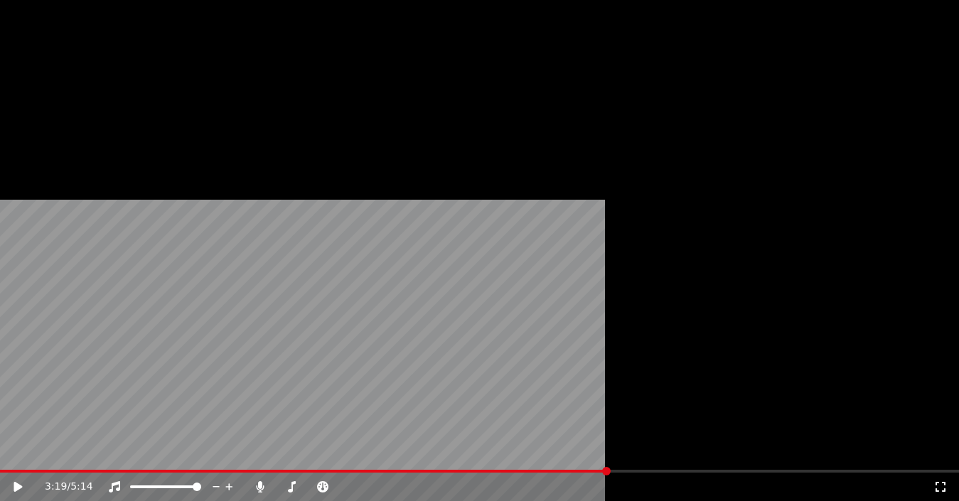
click at [427, 384] on video at bounding box center [479, 270] width 959 height 540
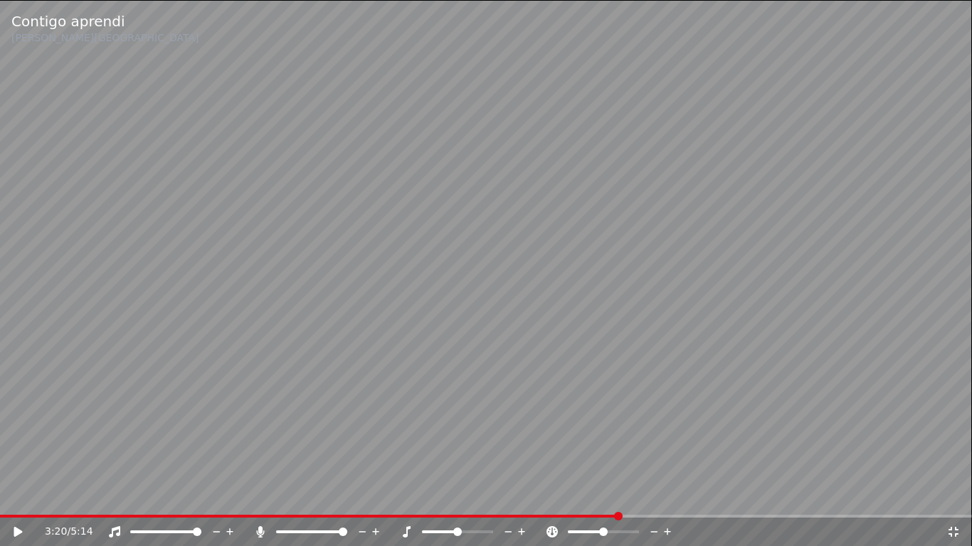
click at [460, 346] on video at bounding box center [486, 273] width 972 height 546
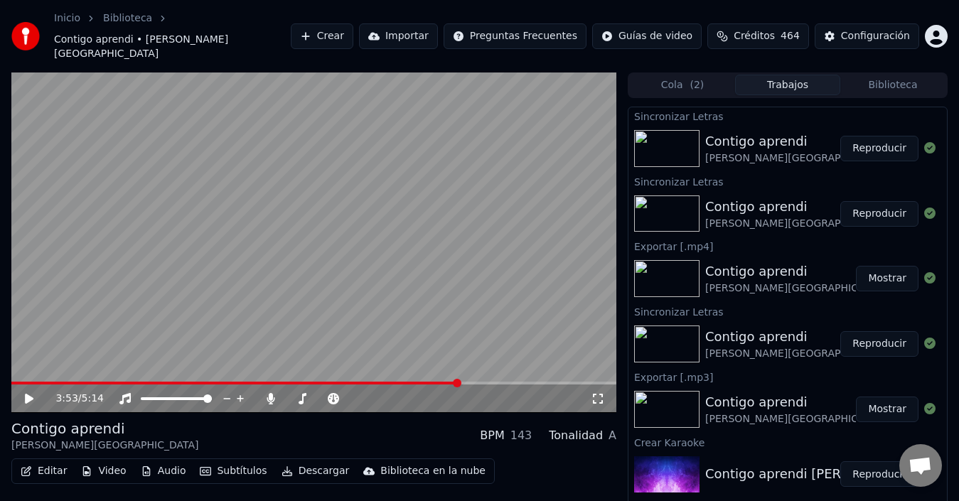
click at [460, 379] on span at bounding box center [457, 383] width 9 height 9
click at [445, 314] on video at bounding box center [313, 243] width 605 height 341
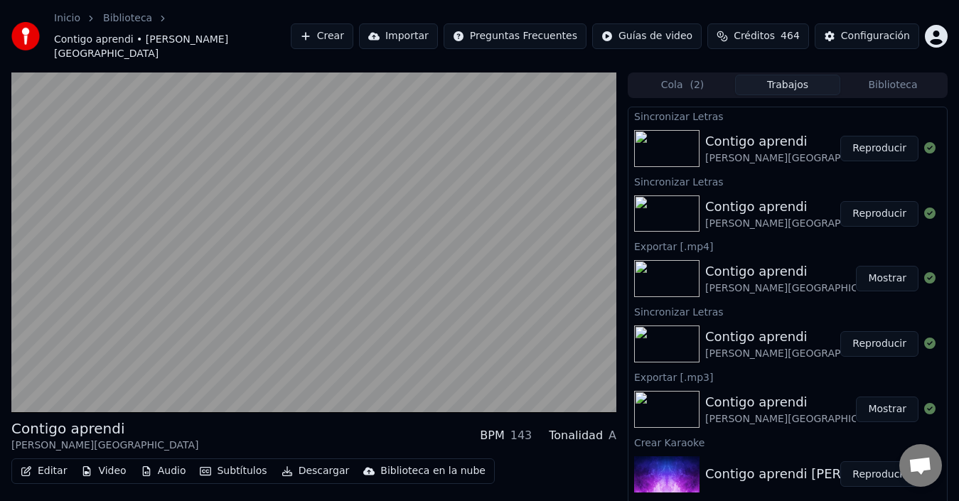
click at [275, 292] on video at bounding box center [313, 243] width 605 height 341
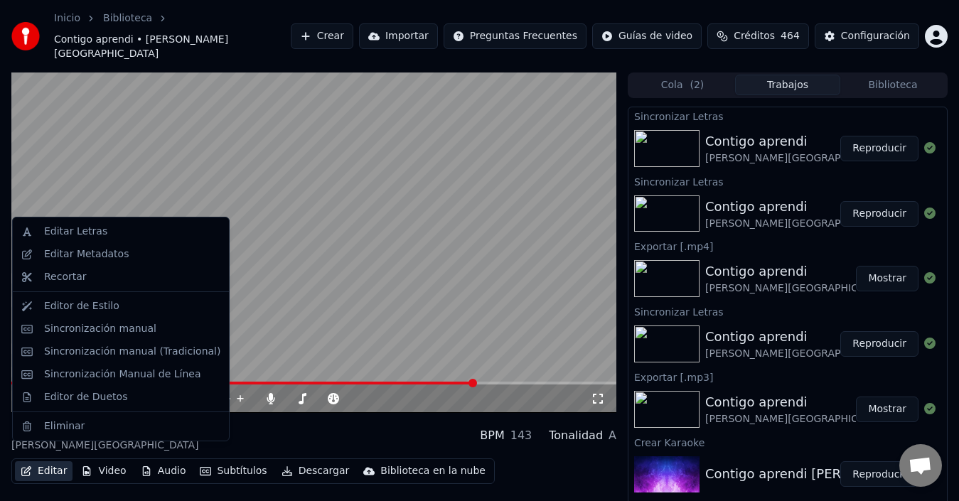
click at [43, 462] on button "Editar" at bounding box center [44, 472] width 58 height 20
click at [95, 355] on div "Sincronización manual (Tradicional)" at bounding box center [132, 352] width 176 height 14
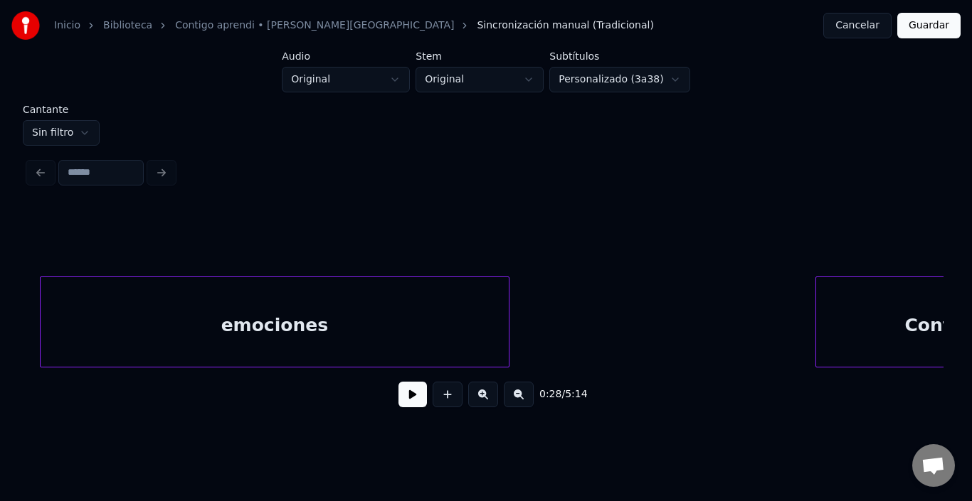
scroll to position [0, 7442]
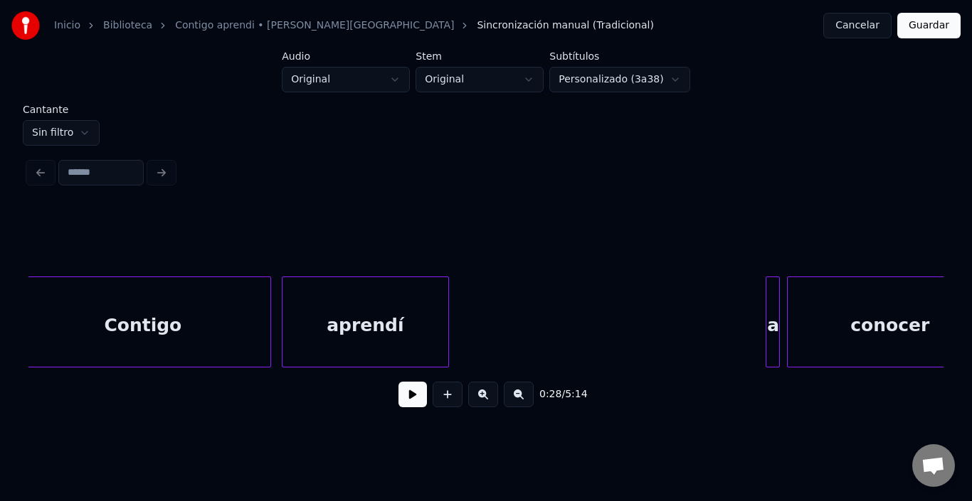
click at [61, 123] on html "Inicio Biblioteca Contigo aprendi • [PERSON_NAME] • Malú Sincronización manual …" at bounding box center [486, 219] width 972 height 439
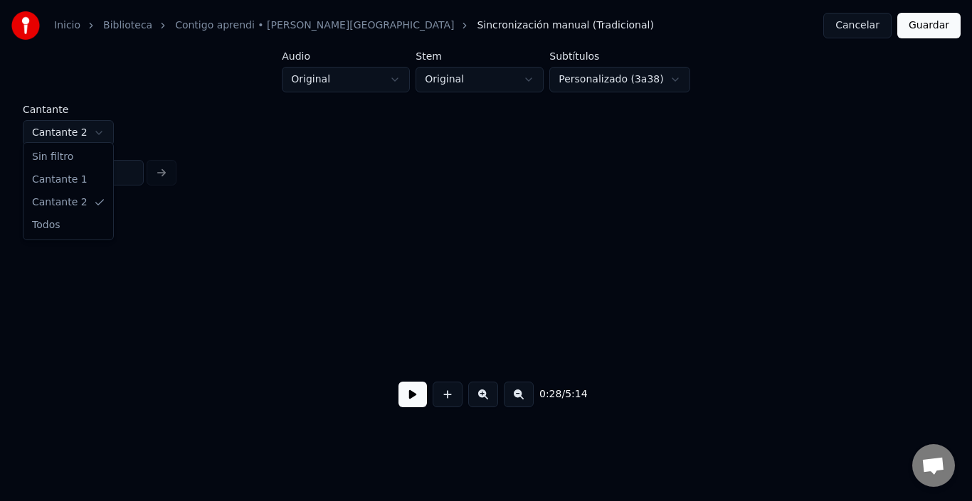
click at [71, 133] on html "Inicio Biblioteca Contigo aprendi • [PERSON_NAME] • Malú Sincronización manual …" at bounding box center [486, 219] width 972 height 439
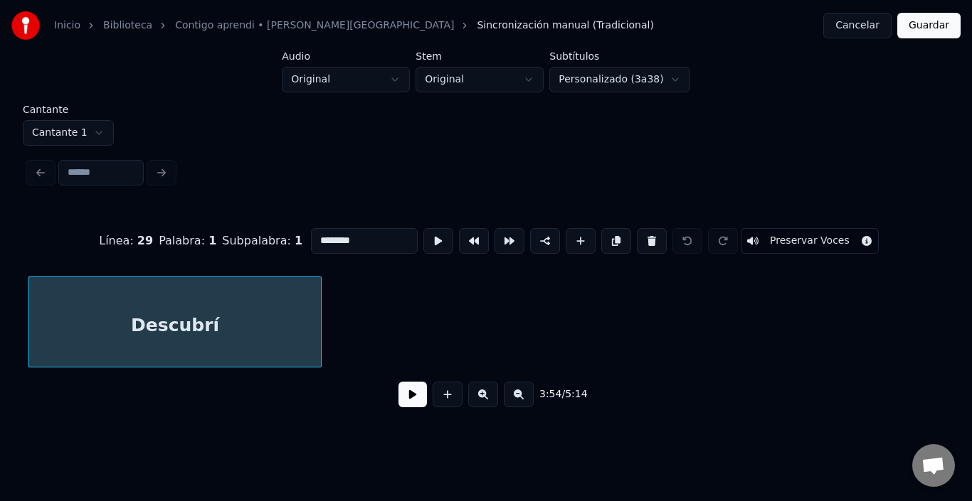
click at [398, 396] on button at bounding box center [412, 395] width 28 height 26
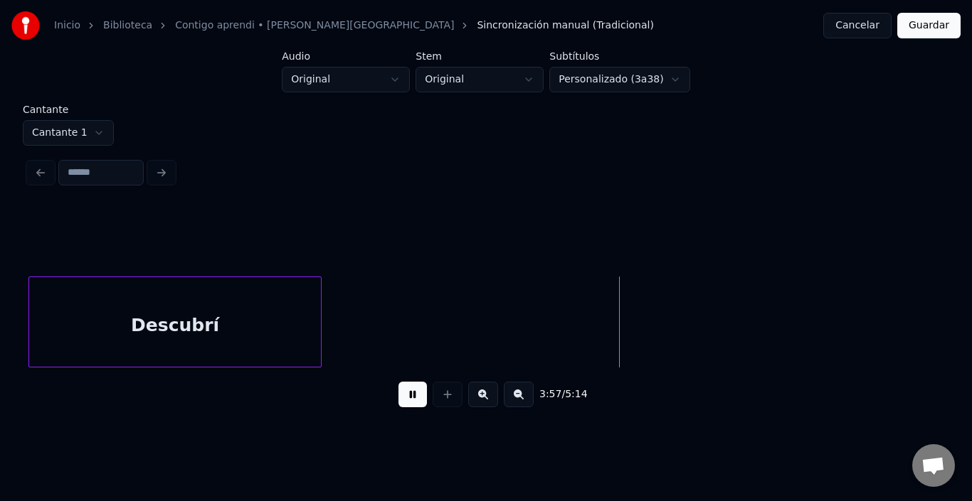
click at [398, 396] on button at bounding box center [412, 395] width 28 height 26
click at [276, 334] on div "Descubrí" at bounding box center [175, 325] width 292 height 97
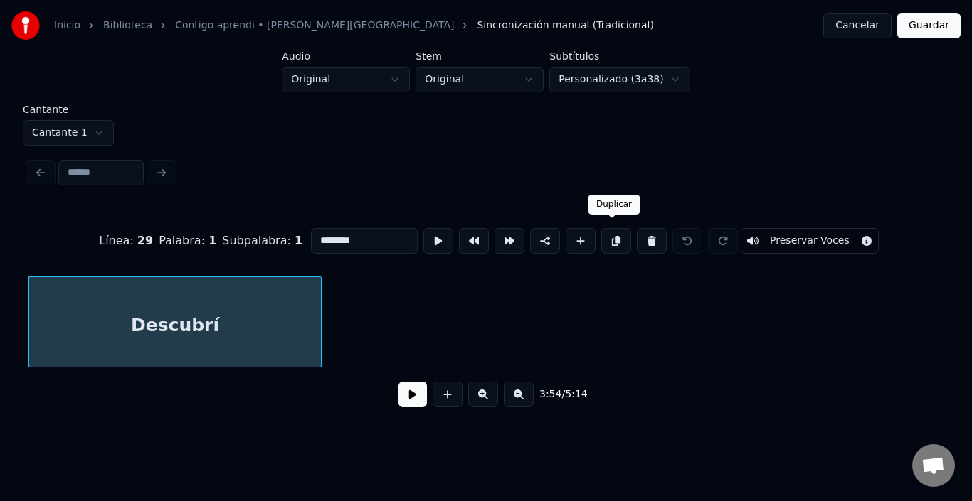
click at [615, 228] on button at bounding box center [616, 241] width 30 height 26
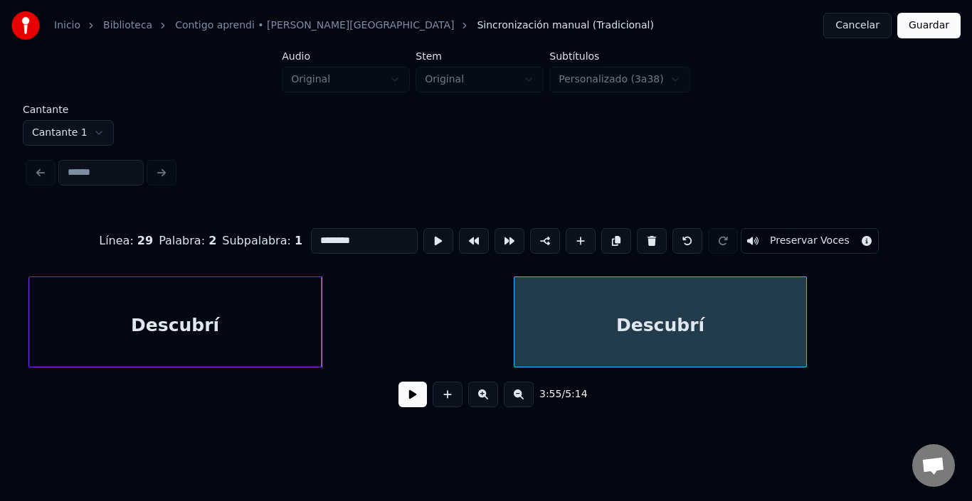
click at [736, 337] on div "Descubrí" at bounding box center [660, 325] width 292 height 97
click at [404, 399] on button at bounding box center [412, 395] width 28 height 26
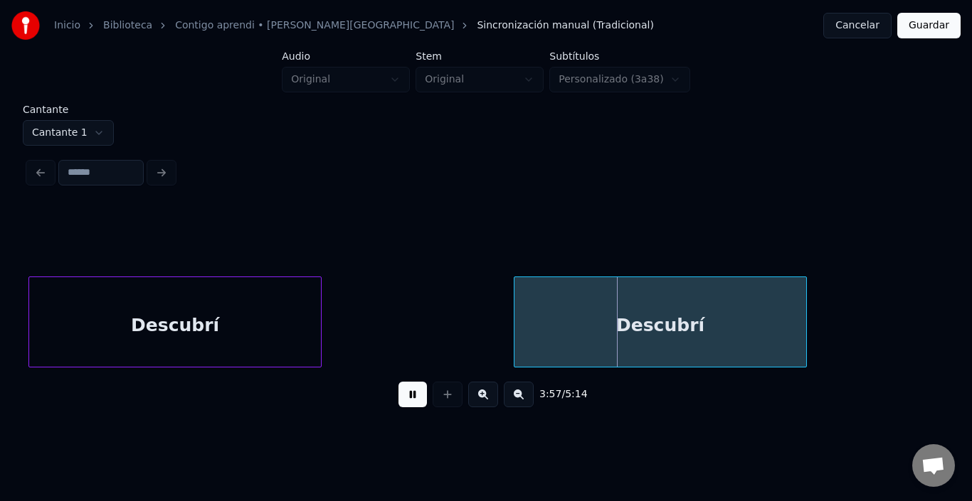
click at [404, 399] on button at bounding box center [412, 395] width 28 height 26
click at [514, 333] on div "Descubrí" at bounding box center [660, 322] width 293 height 91
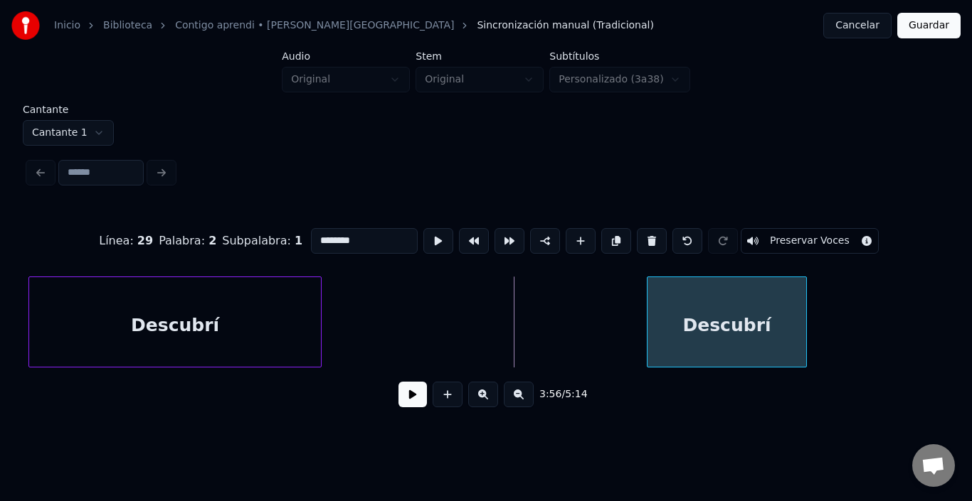
click at [647, 332] on div at bounding box center [649, 322] width 4 height 90
click at [420, 225] on div at bounding box center [438, 240] width 36 height 31
click at [423, 231] on button at bounding box center [438, 241] width 30 height 26
click at [423, 233] on button at bounding box center [438, 241] width 30 height 26
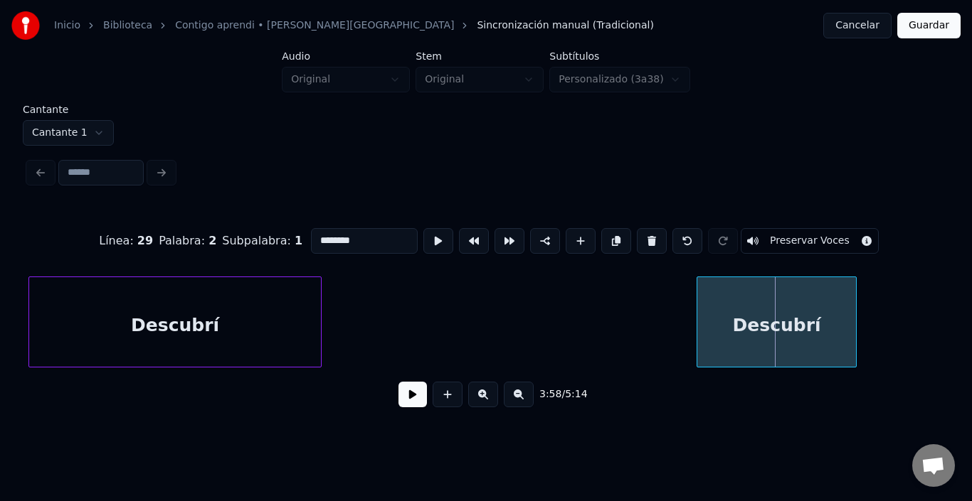
click at [738, 312] on div "Descubrí" at bounding box center [776, 325] width 159 height 97
click at [735, 312] on div "Descubrí" at bounding box center [776, 325] width 159 height 97
click at [423, 240] on button at bounding box center [438, 241] width 30 height 26
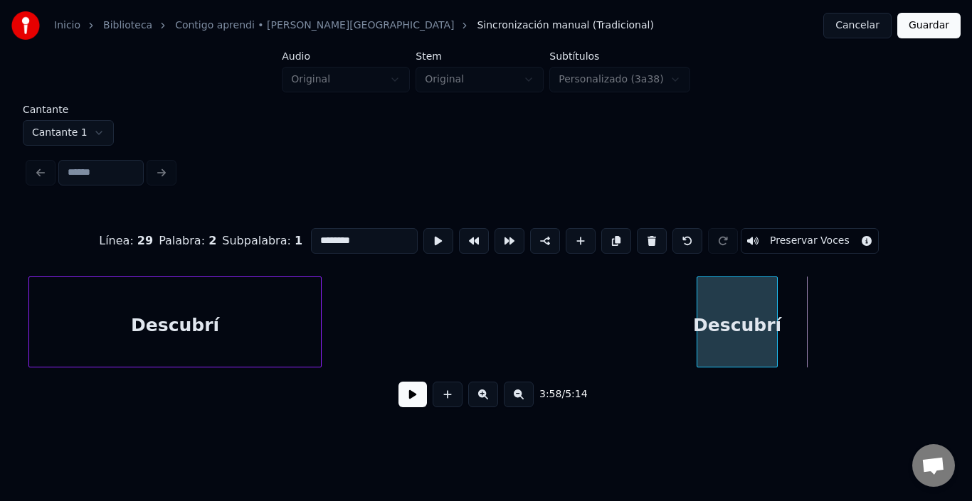
click at [772, 326] on div at bounding box center [774, 322] width 4 height 90
click at [423, 230] on button at bounding box center [438, 241] width 30 height 26
click at [423, 228] on button at bounding box center [438, 241] width 30 height 26
click at [423, 229] on button at bounding box center [438, 241] width 30 height 26
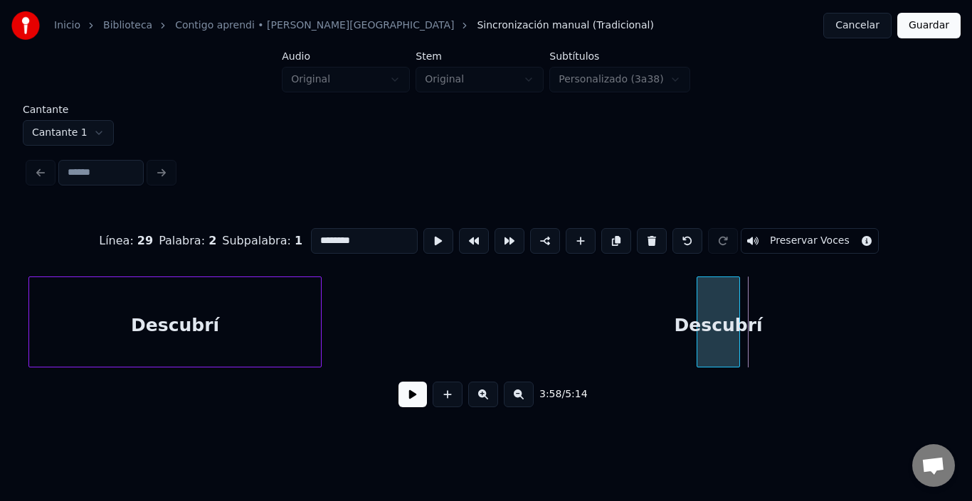
click at [738, 301] on div at bounding box center [737, 322] width 4 height 90
click at [311, 240] on input "********" at bounding box center [364, 241] width 107 height 26
click at [711, 296] on div "que" at bounding box center [718, 325] width 42 height 97
type input "***"
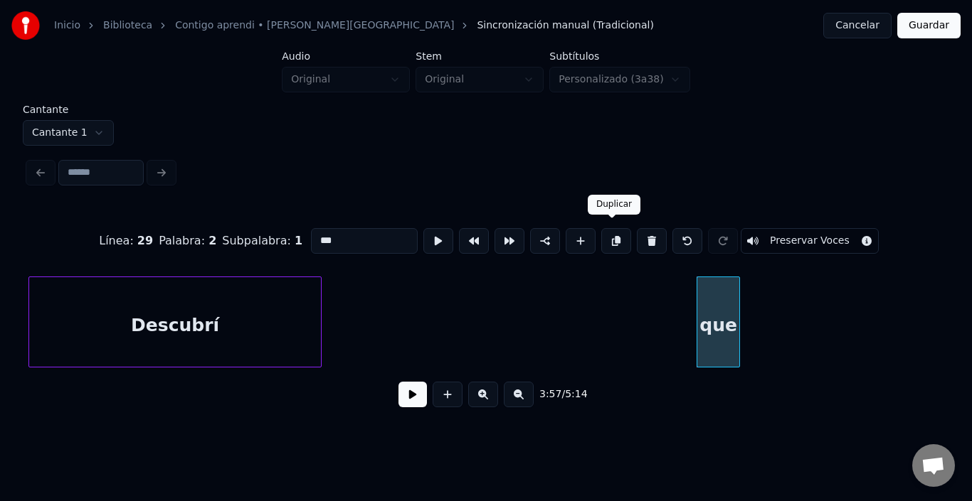
click at [615, 234] on button at bounding box center [616, 241] width 30 height 26
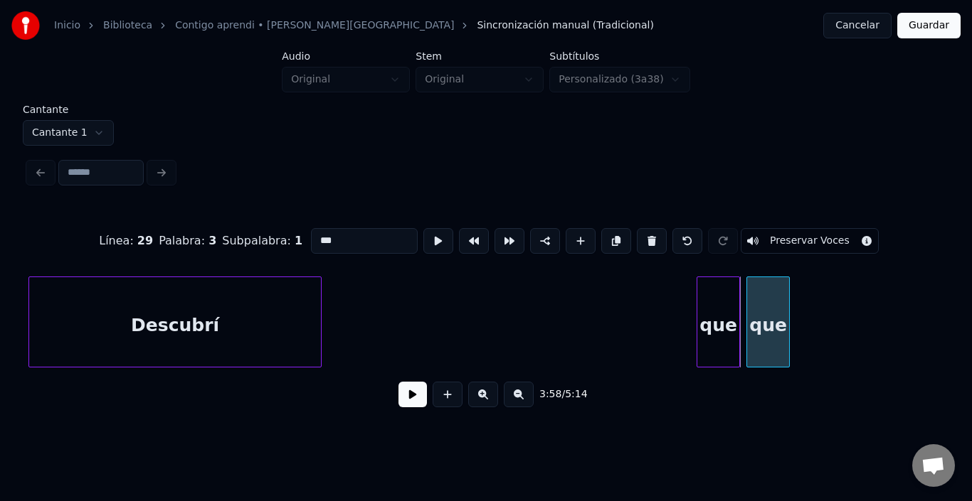
click at [767, 306] on div "que" at bounding box center [768, 325] width 42 height 97
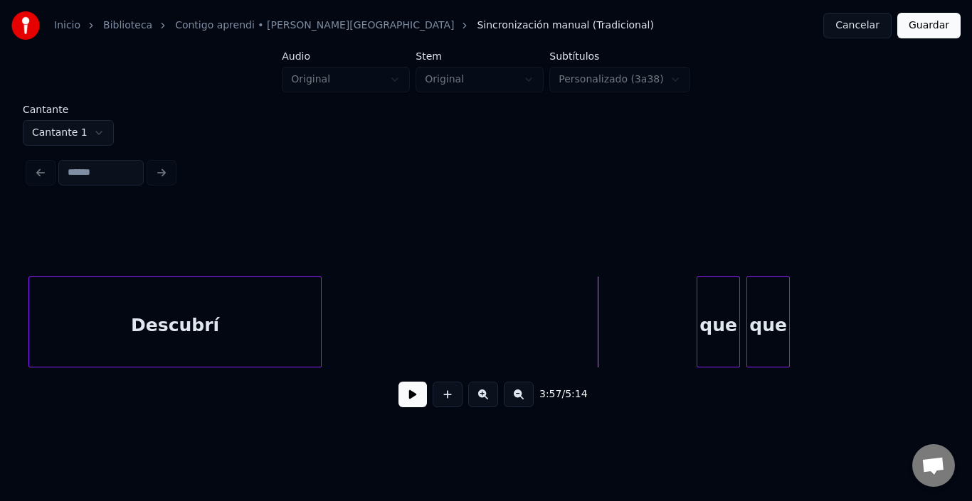
click at [383, 401] on div "3:57 / 5:14" at bounding box center [486, 394] width 892 height 31
click at [398, 396] on button at bounding box center [412, 395] width 28 height 26
click at [385, 390] on div "3:57 / 5:14" at bounding box center [486, 394] width 892 height 31
click at [385, 390] on div "3:58 / 5:14" at bounding box center [486, 394] width 892 height 31
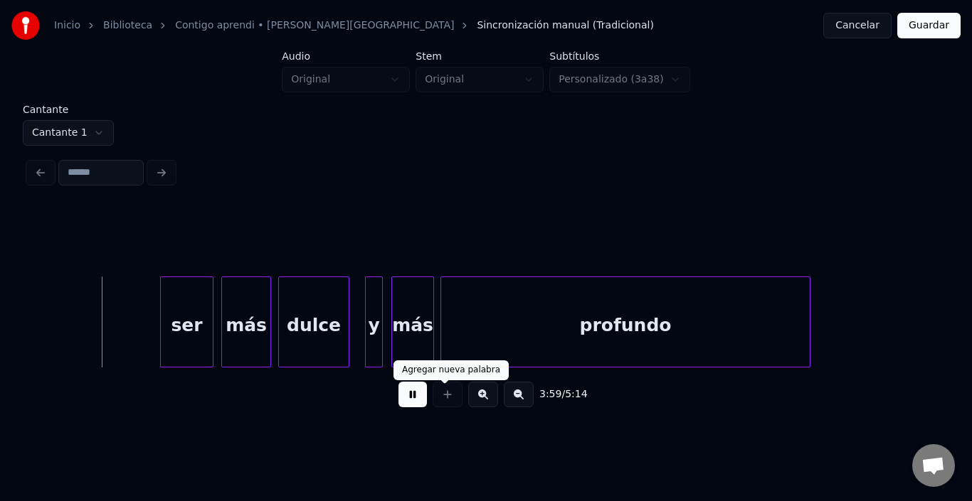
click at [398, 398] on button at bounding box center [412, 395] width 28 height 26
click at [410, 400] on button at bounding box center [412, 395] width 28 height 26
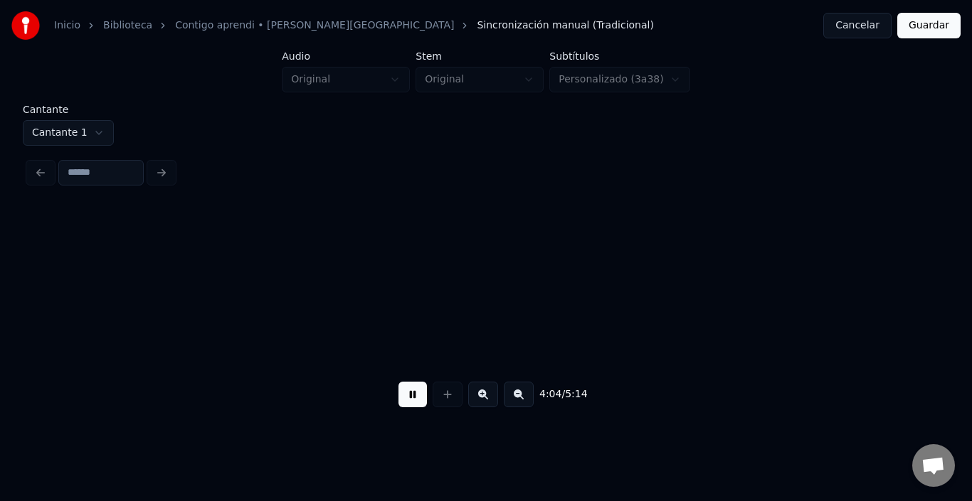
scroll to position [0, 43452]
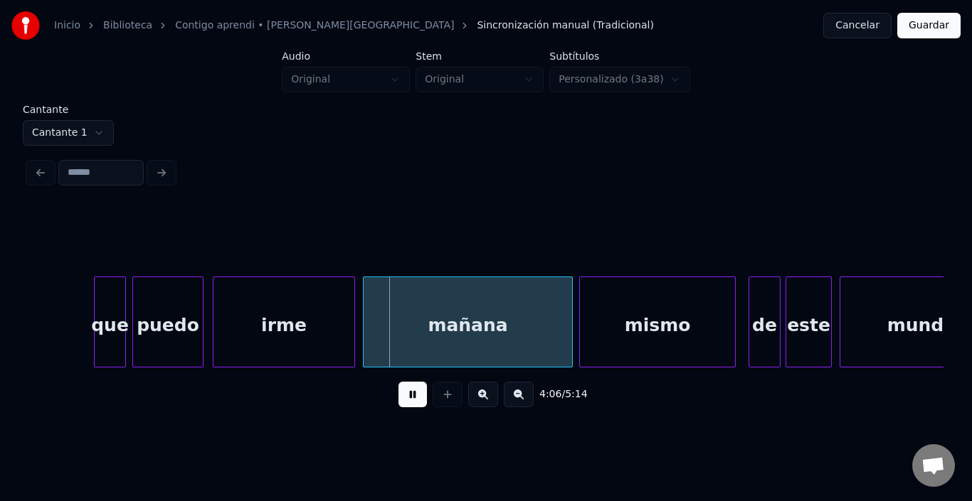
click at [398, 391] on button at bounding box center [412, 395] width 28 height 26
click at [398, 400] on button at bounding box center [412, 395] width 28 height 26
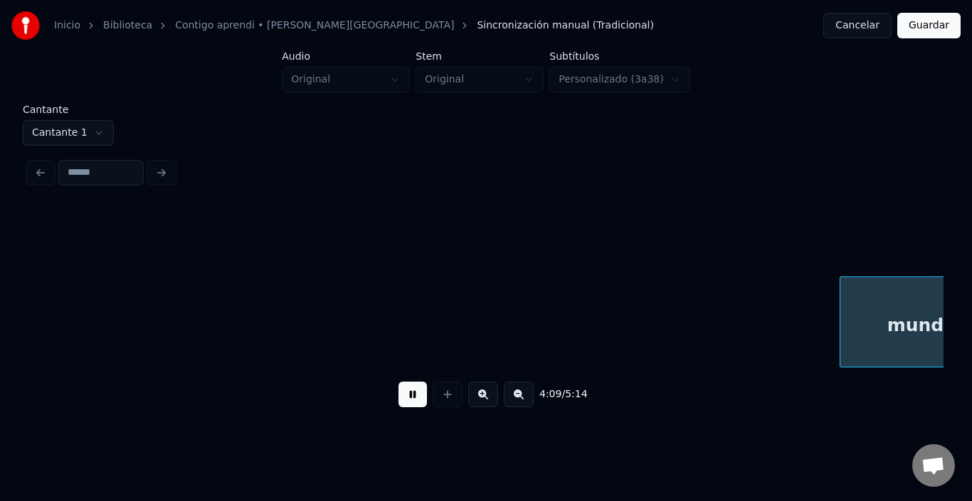
scroll to position [0, 44367]
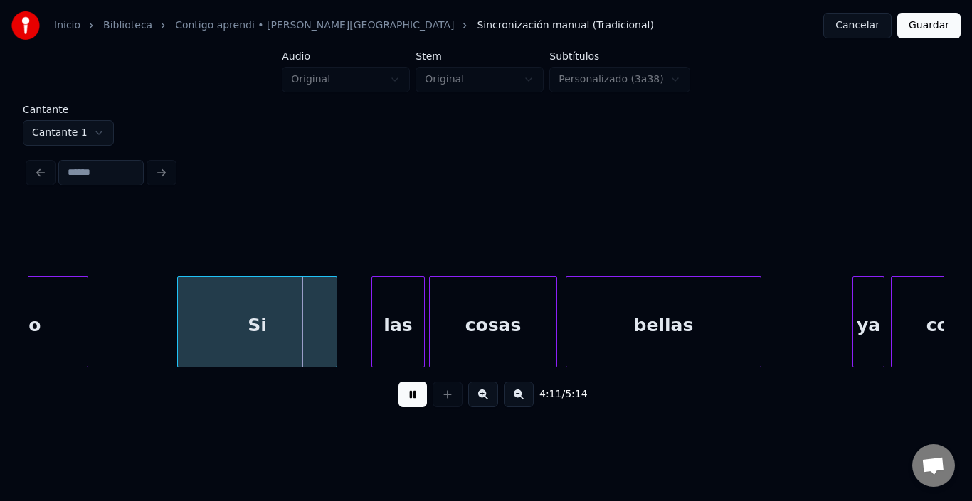
click at [398, 400] on button at bounding box center [412, 395] width 28 height 26
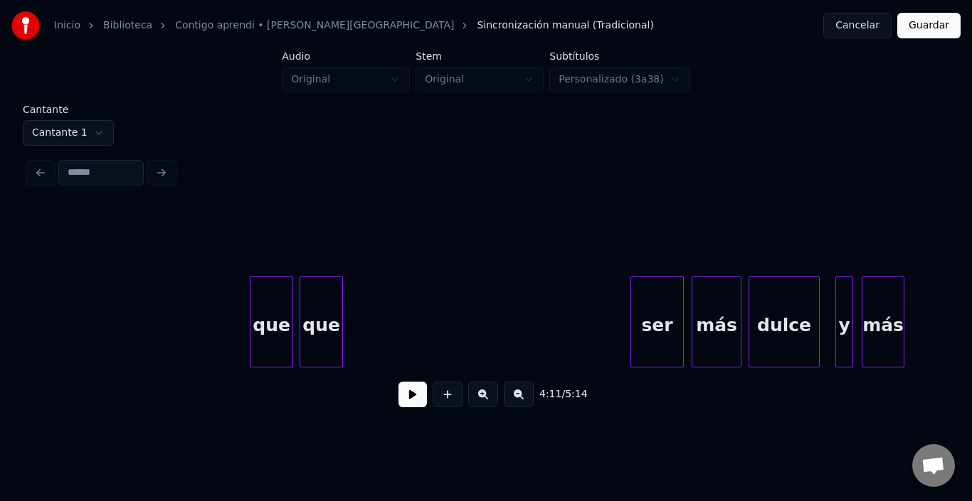
scroll to position [0, 41966]
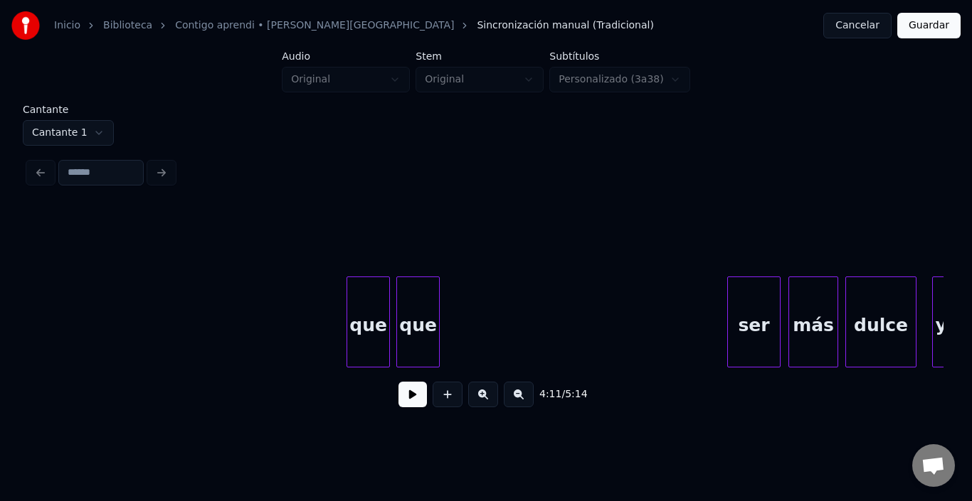
click at [398, 390] on button at bounding box center [412, 395] width 28 height 26
click at [422, 305] on div "que" at bounding box center [418, 325] width 42 height 97
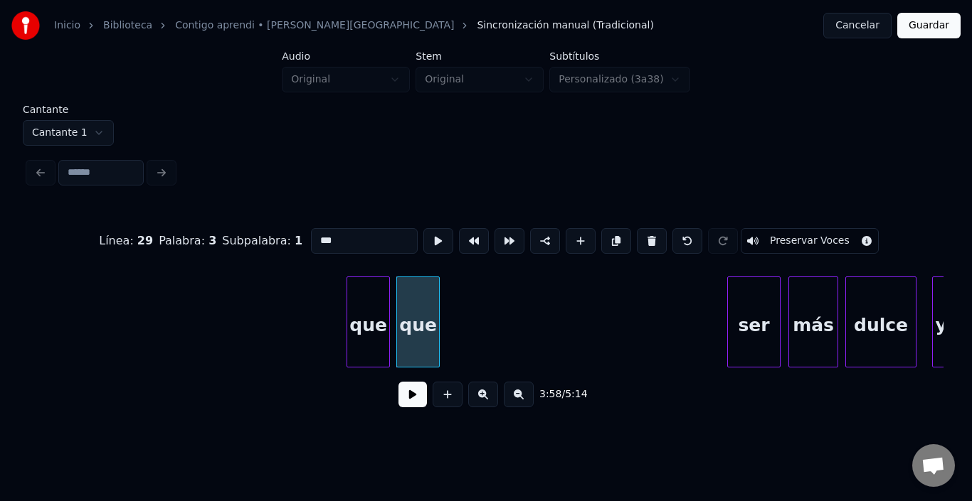
click at [319, 220] on div "Línea : 29 Palabra : 3 Subpalabra : 1 *** Preservar Voces" at bounding box center [485, 241] width 915 height 71
click at [311, 234] on input "***" at bounding box center [364, 241] width 107 height 26
type input "*****"
click at [398, 395] on button at bounding box center [412, 395] width 28 height 26
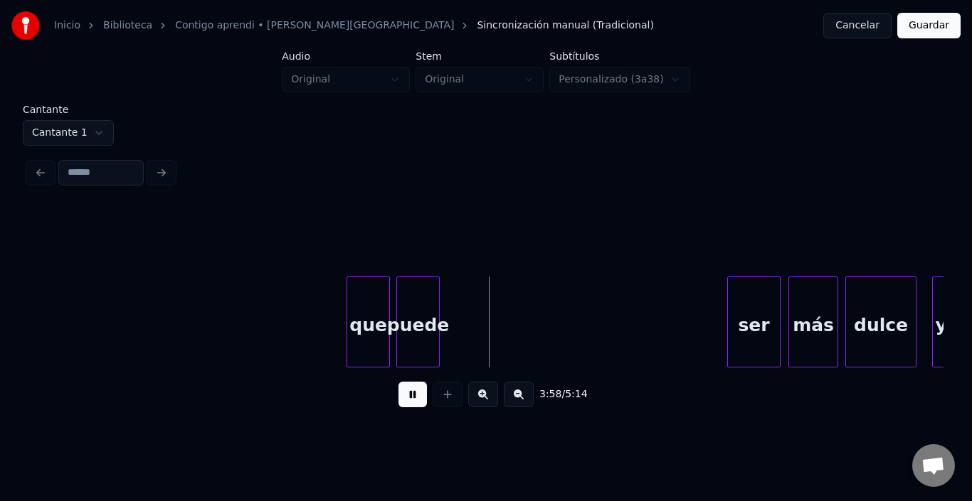
click at [398, 395] on button at bounding box center [412, 395] width 28 height 26
click at [437, 326] on div at bounding box center [437, 322] width 4 height 90
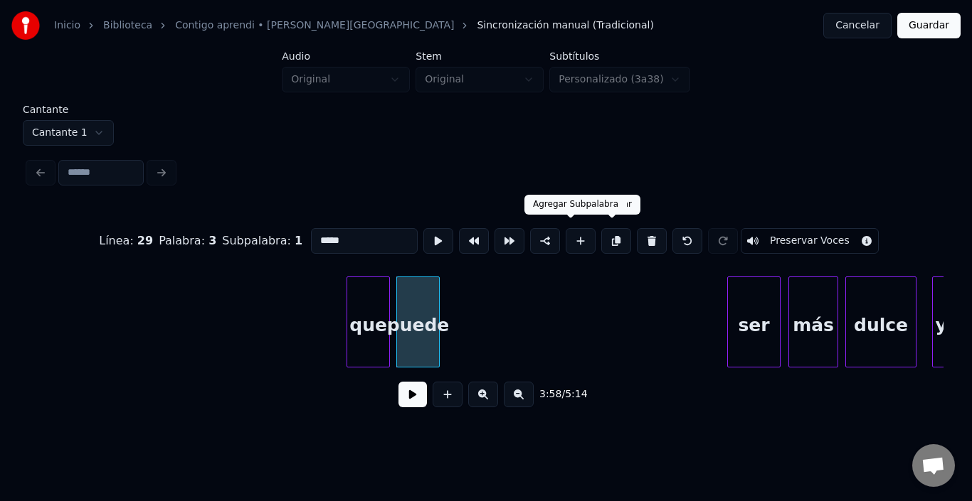
click at [585, 233] on button at bounding box center [580, 241] width 30 height 26
type input "**"
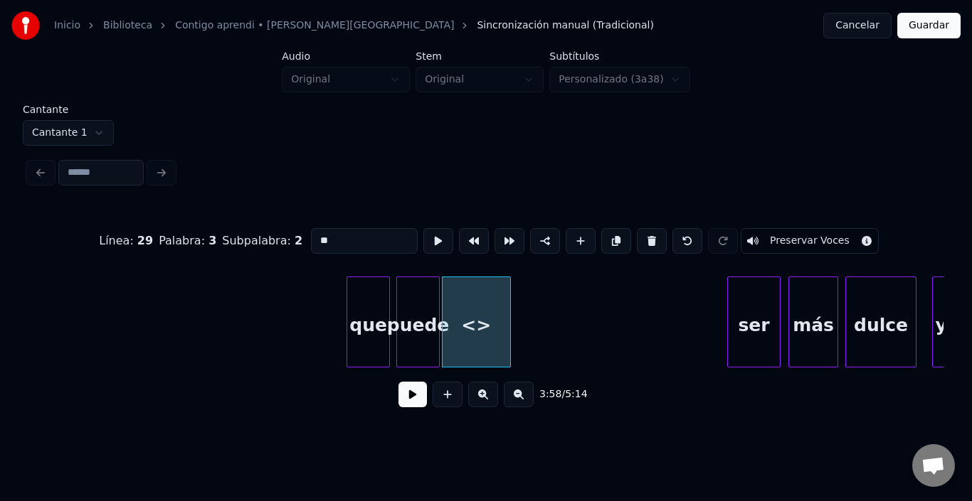
click at [485, 281] on div "<>" at bounding box center [476, 325] width 68 height 97
click at [482, 309] on div "<>" at bounding box center [476, 325] width 68 height 97
click at [649, 231] on button at bounding box center [652, 241] width 30 height 26
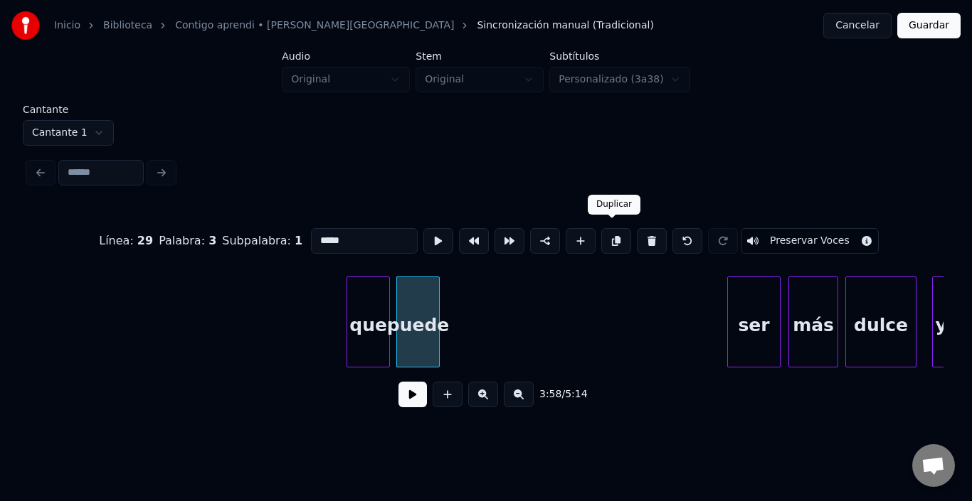
click at [614, 236] on button at bounding box center [616, 241] width 30 height 26
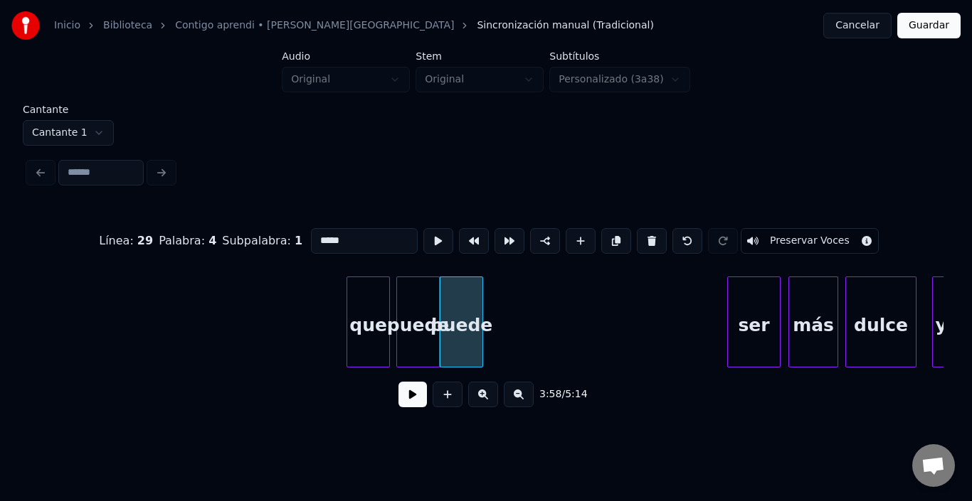
click at [473, 309] on div "puede" at bounding box center [461, 325] width 42 height 97
click at [341, 238] on input "*****" at bounding box center [364, 241] width 107 height 26
click at [341, 237] on input "*****" at bounding box center [364, 241] width 107 height 26
type input "**"
click at [609, 232] on button at bounding box center [616, 241] width 30 height 26
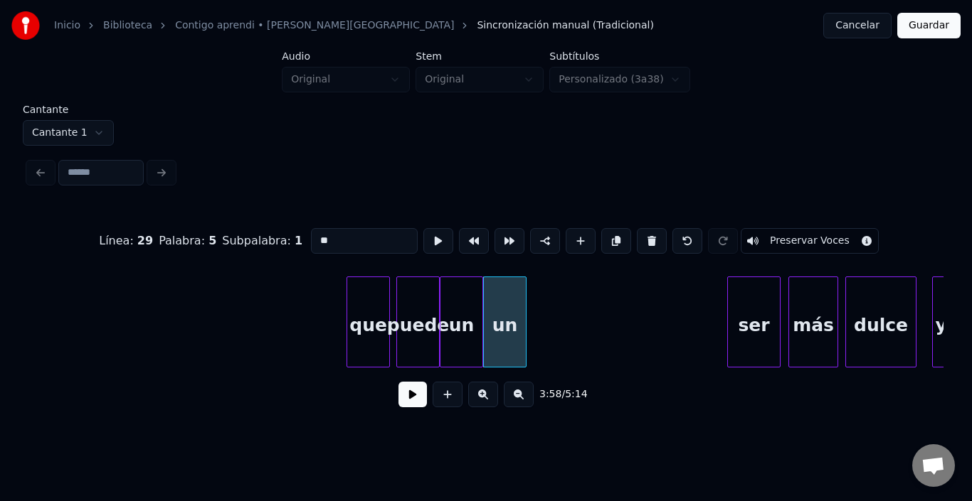
click at [373, 241] on input "**" at bounding box center [364, 241] width 107 height 26
click at [372, 241] on input "**" at bounding box center [364, 241] width 107 height 26
click at [528, 309] on div "beso" at bounding box center [521, 325] width 42 height 97
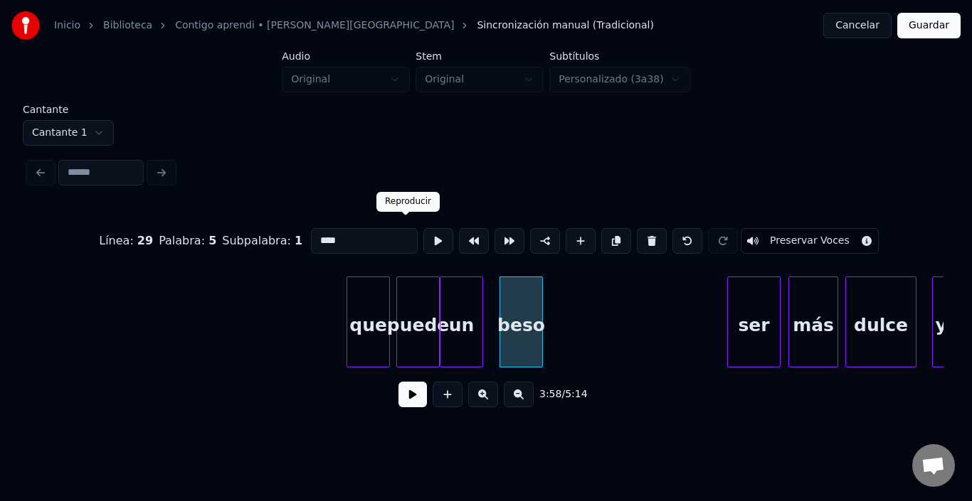
type input "****"
click at [423, 232] on button at bounding box center [438, 241] width 30 height 26
click at [401, 395] on button at bounding box center [412, 395] width 28 height 26
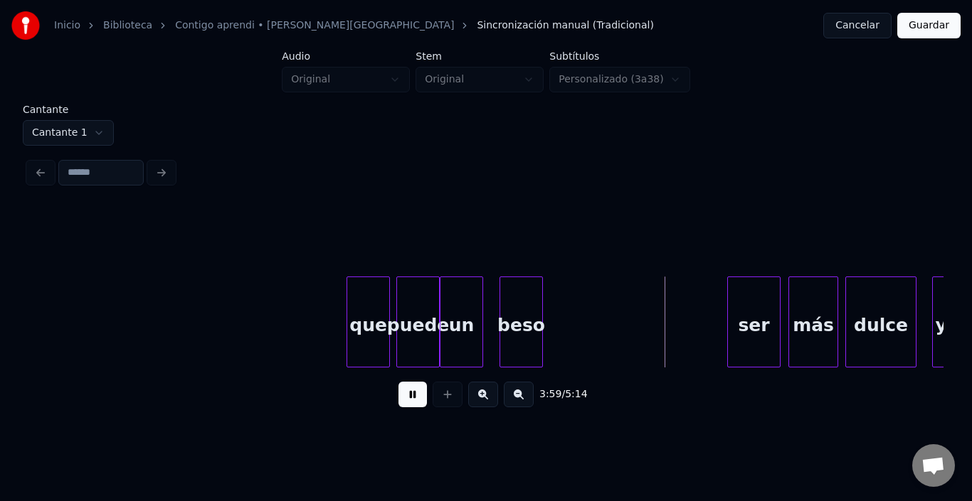
click at [401, 395] on button at bounding box center [412, 395] width 28 height 26
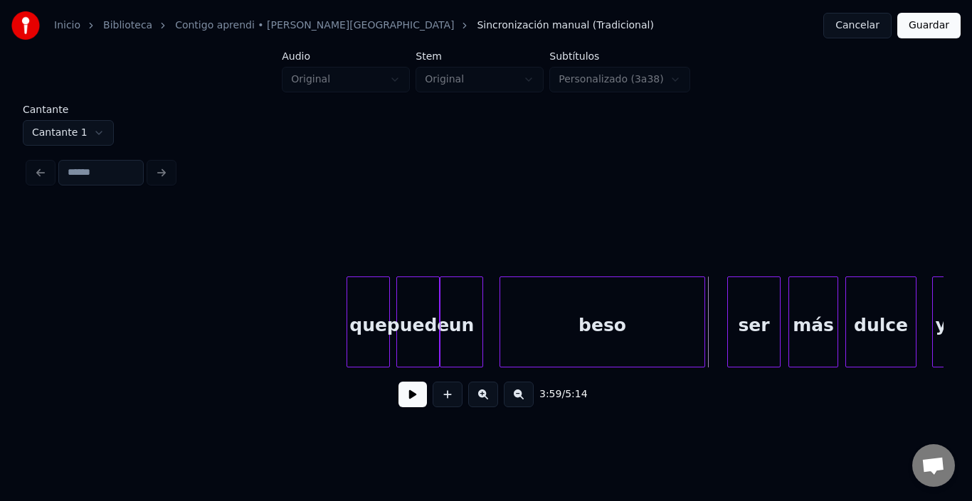
click at [703, 343] on div at bounding box center [702, 322] width 4 height 90
click at [398, 395] on button at bounding box center [412, 395] width 28 height 26
click at [658, 333] on div "beso" at bounding box center [602, 325] width 204 height 97
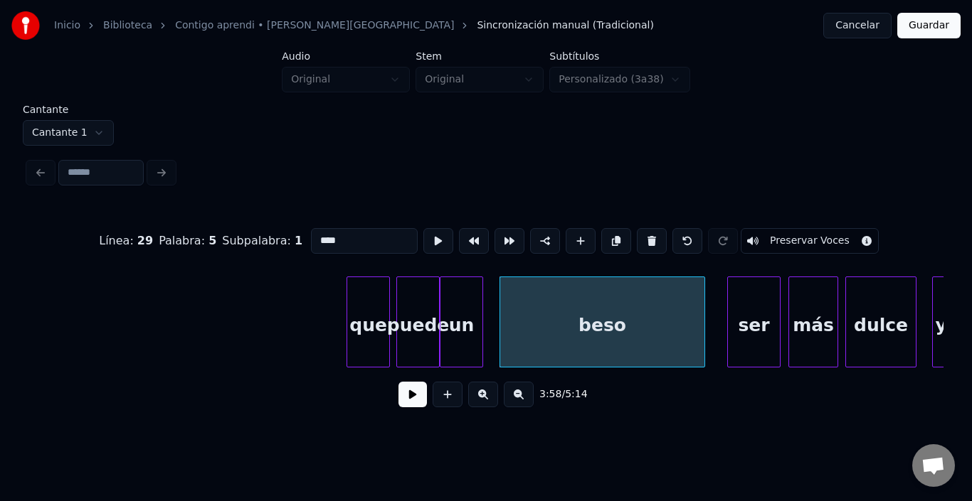
click at [752, 314] on div "ser" at bounding box center [754, 325] width 52 height 97
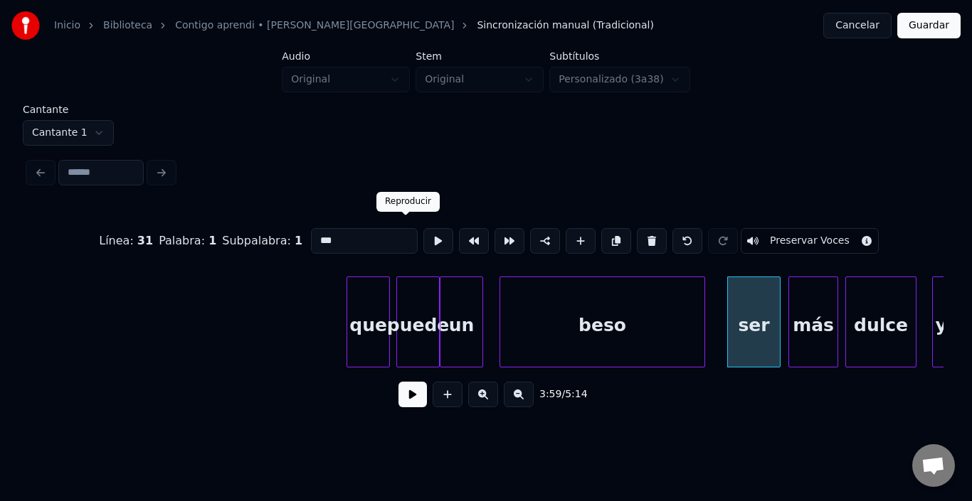
click at [423, 235] on button at bounding box center [438, 241] width 30 height 26
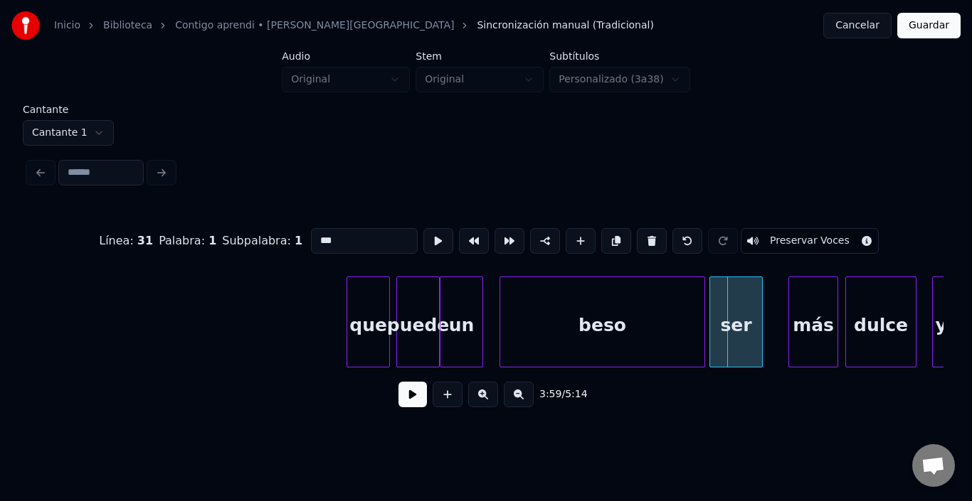
click at [733, 329] on div "ser" at bounding box center [736, 325] width 52 height 97
click at [423, 228] on button at bounding box center [438, 241] width 30 height 26
click at [790, 314] on div "más" at bounding box center [799, 325] width 48 height 97
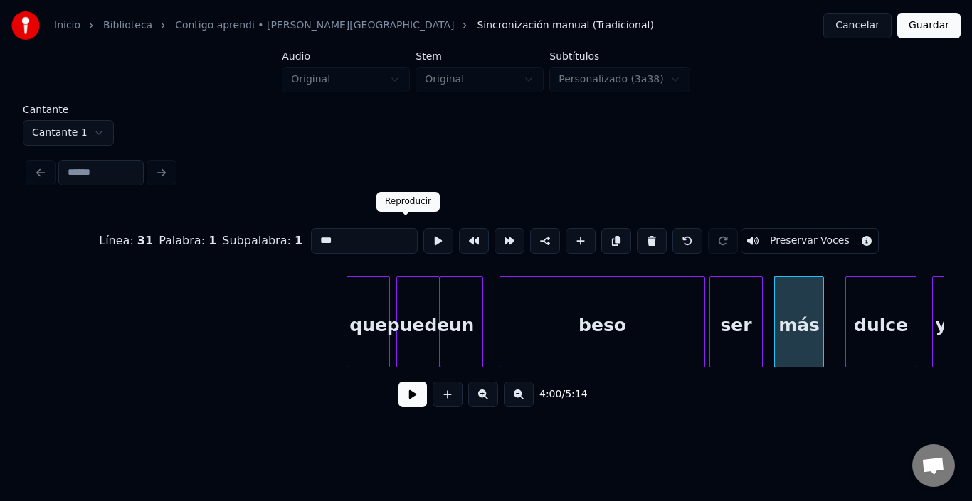
click at [423, 233] on button at bounding box center [438, 241] width 30 height 26
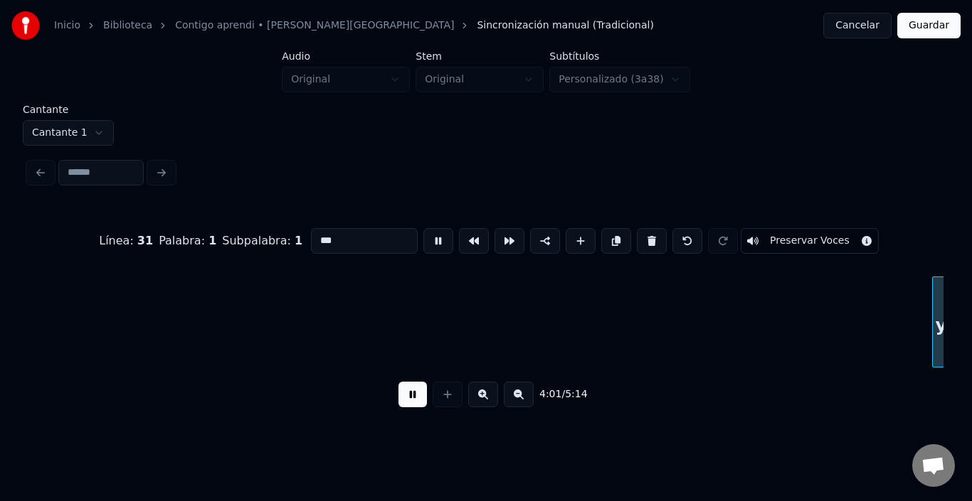
scroll to position [0, 42883]
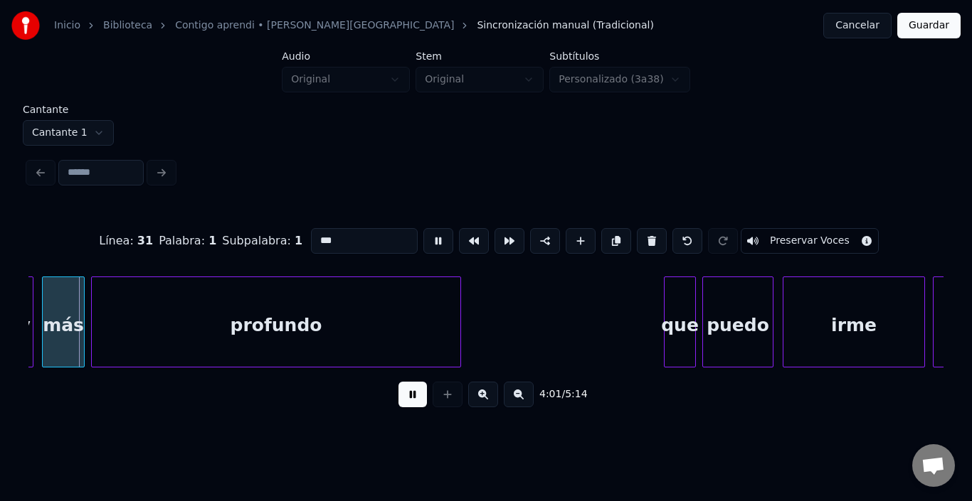
click at [423, 233] on button at bounding box center [438, 241] width 30 height 26
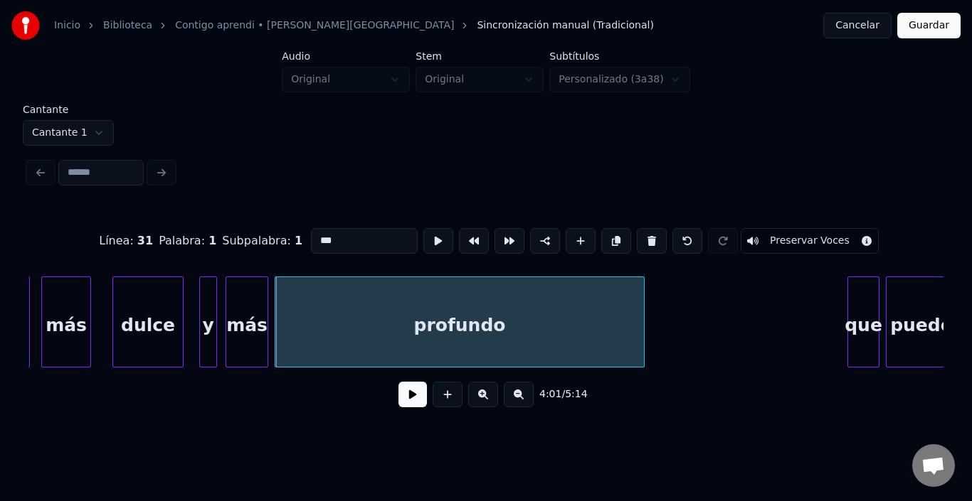
scroll to position [0, 42073]
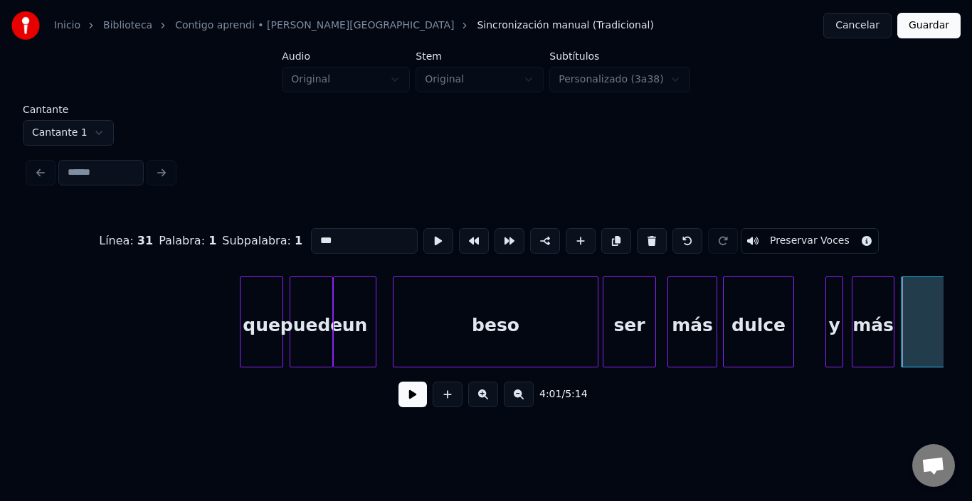
click at [735, 318] on div "dulce" at bounding box center [758, 325] width 70 height 97
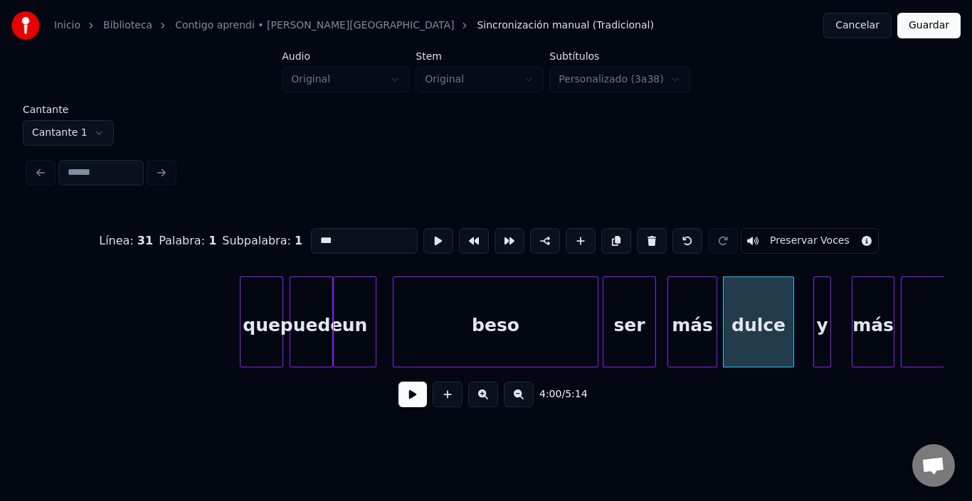
click at [821, 309] on div "y" at bounding box center [822, 325] width 16 height 97
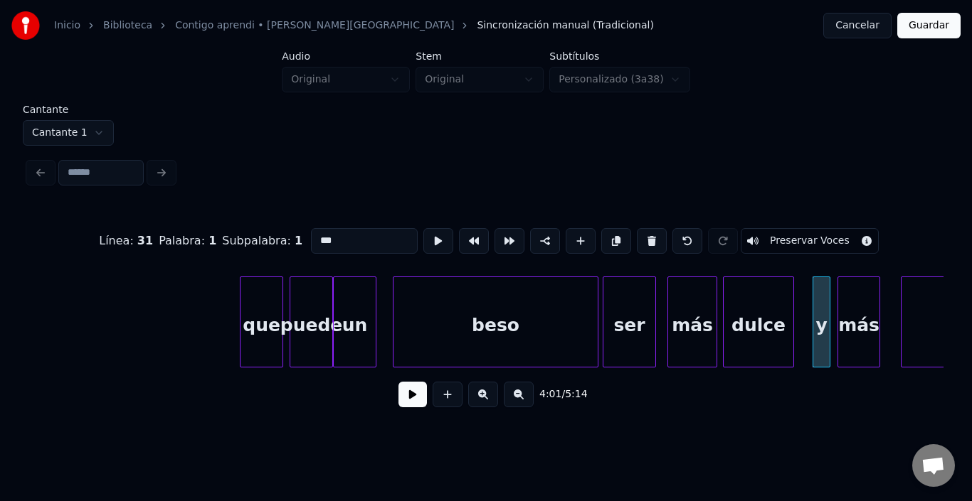
click at [856, 310] on div "más" at bounding box center [858, 325] width 41 height 97
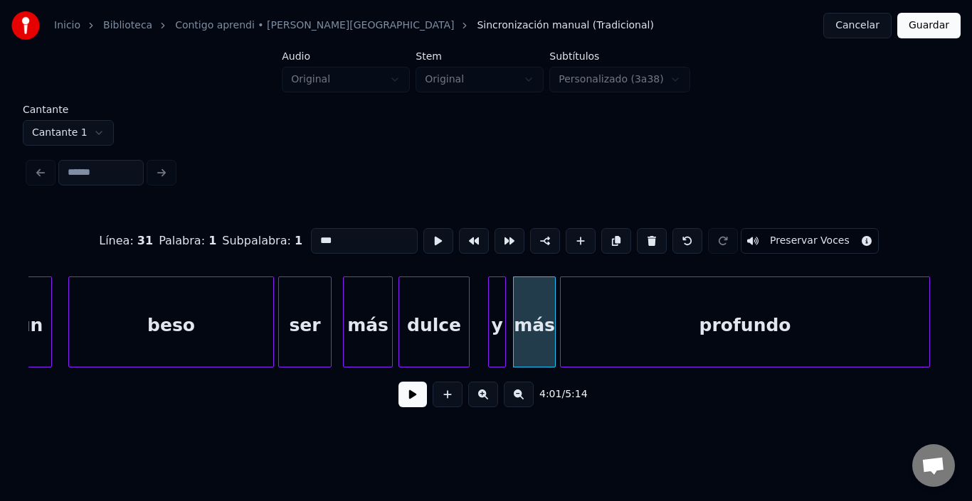
click at [906, 317] on div "profundo" at bounding box center [744, 325] width 368 height 97
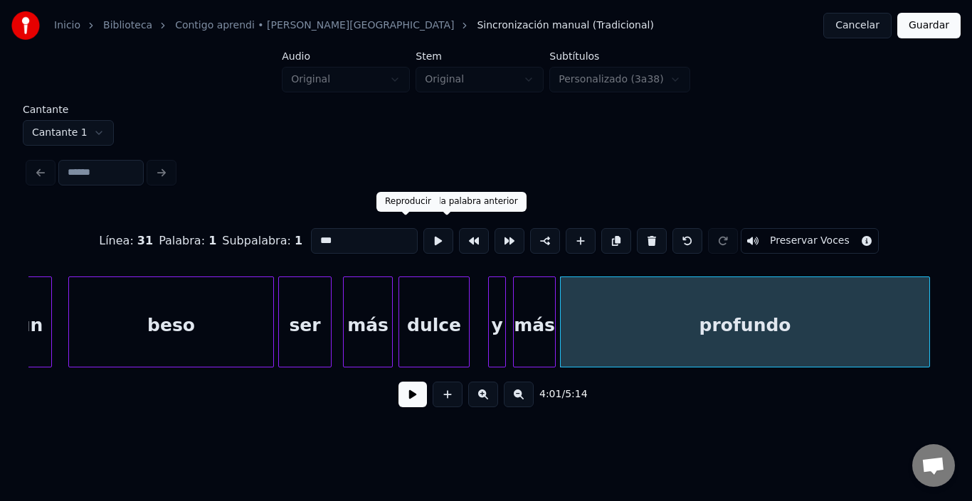
click at [423, 239] on button at bounding box center [438, 241] width 30 height 26
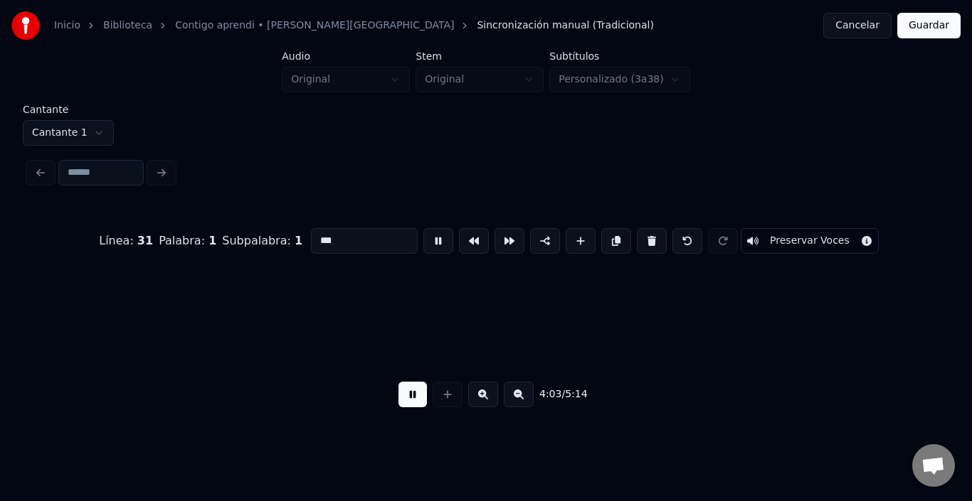
scroll to position [0, 43312]
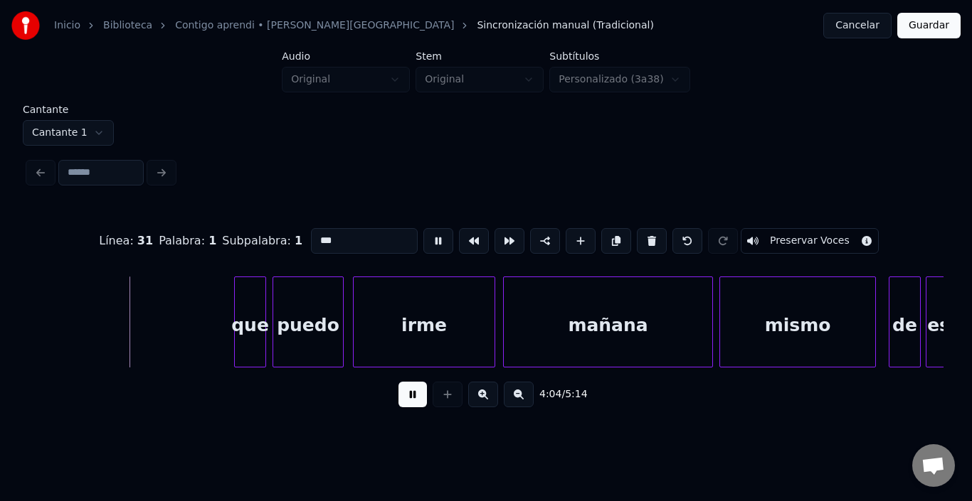
click at [423, 239] on button at bounding box center [438, 241] width 30 height 26
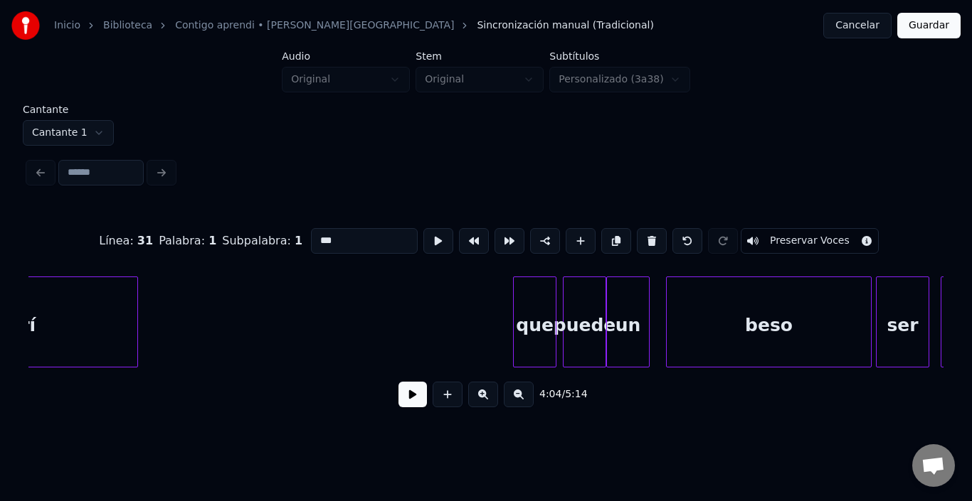
scroll to position [0, 41712]
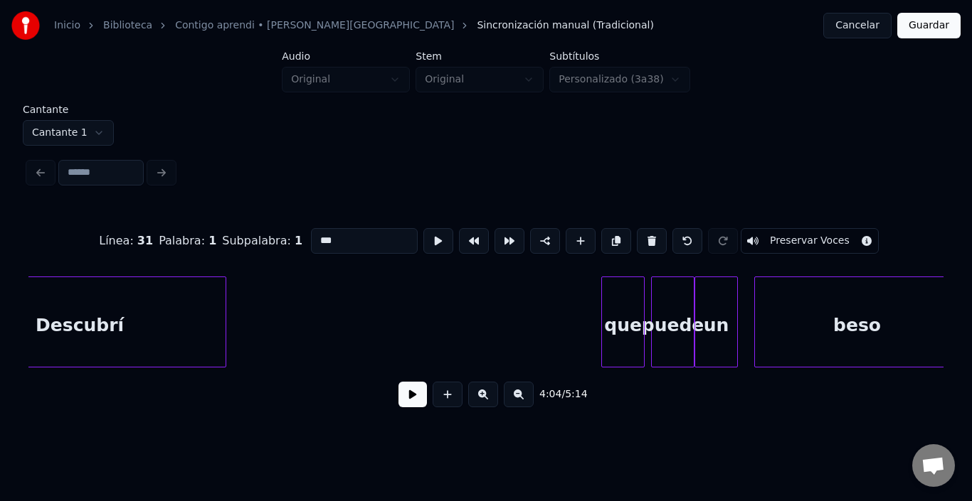
click at [665, 322] on div "puede" at bounding box center [673, 325] width 42 height 97
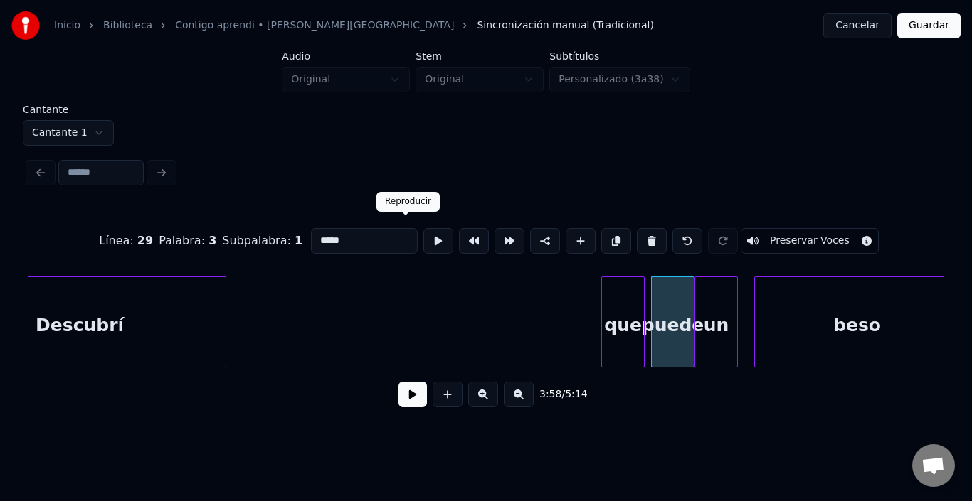
click at [423, 232] on button at bounding box center [438, 241] width 30 height 26
click at [711, 303] on div "un" at bounding box center [716, 325] width 42 height 97
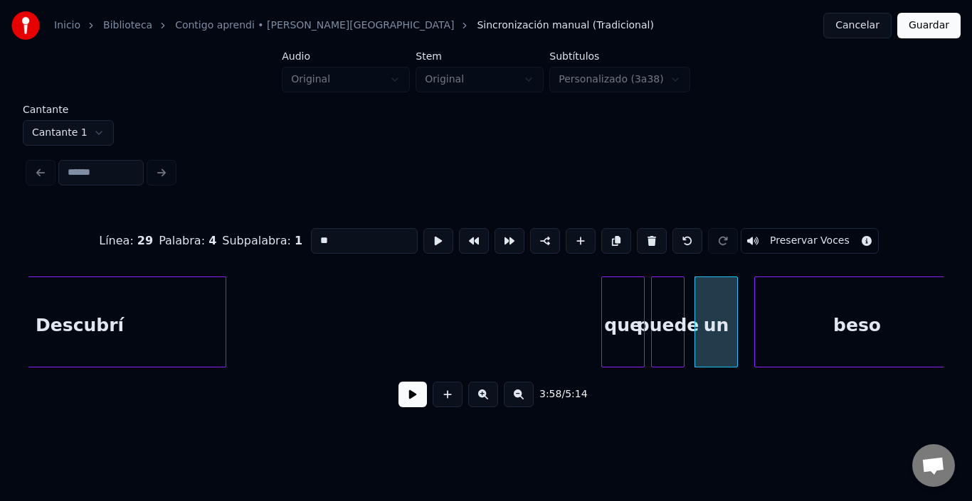
click at [680, 307] on div at bounding box center [681, 322] width 4 height 90
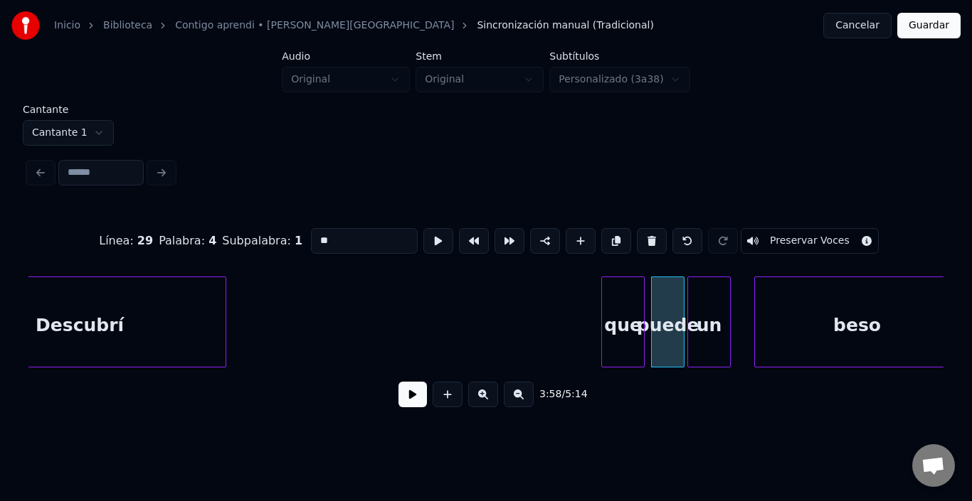
click at [702, 314] on div "un" at bounding box center [709, 325] width 42 height 97
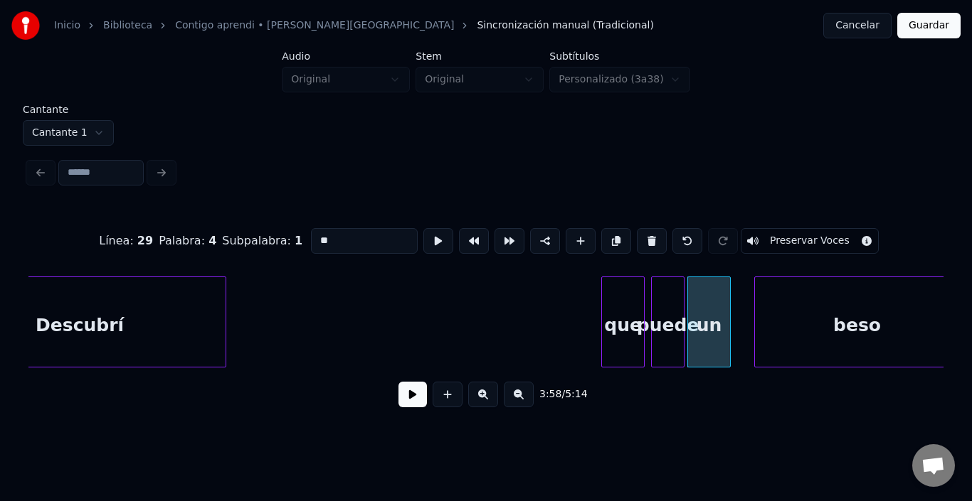
click at [623, 321] on div "que" at bounding box center [623, 325] width 42 height 97
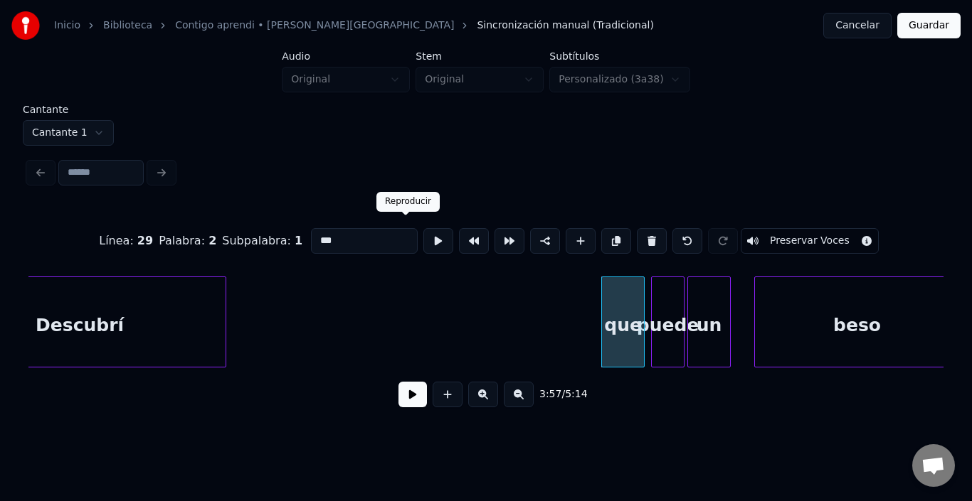
click at [423, 235] on button at bounding box center [438, 241] width 30 height 26
click at [659, 298] on div "puede" at bounding box center [664, 325] width 32 height 97
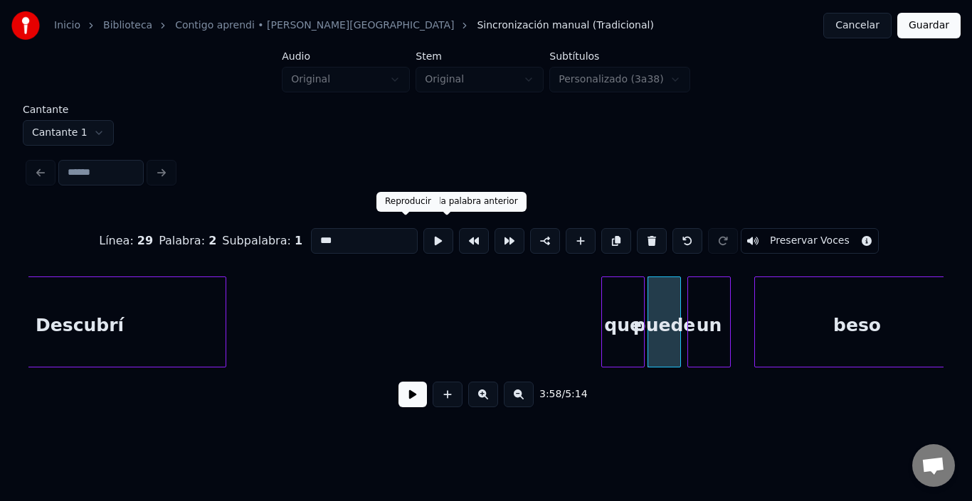
click at [423, 231] on button at bounding box center [438, 241] width 30 height 26
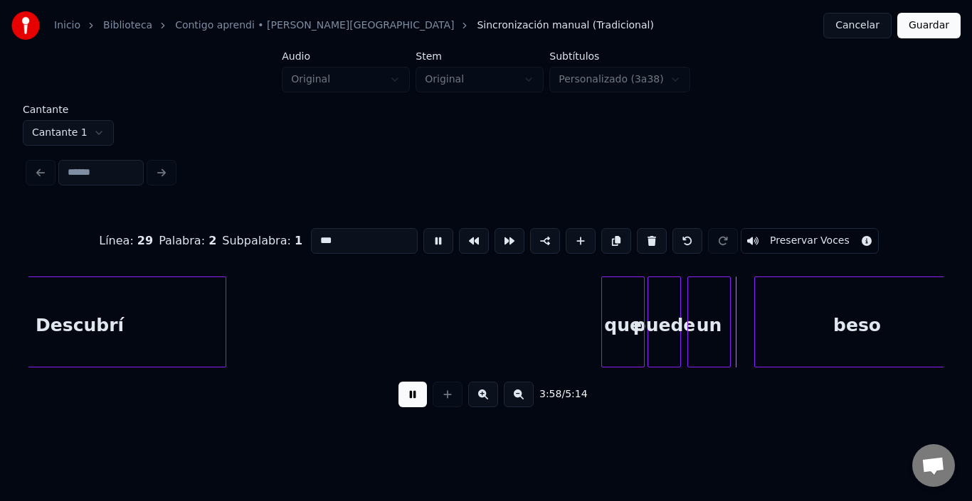
click at [423, 231] on button at bounding box center [438, 241] width 30 height 26
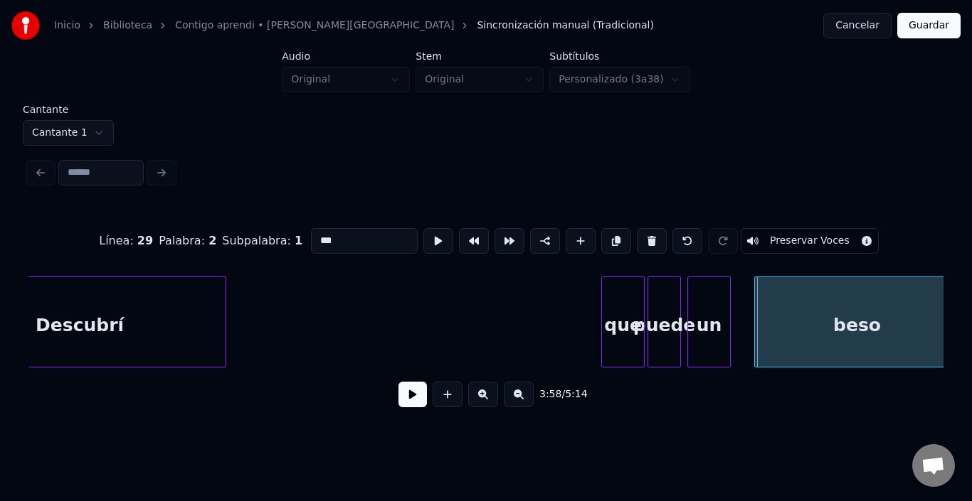
click at [680, 308] on div at bounding box center [678, 322] width 4 height 90
type input "*****"
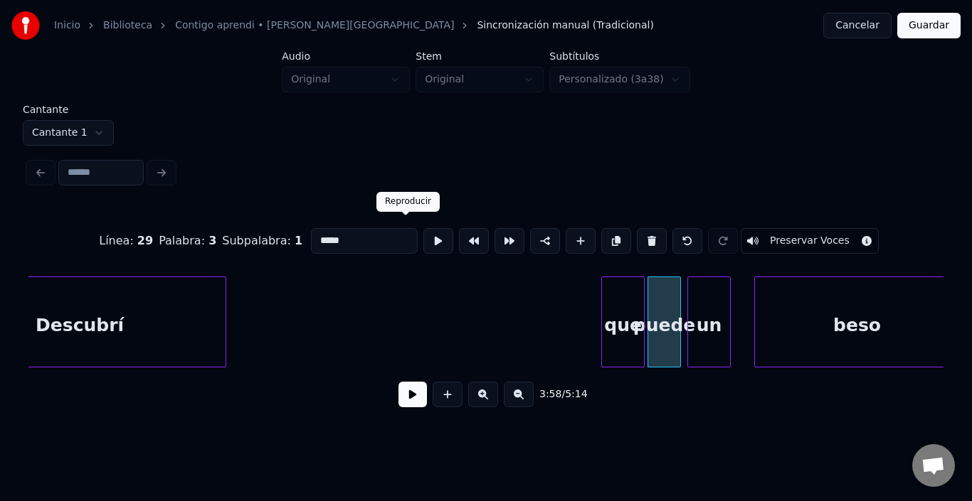
click at [423, 237] on button at bounding box center [438, 241] width 30 height 26
click at [702, 305] on div "un" at bounding box center [705, 325] width 42 height 97
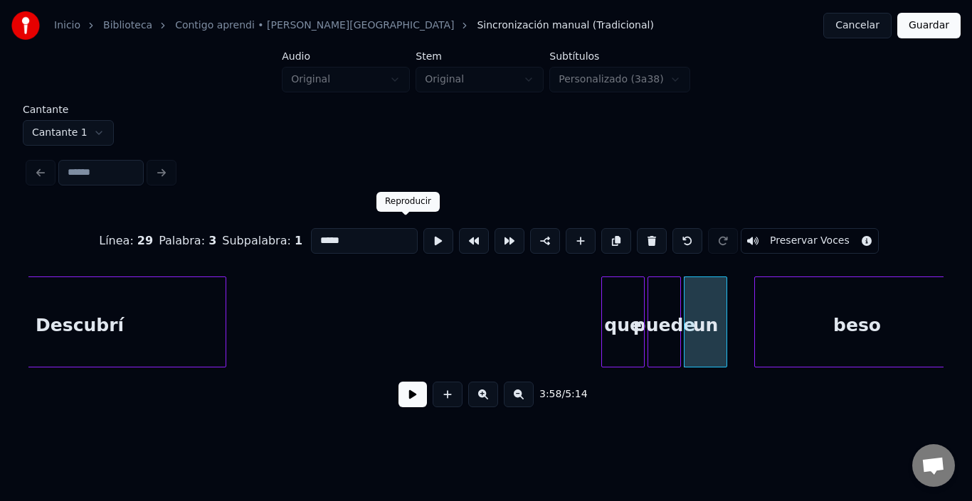
click at [423, 229] on button at bounding box center [438, 241] width 30 height 26
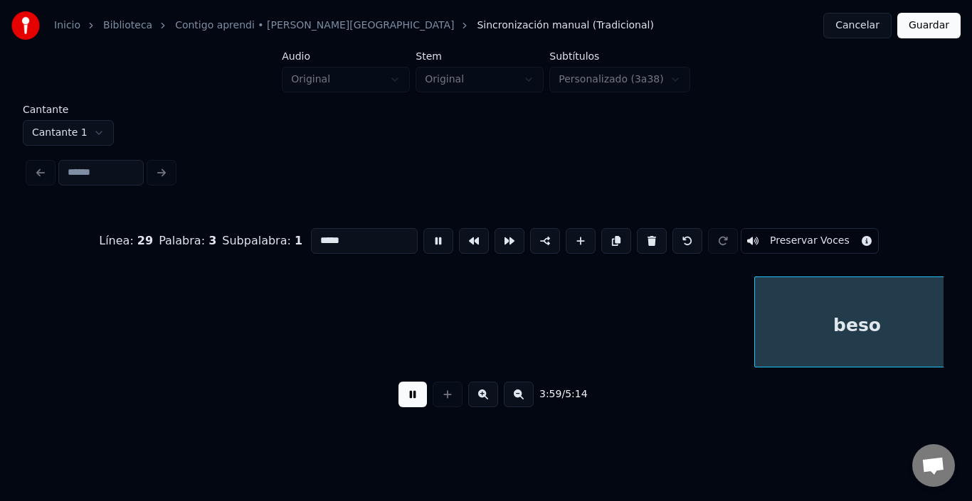
scroll to position [0, 42626]
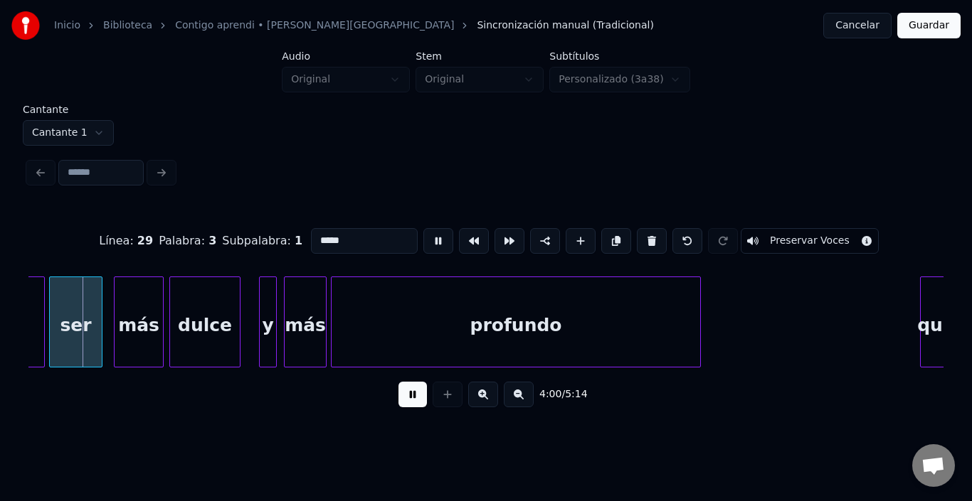
click at [423, 229] on button at bounding box center [438, 241] width 30 height 26
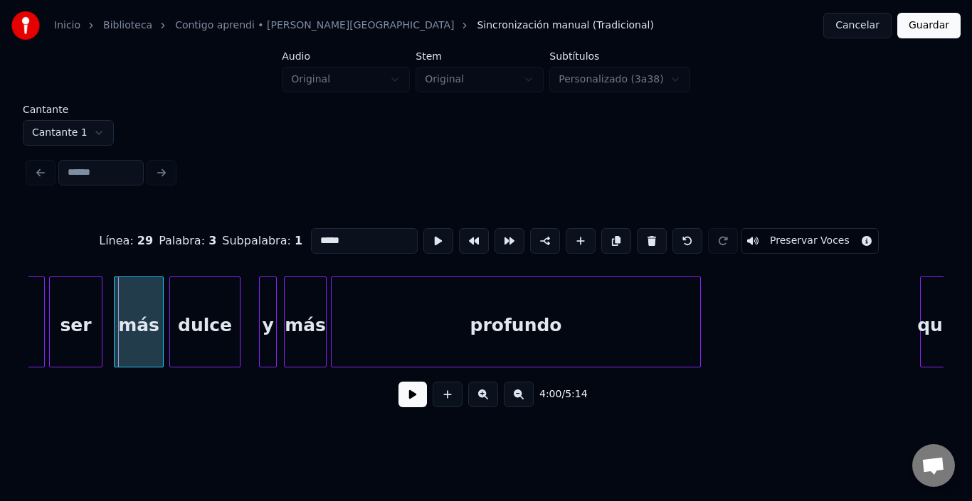
click at [423, 229] on button at bounding box center [438, 241] width 30 height 26
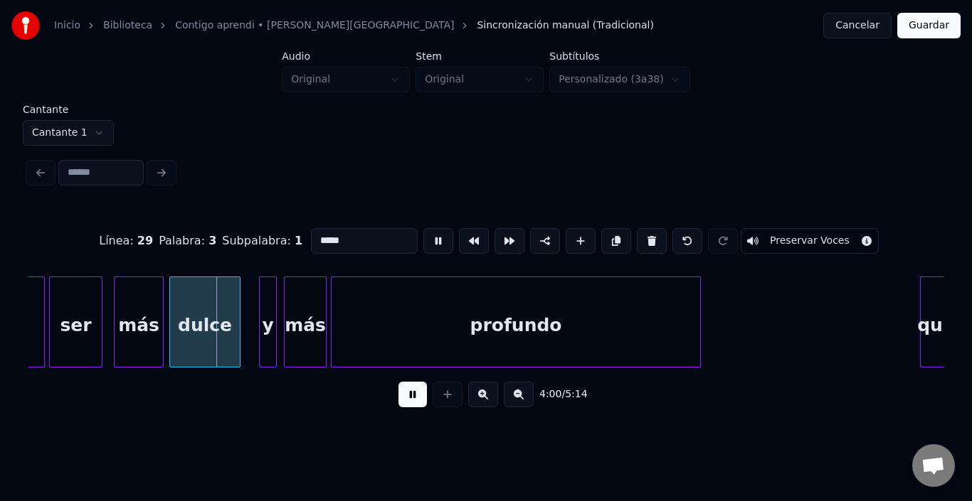
click at [423, 229] on button at bounding box center [438, 241] width 30 height 26
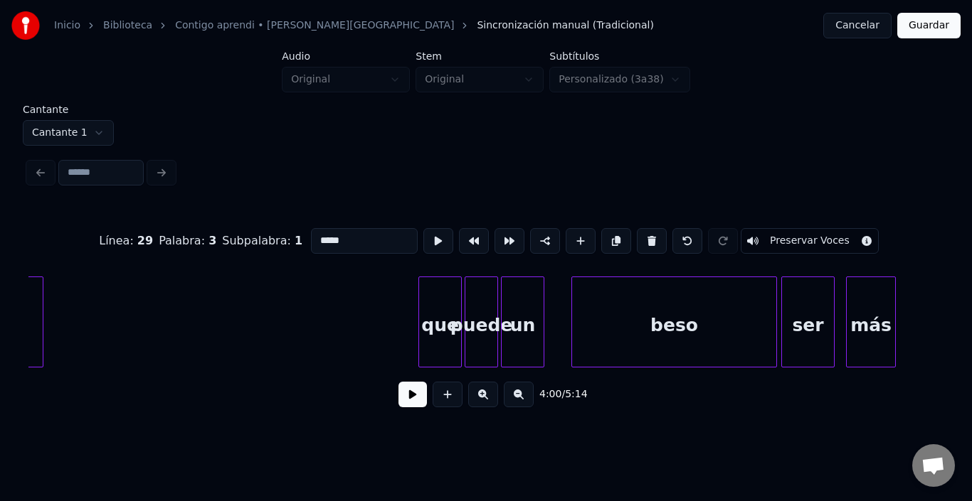
scroll to position [0, 41826]
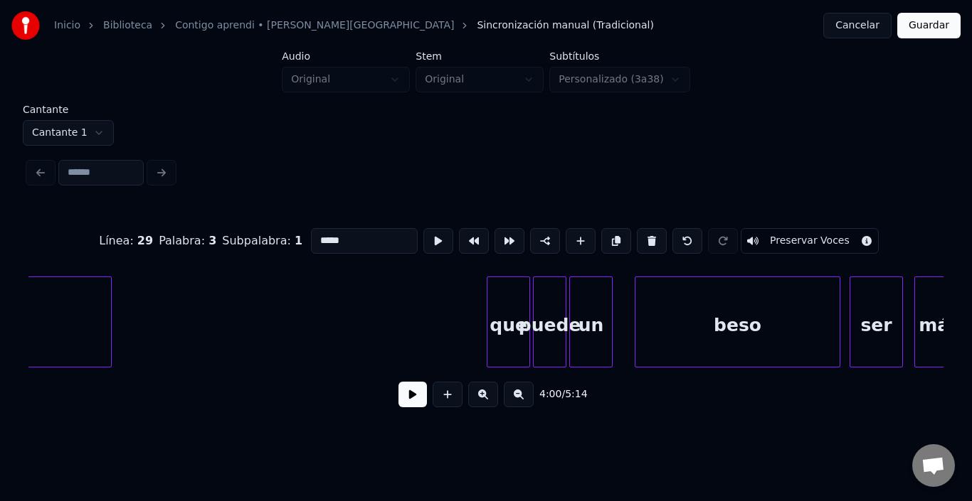
click at [650, 321] on div "beso" at bounding box center [737, 325] width 204 height 97
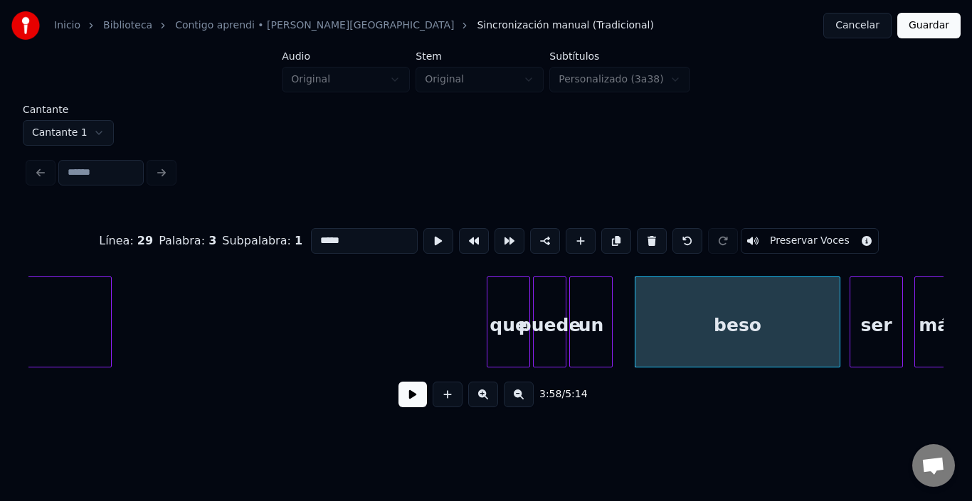
click at [925, 25] on button "Guardar" at bounding box center [928, 26] width 63 height 26
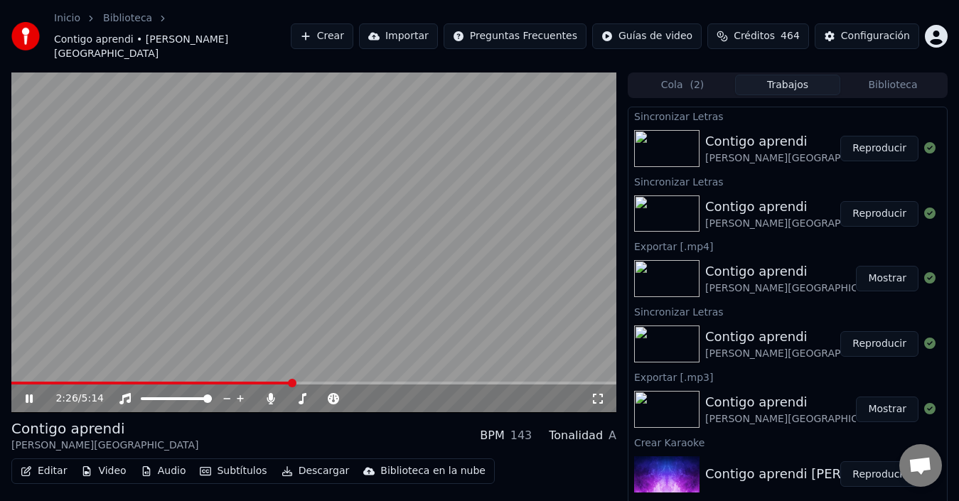
click at [292, 379] on span at bounding box center [292, 383] width 9 height 9
click at [441, 379] on span at bounding box center [440, 383] width 9 height 9
click at [353, 265] on video at bounding box center [313, 243] width 605 height 341
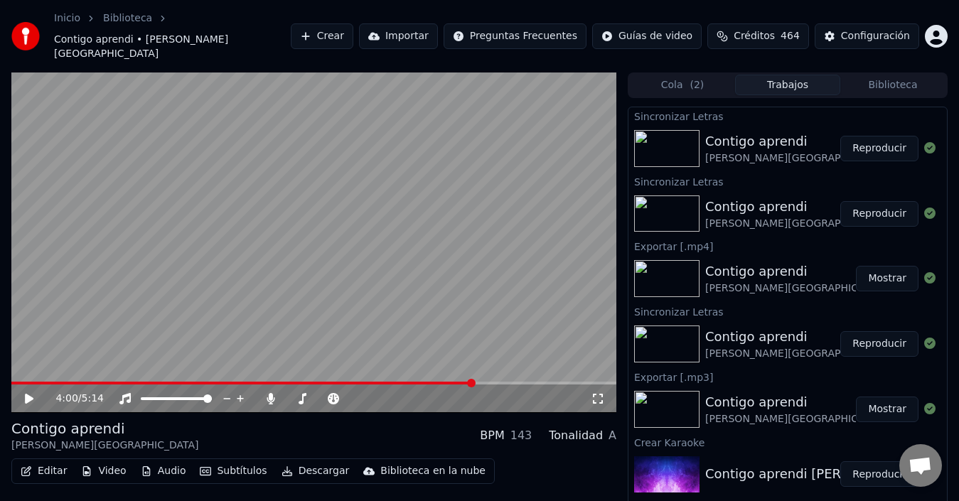
click at [21, 467] on icon "button" at bounding box center [26, 472] width 11 height 10
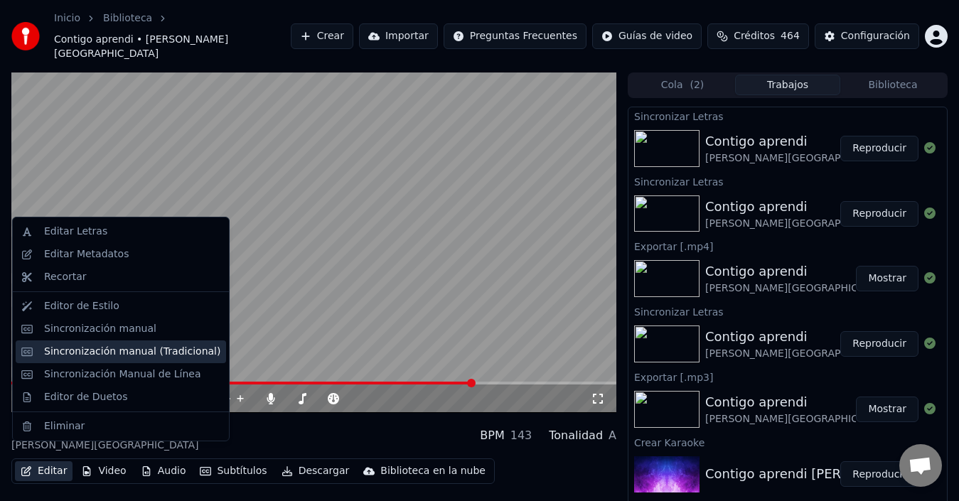
click at [85, 358] on div "Sincronización manual (Tradicional)" at bounding box center [132, 352] width 176 height 14
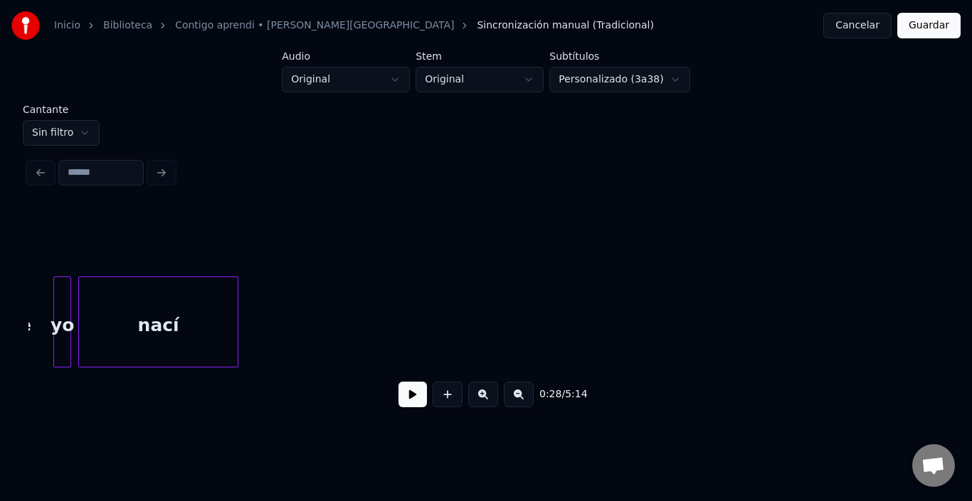
scroll to position [0, 40249]
click at [398, 397] on button at bounding box center [412, 395] width 28 height 26
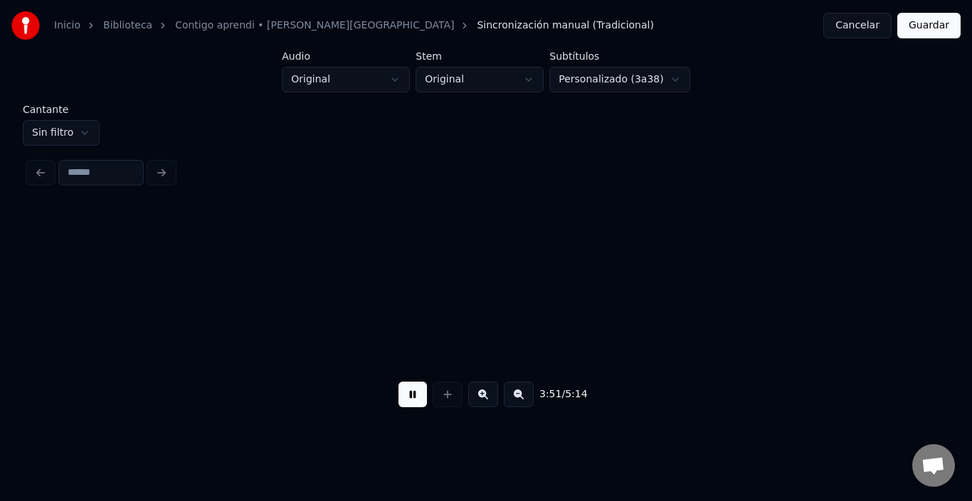
scroll to position [0, 41164]
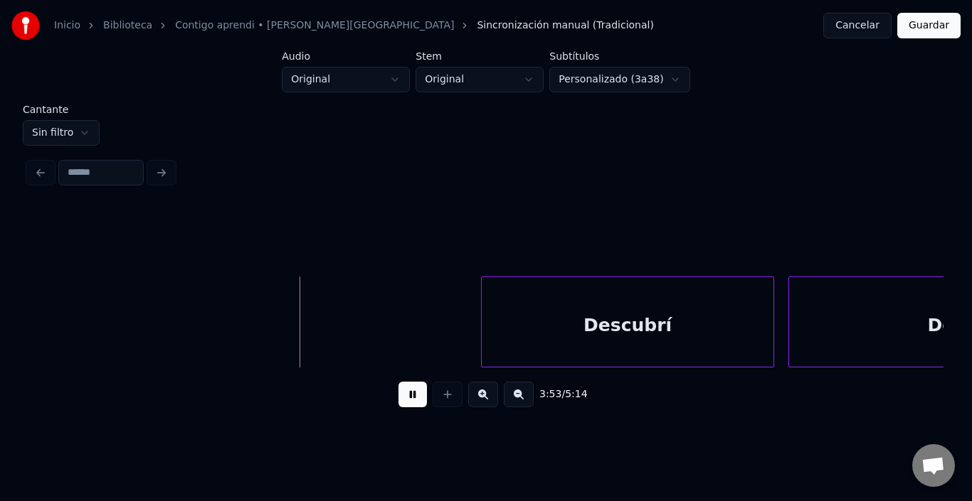
click at [398, 397] on button at bounding box center [412, 395] width 28 height 26
click at [92, 132] on html "Inicio Biblioteca Contigo aprendi • [PERSON_NAME] • Malú Sincronización manual …" at bounding box center [486, 219] width 972 height 439
click at [73, 140] on div "Cantante Cantante 1 3:53 / 5:14" at bounding box center [486, 266] width 926 height 323
click at [81, 125] on html "Inicio Biblioteca Contigo aprendi • [PERSON_NAME] • Malú Sincronización manual …" at bounding box center [486, 219] width 972 height 439
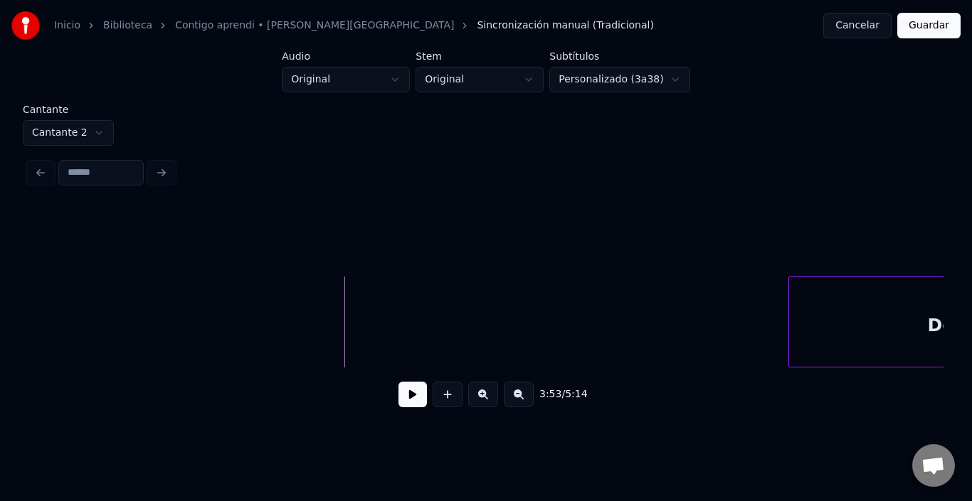
click at [402, 405] on button at bounding box center [412, 395] width 28 height 26
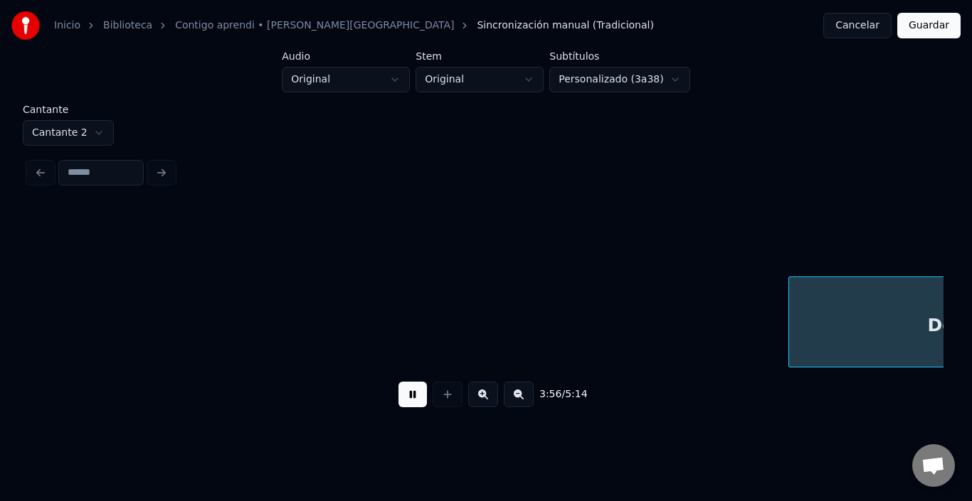
scroll to position [0, 42080]
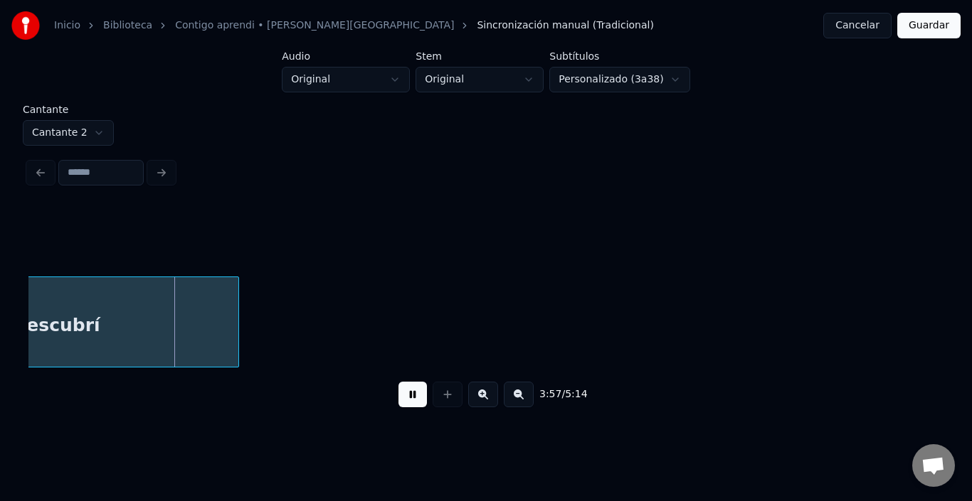
click at [402, 405] on button at bounding box center [412, 395] width 28 height 26
click at [65, 119] on html "Inicio Biblioteca Contigo aprendi • [PERSON_NAME] • Malú Sincronización manual …" at bounding box center [486, 219] width 972 height 439
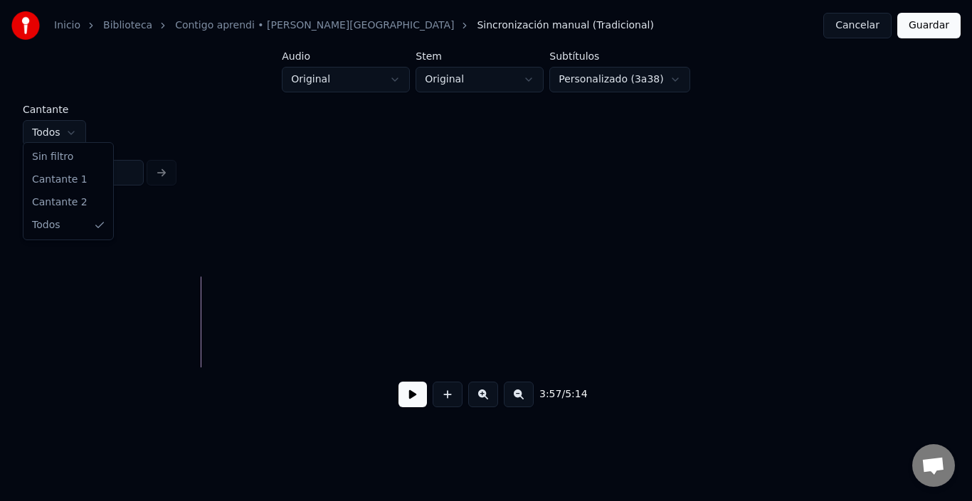
click at [70, 136] on html "Inicio Biblioteca Contigo aprendi • [PERSON_NAME] • Malú Sincronización manual …" at bounding box center [486, 219] width 972 height 439
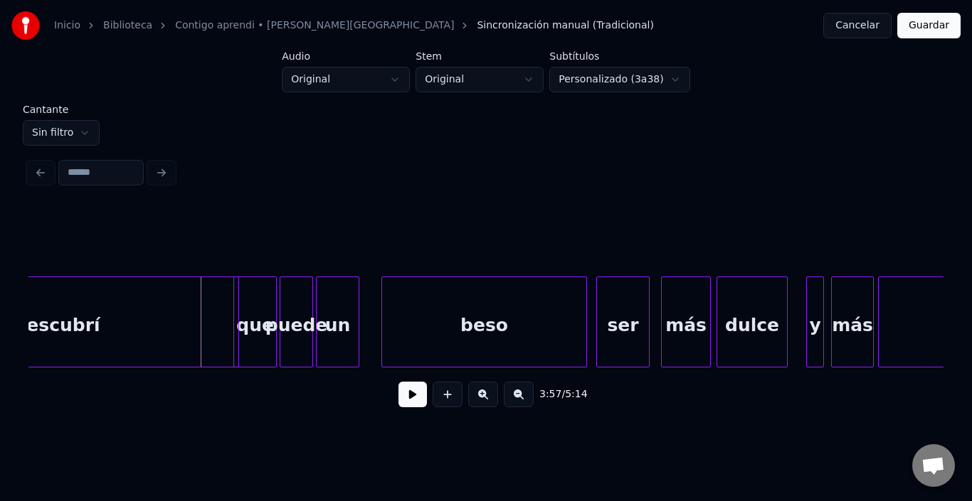
click at [414, 406] on button at bounding box center [412, 395] width 28 height 26
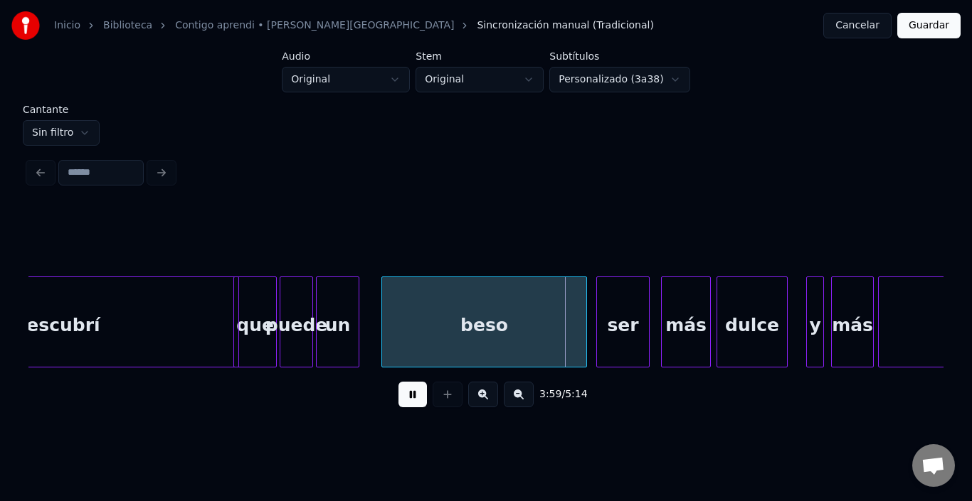
click at [414, 406] on button at bounding box center [412, 395] width 28 height 26
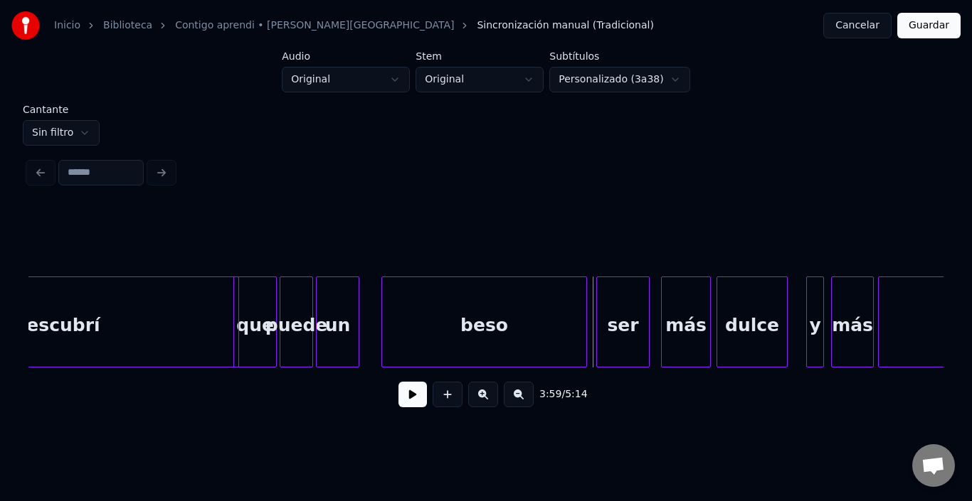
click at [922, 25] on button "Guardar" at bounding box center [928, 26] width 63 height 26
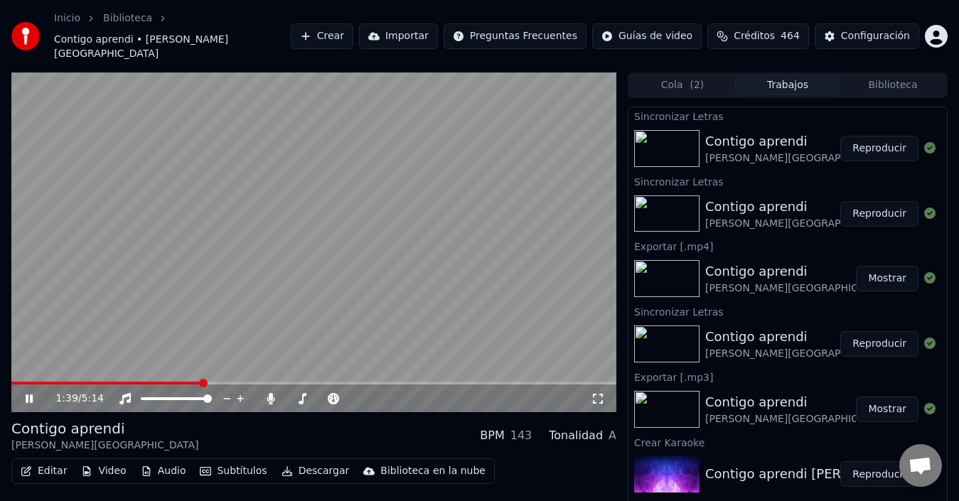
click at [208, 379] on span at bounding box center [203, 383] width 9 height 9
click at [240, 462] on button "Subtítulos" at bounding box center [233, 472] width 78 height 20
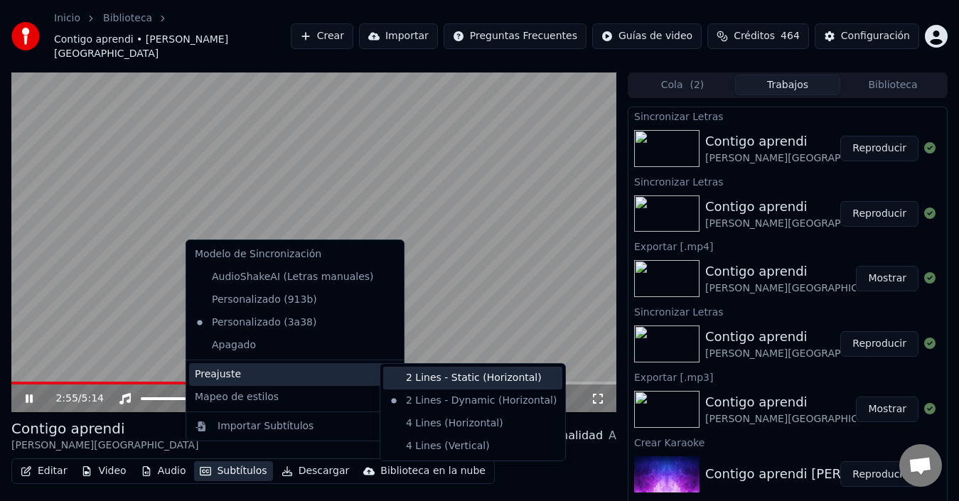
click at [425, 373] on div "2 Lines - Static (Horizontal)" at bounding box center [472, 378] width 179 height 23
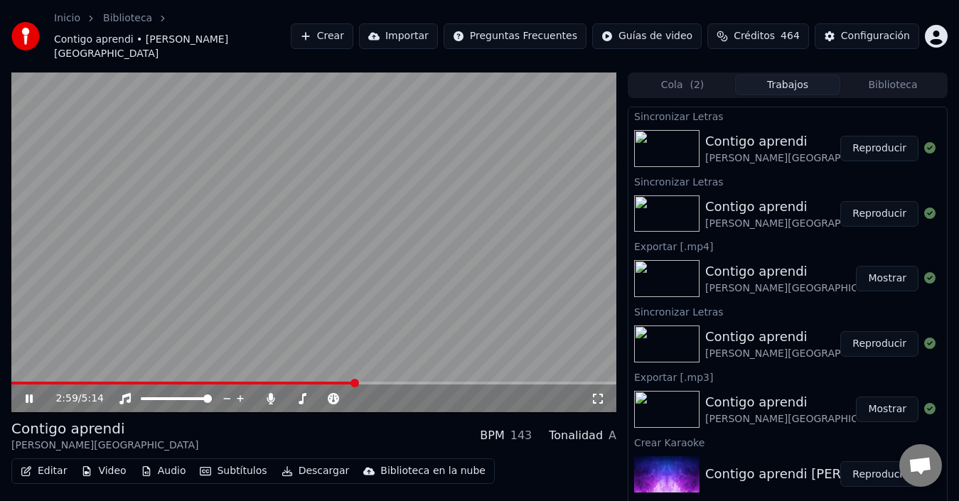
click at [388, 366] on video at bounding box center [313, 243] width 605 height 341
click at [425, 379] on span at bounding box center [423, 383] width 9 height 9
click at [394, 308] on video at bounding box center [313, 243] width 605 height 341
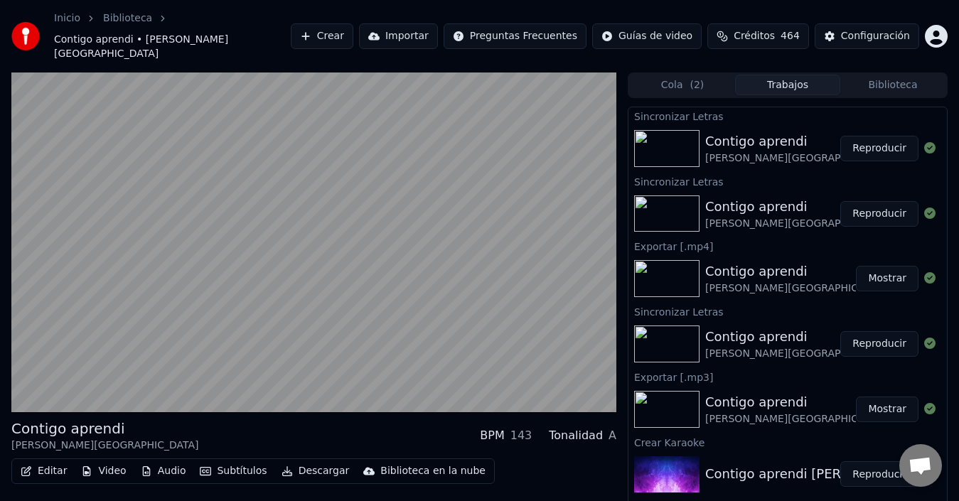
click at [319, 339] on video at bounding box center [313, 243] width 605 height 341
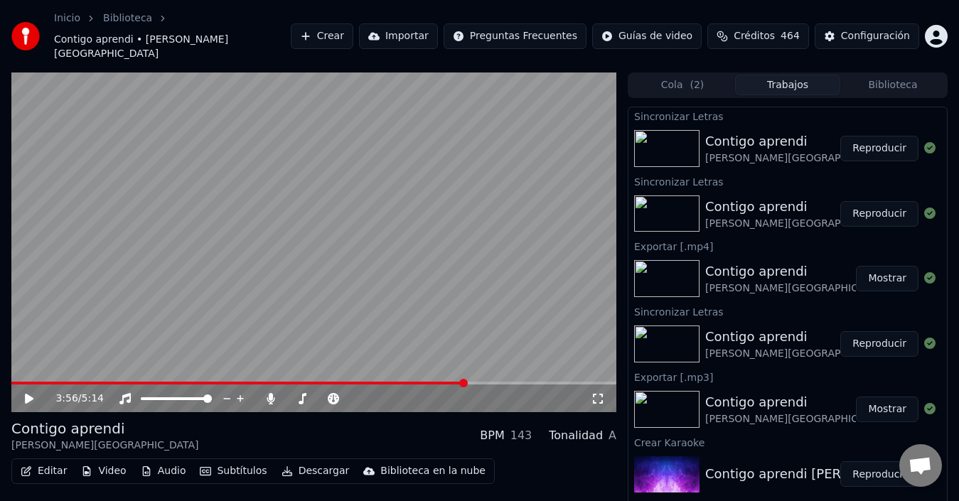
click at [191, 291] on video at bounding box center [313, 243] width 605 height 341
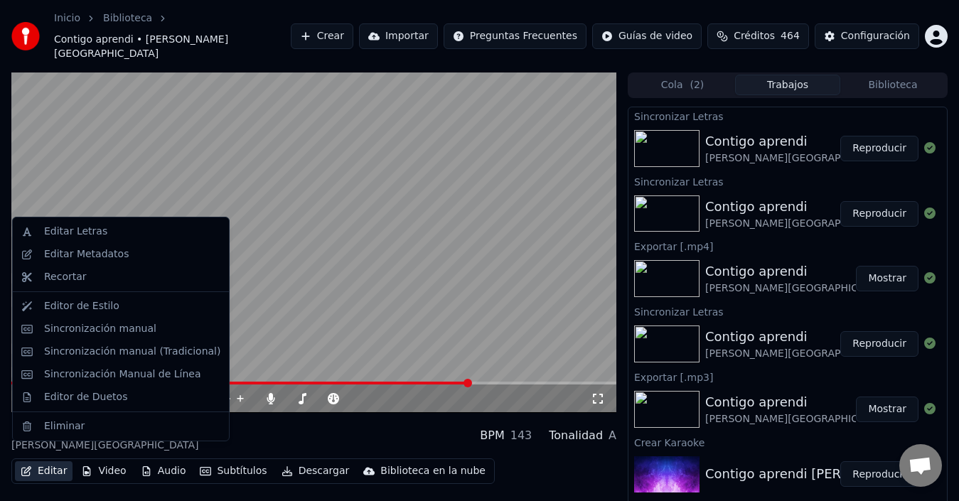
click at [43, 462] on button "Editar" at bounding box center [44, 472] width 58 height 20
click at [86, 356] on div "Sincronización manual (Tradicional)" at bounding box center [132, 352] width 176 height 14
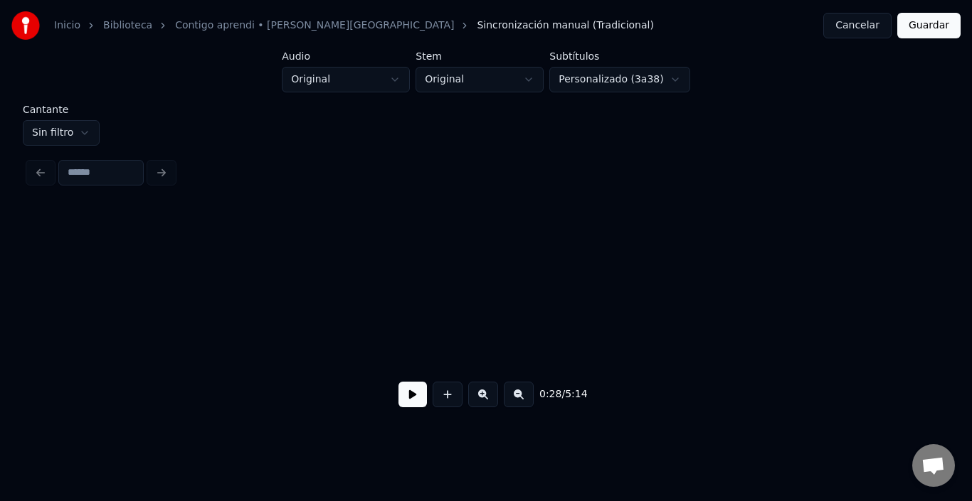
scroll to position [0, 5042]
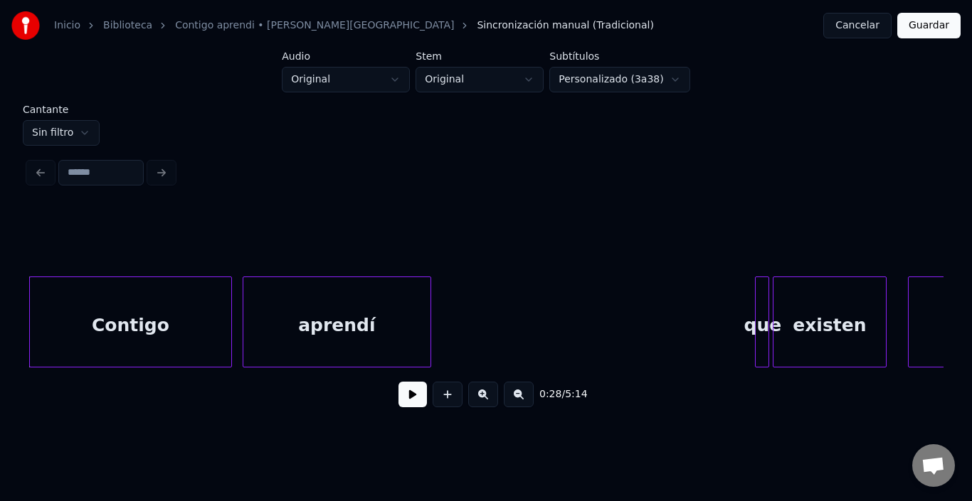
click at [68, 128] on html "Inicio Biblioteca Contigo aprendi • [PERSON_NAME] • Malú Sincronización manual …" at bounding box center [486, 219] width 972 height 439
click at [731, 367] on html "Inicio Biblioteca Contigo aprendi • [PERSON_NAME] • Malú Sincronización manual …" at bounding box center [486, 219] width 972 height 439
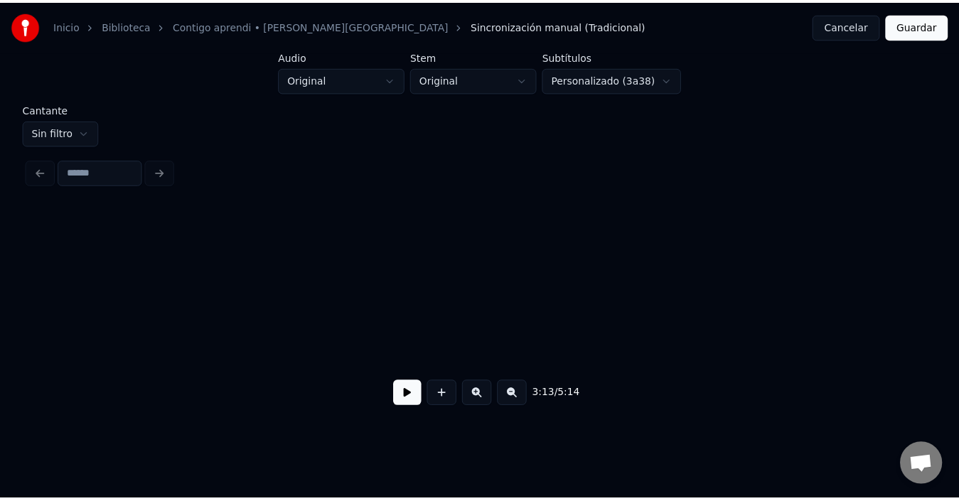
scroll to position [0, 41849]
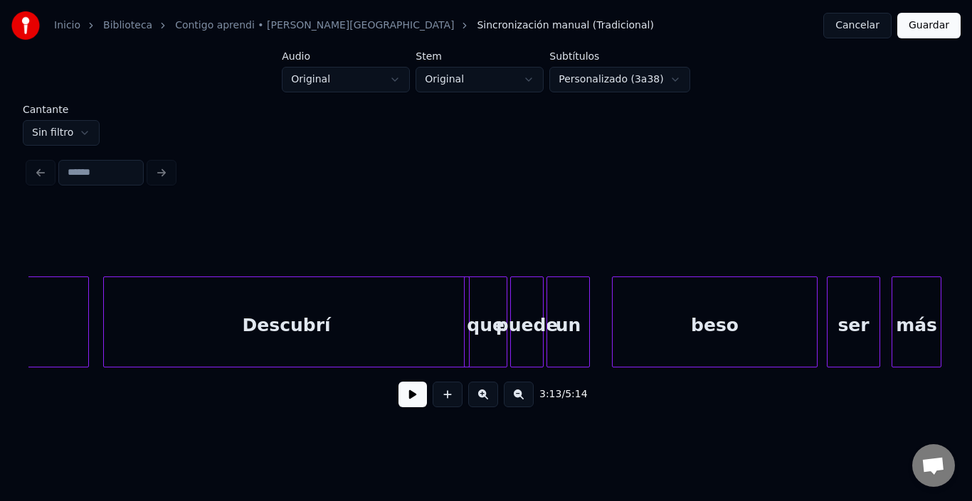
click at [452, 340] on div "Descubrí" at bounding box center [286, 325] width 365 height 97
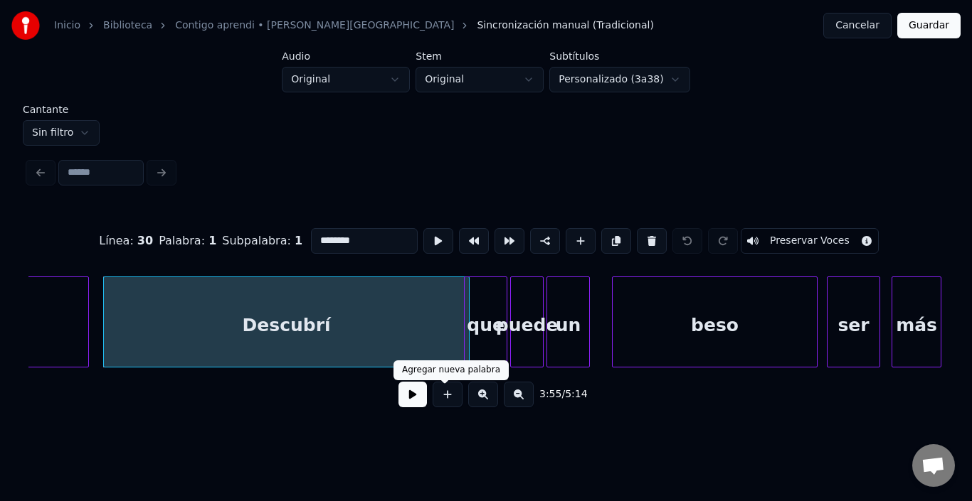
click at [386, 401] on div "3:55 / 5:14" at bounding box center [486, 394] width 892 height 31
click at [398, 406] on button at bounding box center [412, 395] width 28 height 26
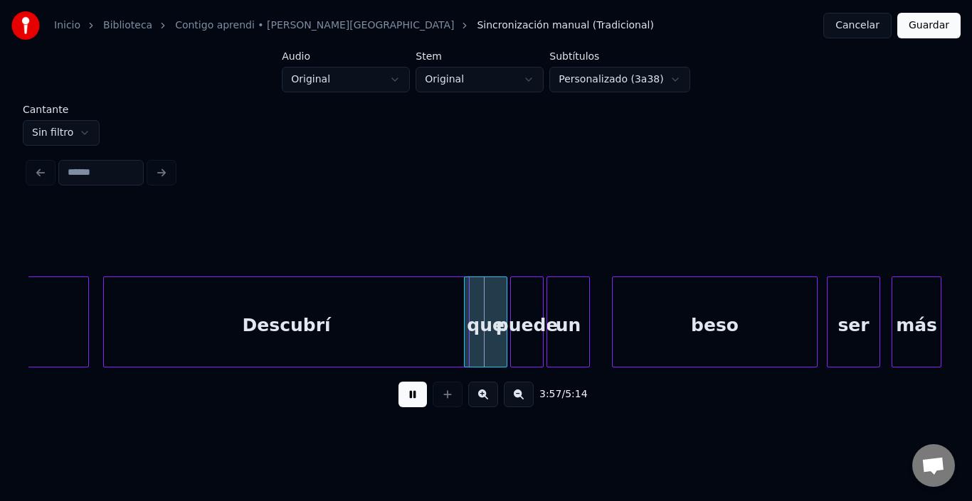
click at [398, 406] on button at bounding box center [412, 395] width 28 height 26
click at [440, 319] on div "Descubrí" at bounding box center [286, 325] width 365 height 97
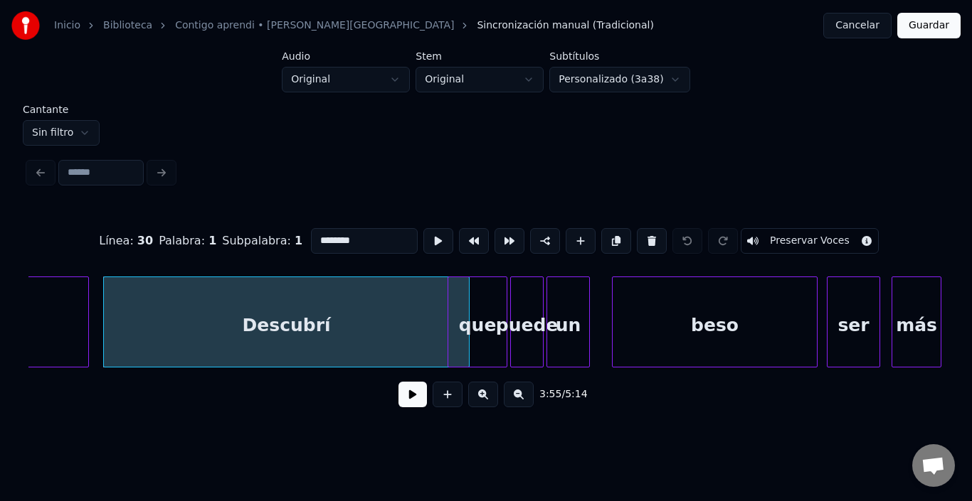
click at [452, 321] on div at bounding box center [450, 322] width 4 height 90
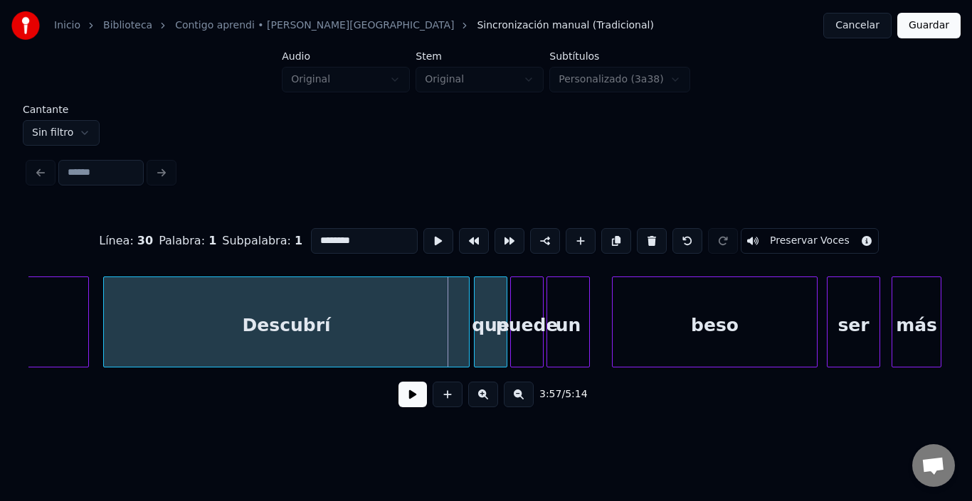
click at [479, 321] on div at bounding box center [476, 322] width 4 height 90
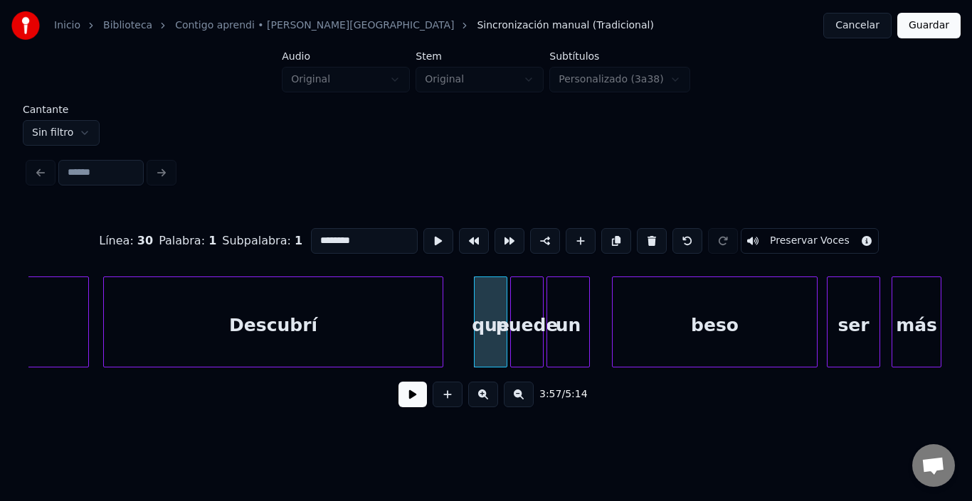
click at [440, 323] on div at bounding box center [440, 322] width 4 height 90
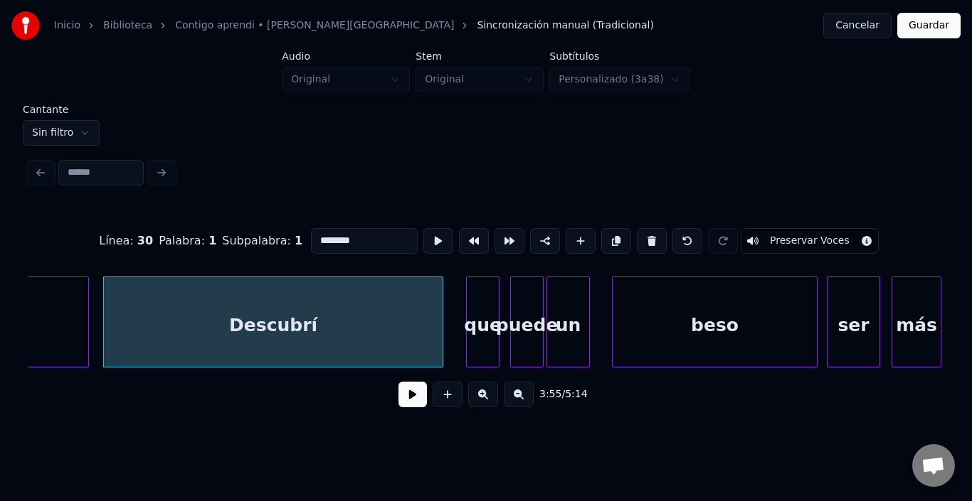
click at [480, 313] on div "que" at bounding box center [483, 325] width 32 height 97
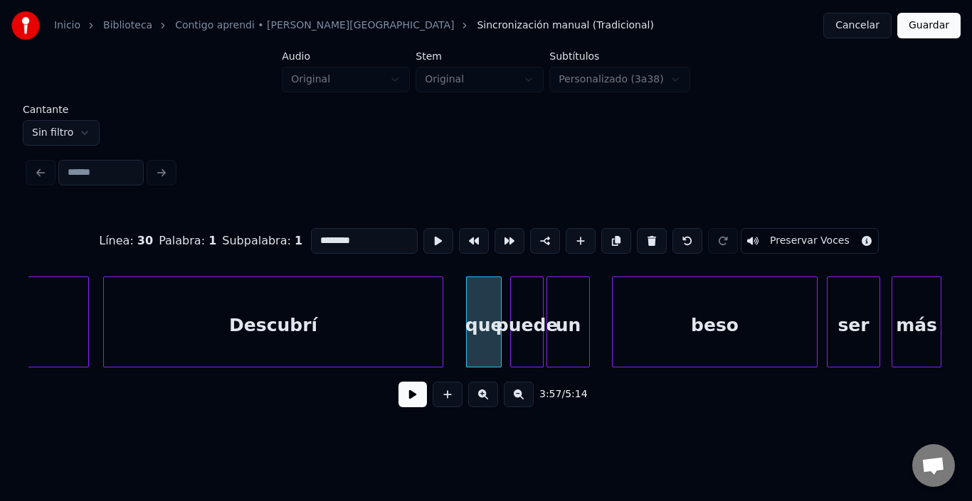
click at [496, 317] on div at bounding box center [498, 322] width 4 height 90
click at [373, 321] on div "Descubrí" at bounding box center [273, 325] width 339 height 97
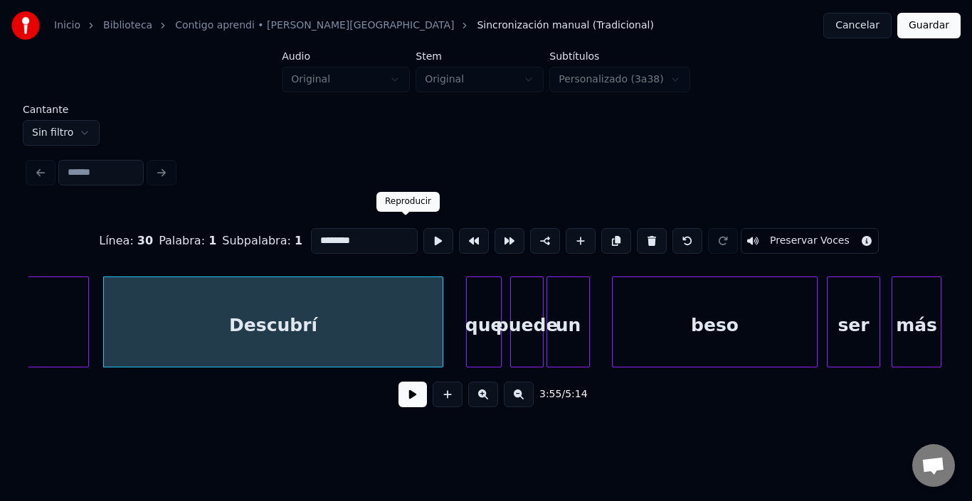
click at [423, 236] on button at bounding box center [438, 241] width 30 height 26
click at [920, 23] on button "Guardar" at bounding box center [928, 26] width 63 height 26
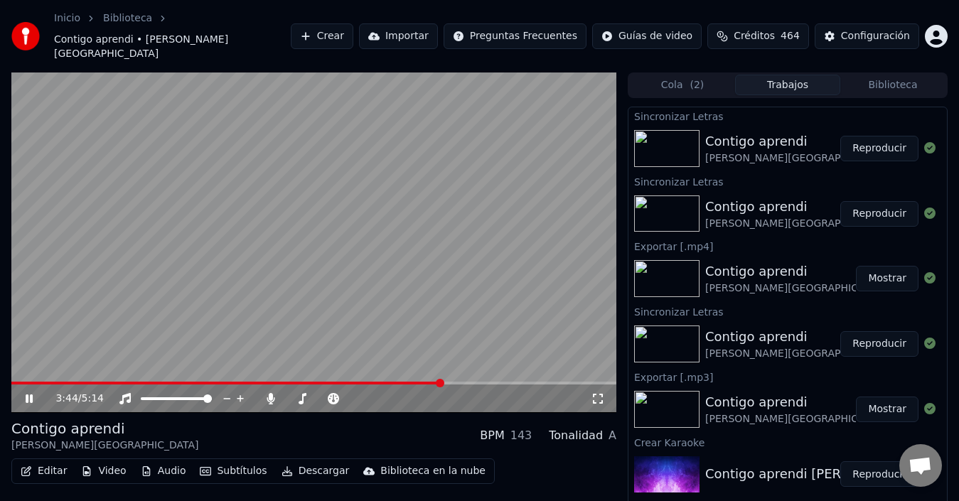
click at [441, 379] on span at bounding box center [440, 383] width 9 height 9
click at [457, 379] on span at bounding box center [455, 383] width 9 height 9
click at [262, 184] on video at bounding box center [313, 243] width 605 height 341
